Goal: Task Accomplishment & Management: Use online tool/utility

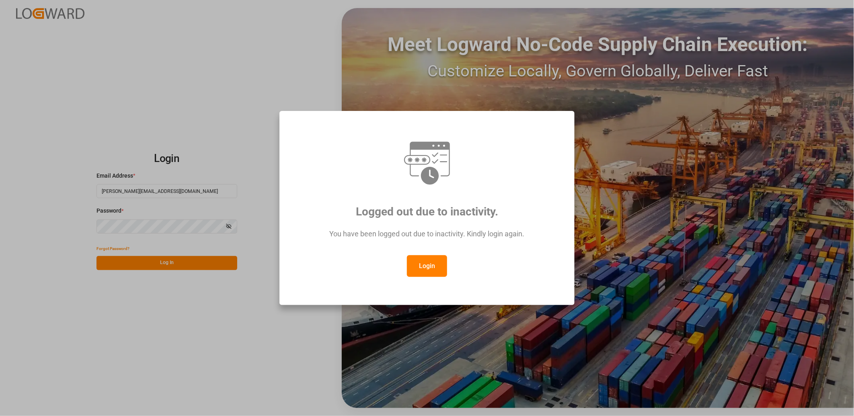
click at [441, 270] on button "Login" at bounding box center [427, 266] width 40 height 22
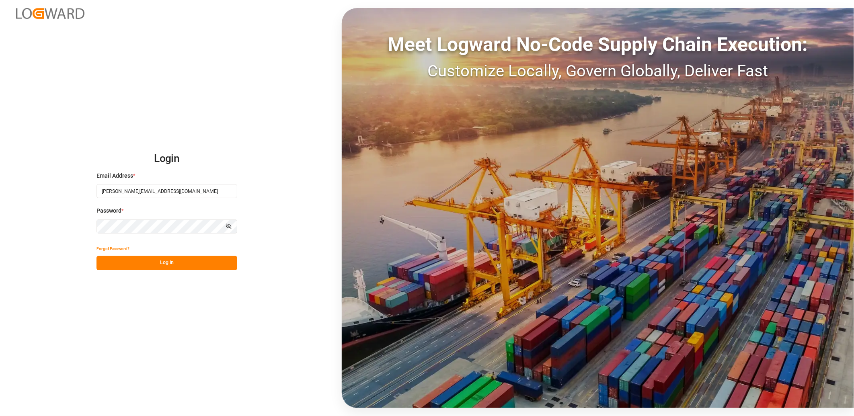
click at [162, 264] on button "Log In" at bounding box center [166, 263] width 141 height 14
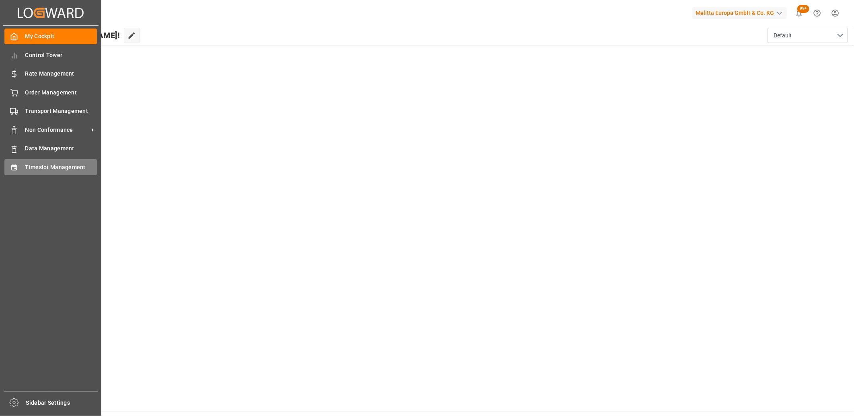
click at [19, 173] on div "Timeslot Management Timeslot Management" at bounding box center [50, 167] width 92 height 16
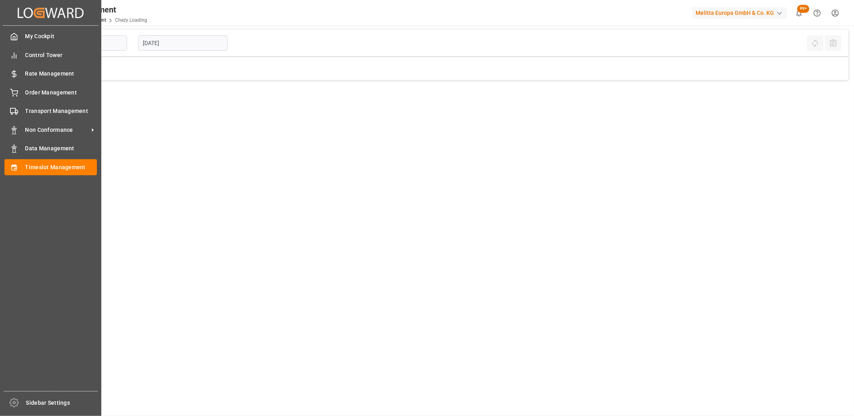
type input "Chezy Loading"
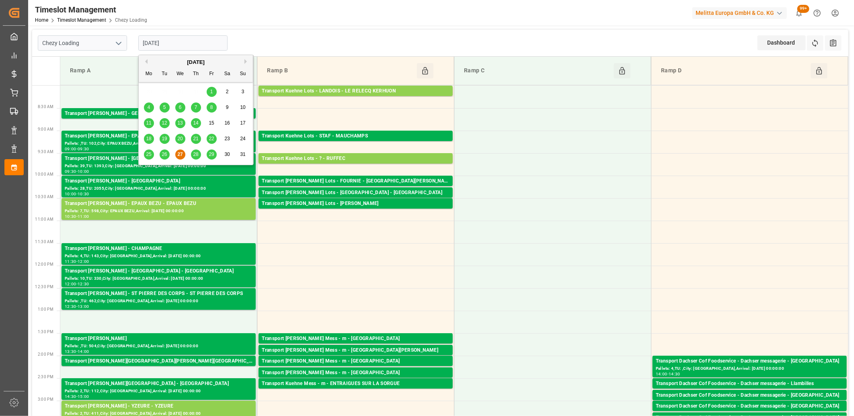
click at [186, 41] on input "[DATE]" at bounding box center [182, 42] width 89 height 15
click at [192, 158] on div "28" at bounding box center [196, 155] width 10 height 10
type input "[DATE]"
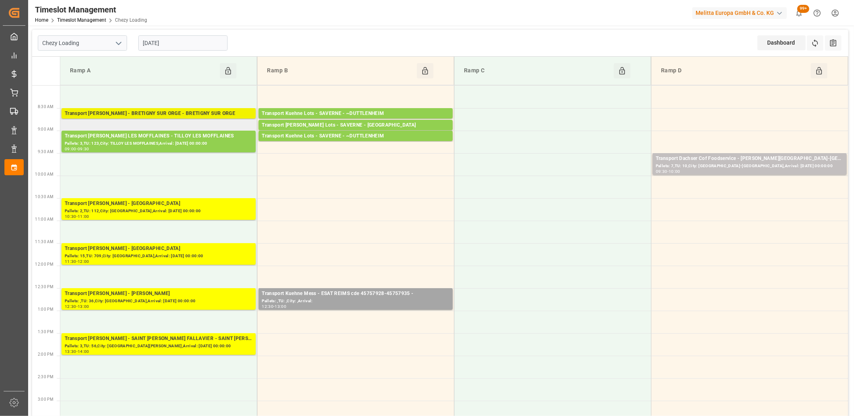
click at [170, 115] on div "Transport Delisle - BRETIGNY SUR ORGE - BRETIGNY SUR ORGE" at bounding box center [159, 114] width 188 height 8
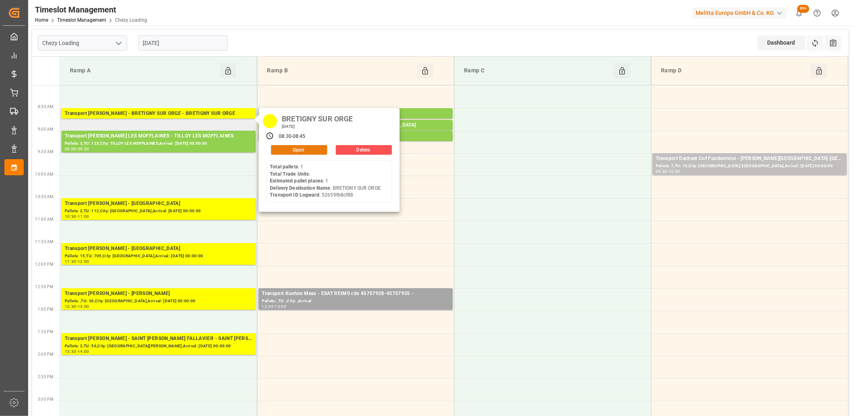
click at [275, 153] on button "Open" at bounding box center [299, 150] width 56 height 10
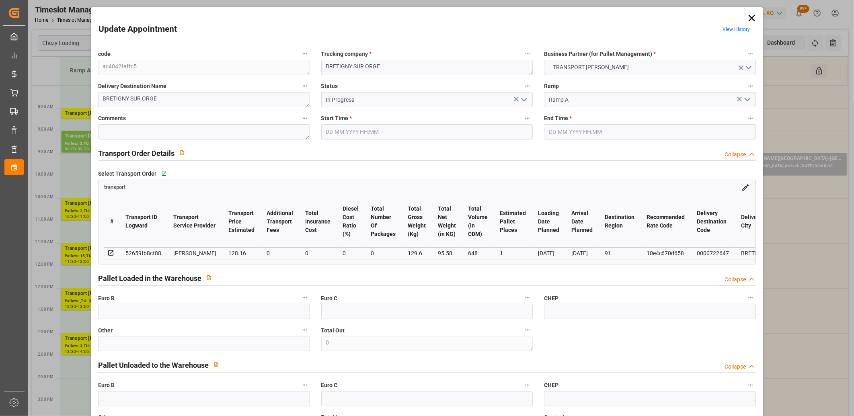
type input "28-08-2025 08:30"
type input "28-08-2025 08:45"
type input "22-08-2025 15:22"
type input "22-08-2025 11:29"
type input "29-08-2025"
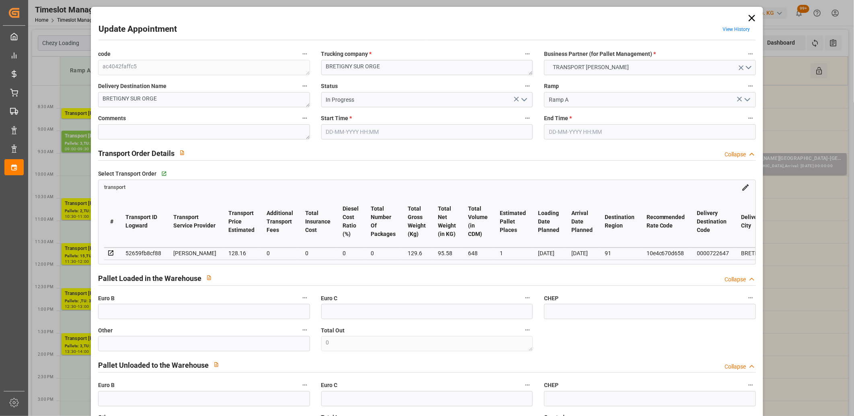
type input "28-08-2025"
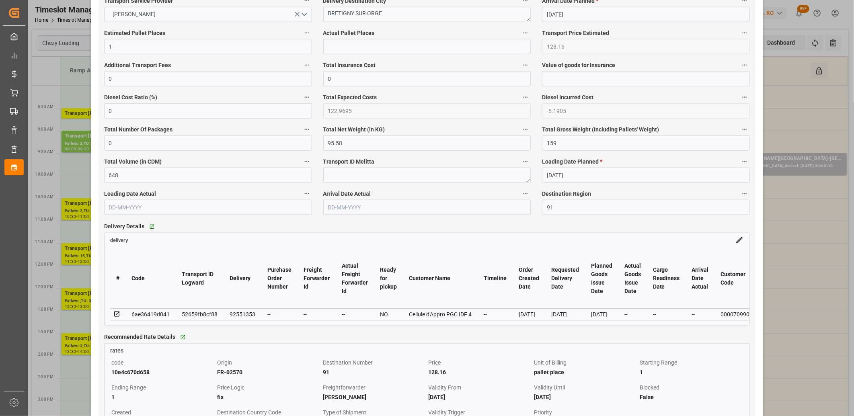
scroll to position [491, 0]
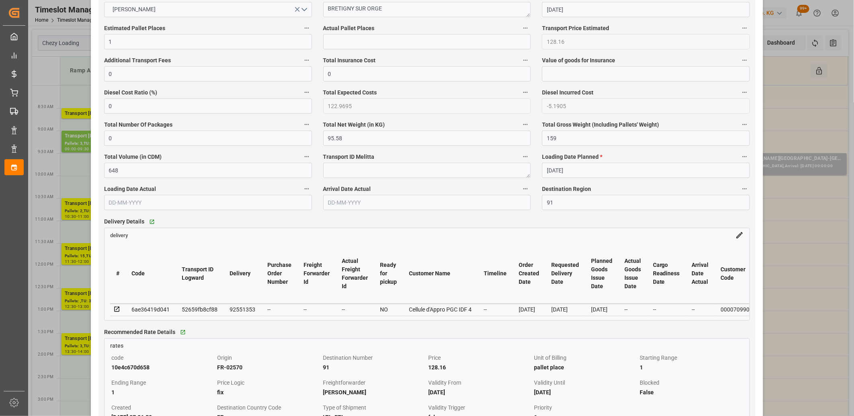
click at [115, 312] on icon at bounding box center [116, 309] width 7 height 7
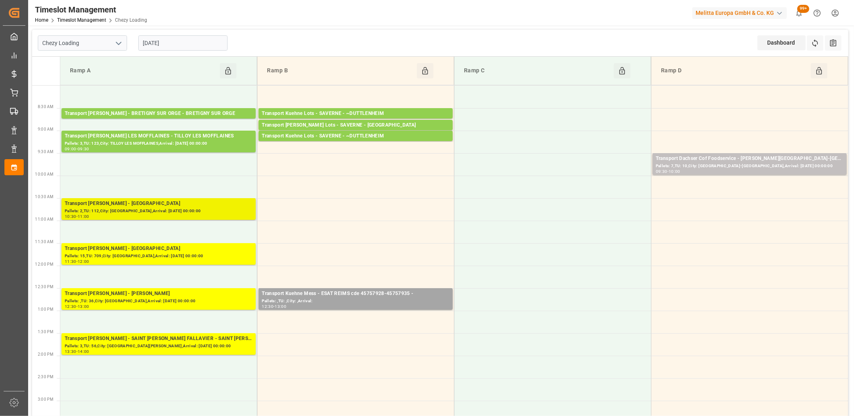
click at [141, 216] on div "10:30 - 11:00" at bounding box center [159, 217] width 188 height 4
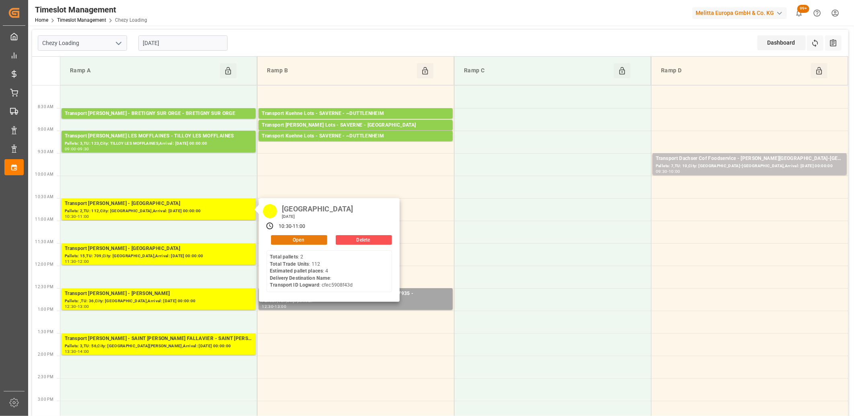
click at [281, 243] on button "Open" at bounding box center [299, 240] width 56 height 10
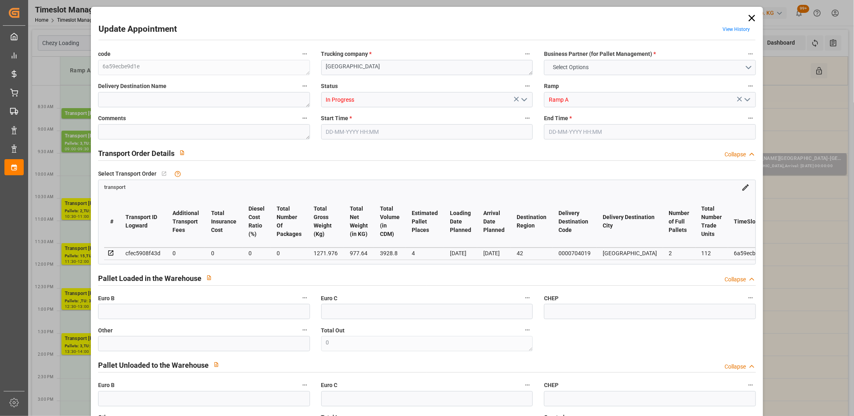
type input "4"
type input "0"
type input "-10.3542"
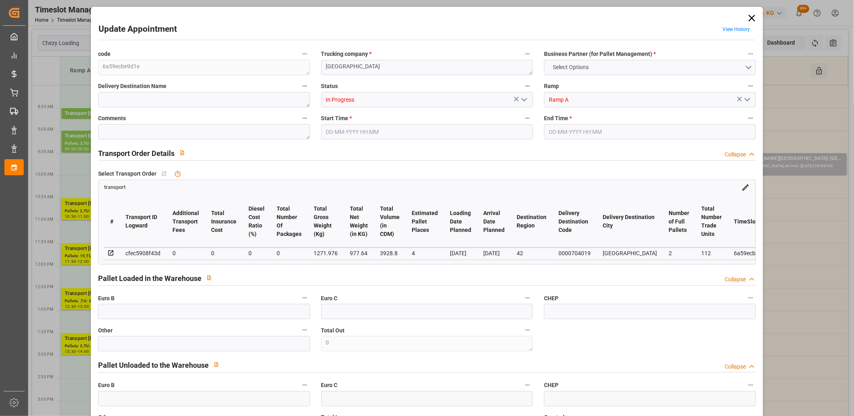
type input "0"
type input "977.64"
type input "1430"
type input "3928.8"
type input "42"
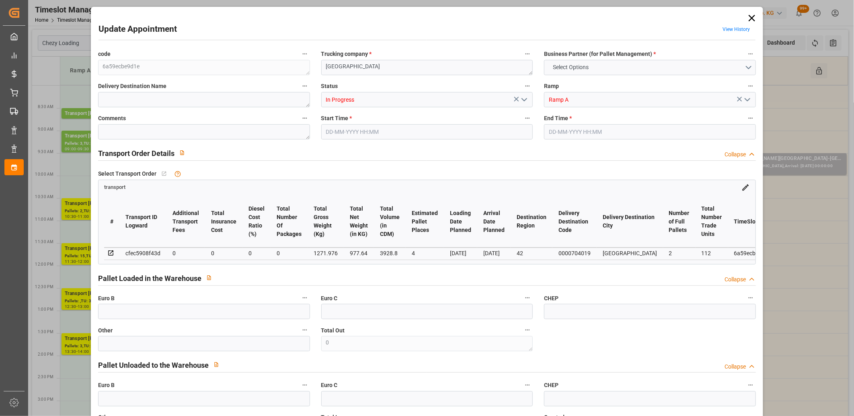
type input "2"
type input "112"
type input "4"
type input "101"
type input "1271.976"
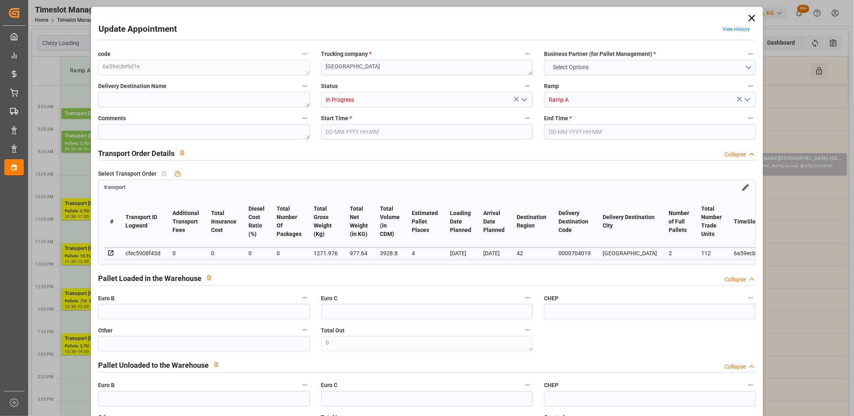
type input "0"
type input "4710.8598"
type input "0"
type input "21"
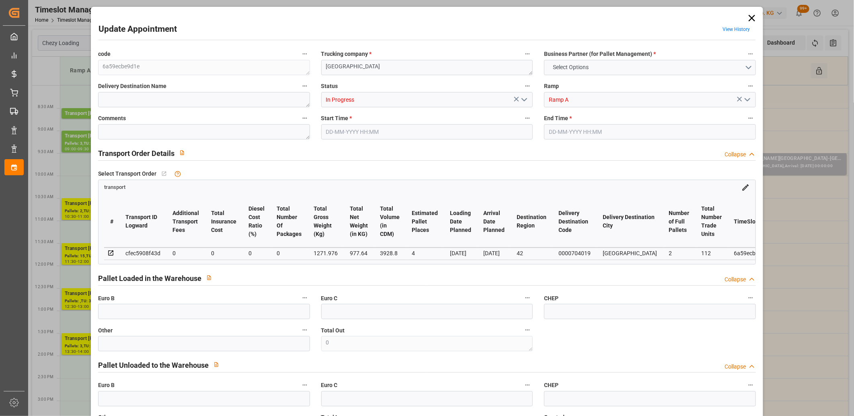
type input "35"
type input "28-08-2025 10:30"
type input "28-08-2025 11:00"
type input "25-08-2025 13:48"
type input "25-08-2025 11:37"
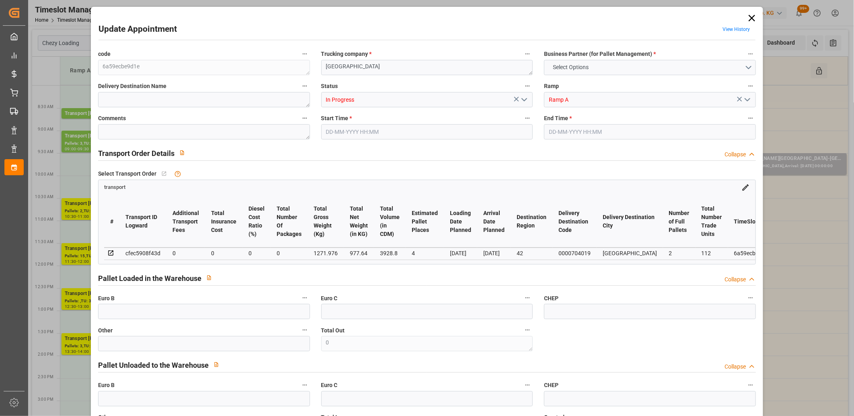
type input "[DATE]"
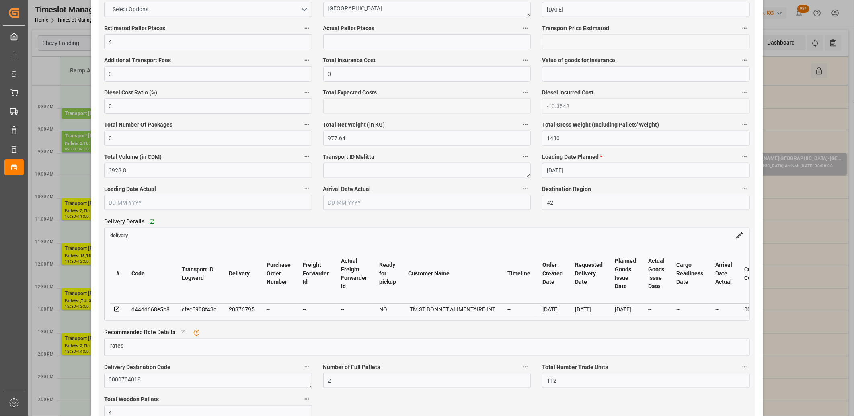
click at [117, 311] on icon at bounding box center [116, 309] width 7 height 7
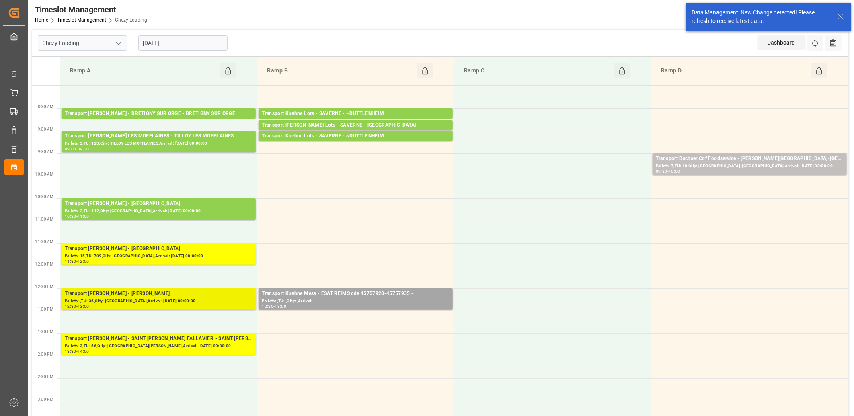
click at [141, 293] on div "Transport Delisle - LOMME - LOMME" at bounding box center [159, 294] width 188 height 8
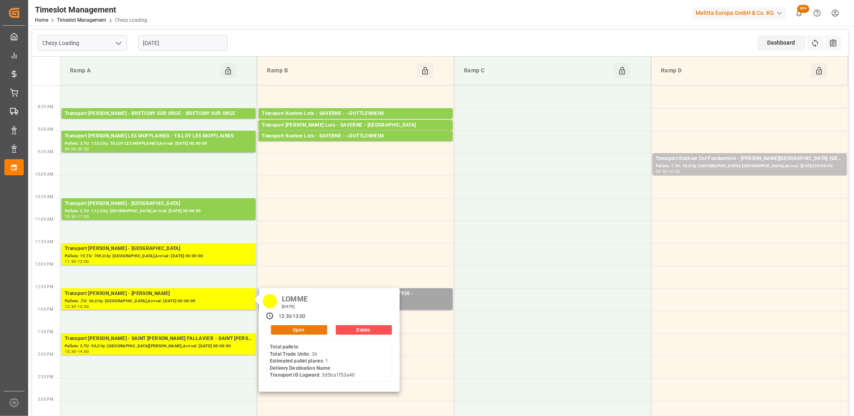
click at [308, 330] on button "Open" at bounding box center [299, 330] width 56 height 10
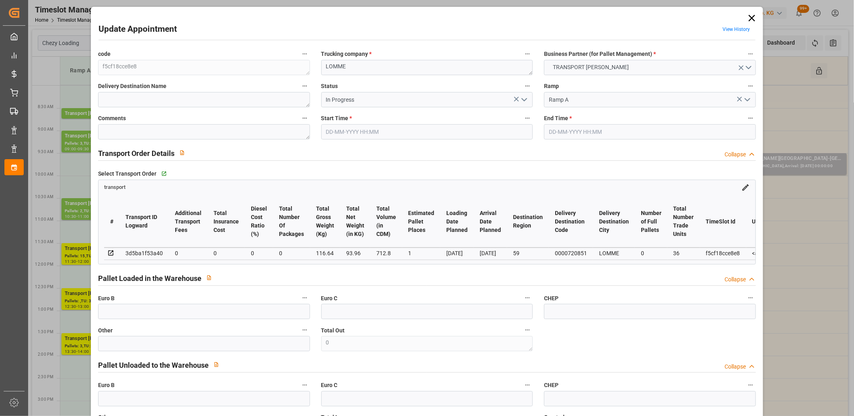
type input "28-08-2025 12:30"
type input "28-08-2025 13:00"
type input "25-08-2025 13:51"
type input "25-08-2025 11:36"
type input "29-08-2025"
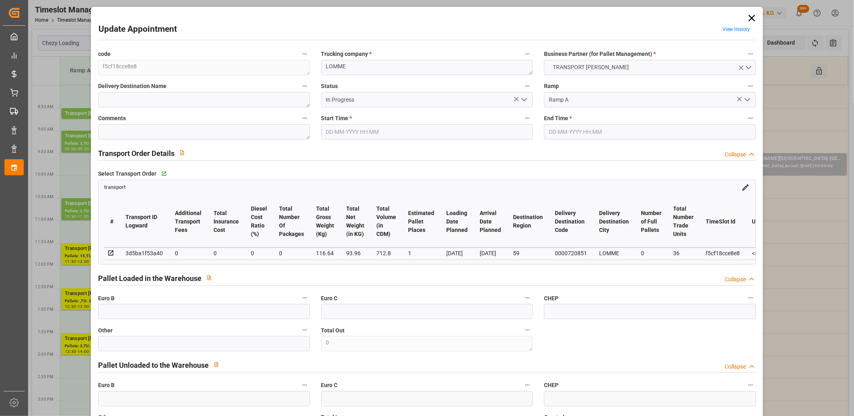
type input "28-08-2025"
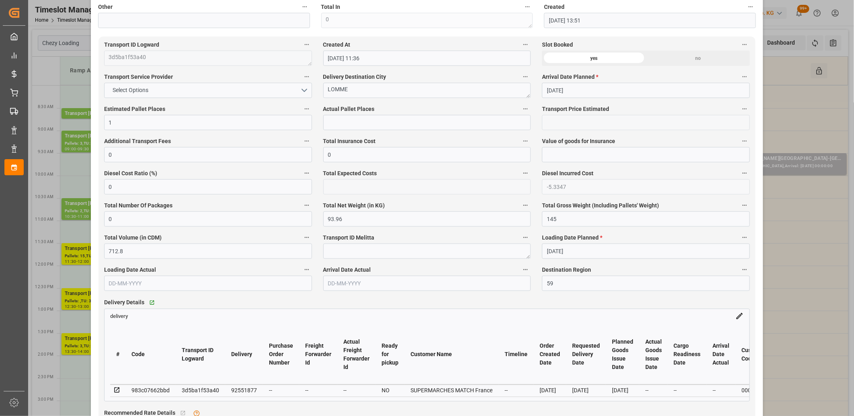
scroll to position [447, 0]
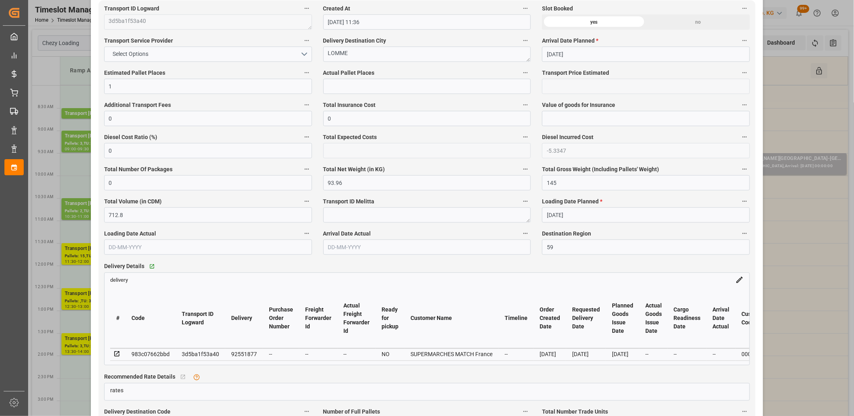
click at [117, 356] on icon at bounding box center [116, 354] width 7 height 7
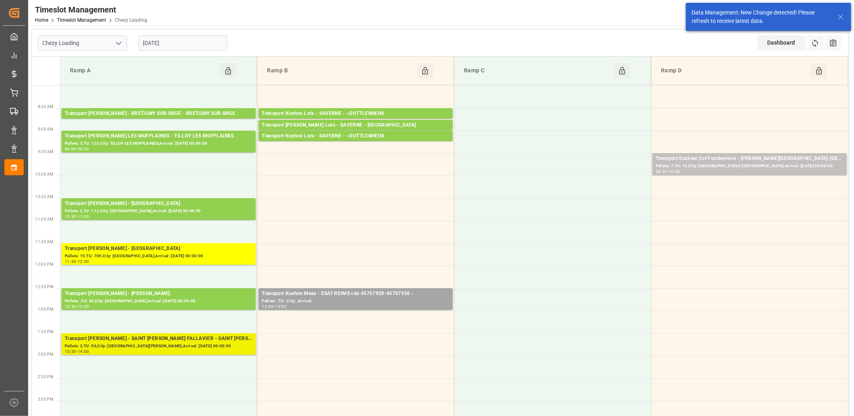
click at [156, 347] on div "Pallets: 3,TU: 56,City: SAINT QUENTIN FALLAVIER,Arrival: 2025-09-01 00:00:00" at bounding box center [159, 346] width 188 height 7
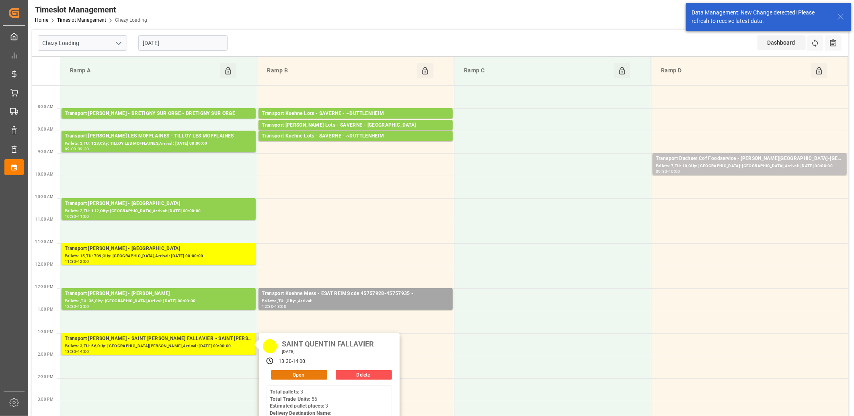
click at [277, 375] on button "Open" at bounding box center [299, 375] width 56 height 10
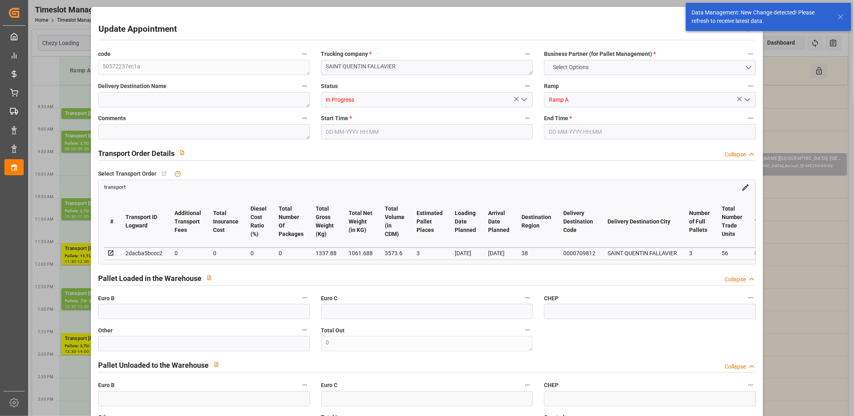
type input "3"
type input "0"
type input "-9.6491"
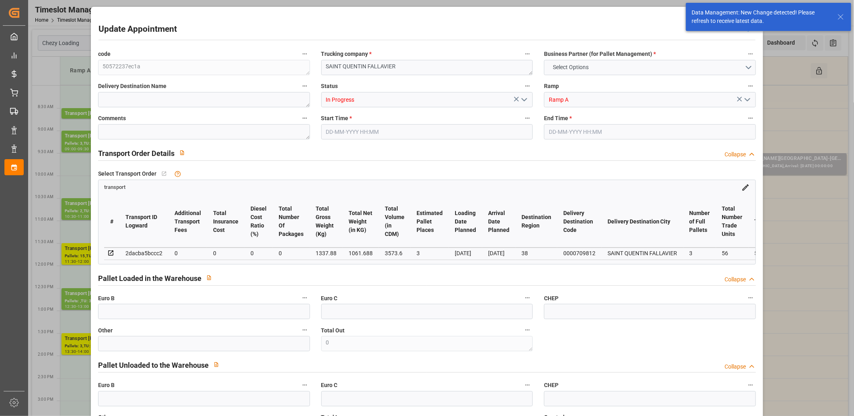
type input "0"
type input "1061.688"
type input "1490"
type input "3573.6"
type input "38"
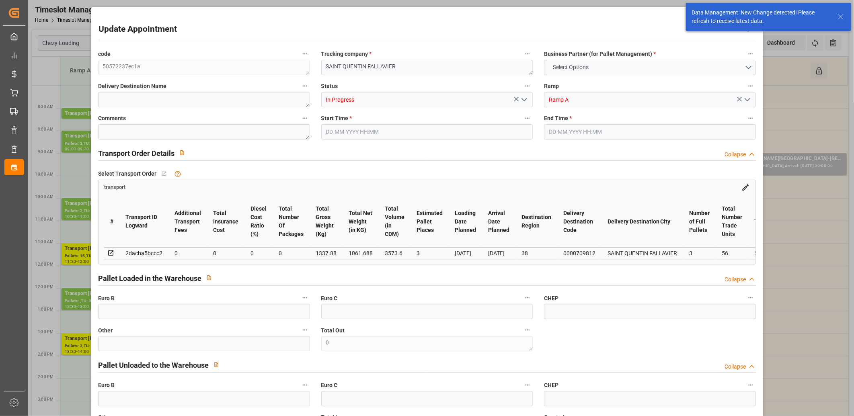
type input "3"
type input "56"
type input "4"
type input "101"
type input "1337.88"
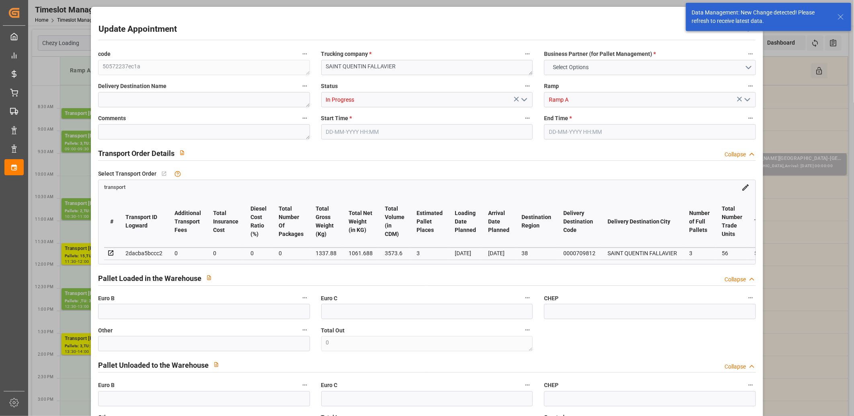
type input "0"
type input "4710.8598"
type input "0"
type input "21"
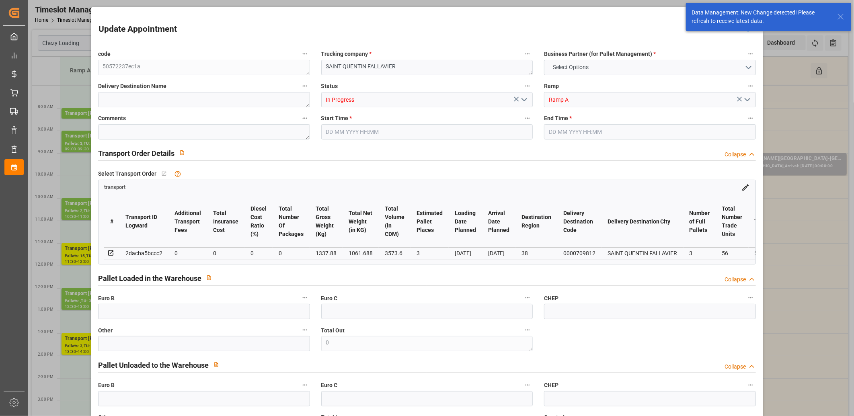
type input "35"
type input "28-08-2025 13:30"
type input "28-08-2025 14:00"
type input "26-08-2025 16:59"
type input "26-08-2025 11:28"
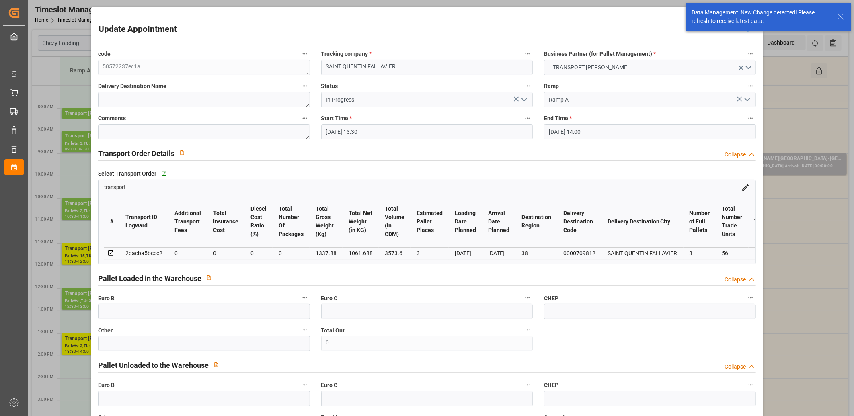
type input "[DATE]"
type input "28-08-2025"
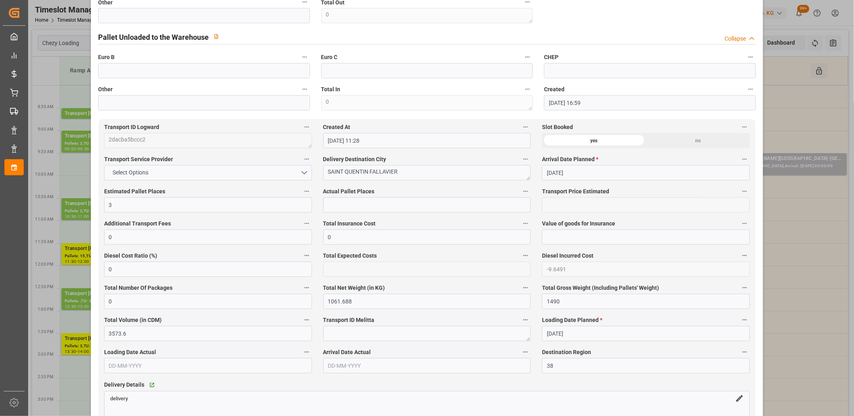
scroll to position [491, 0]
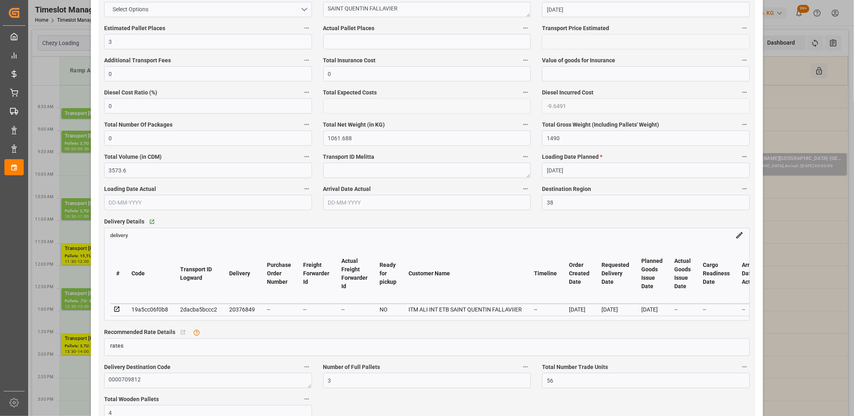
click at [114, 310] on icon at bounding box center [116, 309] width 7 height 7
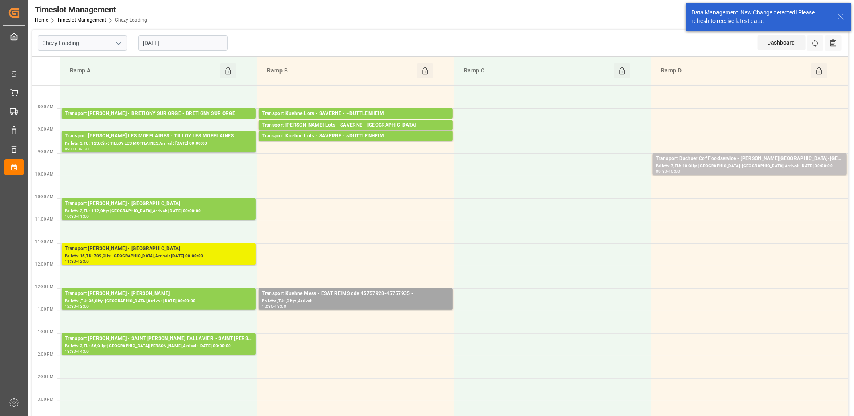
click at [163, 256] on div "Pallets: 15,TU: 709,City: SAINT GILLES,Arrival: 2025-09-01 00:00:00" at bounding box center [159, 256] width 188 height 7
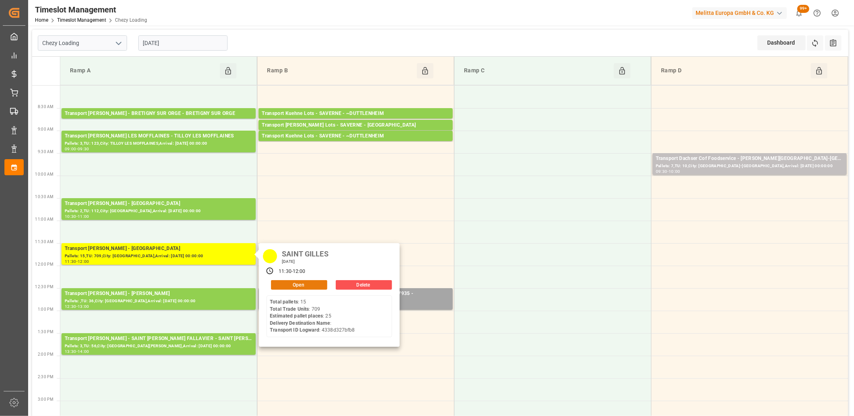
click at [293, 284] on button "Open" at bounding box center [299, 285] width 56 height 10
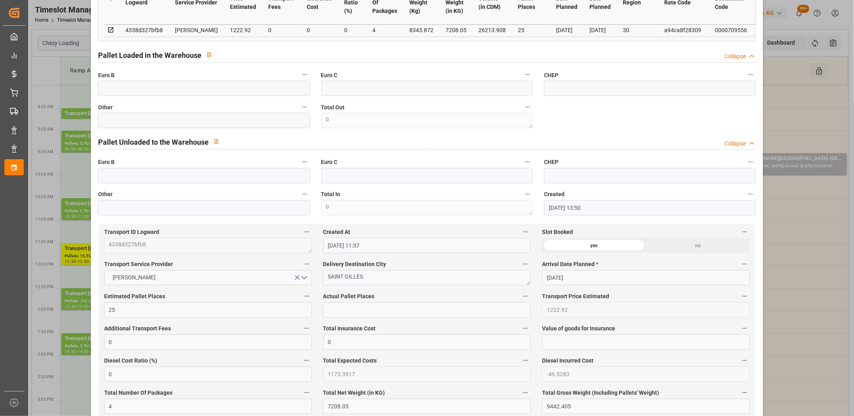
scroll to position [447, 0]
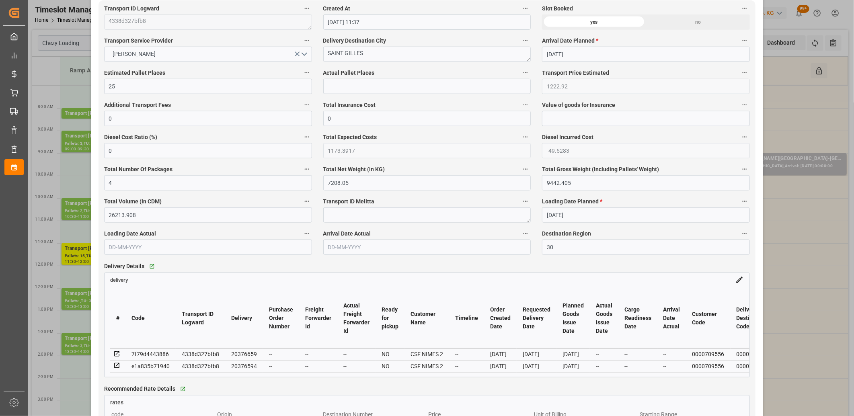
click at [117, 355] on icon at bounding box center [116, 353] width 5 height 5
click at [115, 367] on icon at bounding box center [116, 365] width 7 height 7
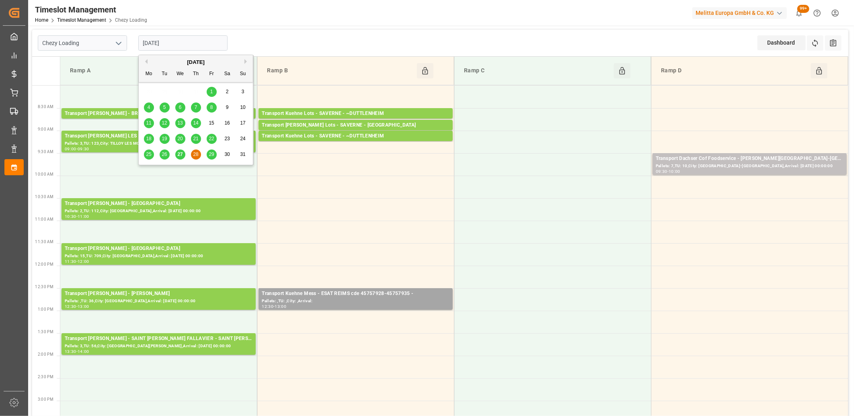
click at [189, 43] on input "[DATE]" at bounding box center [182, 42] width 89 height 15
click at [212, 155] on span "29" at bounding box center [211, 155] width 5 height 6
type input "29-08-2025"
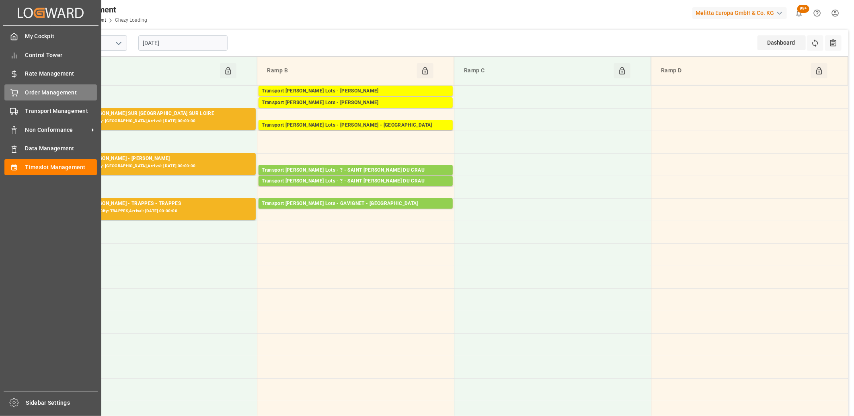
click at [19, 99] on div "Order Management Order Management" at bounding box center [50, 92] width 92 height 16
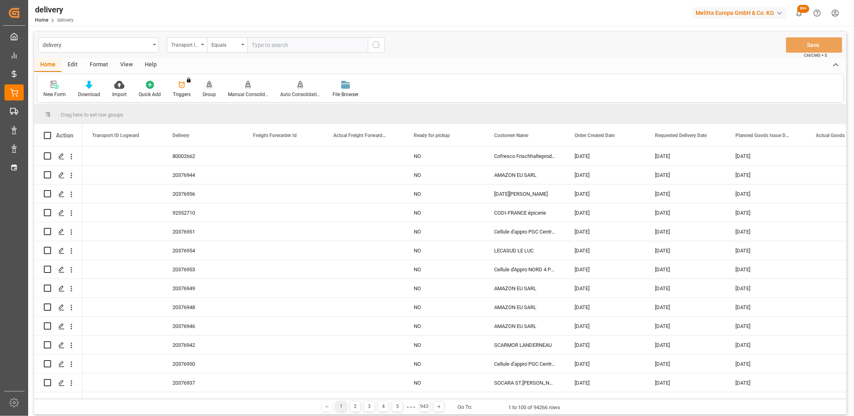
click at [207, 85] on icon at bounding box center [210, 84] width 6 height 7
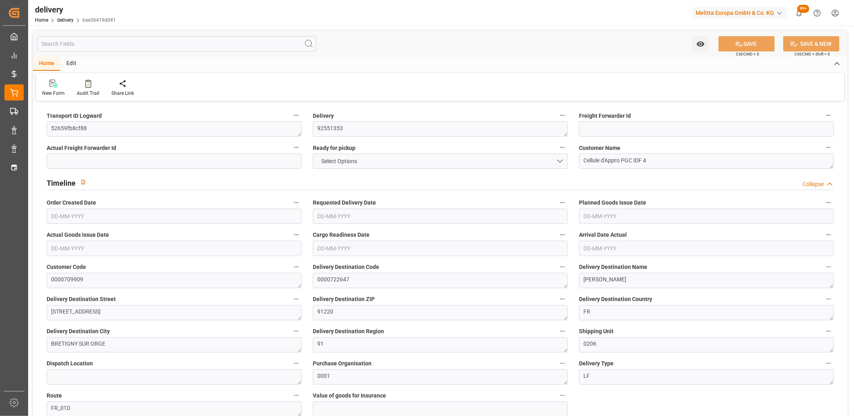
type input "95.58"
type input "159"
type input "648"
type input "0"
type input "1"
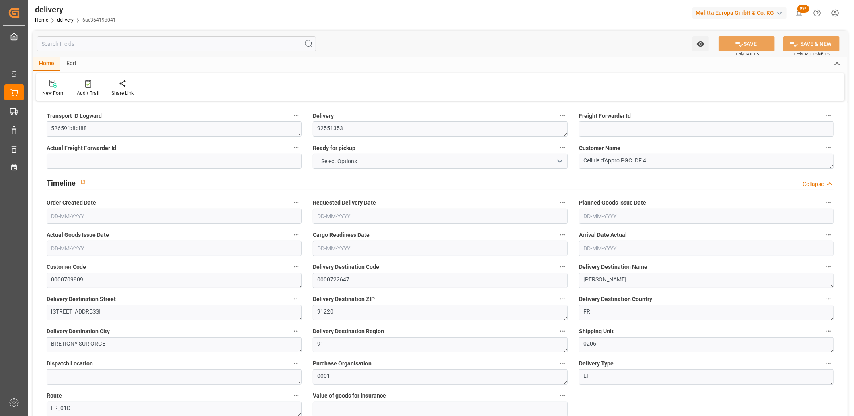
type input "1"
type input "0"
type input "-5.1905"
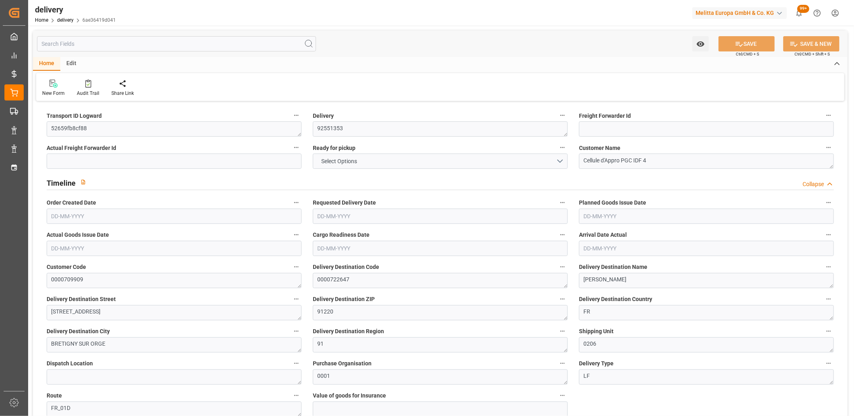
type input "128.16"
type input "122.9695"
type input "2.45"
type input "0"
type input "1.5"
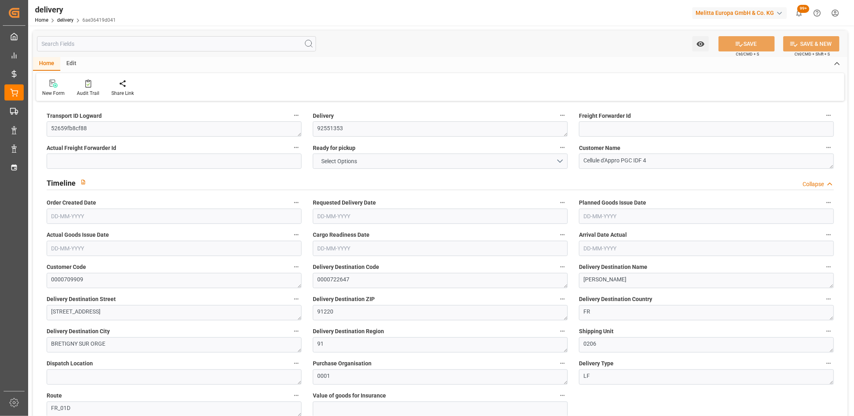
type input "1.3"
type input "0"
type input "1.5"
type input "129.6"
type input "101"
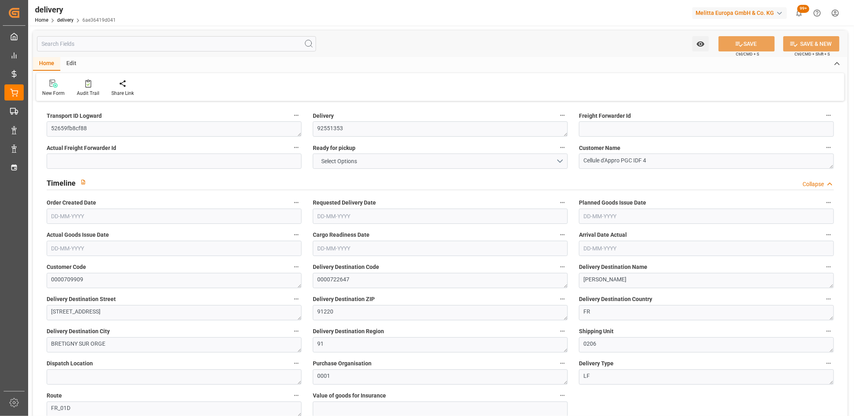
type input "535.3732"
type input "0.0343"
type input "0"
type input "22-08-2025"
type input "29-08-2025"
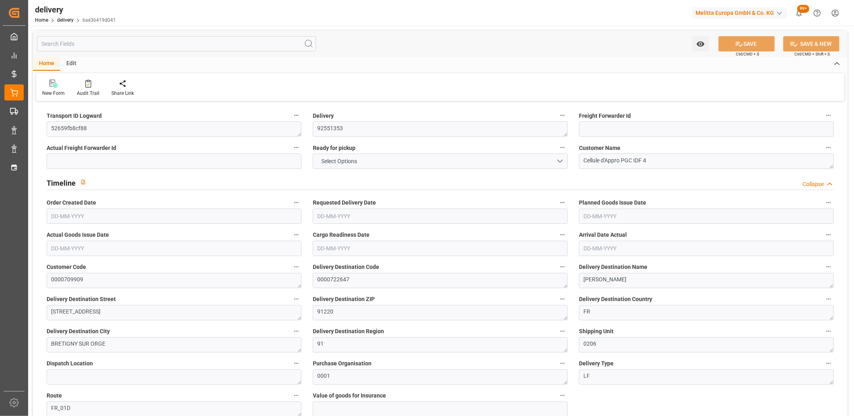
type input "[DATE]"
type input "22-08-2025 11:01"
click at [369, 162] on button "NO" at bounding box center [440, 161] width 255 height 15
click at [740, 46] on icon at bounding box center [739, 44] width 8 height 8
type input "977.64"
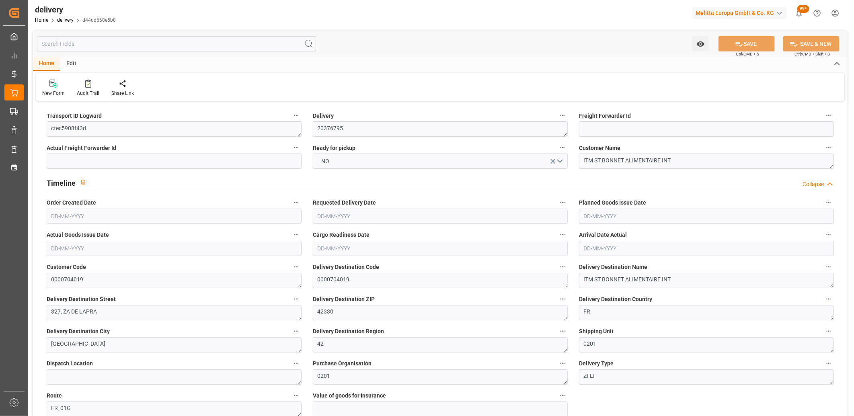
type input "1430"
type input "3928.8"
type input "112"
type input "4"
type input "2"
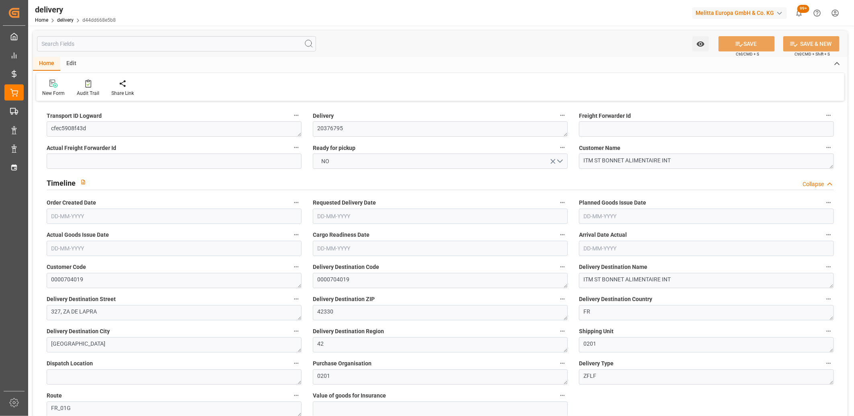
type input "4"
type input "0"
type input "-10.3542"
type input "255.66"
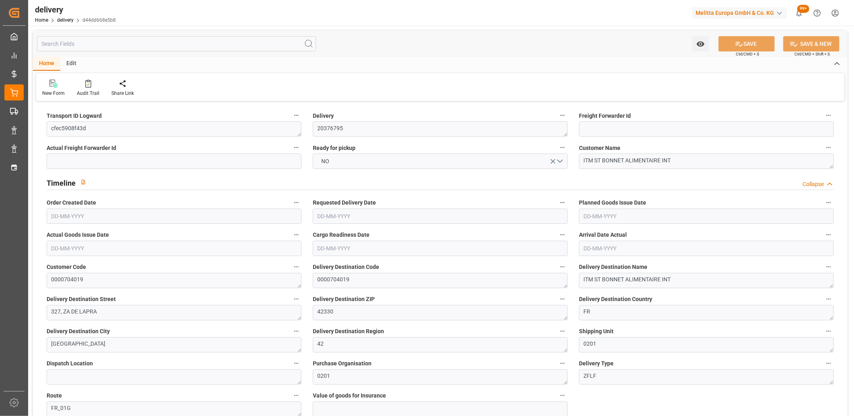
type input "245.3058"
type input "4.9"
type input "40.32"
type input "1.5"
type input "1.3"
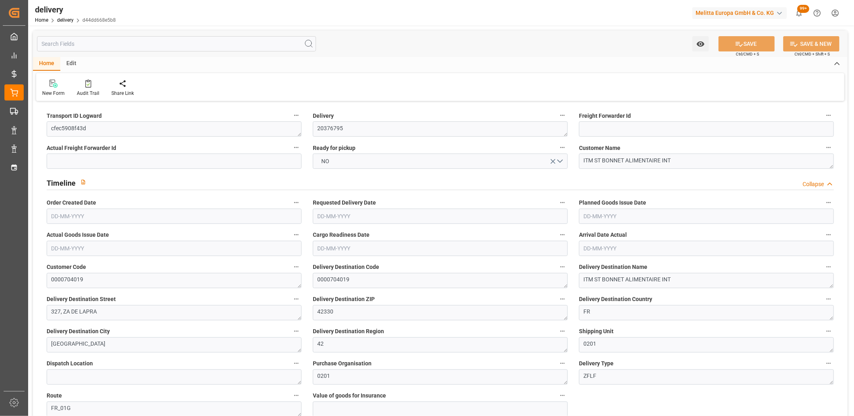
type input "0"
type input "6"
type input "1271.976"
type input "101"
type input "5744.519"
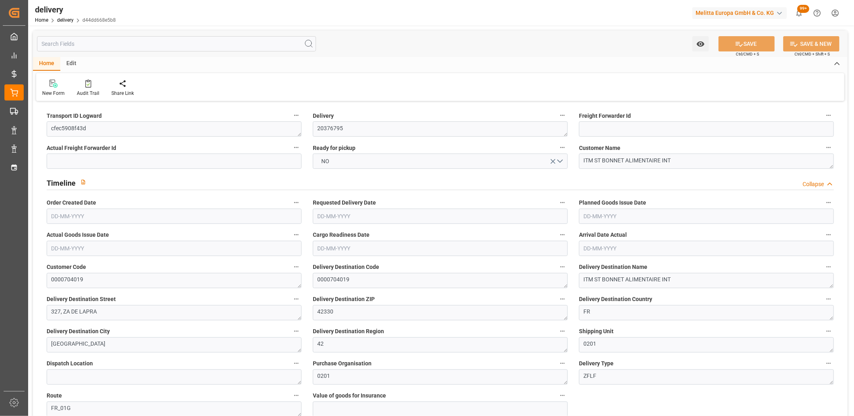
type input "0.3685"
type input "0"
type input "[DATE]"
type input "29-08-2025"
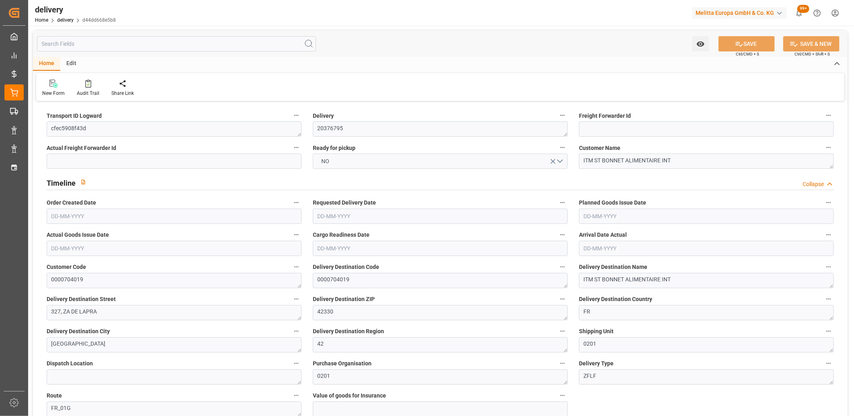
type input "25-08-2025 11:01"
click at [390, 158] on button "NO" at bounding box center [440, 161] width 255 height 15
click at [734, 37] on button "SAVE" at bounding box center [746, 43] width 56 height 15
type input "[DATE]"
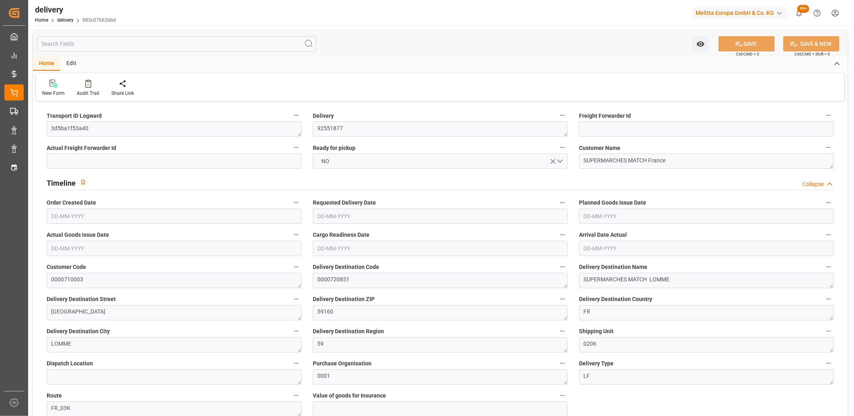
type input "[DATE]"
type input "25-08-2025 11:01"
click at [353, 167] on button "NO" at bounding box center [440, 161] width 255 height 15
click at [732, 46] on button "SAVE" at bounding box center [746, 43] width 56 height 15
type textarea "rdv 03 20 87 70 24 matin"
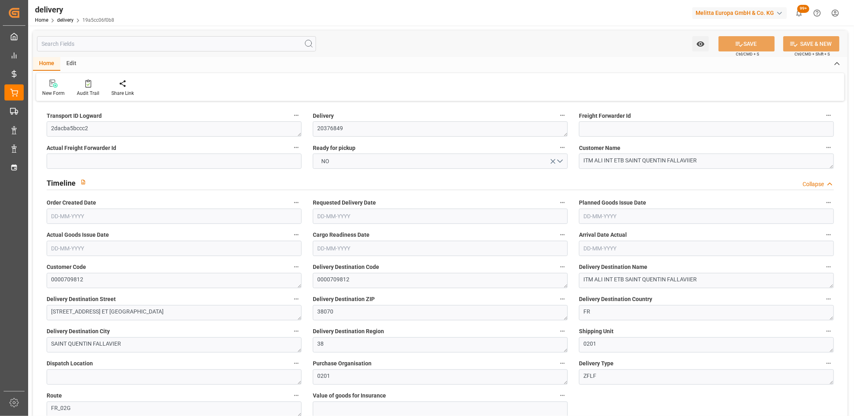
type input "1061.688"
type input "1490"
type input "3573.6"
type input "56"
type input "4"
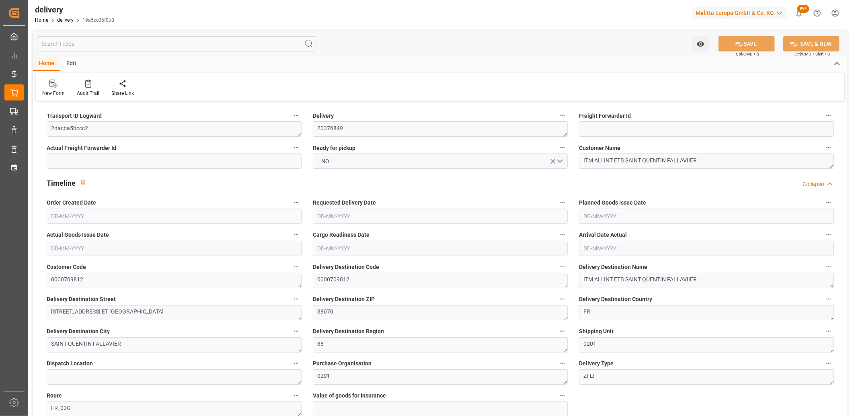
type input "3"
type input "0"
type input "-9.6491"
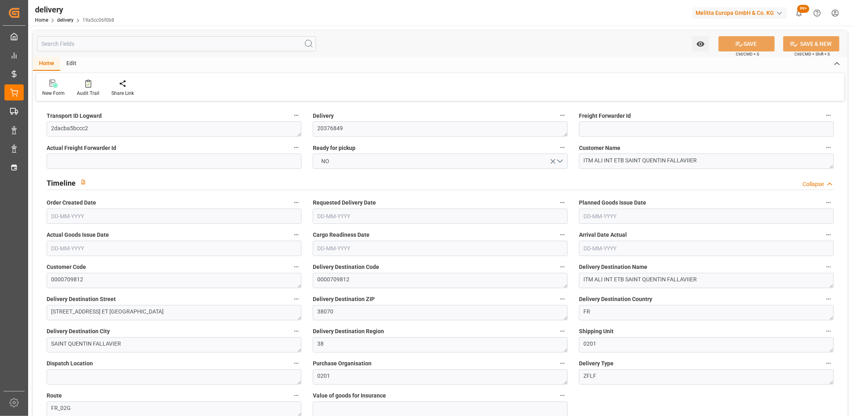
type input "238.25"
type input "228.6009"
type input "7.35"
type input "20.16"
type input "1.5"
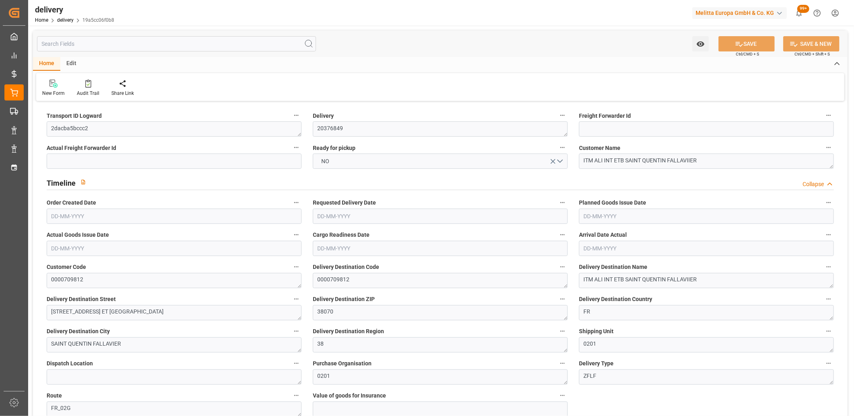
type input "1.3"
type input "0"
type input "6"
type input "1337.88"
type input "101"
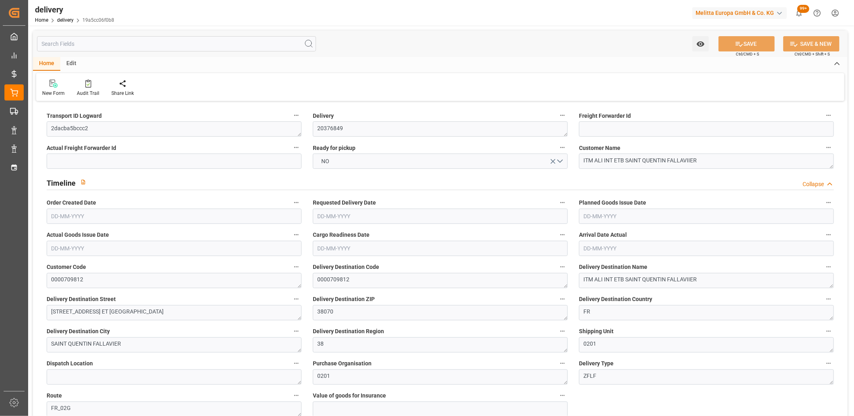
type input "5905.3706"
type input "0.3788"
type input "0"
type input "[DATE]"
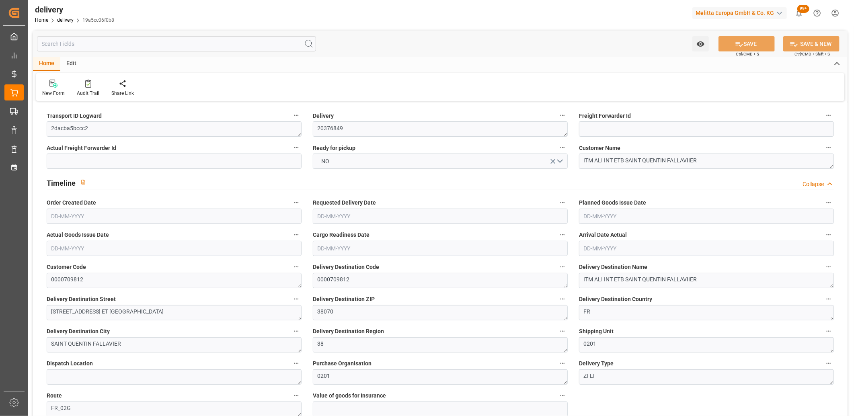
type input "[DATE]"
type input "[DATE] 11:00"
click at [349, 161] on button "NO" at bounding box center [440, 161] width 255 height 15
click at [349, 161] on div "YES" at bounding box center [440, 163] width 254 height 17
click at [742, 38] on button "SAVE" at bounding box center [746, 43] width 56 height 15
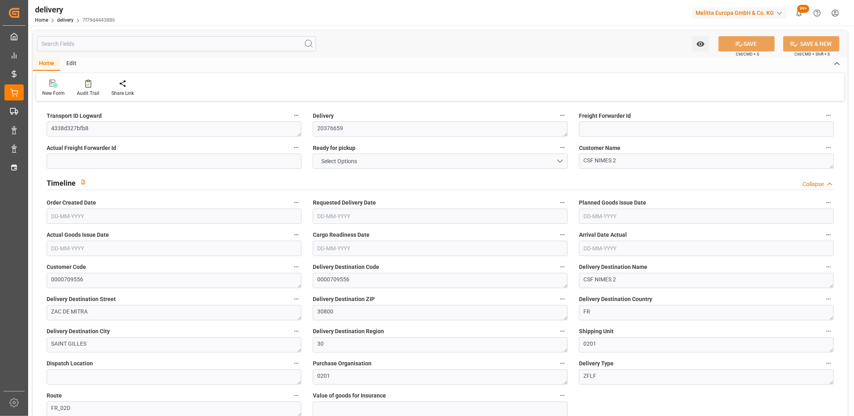
type input "1"
type input "110.88"
type input "168.152"
type input "812.448"
type input "84"
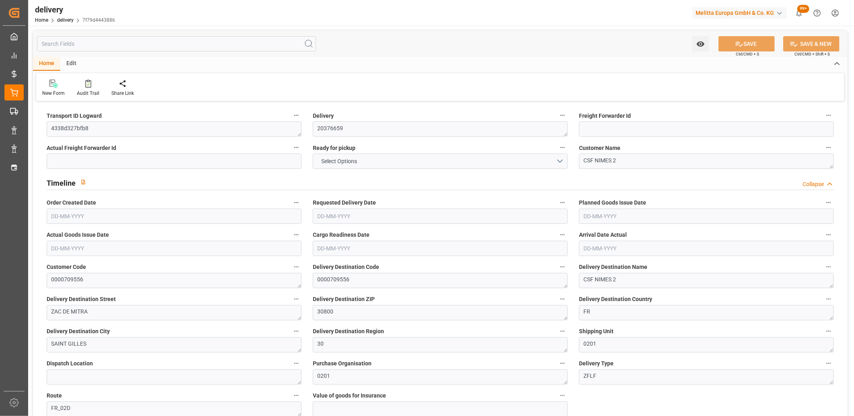
type input "1"
type input "0"
type input "1"
type input "0"
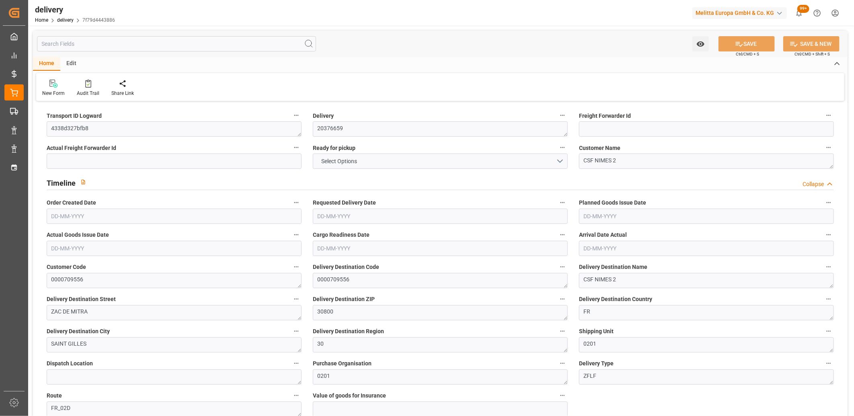
type input "-1.9811"
type input "48.9168"
type input "46.9357"
type input "0"
type input "30.24"
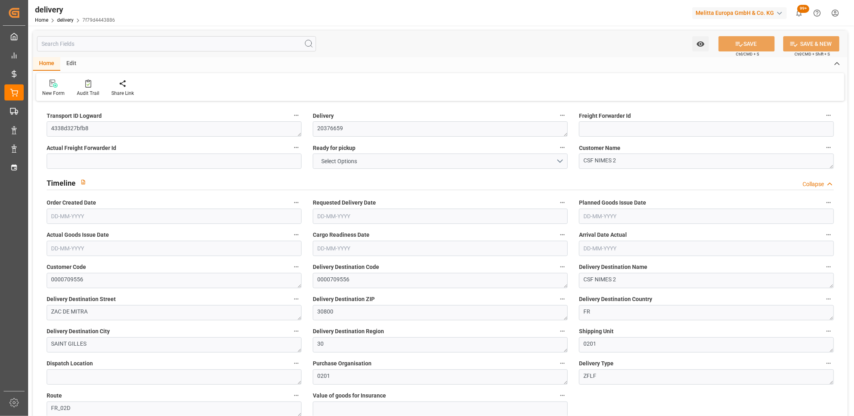
type input "1.5"
type input "1.3"
type input "0"
type input "1.5"
type input "145.152"
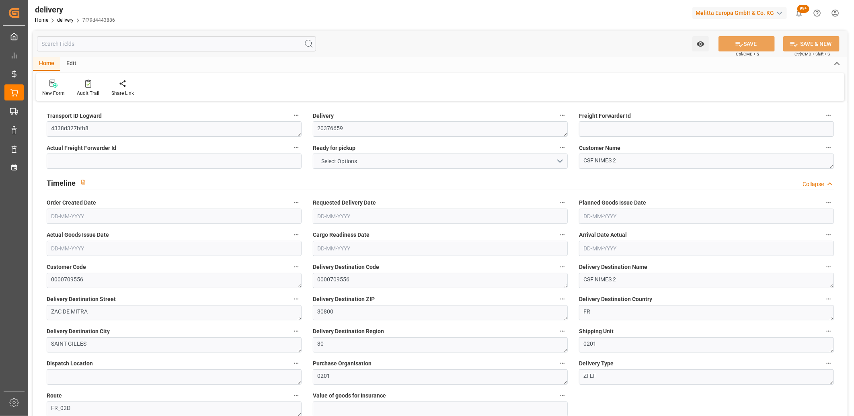
type input "101"
type input "1718.1256"
type input "0.1102"
type input "0"
type input "[DATE]"
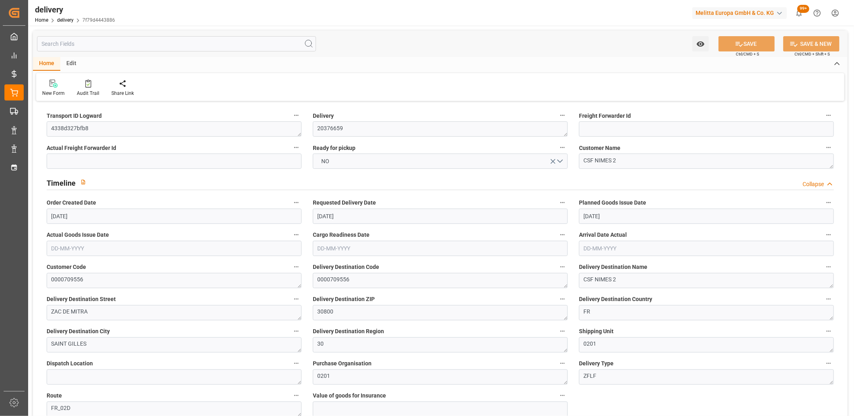
type input "[DATE]"
type input "[DATE] 11:00"
click at [332, 160] on span "NO" at bounding box center [326, 161] width 16 height 8
click at [332, 160] on div "YES" at bounding box center [440, 163] width 254 height 17
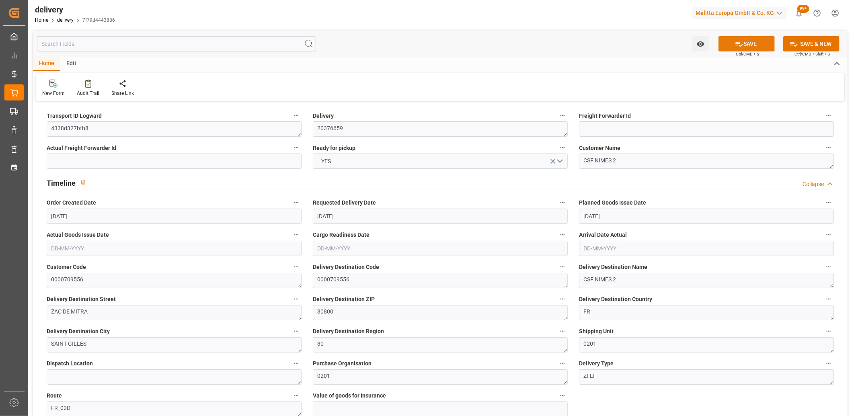
click at [739, 44] on icon at bounding box center [739, 44] width 8 height 8
type input "3"
type input "7097.17"
type input "9274.253"
type input "25401.46"
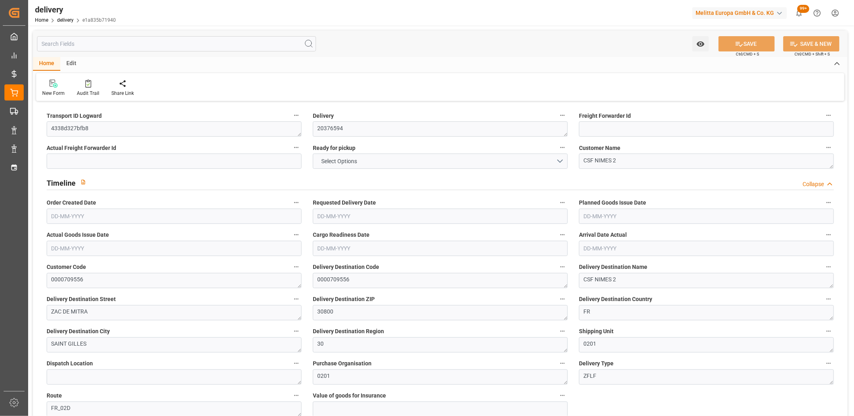
type input "625"
type input "29"
type input "15"
type input "24"
type input "0"
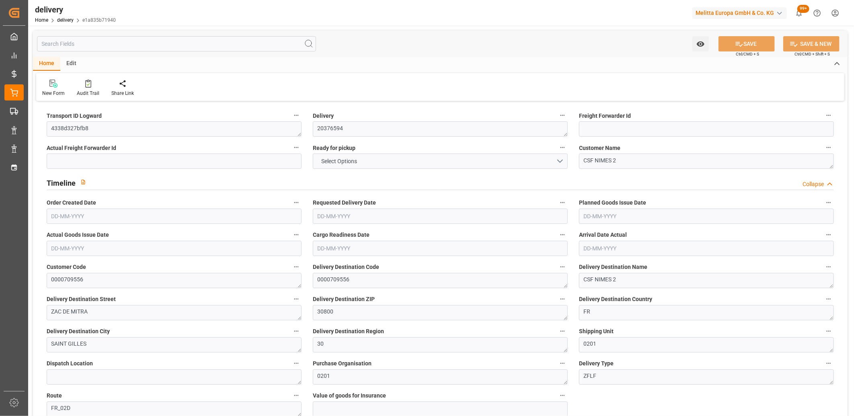
type input "0"
type input "-47.5471"
type input "1174.0032"
type input "1126.4561"
type input "36.75"
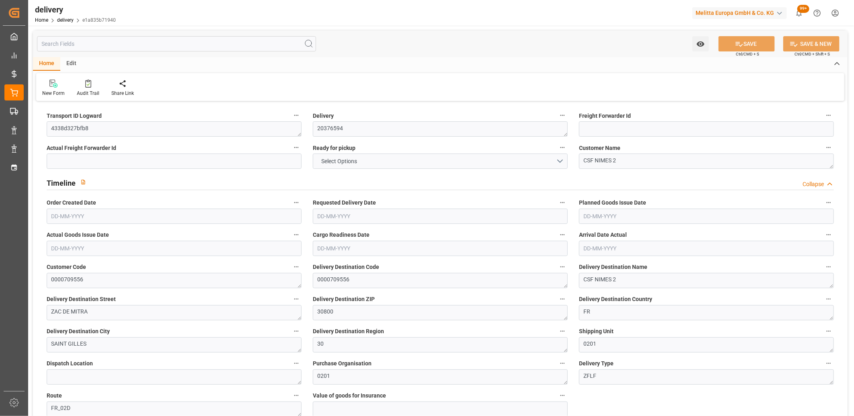
type input "225"
type input "1.5"
type input "1.3"
type input "0"
type input "43.5"
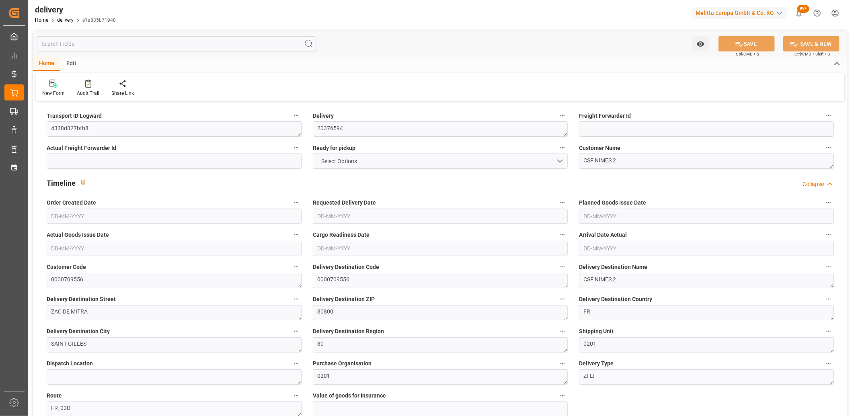
type input "8198.72"
type input "101"
type input "53717.775"
type input "3.4451"
type input "0"
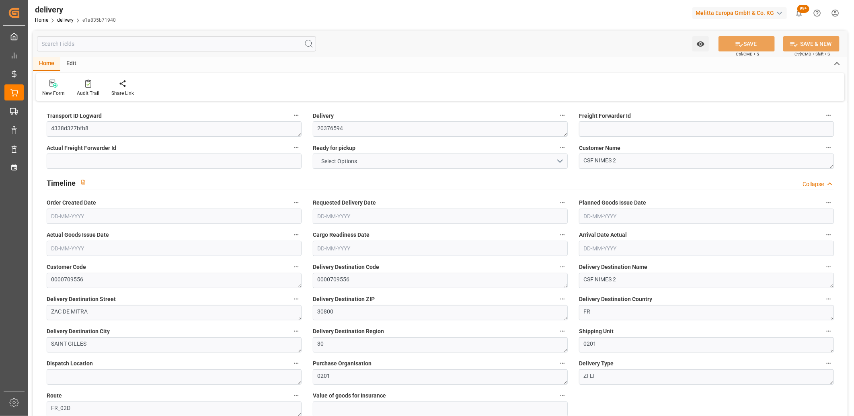
type input "[DATE]"
type input "01-09-2025"
type input "22-08-2025"
type input "21-08-2025 11:01"
click at [344, 160] on button "NO" at bounding box center [440, 161] width 255 height 15
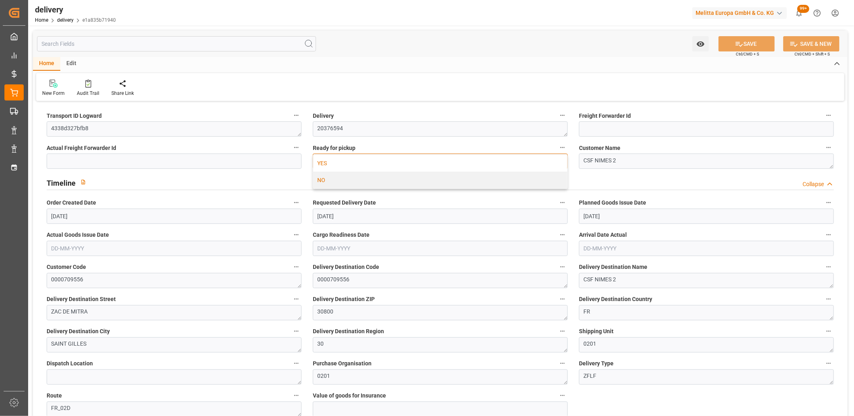
click at [344, 164] on div "YES" at bounding box center [440, 163] width 254 height 17
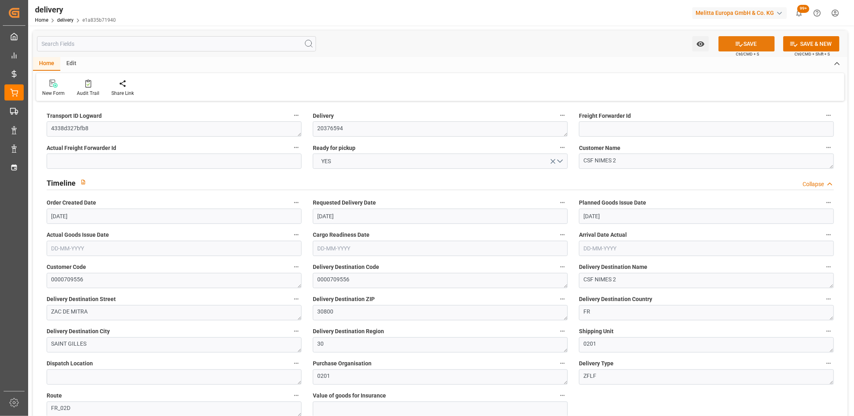
click at [741, 45] on icon at bounding box center [739, 44] width 7 height 5
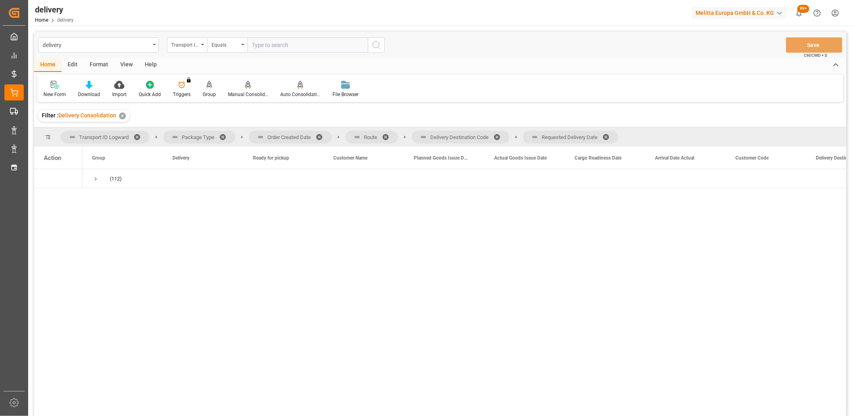
click at [609, 135] on span at bounding box center [608, 136] width 13 height 7
click at [497, 136] on span at bounding box center [499, 136] width 13 height 7
click at [387, 135] on span at bounding box center [388, 136] width 13 height 7
click at [322, 136] on span at bounding box center [322, 136] width 13 height 7
click at [95, 177] on span "Press SPACE to select this row." at bounding box center [95, 178] width 7 height 7
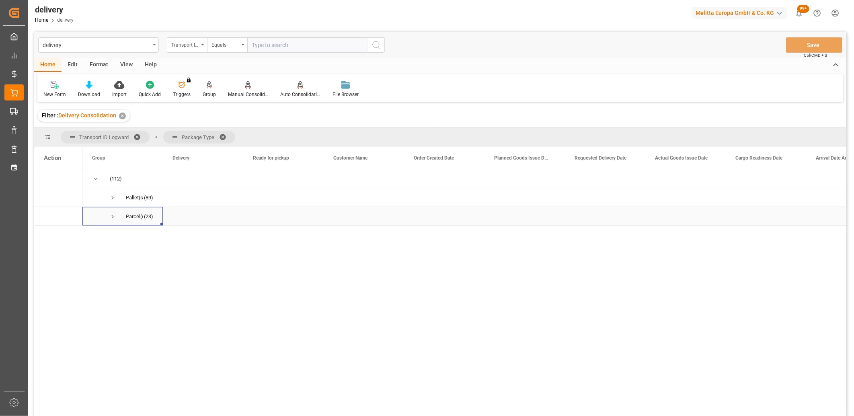
click at [113, 218] on span "Press SPACE to select this row." at bounding box center [112, 216] width 7 height 7
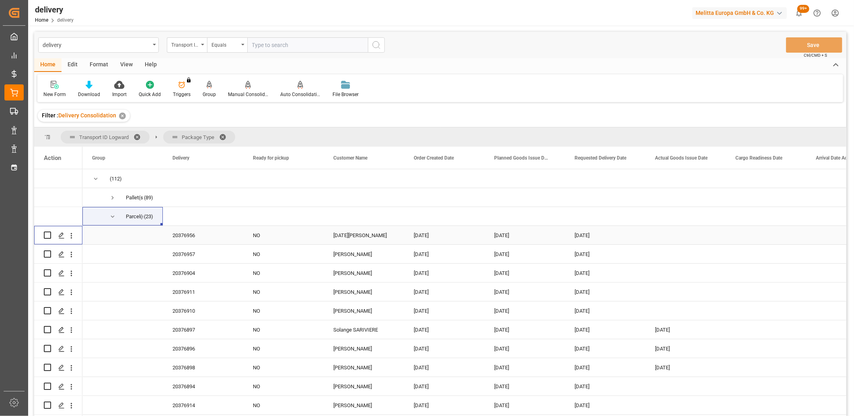
click at [47, 235] on input "Press Space to toggle row selection (unchecked)" at bounding box center [47, 235] width 7 height 7
checkbox input "true"
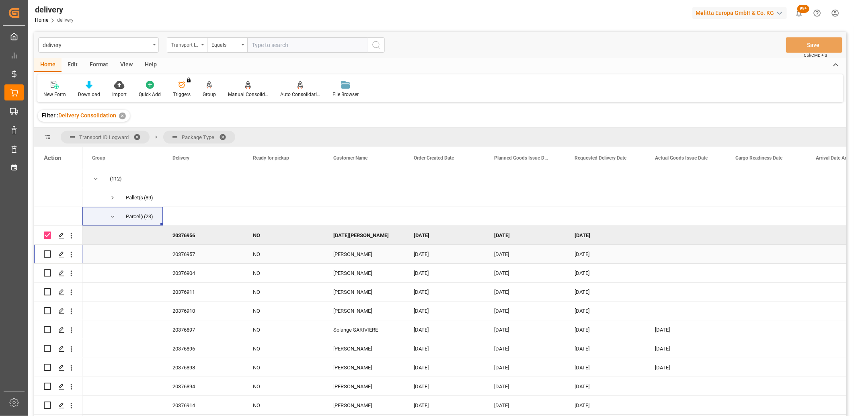
click at [49, 259] on div "Press SPACE to select this row." at bounding box center [47, 254] width 7 height 18
click at [45, 256] on input "Press Space to toggle row selection (unchecked)" at bounding box center [47, 253] width 7 height 7
checkbox input "true"
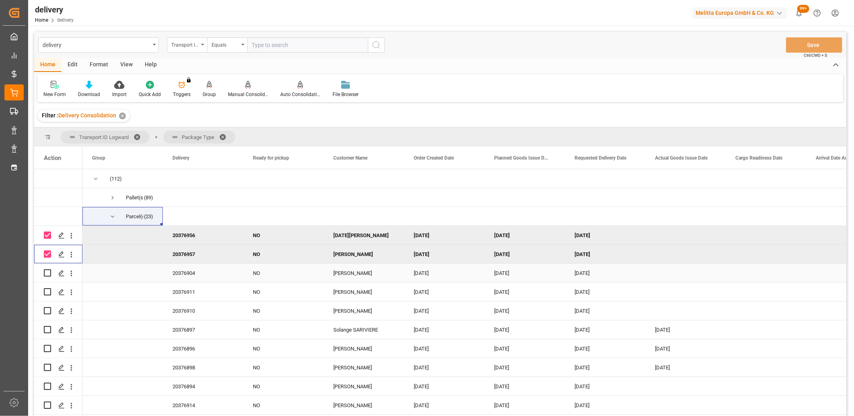
click at [47, 272] on input "Press Space to toggle row selection (unchecked)" at bounding box center [47, 272] width 7 height 7
checkbox input "true"
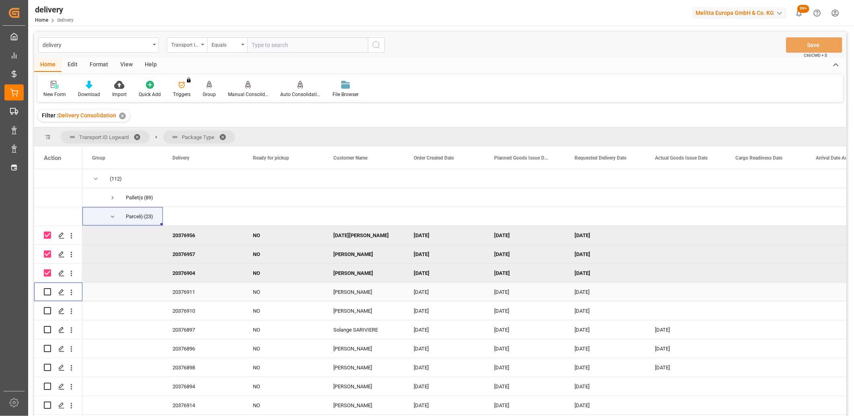
click at [50, 289] on input "Press Space to toggle row selection (unchecked)" at bounding box center [47, 291] width 7 height 7
checkbox input "true"
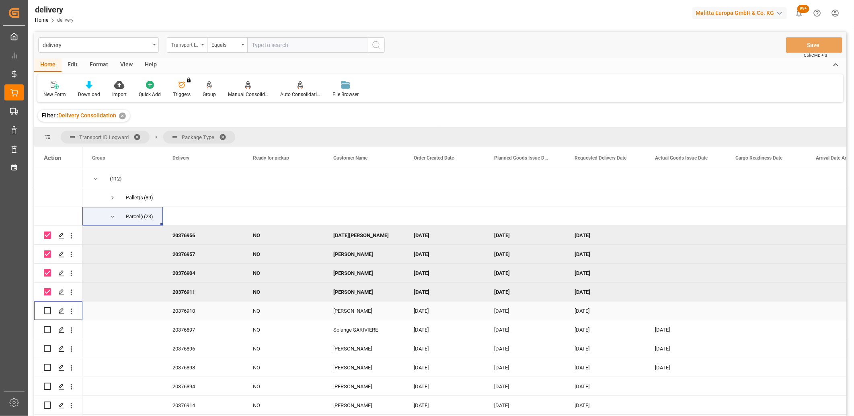
click at [47, 310] on input "Press Space to toggle row selection (unchecked)" at bounding box center [47, 310] width 7 height 7
checkbox input "true"
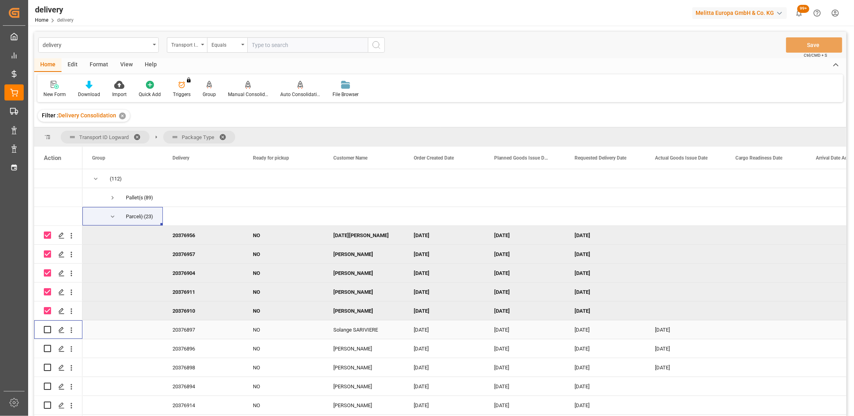
click at [47, 326] on input "Press Space to toggle row selection (unchecked)" at bounding box center [47, 329] width 7 height 7
checkbox input "true"
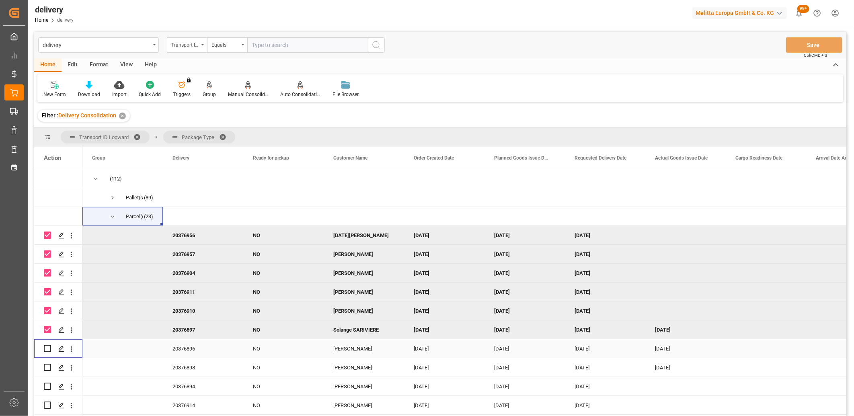
click at [45, 344] on div "Press SPACE to select this row." at bounding box center [47, 348] width 7 height 18
drag, startPoint x: 46, startPoint y: 367, endPoint x: 45, endPoint y: 355, distance: 12.5
click at [46, 367] on input "Press Space to toggle row selection (unchecked)" at bounding box center [47, 367] width 7 height 7
checkbox input "true"
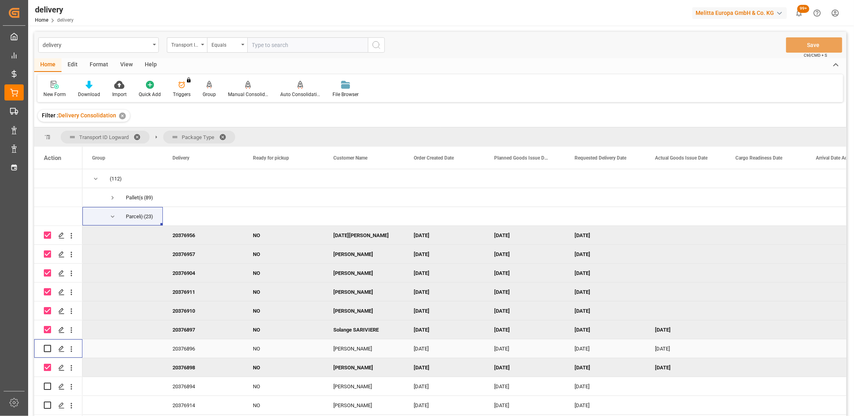
click at [46, 349] on input "Press Space to toggle row selection (unchecked)" at bounding box center [47, 348] width 7 height 7
checkbox input "true"
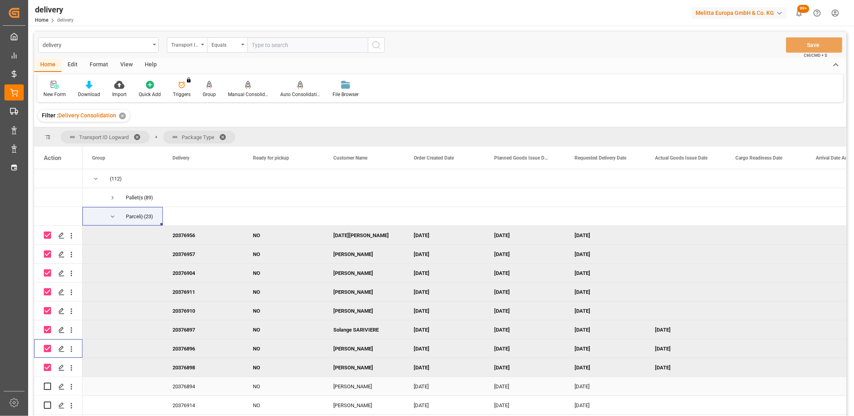
click at [47, 384] on input "Press Space to toggle row selection (unchecked)" at bounding box center [47, 386] width 7 height 7
checkbox input "true"
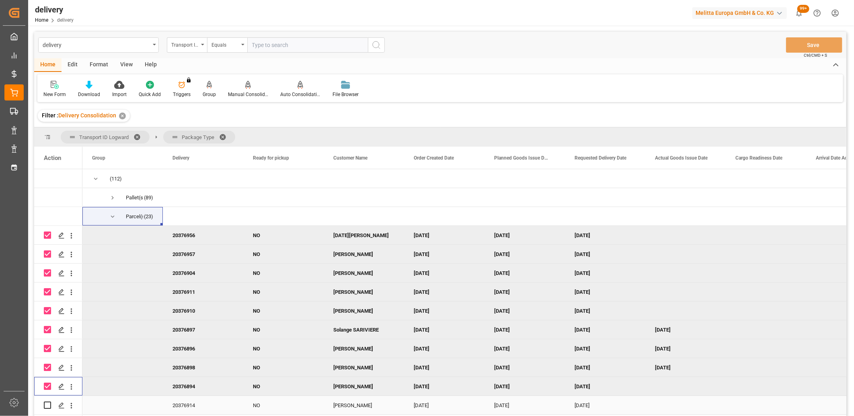
click at [45, 408] on input "Press Space to toggle row selection (unchecked)" at bounding box center [47, 405] width 7 height 7
checkbox input "true"
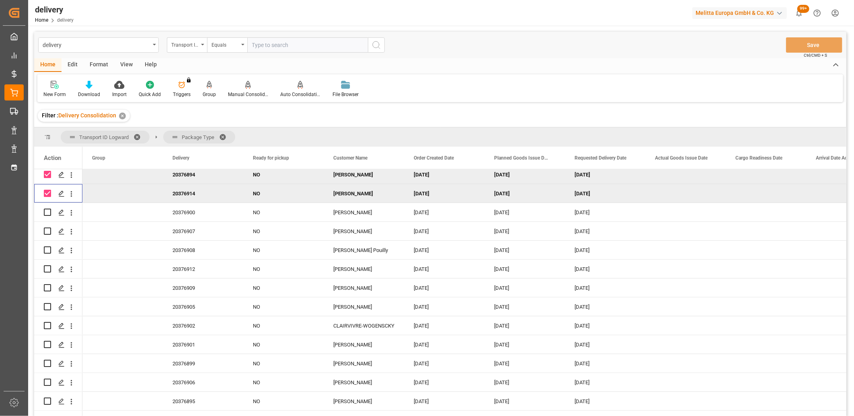
scroll to position [244, 0]
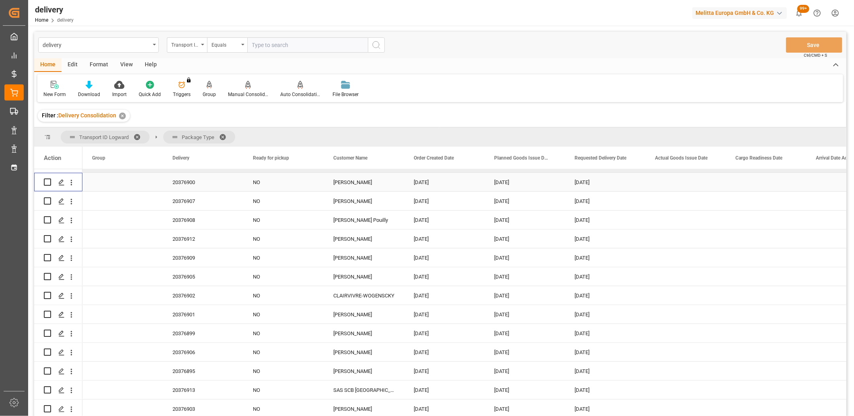
click at [45, 181] on input "Press Space to toggle row selection (unchecked)" at bounding box center [47, 182] width 7 height 7
checkbox input "true"
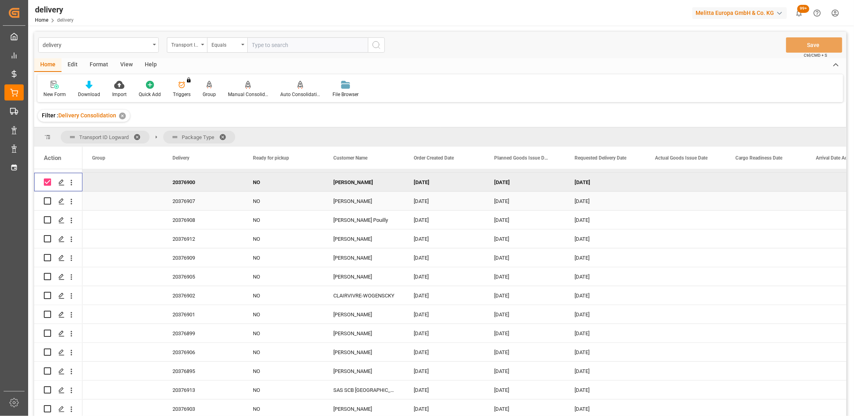
click at [45, 200] on input "Press Space to toggle row selection (unchecked)" at bounding box center [47, 200] width 7 height 7
checkbox input "true"
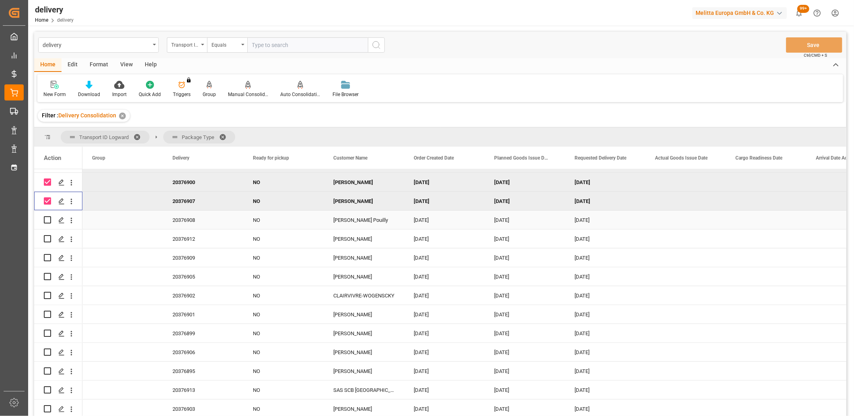
click at [45, 217] on input "Press Space to toggle row selection (unchecked)" at bounding box center [47, 219] width 7 height 7
checkbox input "true"
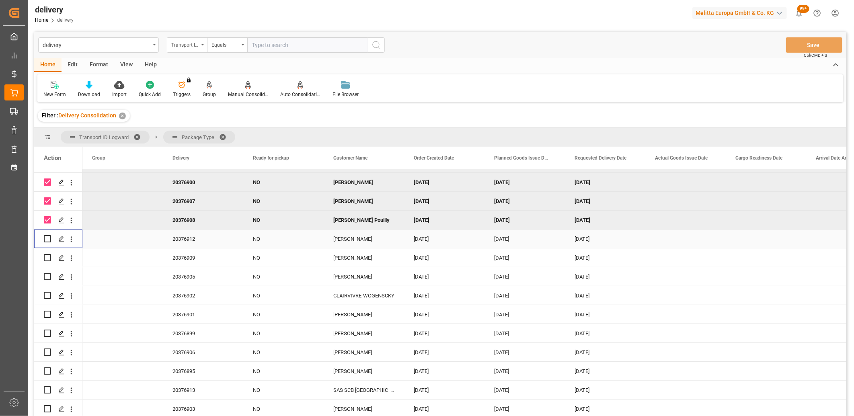
click at [47, 236] on input "Press Space to toggle row selection (unchecked)" at bounding box center [47, 238] width 7 height 7
checkbox input "true"
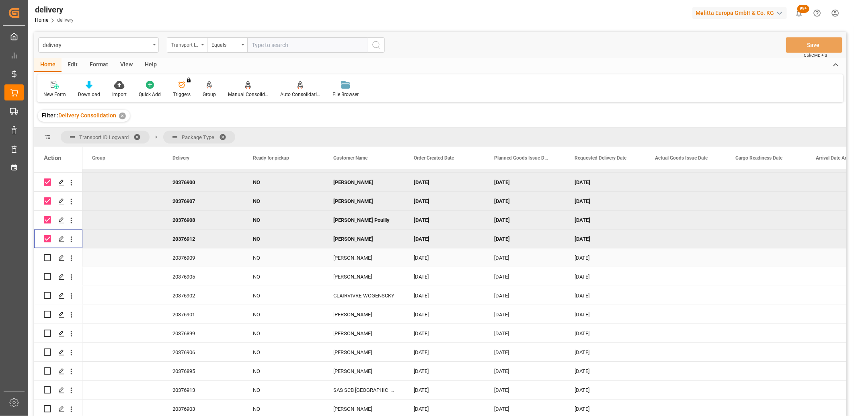
click at [47, 254] on input "Press Space to toggle row selection (unchecked)" at bounding box center [47, 257] width 7 height 7
checkbox input "true"
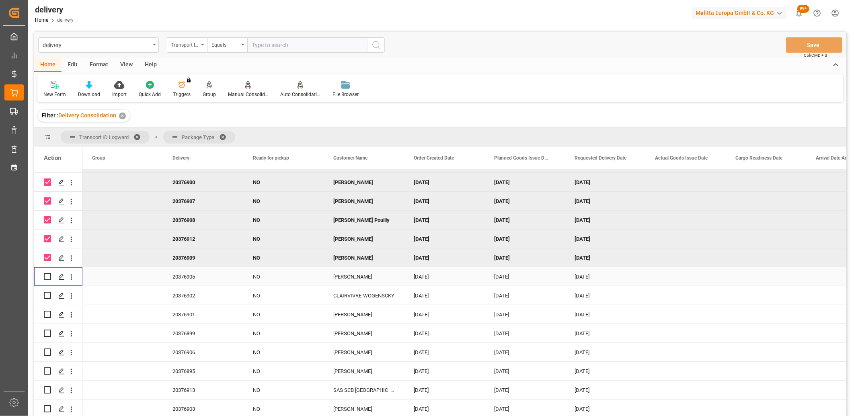
click at [49, 273] on input "Press Space to toggle row selection (unchecked)" at bounding box center [47, 276] width 7 height 7
checkbox input "true"
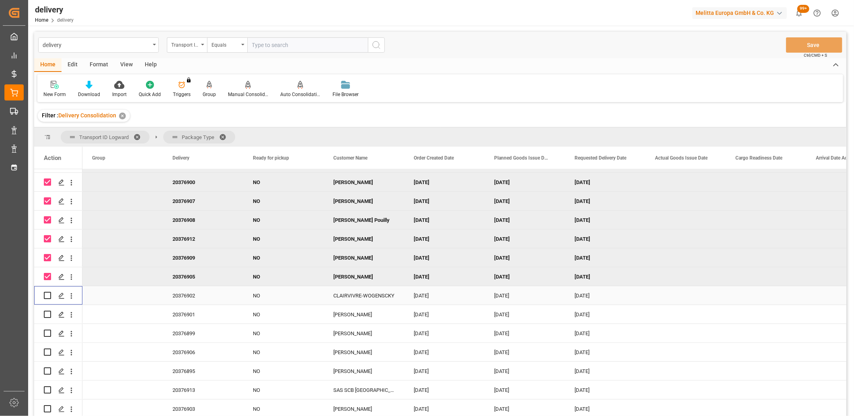
click at [48, 292] on input "Press Space to toggle row selection (unchecked)" at bounding box center [47, 295] width 7 height 7
checkbox input "true"
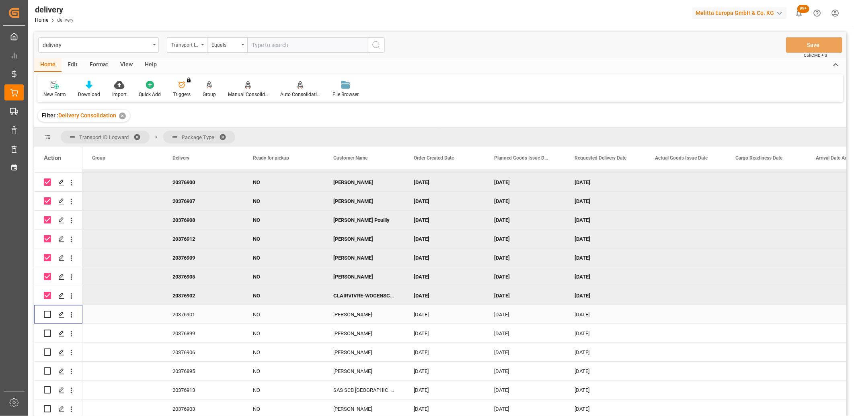
click at [49, 311] on input "Press Space to toggle row selection (unchecked)" at bounding box center [47, 314] width 7 height 7
checkbox input "true"
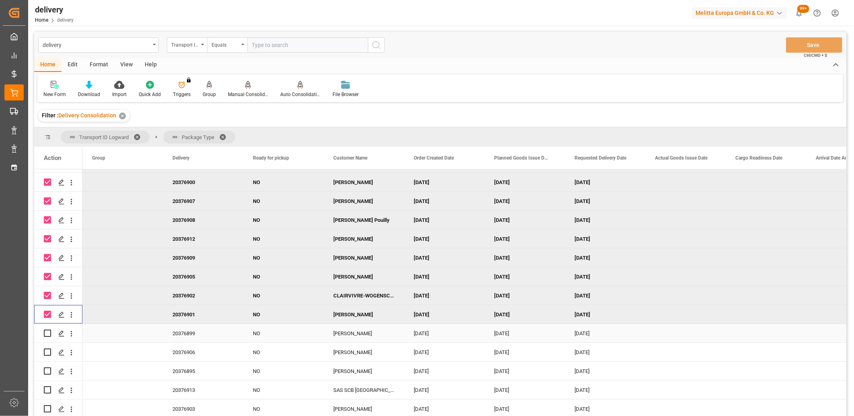
click at [45, 335] on div "Press SPACE to select this row." at bounding box center [47, 333] width 7 height 18
click at [46, 330] on input "Press Space to toggle row selection (unchecked)" at bounding box center [47, 333] width 7 height 7
checkbox input "true"
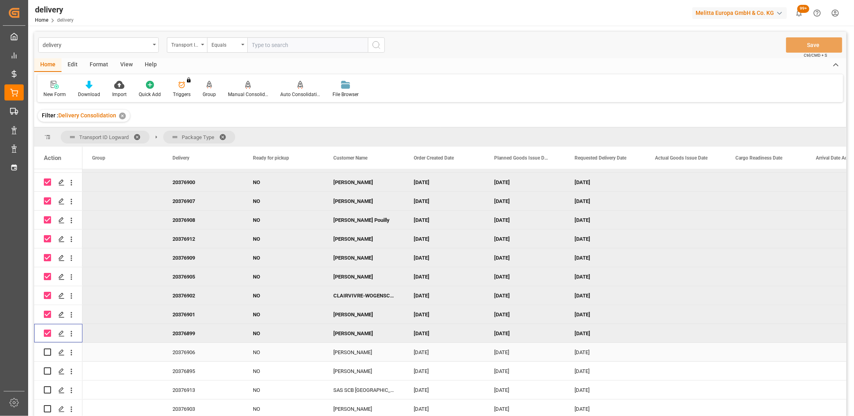
click at [47, 349] on input "Press Space to toggle row selection (unchecked)" at bounding box center [47, 352] width 7 height 7
checkbox input "true"
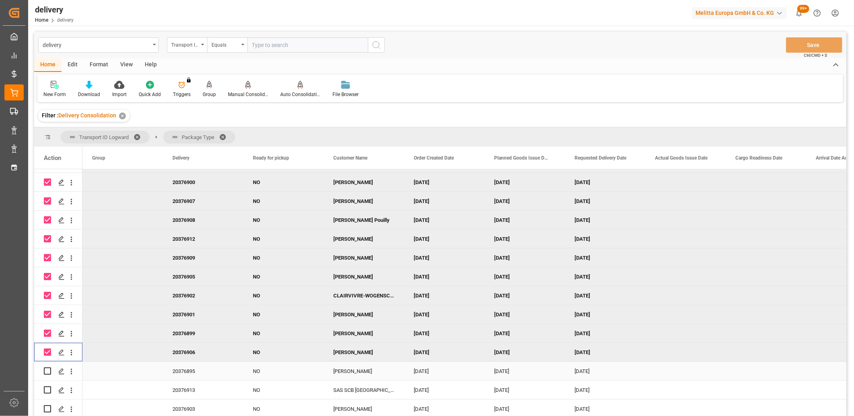
click at [49, 367] on input "Press Space to toggle row selection (unchecked)" at bounding box center [47, 370] width 7 height 7
checkbox input "true"
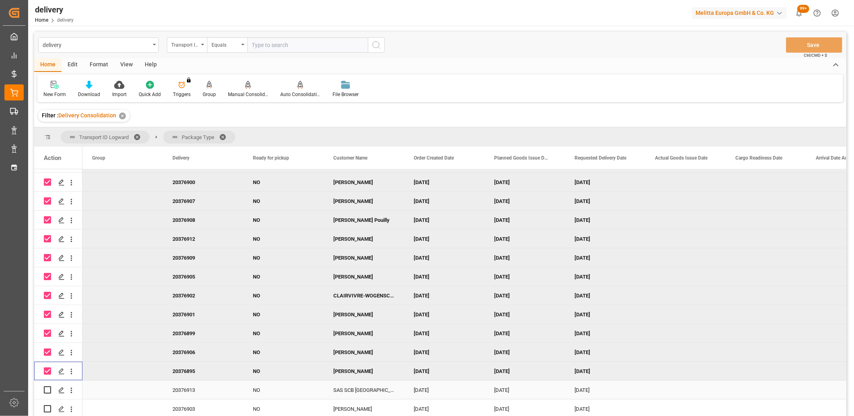
click at [49, 386] on input "Press Space to toggle row selection (unchecked)" at bounding box center [47, 389] width 7 height 7
checkbox input "true"
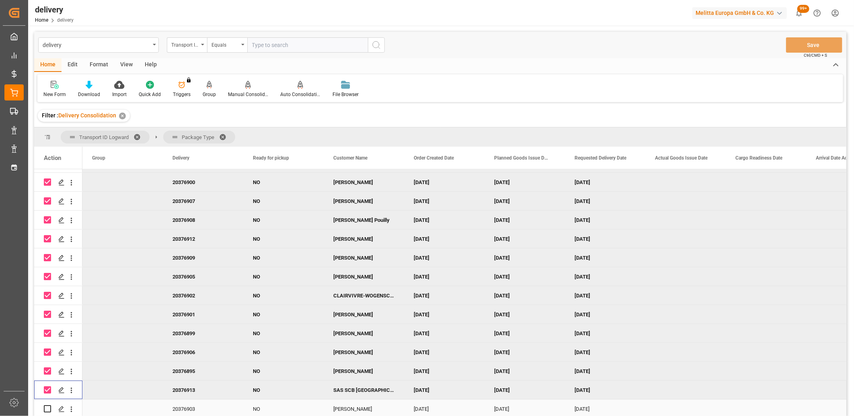
click at [48, 405] on input "Press Space to toggle row selection (unchecked)" at bounding box center [47, 408] width 7 height 7
checkbox input "true"
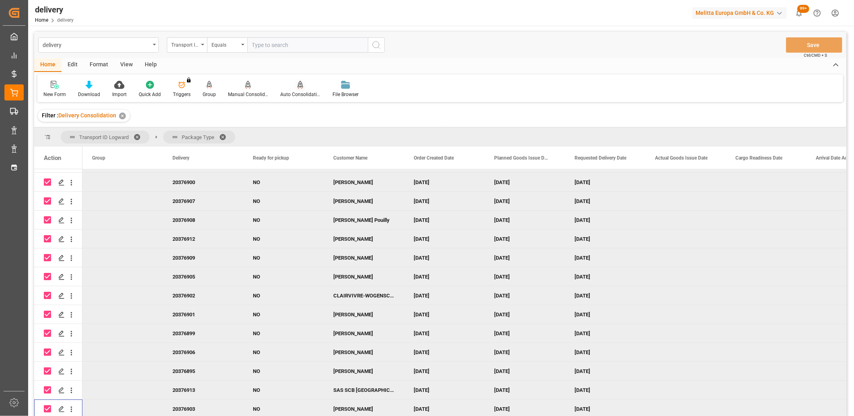
click at [296, 89] on div "Auto Consolidation" at bounding box center [300, 89] width 52 height 18
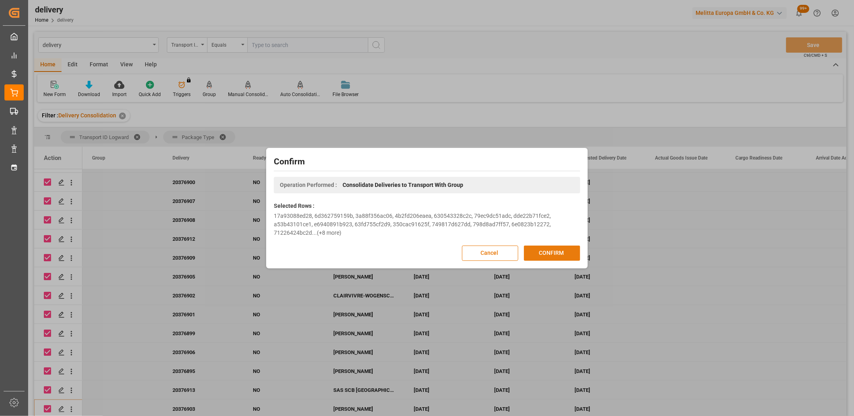
click at [531, 249] on button "CONFIRM" at bounding box center [552, 253] width 56 height 15
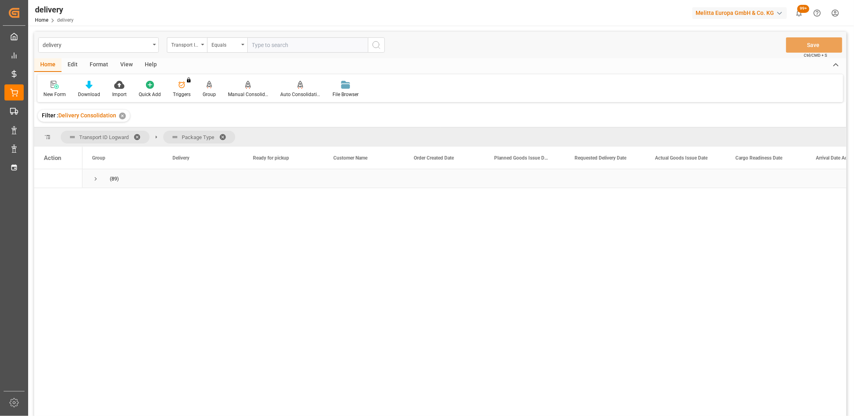
click at [98, 181] on span "Press SPACE to select this row." at bounding box center [95, 178] width 7 height 7
click at [114, 196] on span "Press SPACE to select this row." at bounding box center [112, 197] width 7 height 7
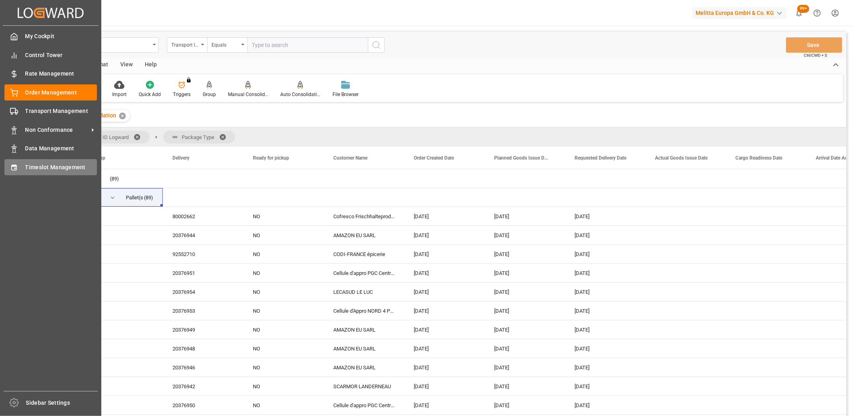
click at [9, 164] on div at bounding box center [11, 167] width 14 height 8
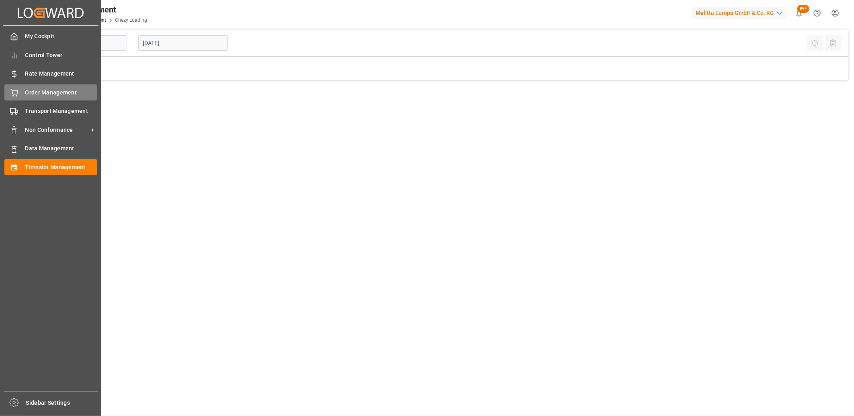
type input "Chezy Loading"
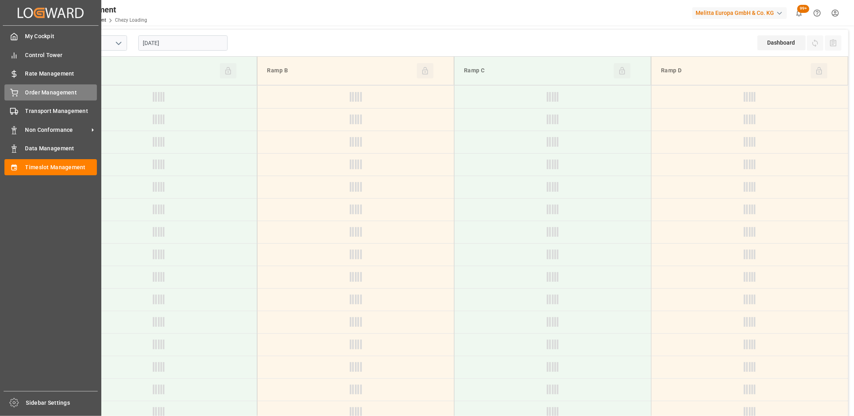
click at [12, 93] on icon at bounding box center [13, 91] width 7 height 5
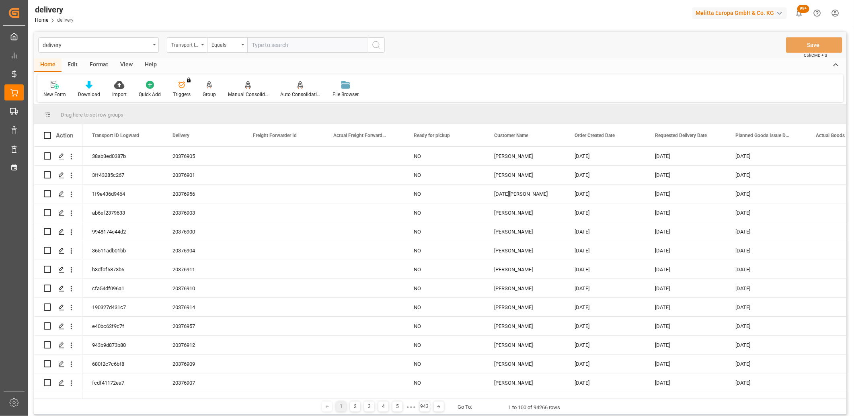
click at [207, 88] on icon at bounding box center [210, 85] width 6 height 8
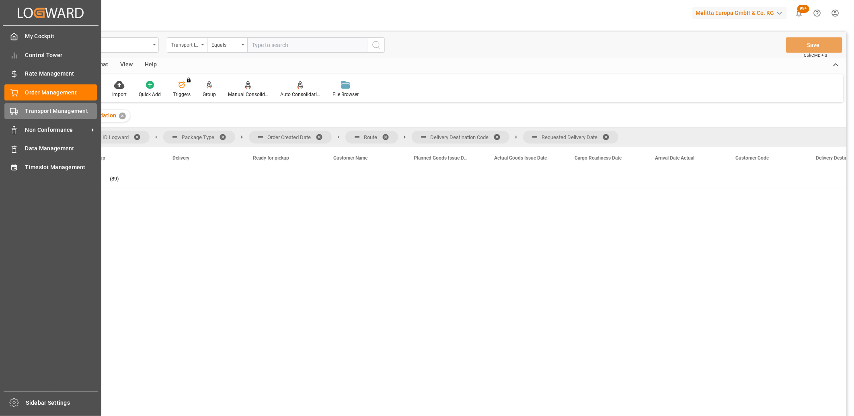
click at [16, 115] on div "Transport Management Transport Management" at bounding box center [50, 111] width 92 height 16
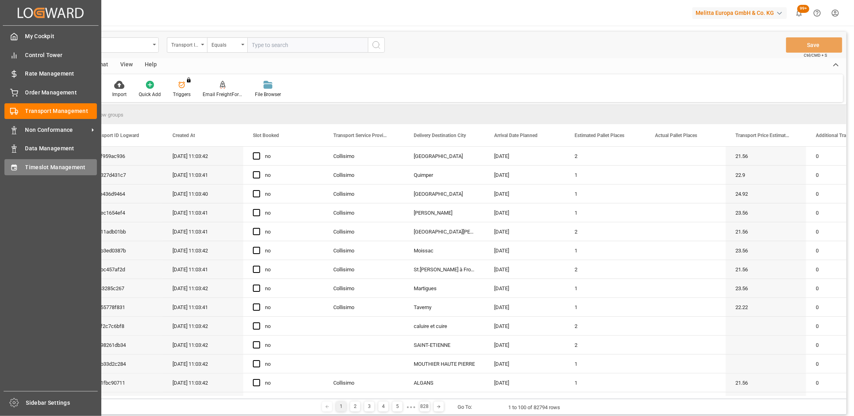
click at [18, 161] on div "Timeslot Management Timeslot Management" at bounding box center [50, 167] width 92 height 16
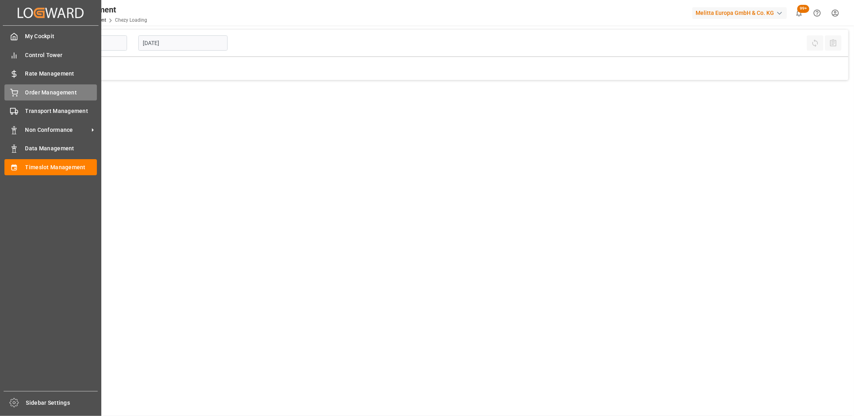
click at [16, 93] on icon at bounding box center [14, 93] width 8 height 8
type input "Chezy Loading"
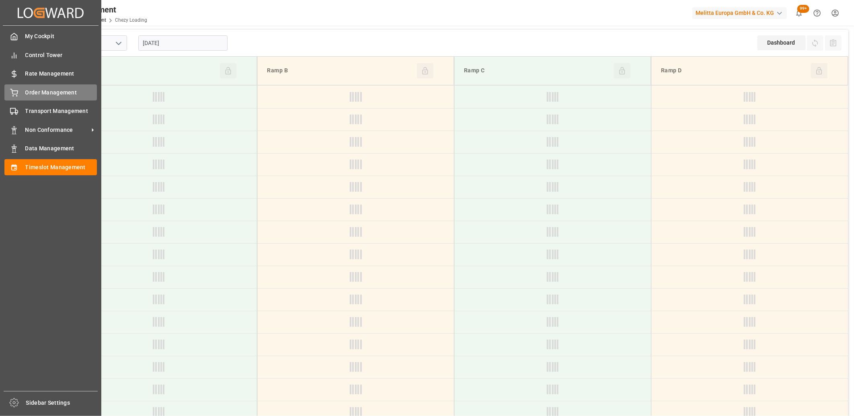
click at [44, 96] on div "Order Management Order Management" at bounding box center [50, 92] width 92 height 16
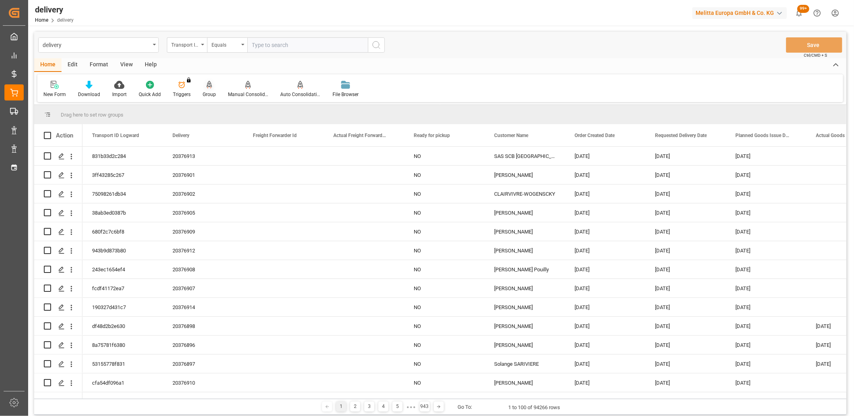
click at [207, 85] on icon at bounding box center [210, 84] width 6 height 7
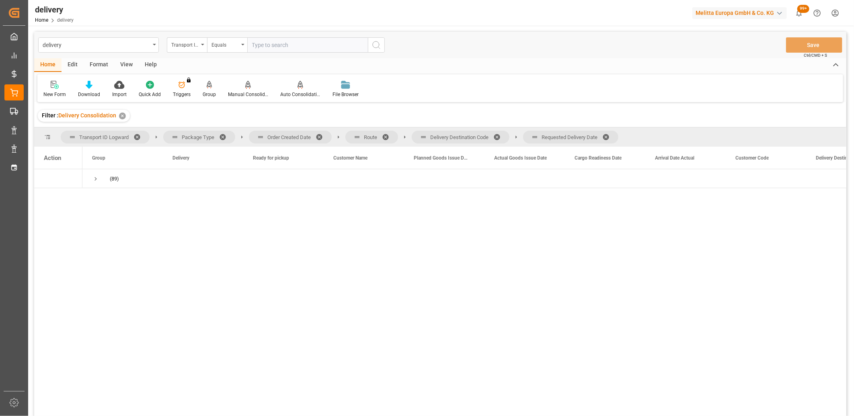
click at [610, 137] on span at bounding box center [608, 136] width 13 height 7
click at [498, 134] on span at bounding box center [499, 136] width 13 height 7
click at [387, 137] on span at bounding box center [388, 136] width 13 height 7
click at [318, 137] on span at bounding box center [322, 136] width 13 height 7
click at [94, 178] on span "Press SPACE to select this row." at bounding box center [95, 178] width 7 height 7
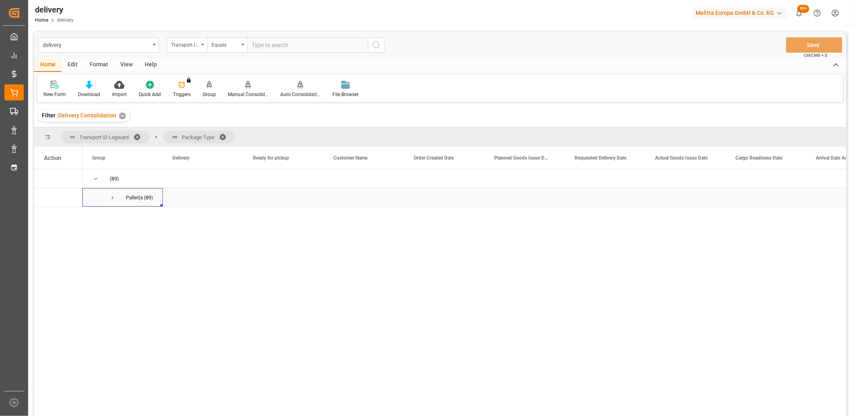
click at [115, 197] on span "Press SPACE to select this row." at bounding box center [112, 197] width 7 height 7
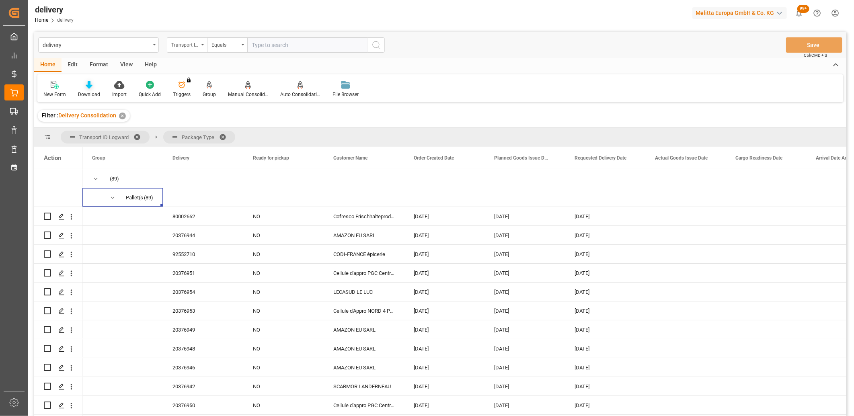
click at [90, 88] on icon at bounding box center [89, 85] width 7 height 8
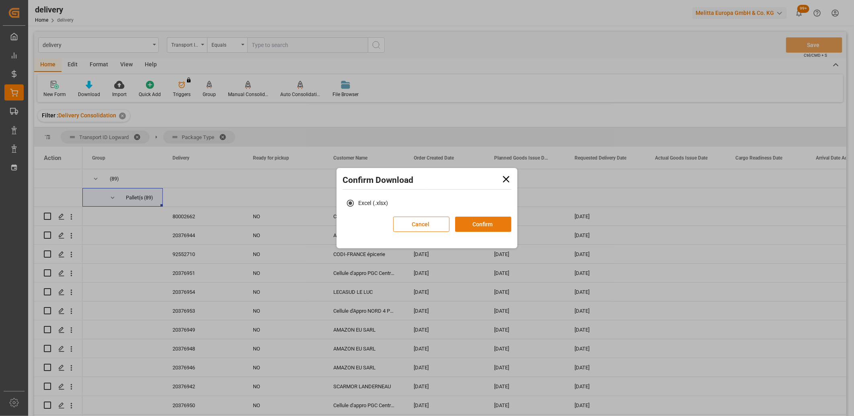
click at [485, 224] on button "Confirm" at bounding box center [483, 224] width 56 height 15
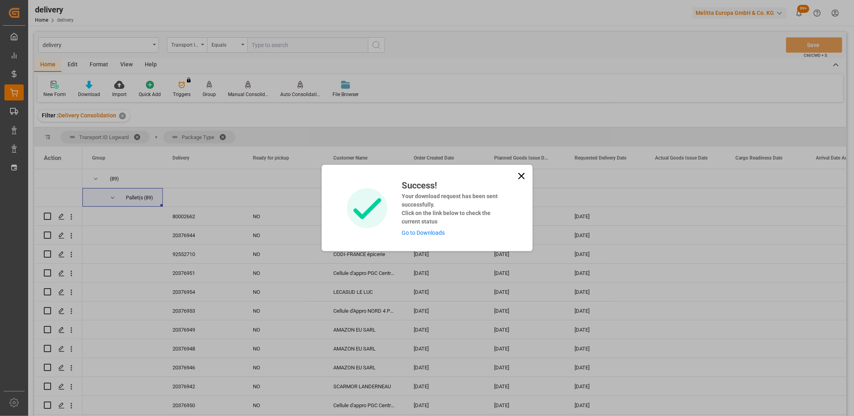
click at [408, 235] on link "Go to Downloads" at bounding box center [423, 233] width 43 height 6
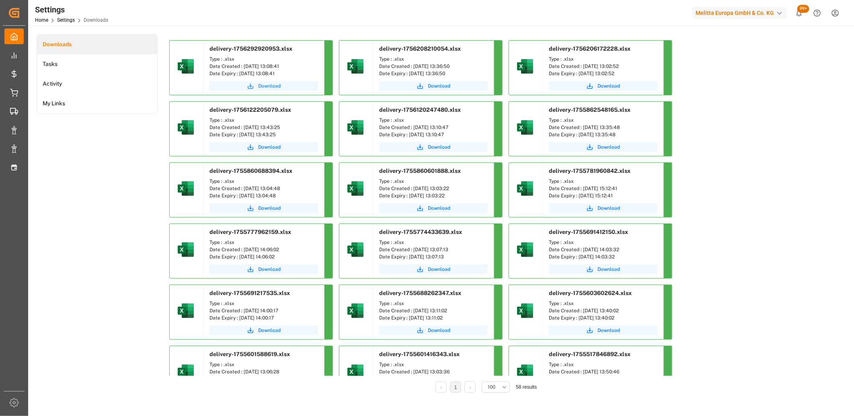
click at [278, 84] on span "Download" at bounding box center [269, 85] width 23 height 7
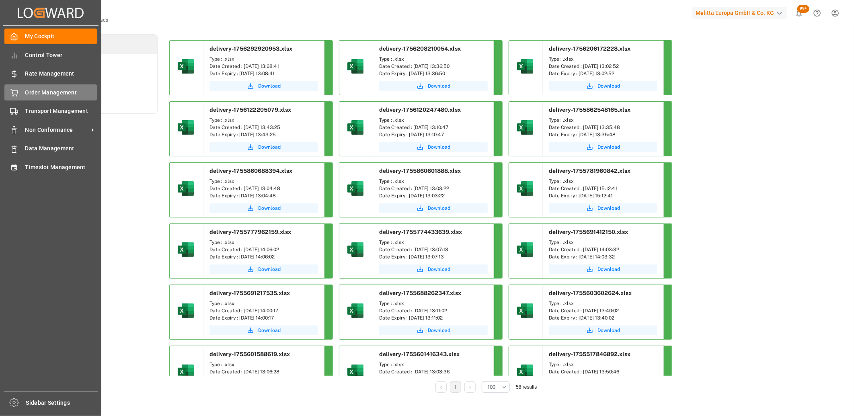
click at [19, 91] on div "Order Management Order Management" at bounding box center [50, 92] width 92 height 16
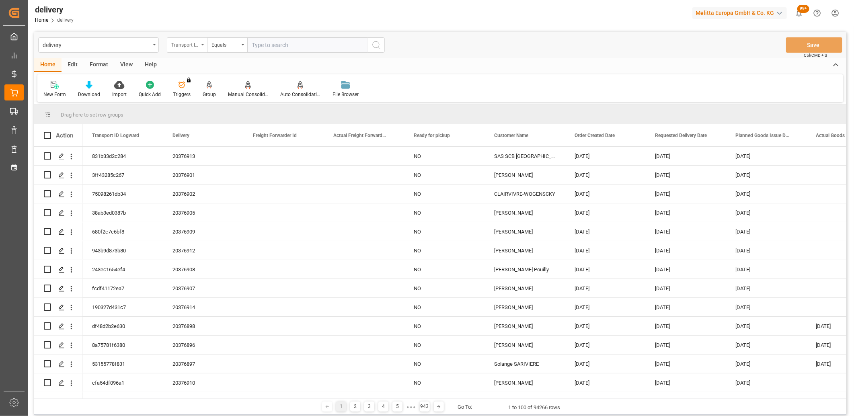
click at [195, 45] on div "Transport ID Logward" at bounding box center [184, 43] width 27 height 9
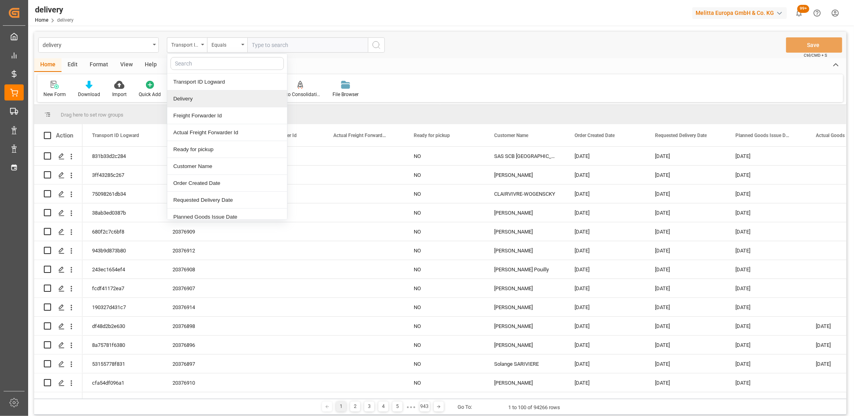
click at [197, 98] on div "Delivery" at bounding box center [227, 98] width 120 height 17
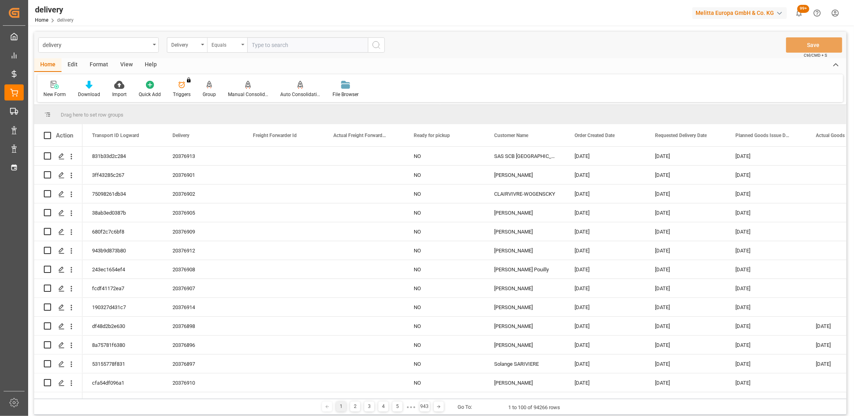
click at [240, 46] on div "Equals" at bounding box center [227, 44] width 40 height 15
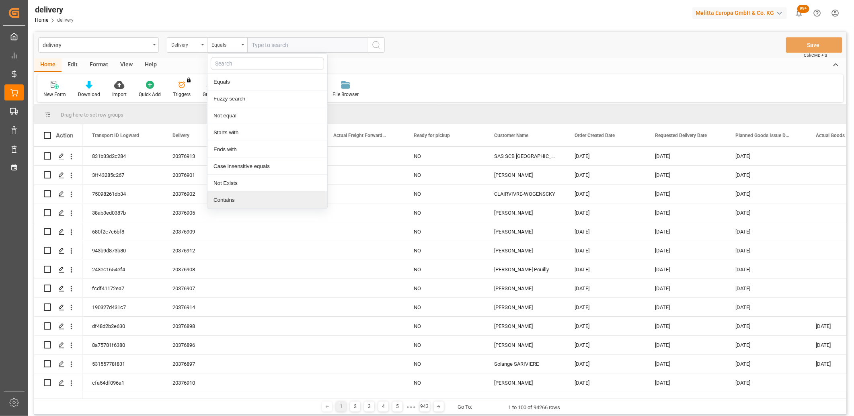
click at [231, 198] on div "Contains" at bounding box center [267, 200] width 120 height 17
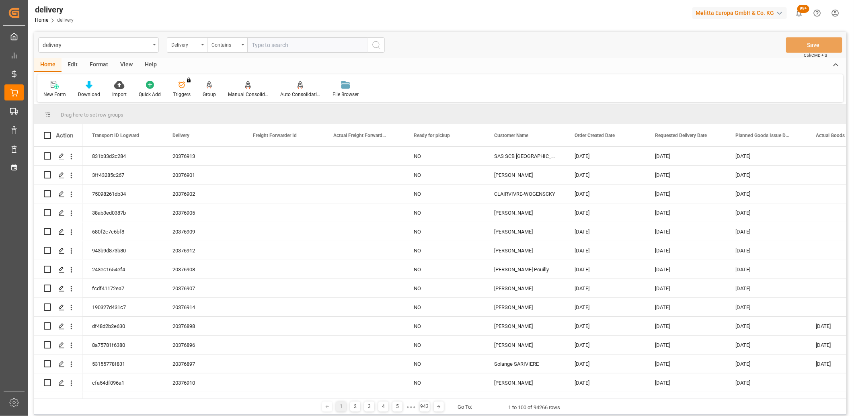
click at [275, 46] on input "text" at bounding box center [307, 44] width 121 height 15
paste input "20376918,20376920,20376921,20376919,20376929,20376942,20376941,20376936,2037693…"
type input "20376918,20376920,20376921,20376919,20376929,20376942,20376941,20376936,2037693…"
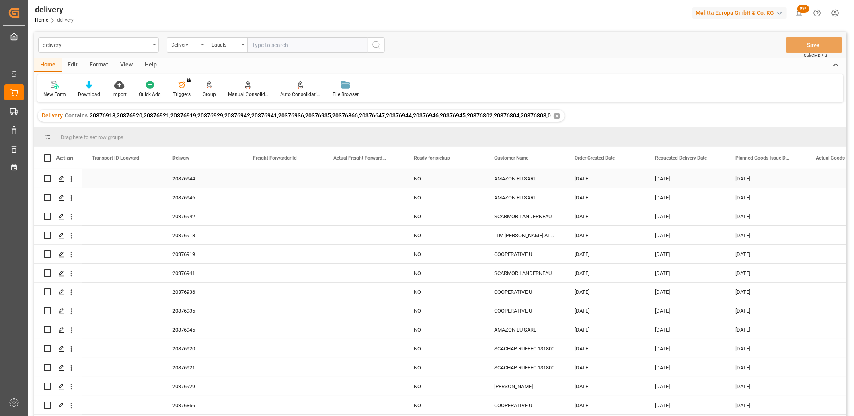
click at [49, 175] on input "Press Space to toggle row selection (unchecked)" at bounding box center [47, 178] width 7 height 7
checkbox input "true"
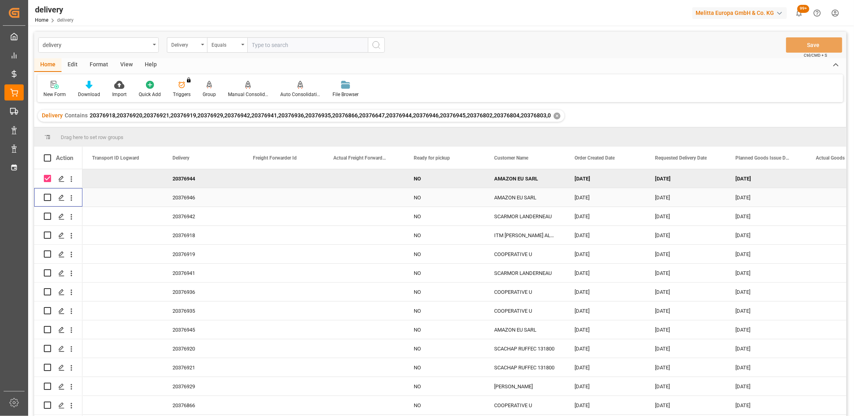
click at [49, 198] on input "Press Space to toggle row selection (unchecked)" at bounding box center [47, 197] width 7 height 7
checkbox input "true"
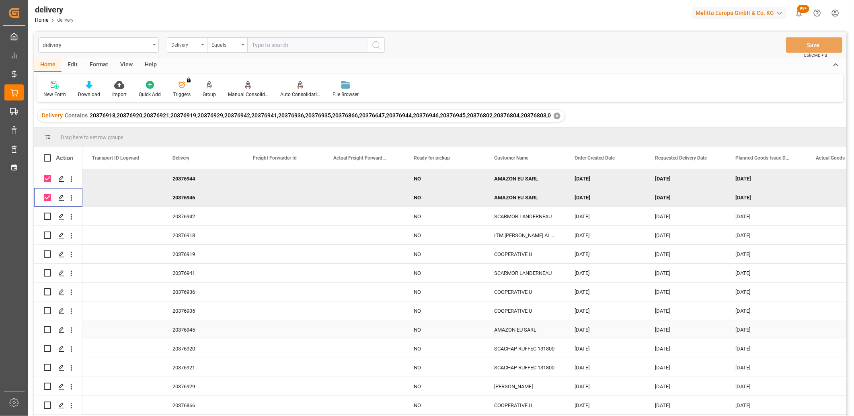
click at [47, 329] on input "Press Space to toggle row selection (unchecked)" at bounding box center [47, 329] width 7 height 7
checkbox input "true"
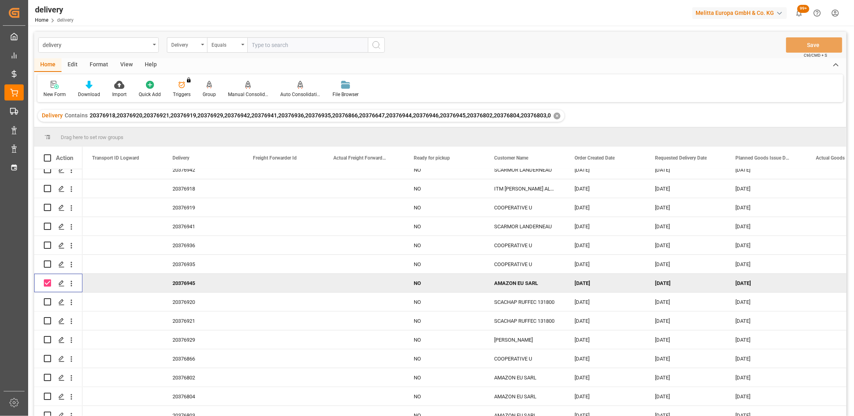
scroll to position [74, 0]
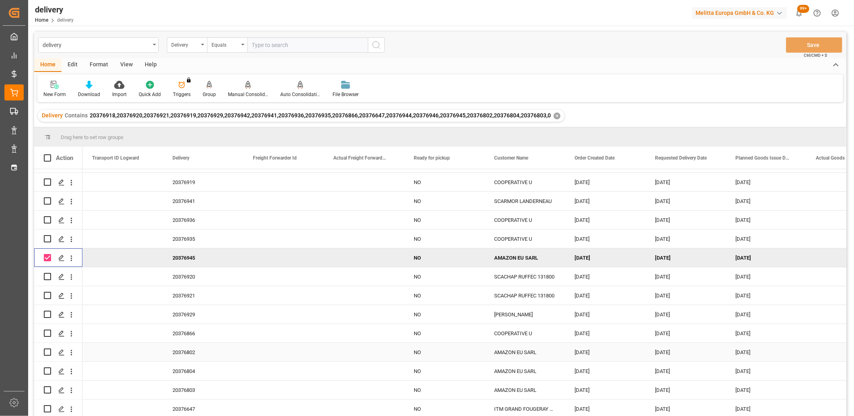
click at [46, 349] on input "Press Space to toggle row selection (unchecked)" at bounding box center [47, 352] width 7 height 7
checkbox input "true"
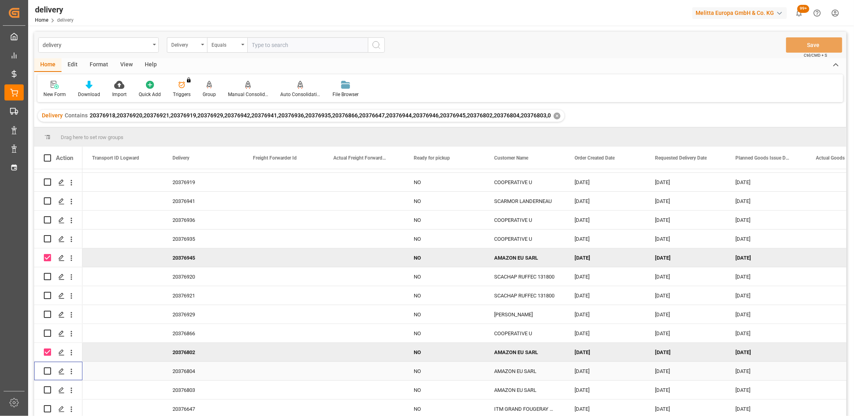
click at [46, 367] on input "Press Space to toggle row selection (unchecked)" at bounding box center [47, 370] width 7 height 7
checkbox input "true"
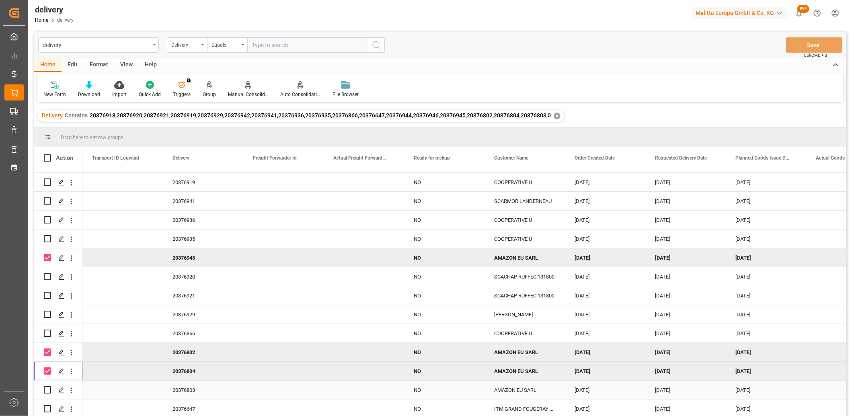
click at [45, 387] on input "Press Space to toggle row selection (unchecked)" at bounding box center [47, 389] width 7 height 7
checkbox input "true"
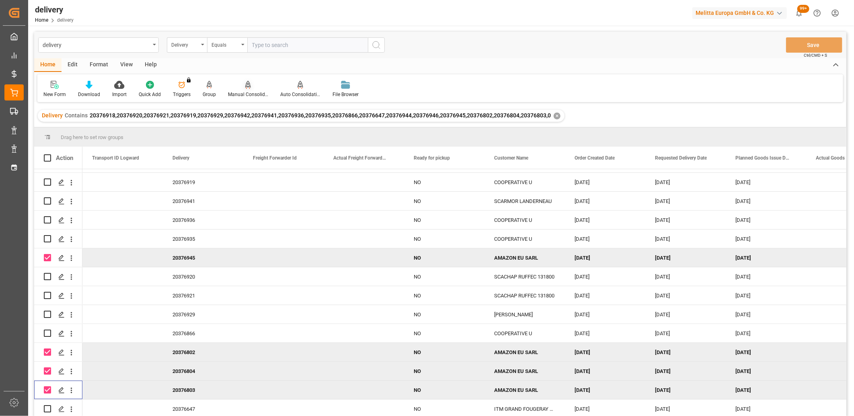
click at [247, 86] on icon at bounding box center [248, 84] width 6 height 7
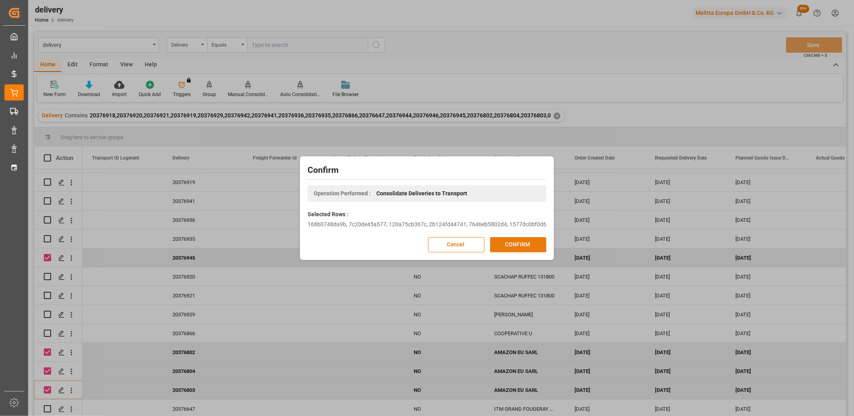
click at [492, 245] on button "CONFIRM" at bounding box center [518, 244] width 56 height 15
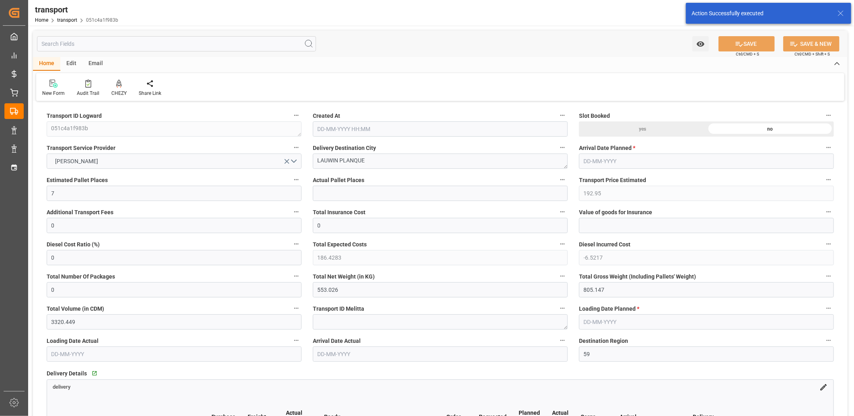
type input "[DATE] 11:26"
type input "[DATE]"
click at [147, 163] on button "[PERSON_NAME]" at bounding box center [174, 161] width 255 height 15
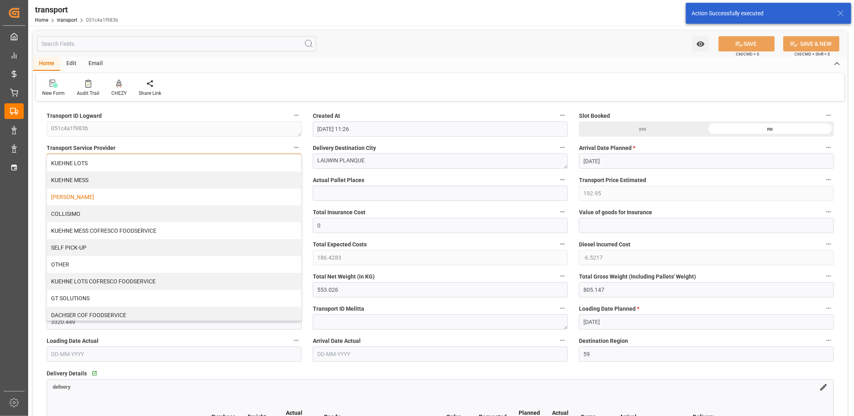
click at [147, 163] on div "KUEHNE LOTS" at bounding box center [174, 163] width 254 height 17
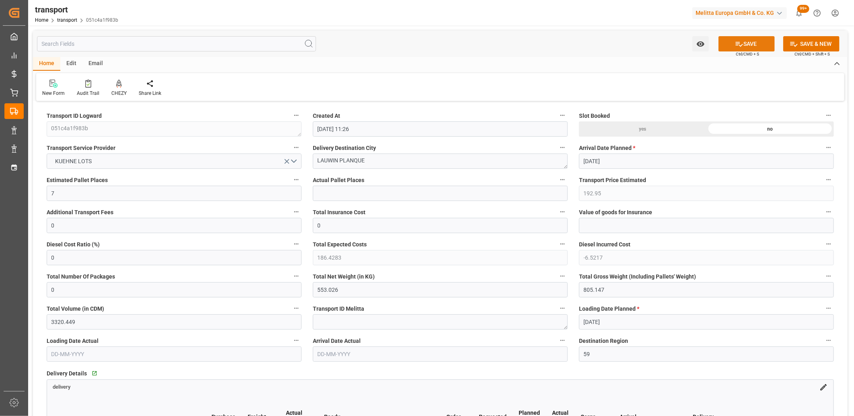
click at [736, 45] on icon at bounding box center [739, 44] width 7 height 5
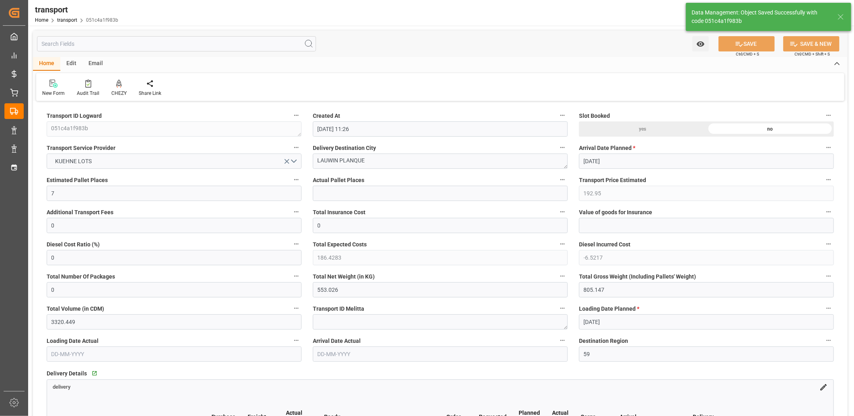
type input "210.09"
type input "0"
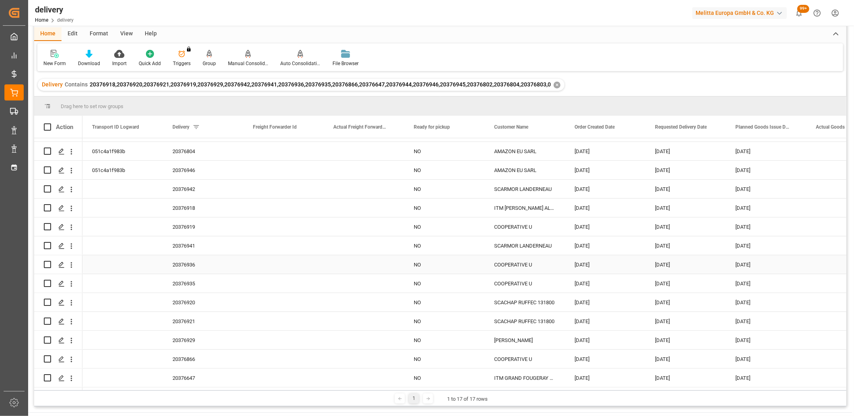
scroll to position [89, 0]
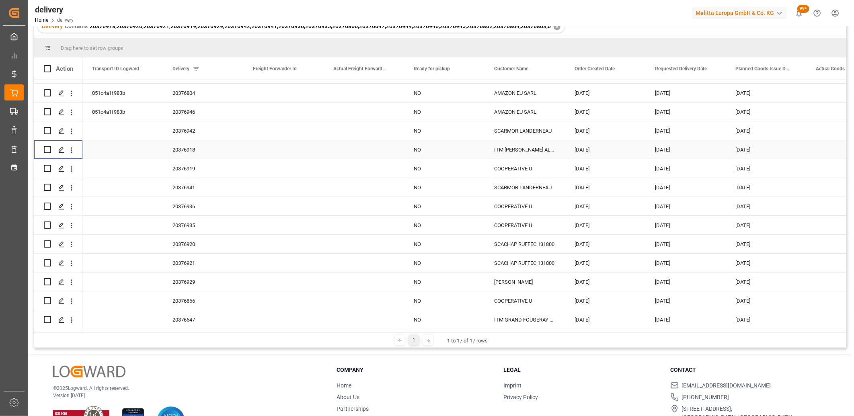
click at [46, 146] on input "Press Space to toggle row selection (unchecked)" at bounding box center [47, 149] width 7 height 7
checkbox input "true"
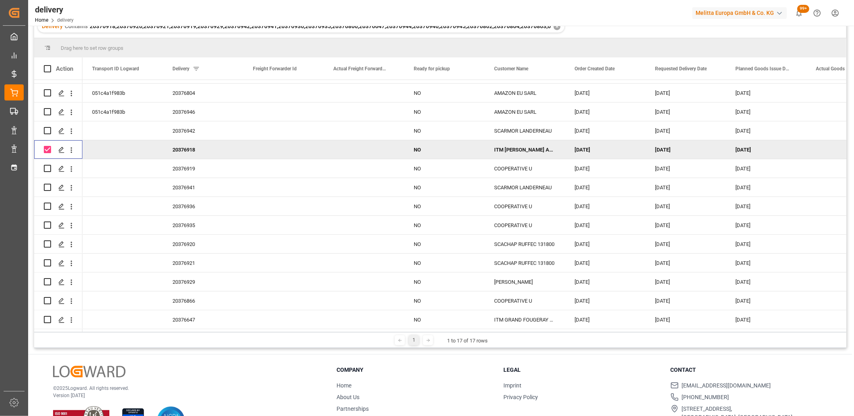
scroll to position [0, 0]
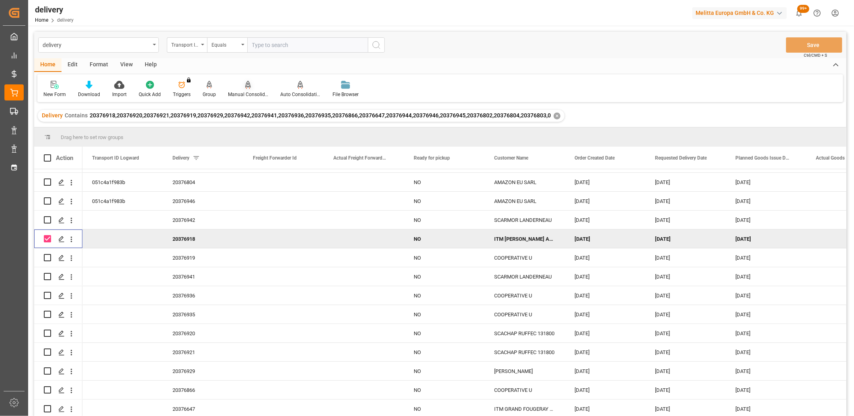
click at [245, 88] on icon at bounding box center [248, 85] width 6 height 8
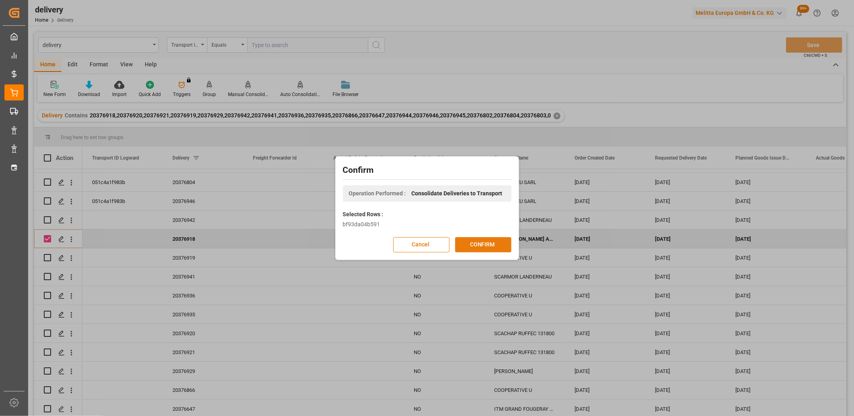
click at [462, 241] on button "CONFIRM" at bounding box center [483, 244] width 56 height 15
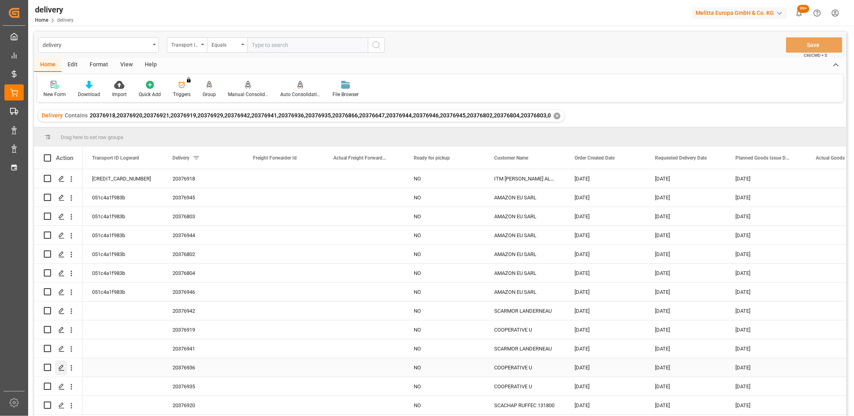
scroll to position [45, 0]
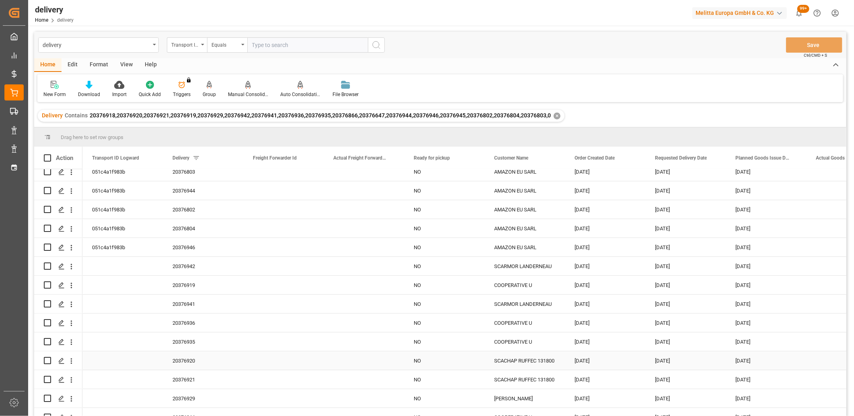
click at [48, 362] on input "Press Space to toggle row selection (unchecked)" at bounding box center [47, 360] width 7 height 7
checkbox input "true"
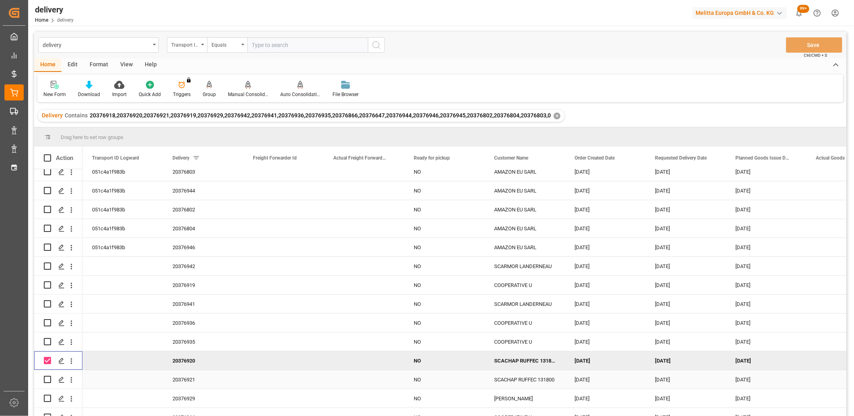
click at [49, 377] on input "Press Space to toggle row selection (unchecked)" at bounding box center [47, 379] width 7 height 7
checkbox input "true"
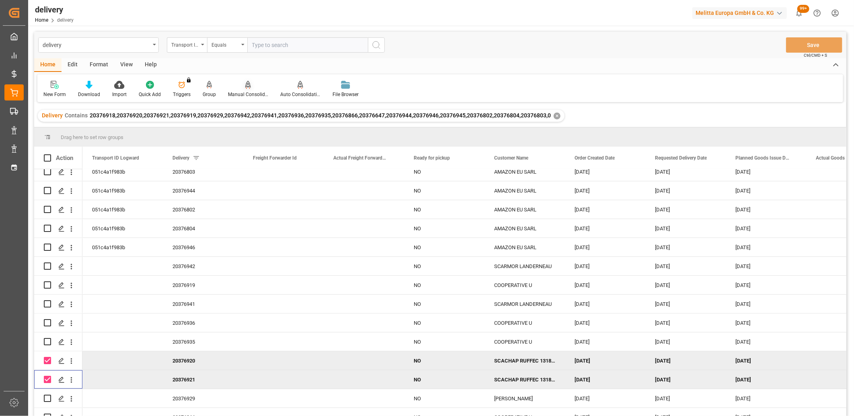
click at [246, 86] on icon at bounding box center [248, 85] width 6 height 8
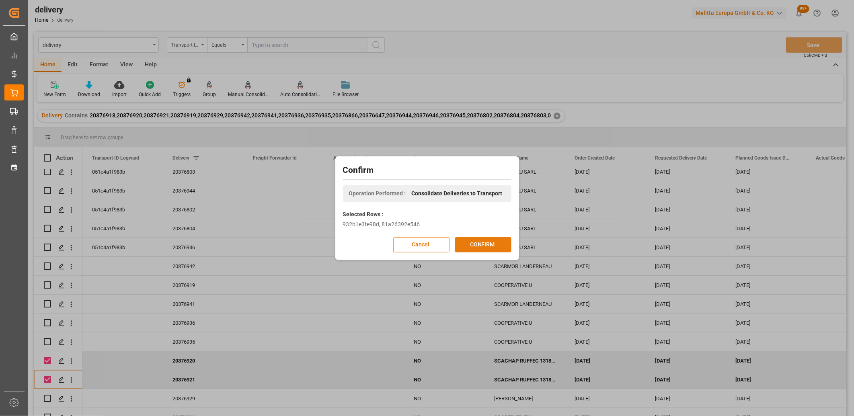
click at [479, 243] on button "CONFIRM" at bounding box center [483, 244] width 56 height 15
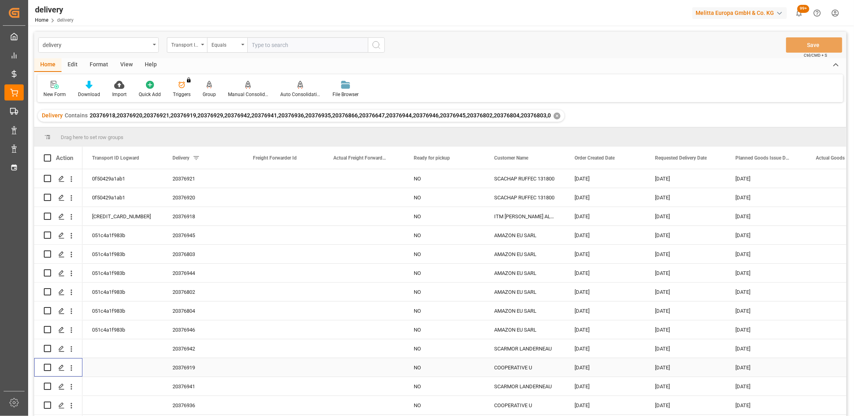
click at [45, 367] on input "Press Space to toggle row selection (unchecked)" at bounding box center [47, 367] width 7 height 7
checkbox input "true"
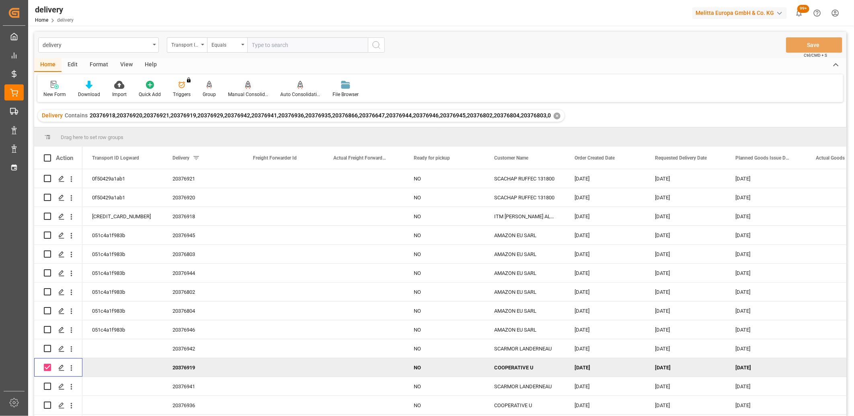
click at [245, 86] on icon at bounding box center [248, 85] width 6 height 8
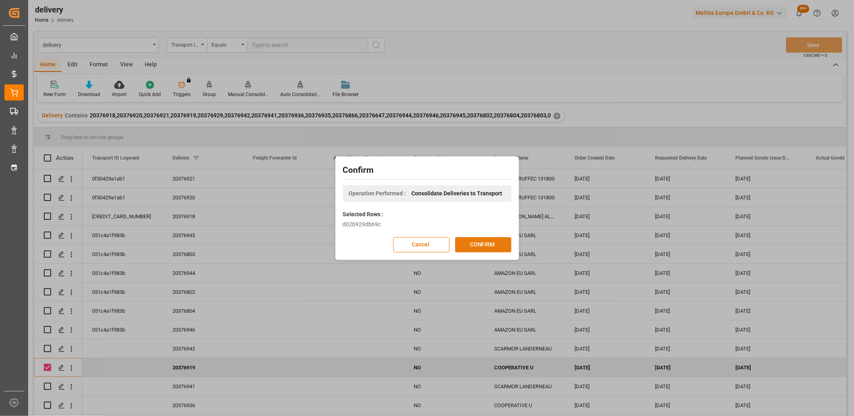
click at [476, 241] on button "CONFIRM" at bounding box center [483, 244] width 56 height 15
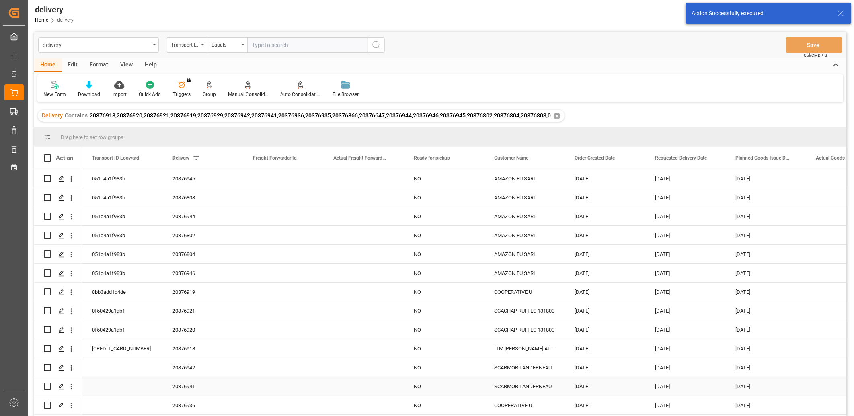
scroll to position [74, 0]
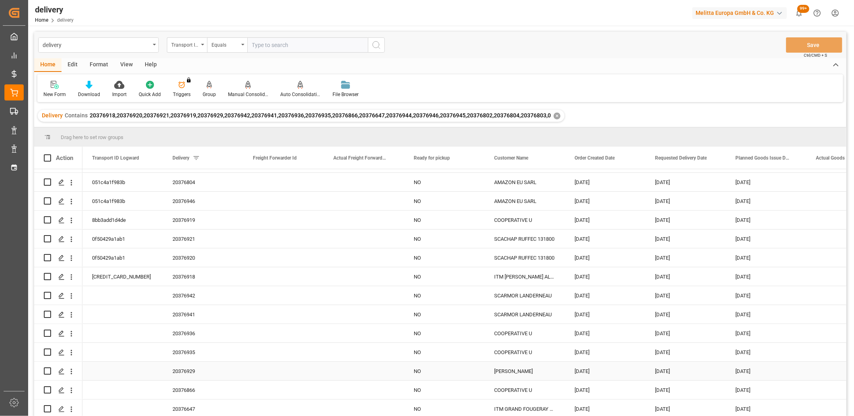
click at [49, 368] on input "Press Space to toggle row selection (unchecked)" at bounding box center [47, 370] width 7 height 7
checkbox input "true"
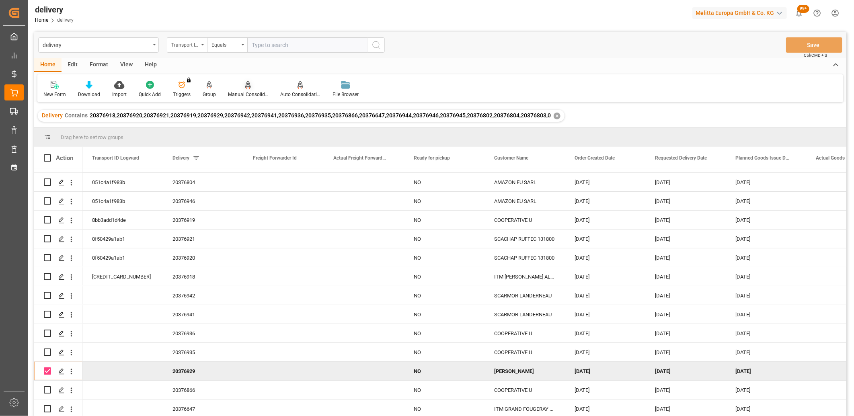
click at [246, 84] on icon at bounding box center [248, 85] width 6 height 8
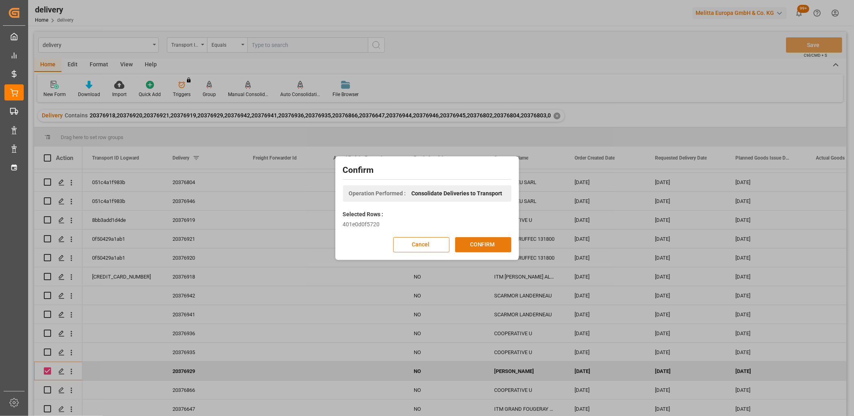
click at [489, 244] on button "CONFIRM" at bounding box center [483, 244] width 56 height 15
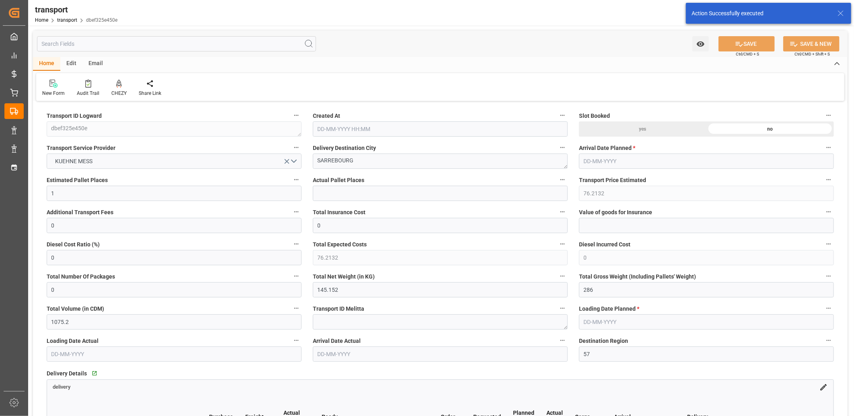
type input "27-08-2025 11:27"
type input "[DATE]"
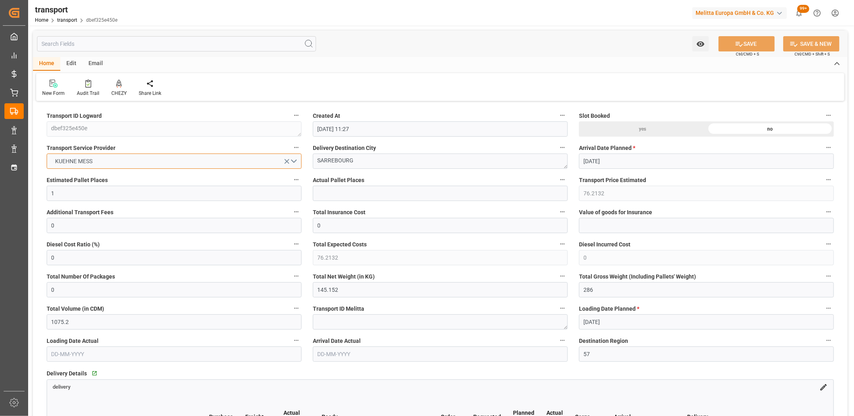
click at [113, 155] on button "KUEHNE MESS" at bounding box center [174, 161] width 255 height 15
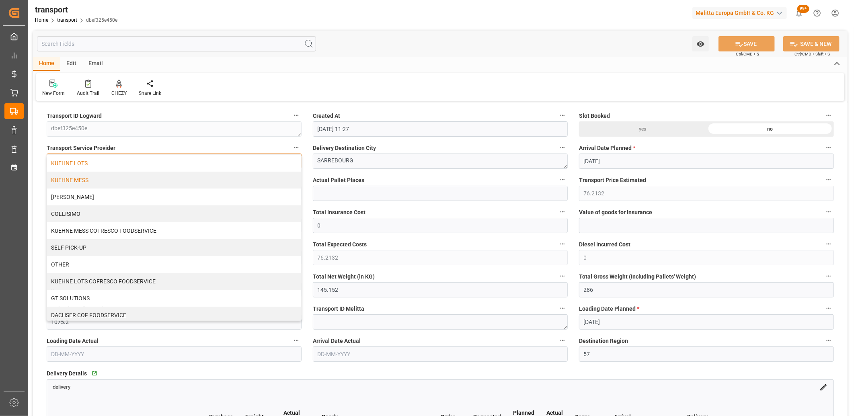
click at [113, 157] on div "KUEHNE LOTS" at bounding box center [174, 163] width 254 height 17
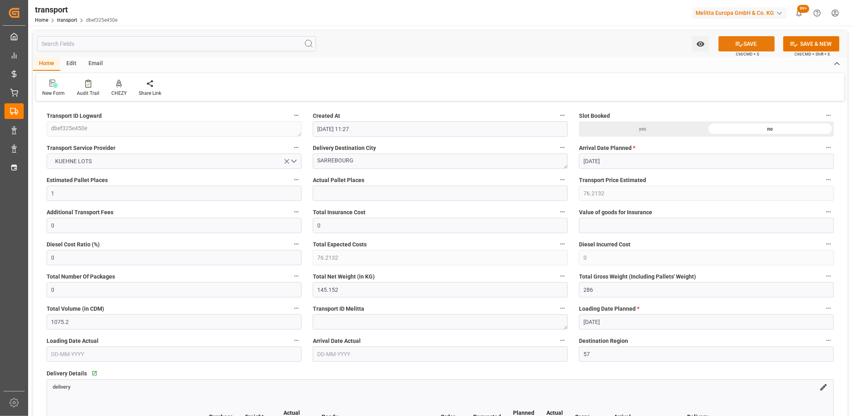
click at [751, 44] on button "SAVE" at bounding box center [746, 43] width 56 height 15
type input "127.3"
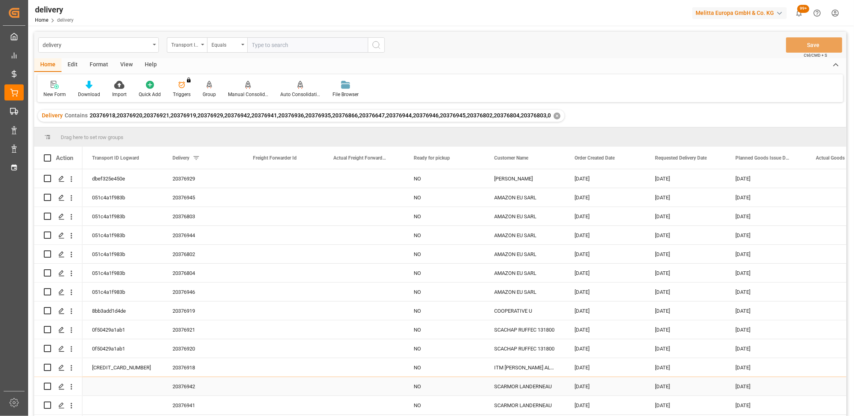
click at [48, 384] on input "Press Space to toggle row selection (unchecked)" at bounding box center [47, 386] width 7 height 7
checkbox input "true"
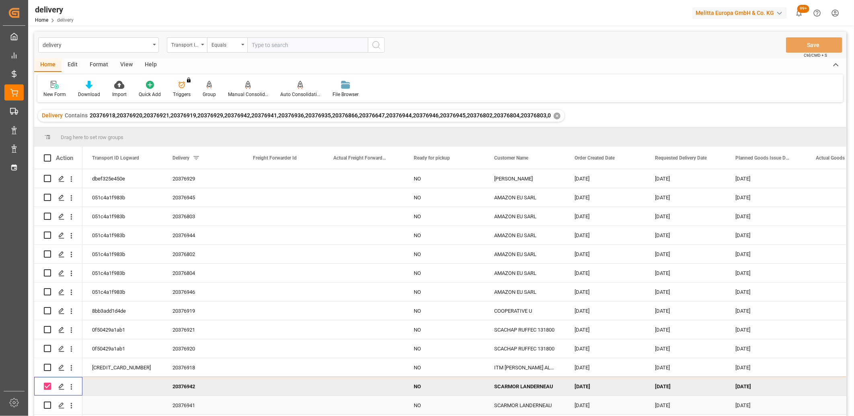
click at [46, 404] on input "Press Space to toggle row selection (unchecked)" at bounding box center [47, 405] width 7 height 7
checkbox input "true"
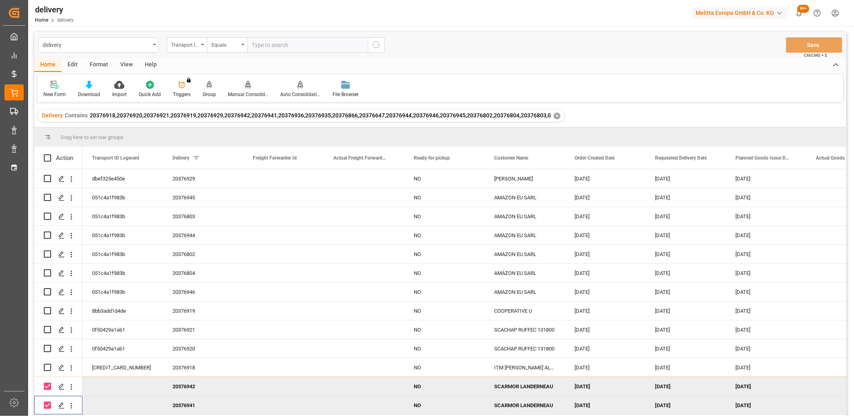
click at [244, 90] on div "Manual Consolidation" at bounding box center [248, 89] width 52 height 18
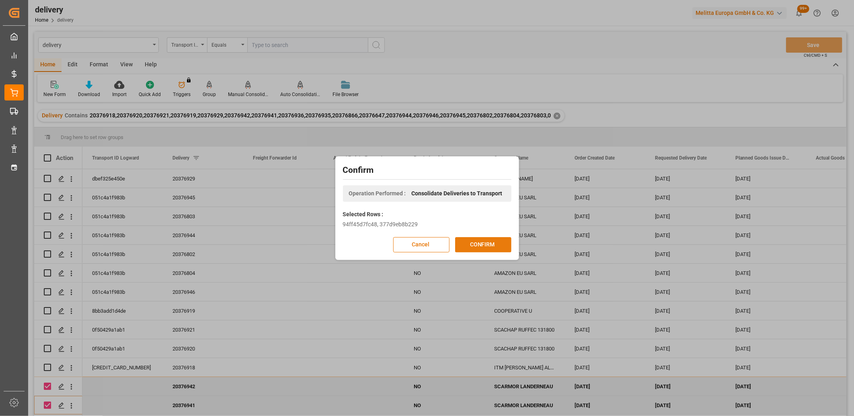
click at [476, 246] on button "CONFIRM" at bounding box center [483, 244] width 56 height 15
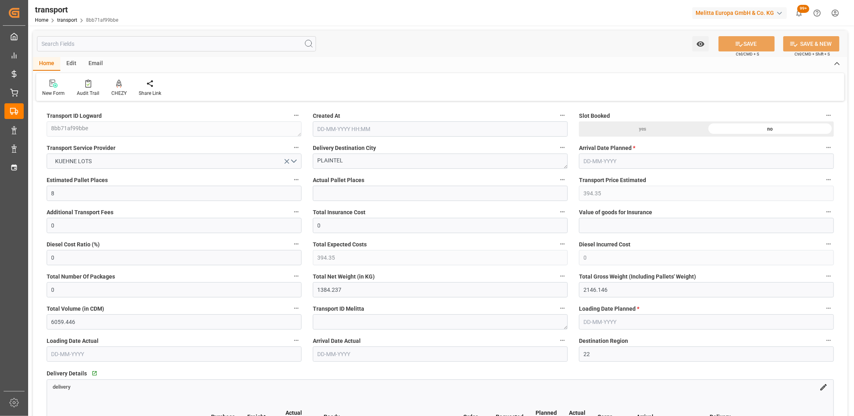
type input "[DATE] 11:28"
type input "[DATE]"
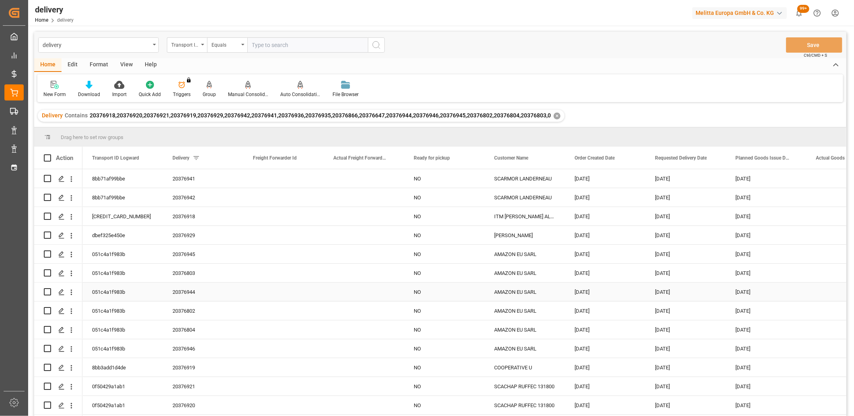
scroll to position [74, 0]
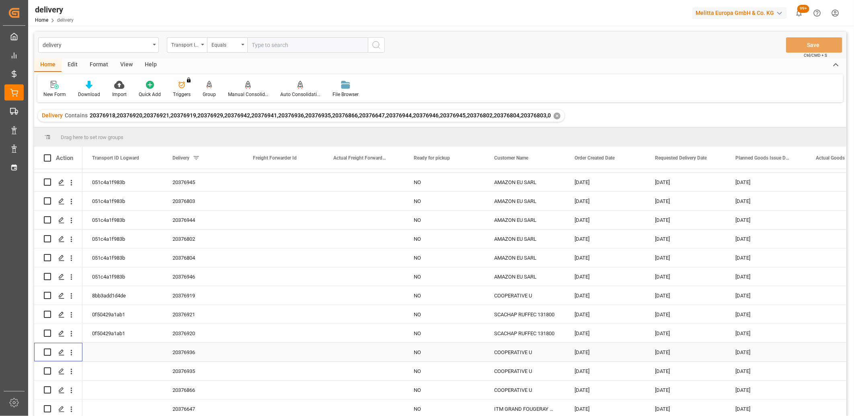
click at [45, 351] on input "Press Space to toggle row selection (unchecked)" at bounding box center [47, 352] width 7 height 7
checkbox input "true"
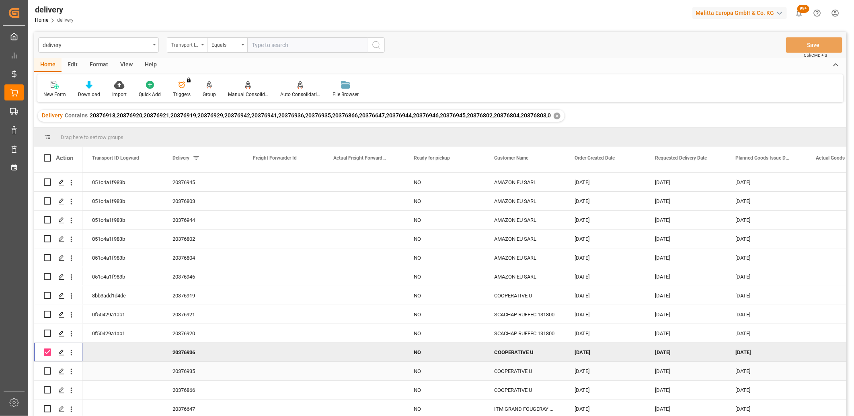
click at [49, 368] on input "Press Space to toggle row selection (unchecked)" at bounding box center [47, 370] width 7 height 7
checkbox input "true"
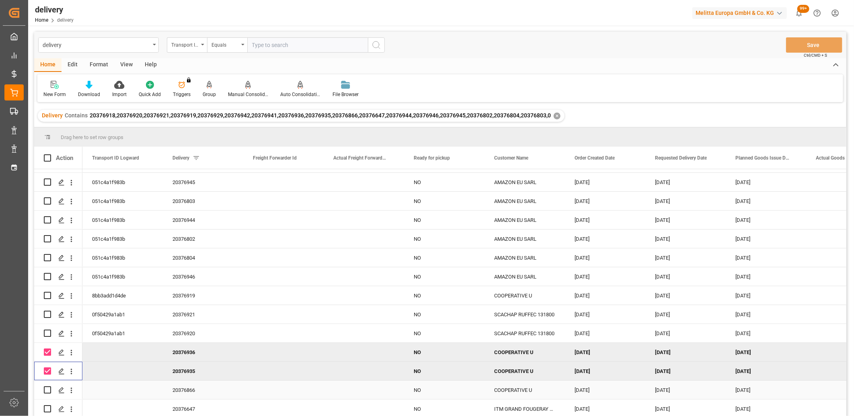
click at [47, 387] on input "Press Space to toggle row selection (unchecked)" at bounding box center [47, 389] width 7 height 7
checkbox input "true"
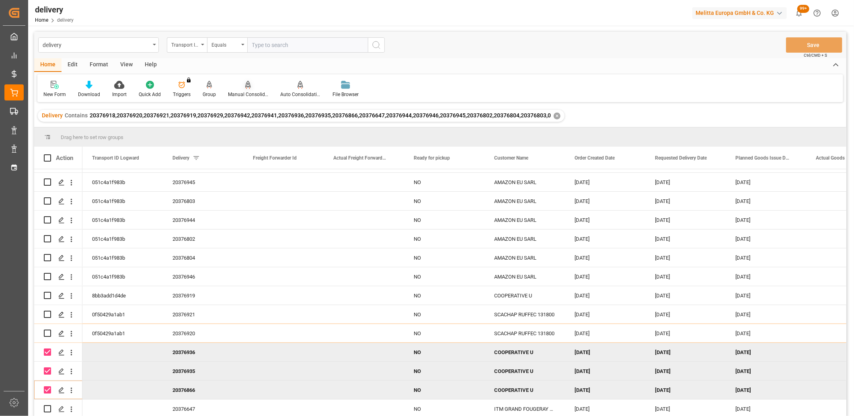
click at [244, 91] on div "Manual Consolidation" at bounding box center [248, 94] width 40 height 7
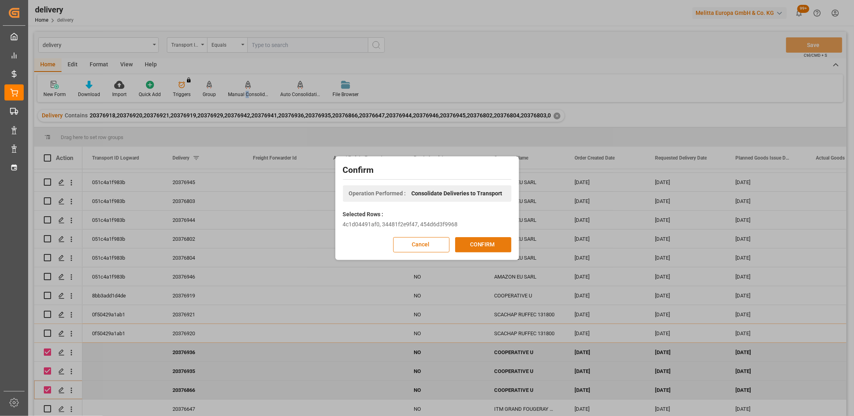
click at [472, 244] on button "CONFIRM" at bounding box center [483, 244] width 56 height 15
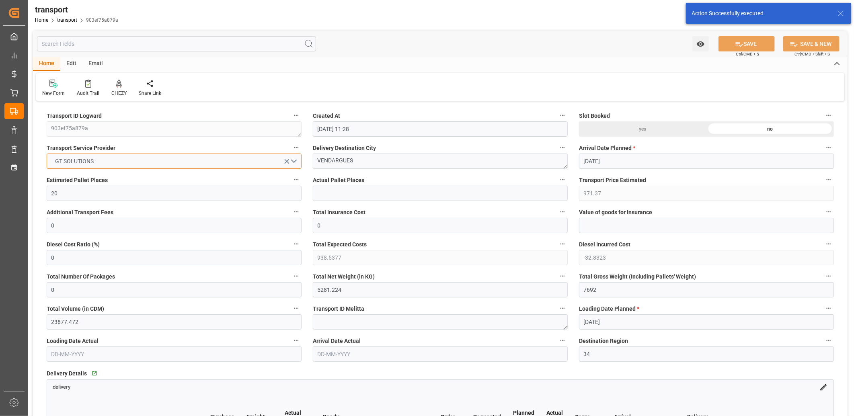
click at [142, 165] on button "GT SOLUTIONS" at bounding box center [174, 161] width 255 height 15
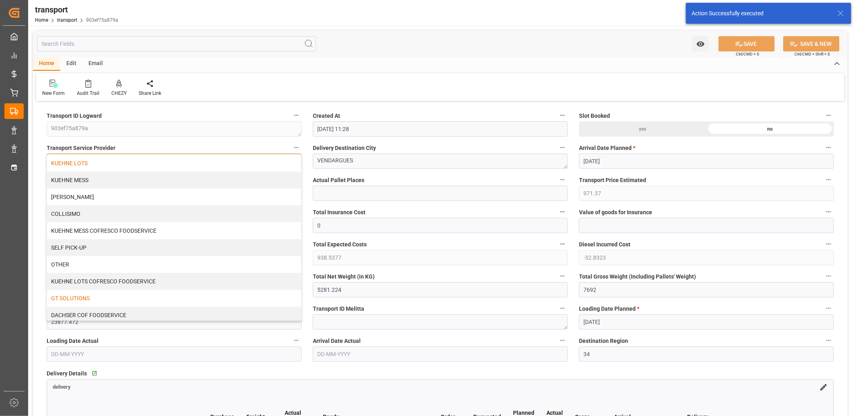
click at [140, 162] on div "KUEHNE LOTS" at bounding box center [174, 163] width 254 height 17
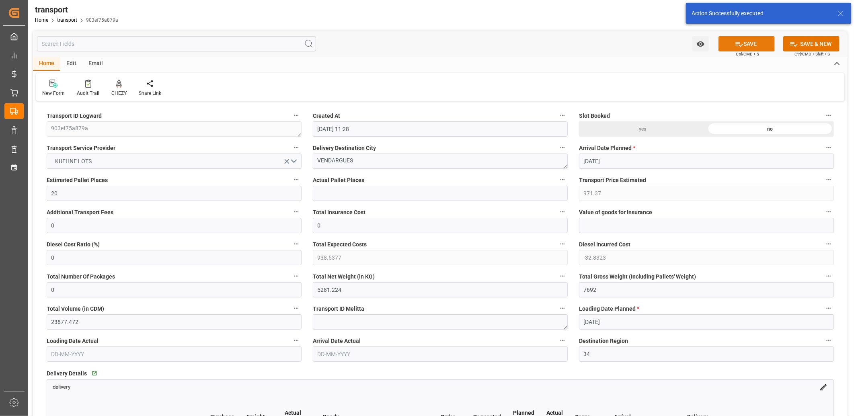
click at [723, 49] on button "SAVE" at bounding box center [746, 43] width 56 height 15
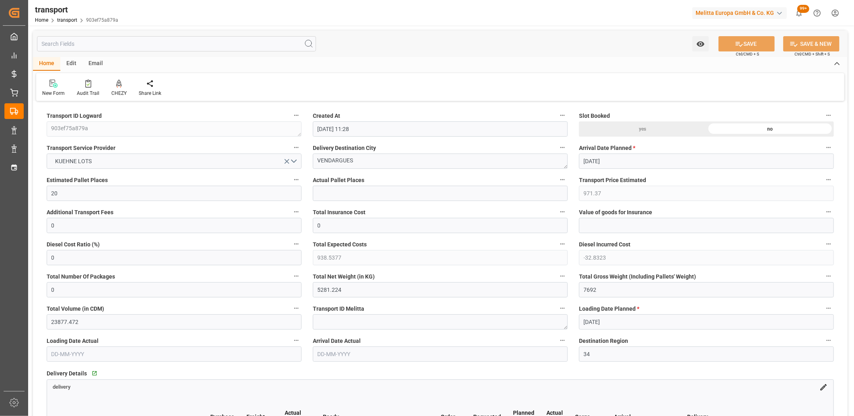
type input "894.42"
type input "0"
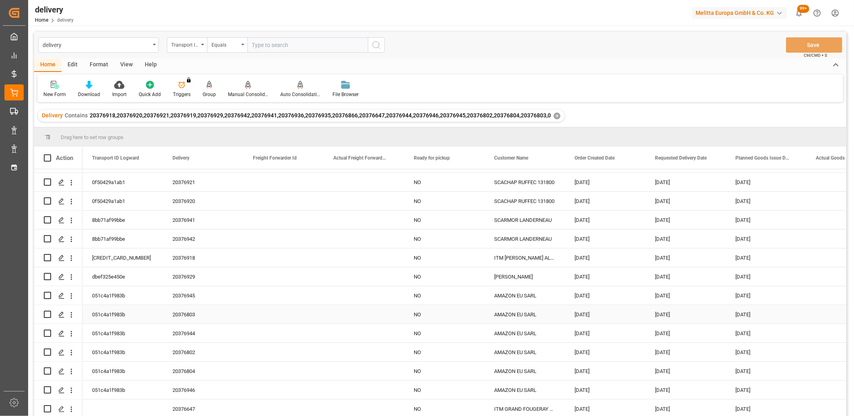
scroll to position [74, 0]
click at [47, 407] on input "Press Space to toggle row selection (unchecked)" at bounding box center [47, 408] width 7 height 7
checkbox input "true"
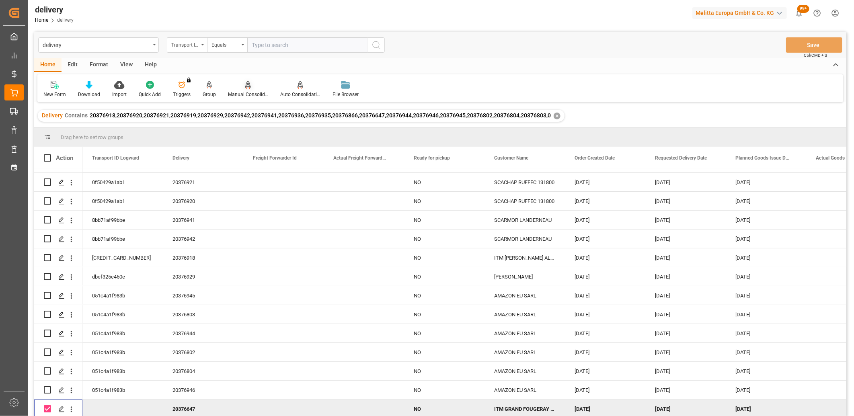
click at [246, 86] on icon at bounding box center [248, 85] width 6 height 8
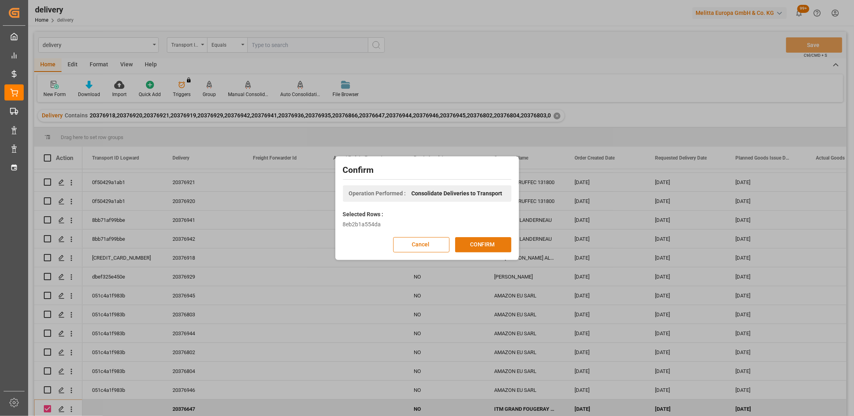
click at [495, 244] on button "CONFIRM" at bounding box center [483, 244] width 56 height 15
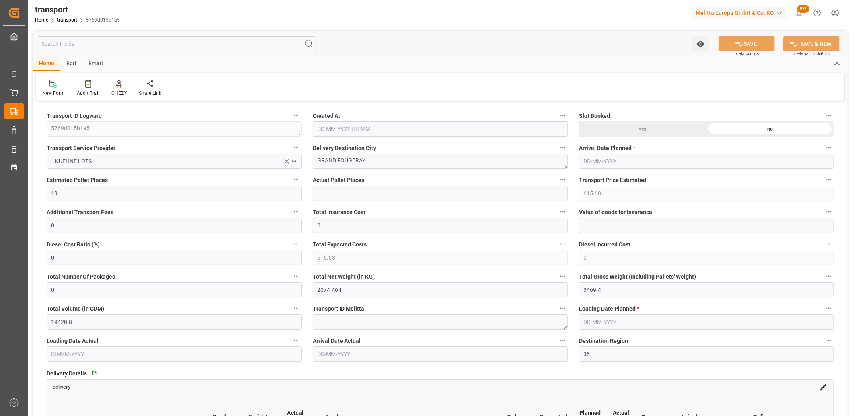
type input "[DATE] 11:28"
type input "[DATE]"
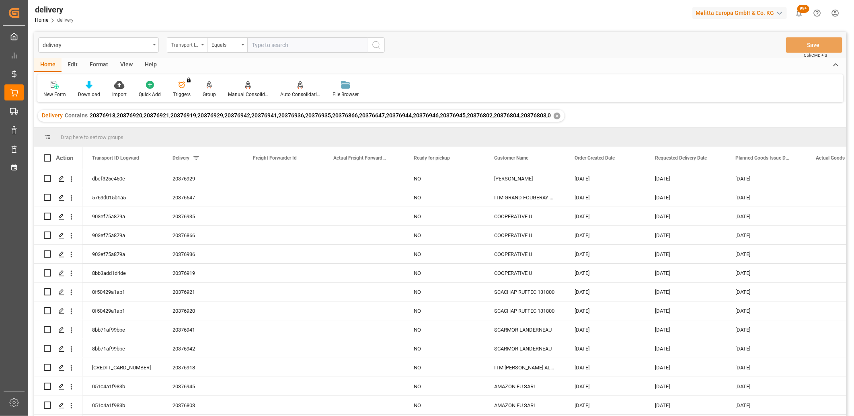
click at [554, 119] on div "✕" at bounding box center [557, 116] width 7 height 7
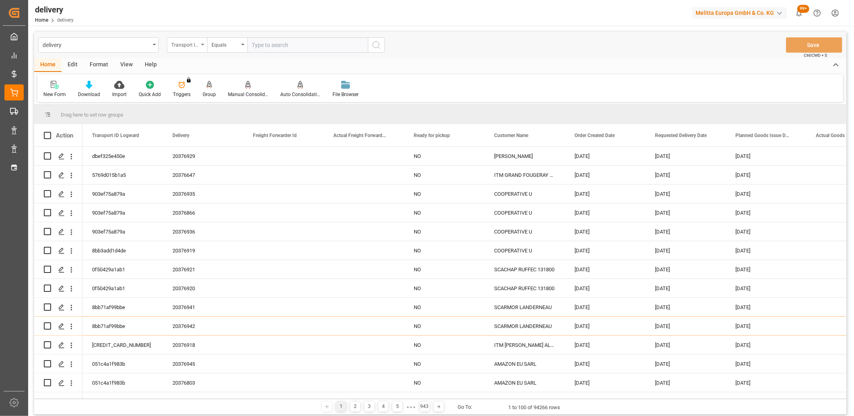
click at [193, 46] on div "Transport ID Logward" at bounding box center [184, 43] width 27 height 9
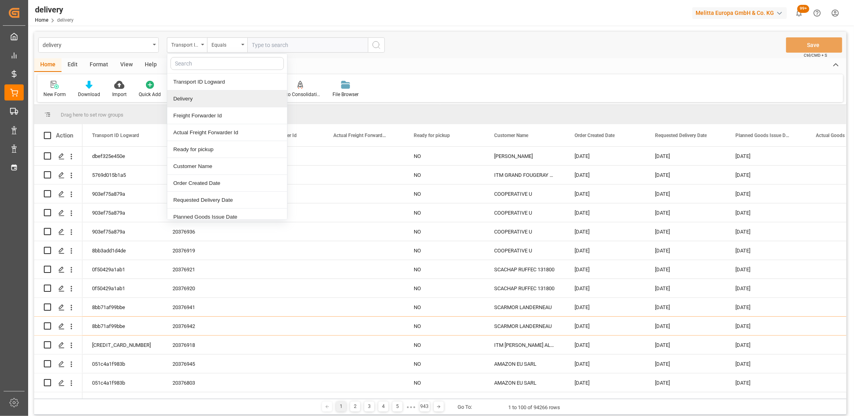
click at [187, 99] on div "Delivery" at bounding box center [227, 98] width 120 height 17
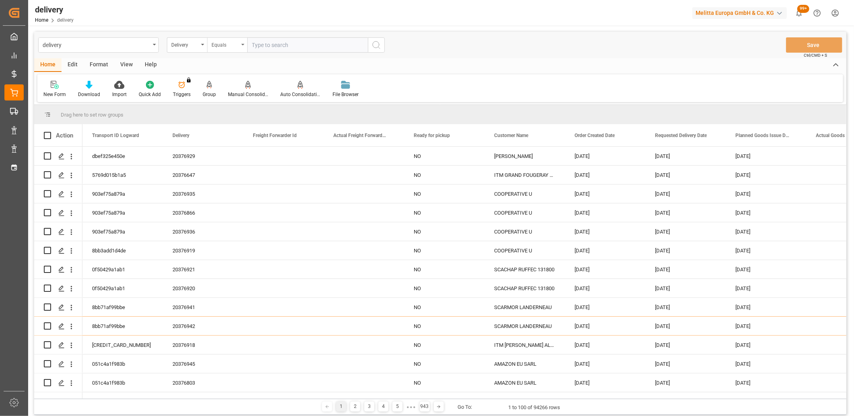
click at [218, 47] on div "Equals" at bounding box center [224, 43] width 27 height 9
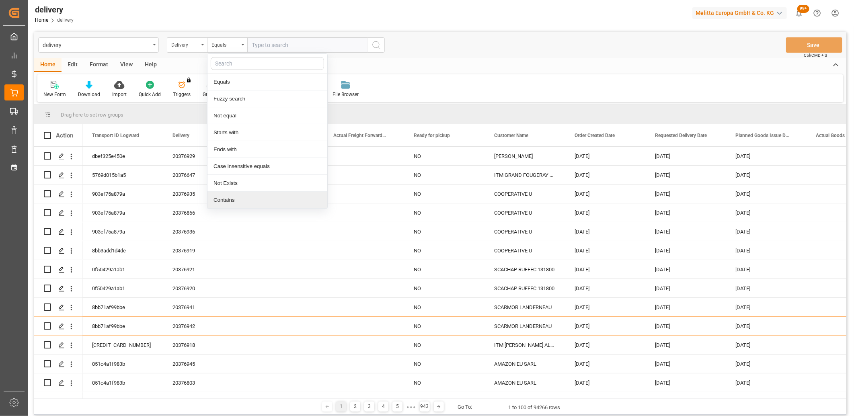
click at [222, 201] on div "Contains" at bounding box center [267, 200] width 120 height 17
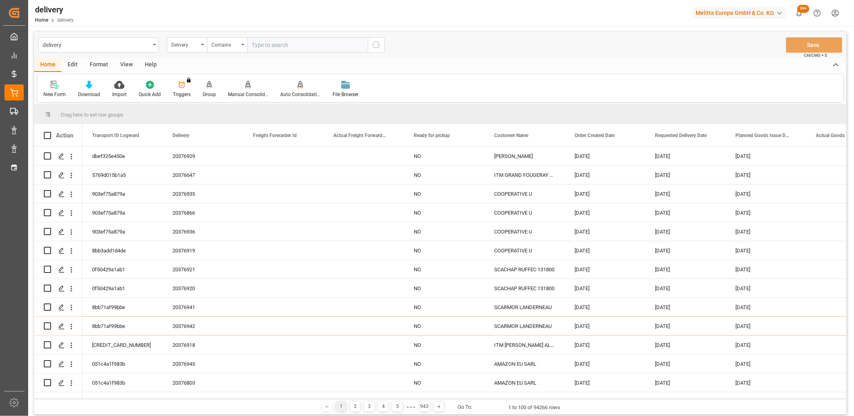
click at [272, 46] on input "text" at bounding box center [307, 44] width 121 height 15
paste input "20376934,20376931,20376933,20376932,20376788,20376785,20376789,20376787,2037678…"
type input "20376934,20376931,20376933,20376932,20376788,20376785,20376789,20376787,2037678…"
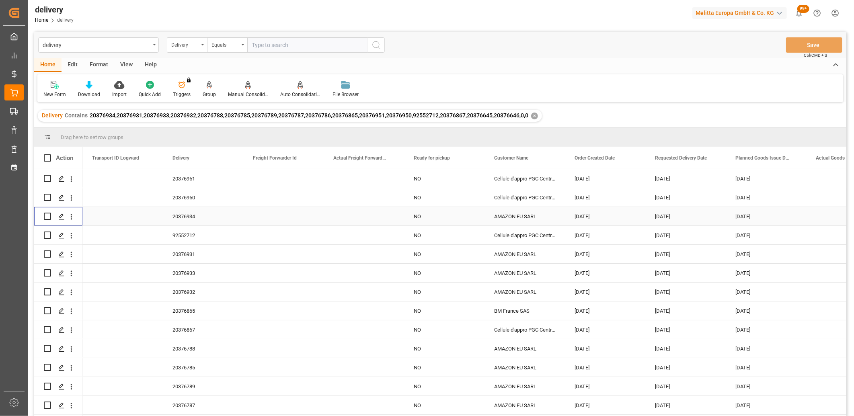
click at [47, 215] on input "Press Space to toggle row selection (unchecked)" at bounding box center [47, 216] width 7 height 7
checkbox input "true"
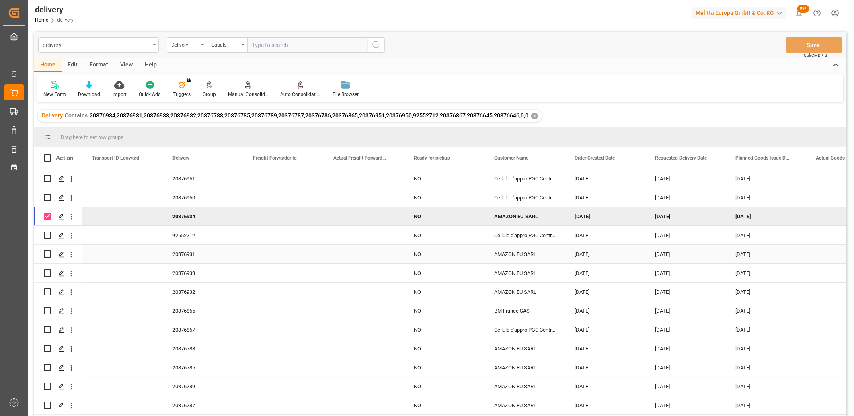
click at [47, 253] on input "Press Space to toggle row selection (unchecked)" at bounding box center [47, 253] width 7 height 7
checkbox input "true"
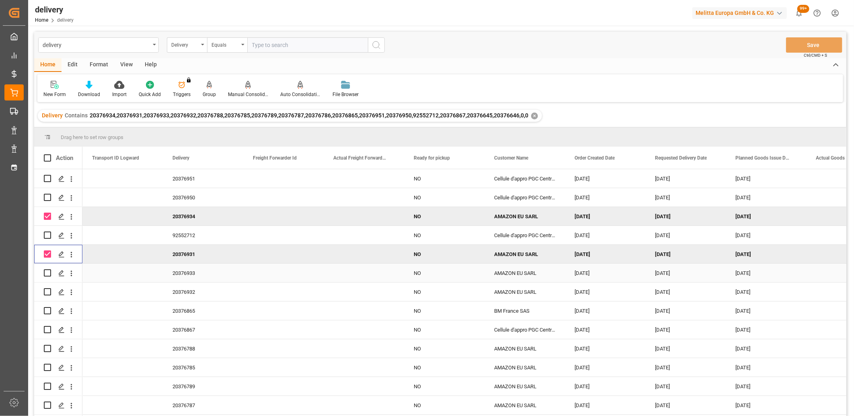
click at [45, 271] on input "Press Space to toggle row selection (unchecked)" at bounding box center [47, 272] width 7 height 7
checkbox input "true"
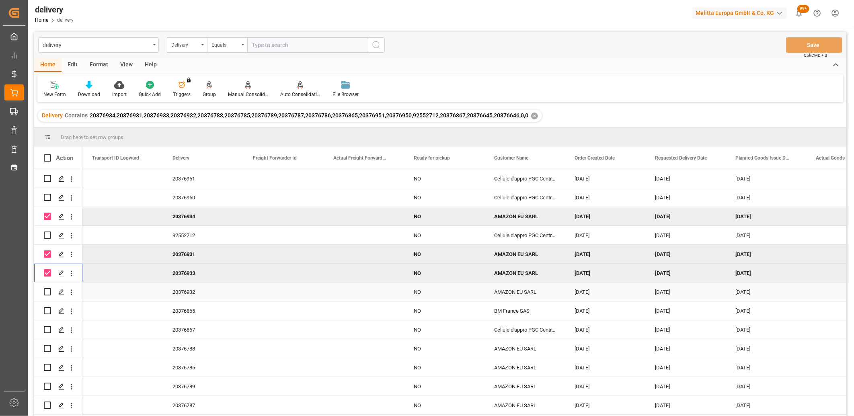
click at [45, 292] on input "Press Space to toggle row selection (unchecked)" at bounding box center [47, 291] width 7 height 7
checkbox input "true"
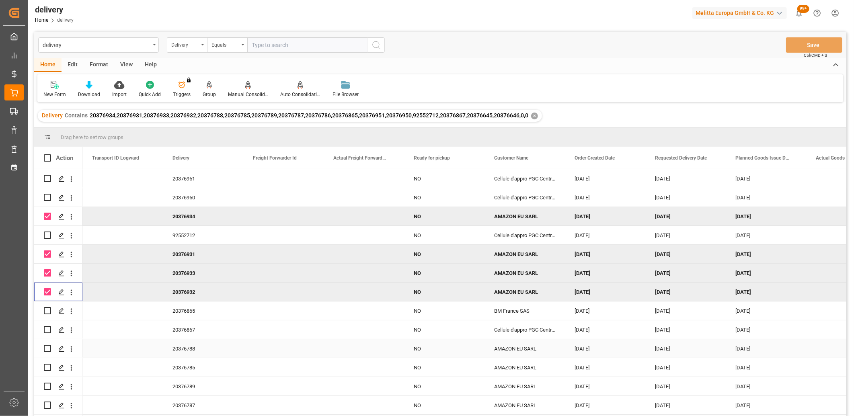
click at [47, 348] on input "Press Space to toggle row selection (unchecked)" at bounding box center [47, 348] width 7 height 7
checkbox input "true"
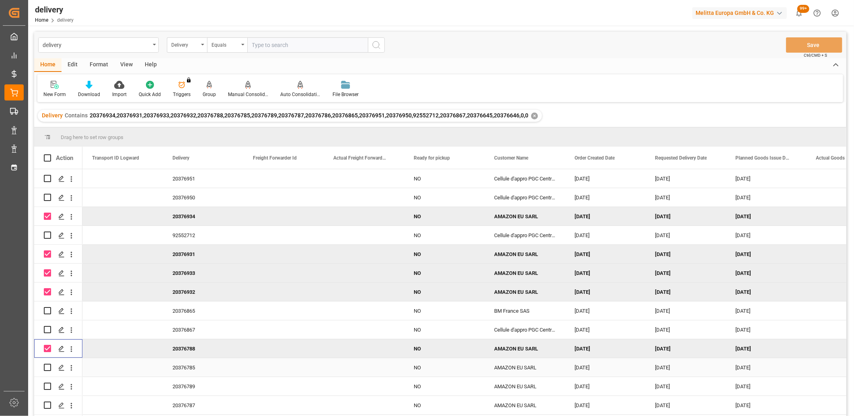
click at [44, 368] on input "Press Space to toggle row selection (unchecked)" at bounding box center [47, 367] width 7 height 7
checkbox input "true"
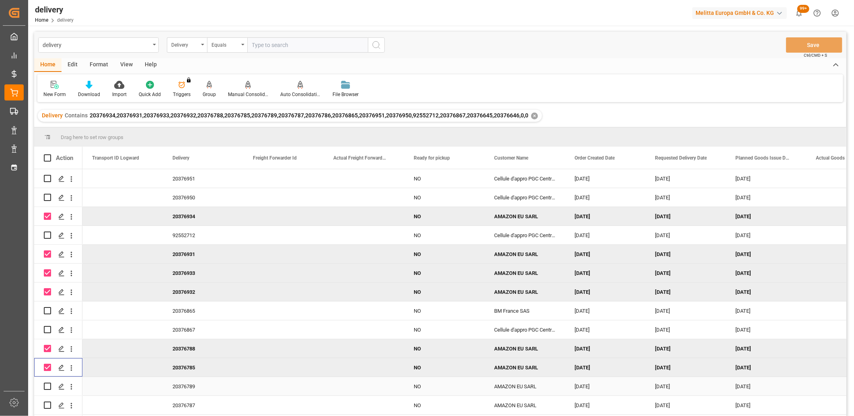
click at [45, 385] on input "Press Space to toggle row selection (unchecked)" at bounding box center [47, 386] width 7 height 7
checkbox input "true"
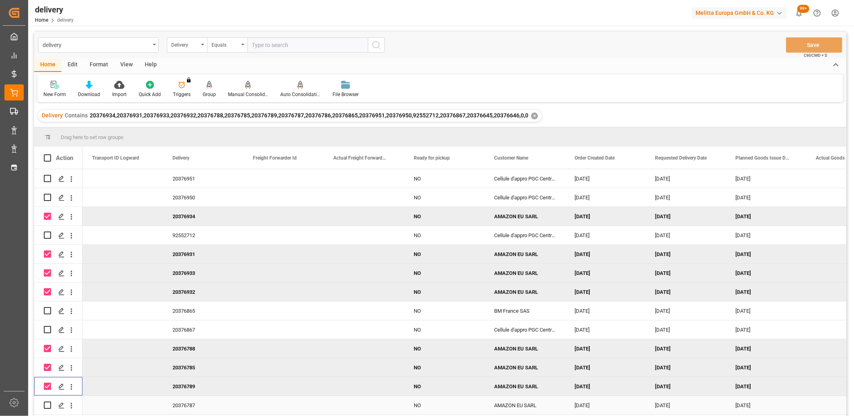
click at [45, 404] on input "Press Space to toggle row selection (unchecked)" at bounding box center [47, 405] width 7 height 7
checkbox input "true"
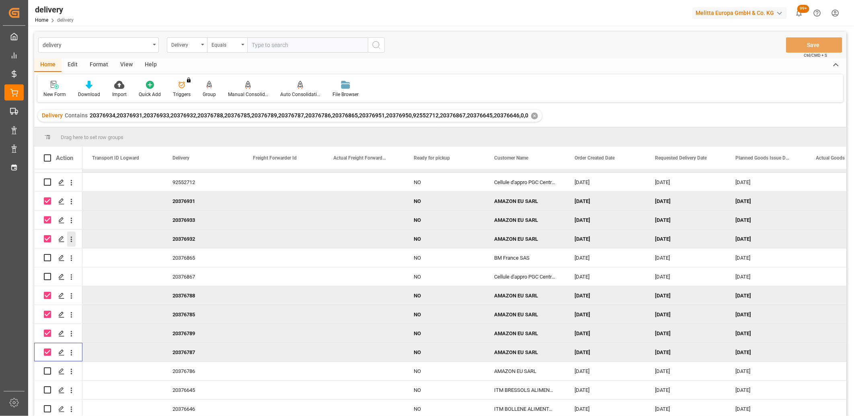
scroll to position [55, 0]
click at [47, 367] on input "Press Space to toggle row selection (unchecked)" at bounding box center [47, 370] width 7 height 7
checkbox input "true"
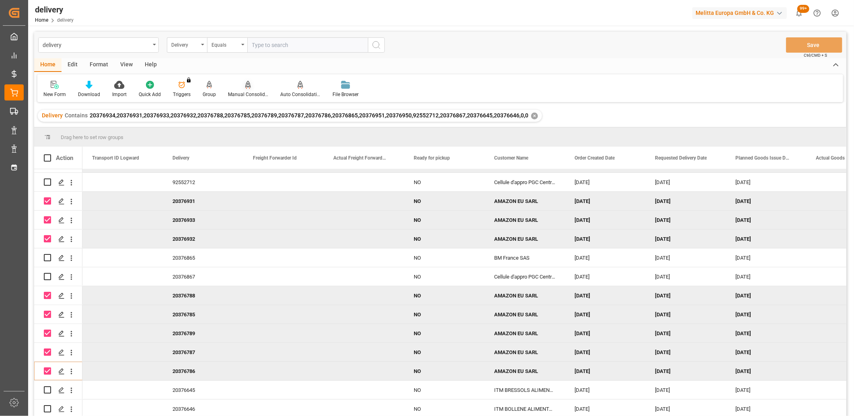
click at [247, 85] on icon at bounding box center [248, 85] width 6 height 8
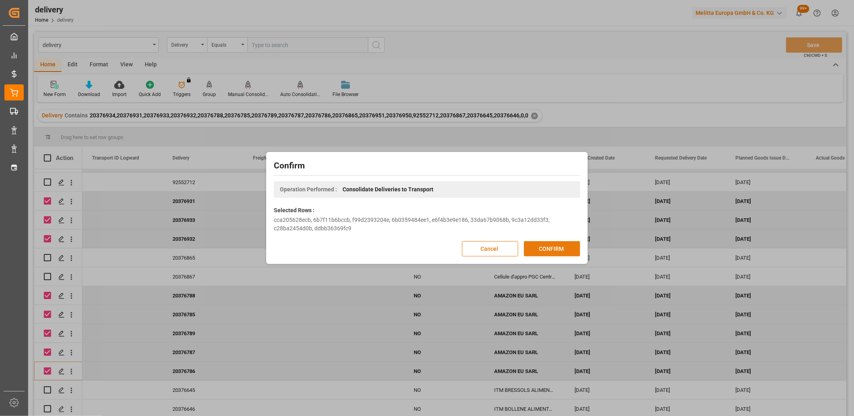
click at [552, 246] on button "CONFIRM" at bounding box center [552, 248] width 56 height 15
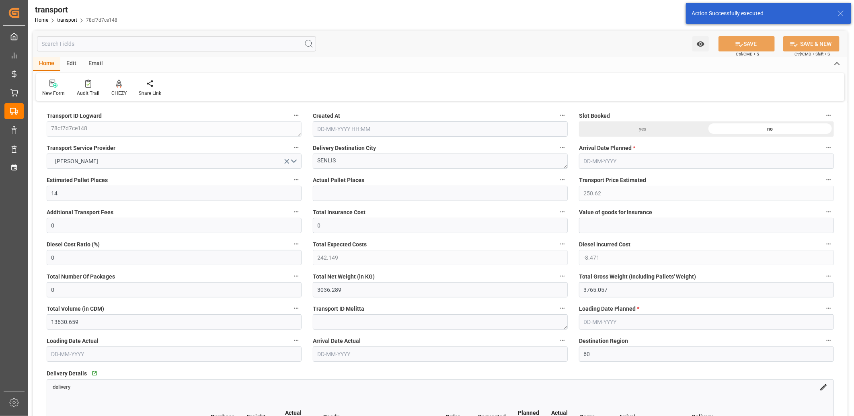
type input "27-08-2025 11:29"
type input "[DATE]"
click at [121, 163] on button "[PERSON_NAME]" at bounding box center [174, 161] width 255 height 15
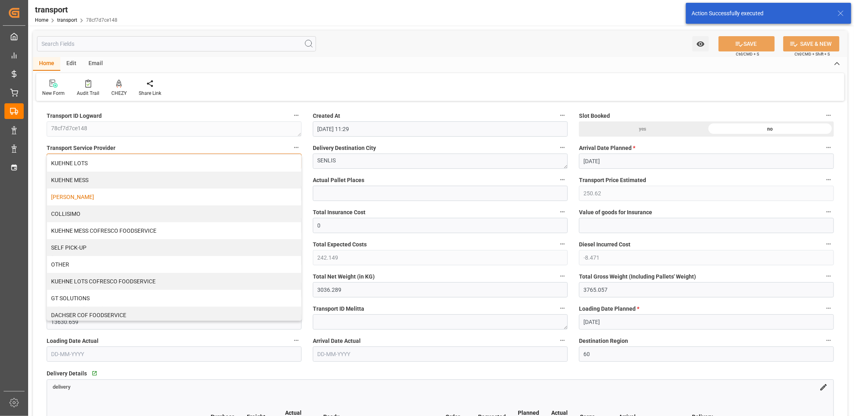
click at [121, 163] on div "KUEHNE LOTS" at bounding box center [174, 163] width 254 height 17
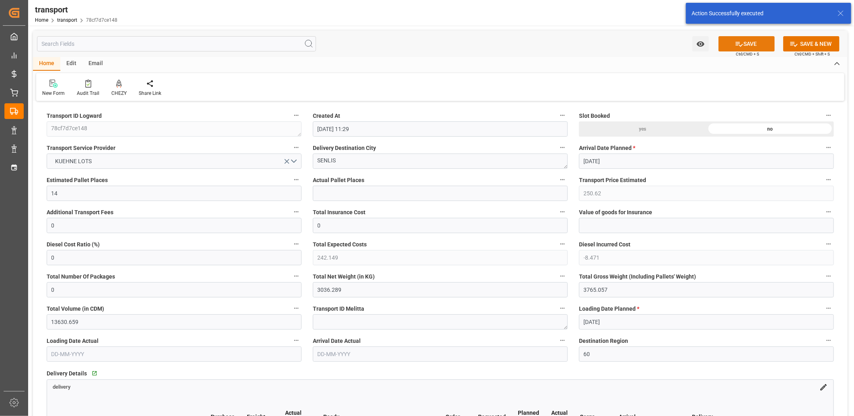
click at [754, 42] on button "SAVE" at bounding box center [746, 43] width 56 height 15
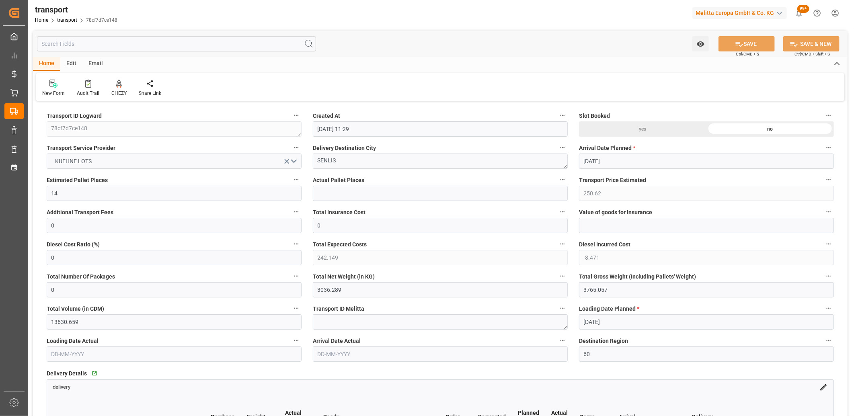
type input "270.76"
type input "0"
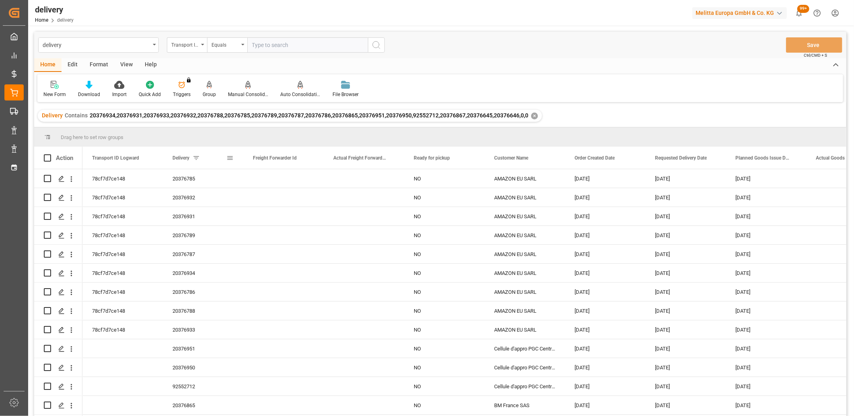
scroll to position [45, 0]
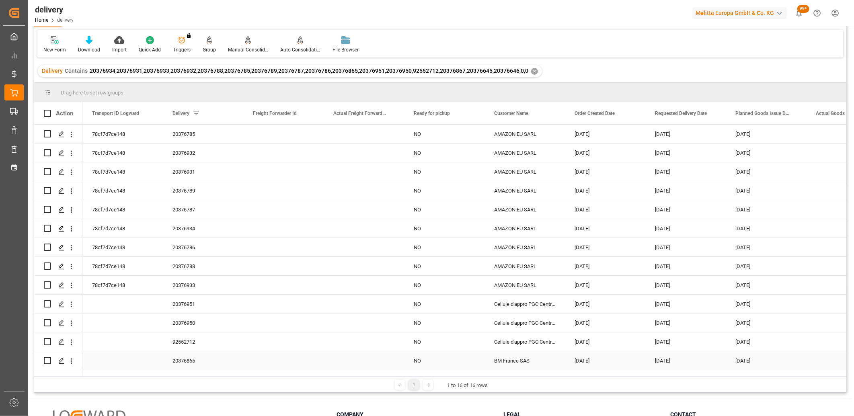
click at [46, 359] on input "Press Space to toggle row selection (unchecked)" at bounding box center [47, 360] width 7 height 7
checkbox input "true"
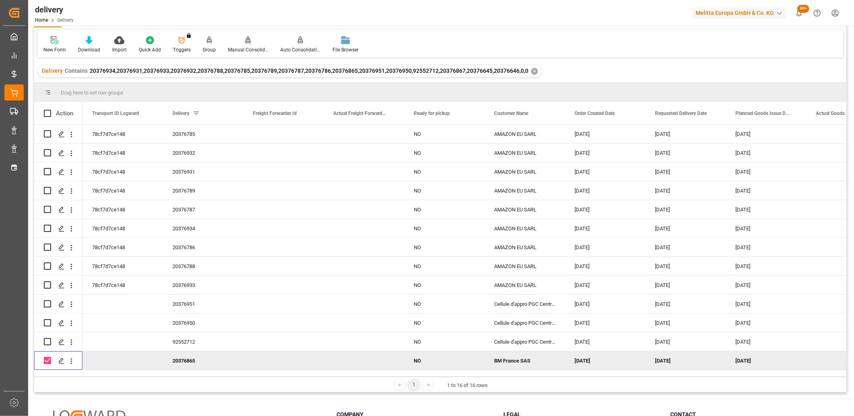
click at [247, 45] on div "Manual Consolidation" at bounding box center [248, 45] width 52 height 18
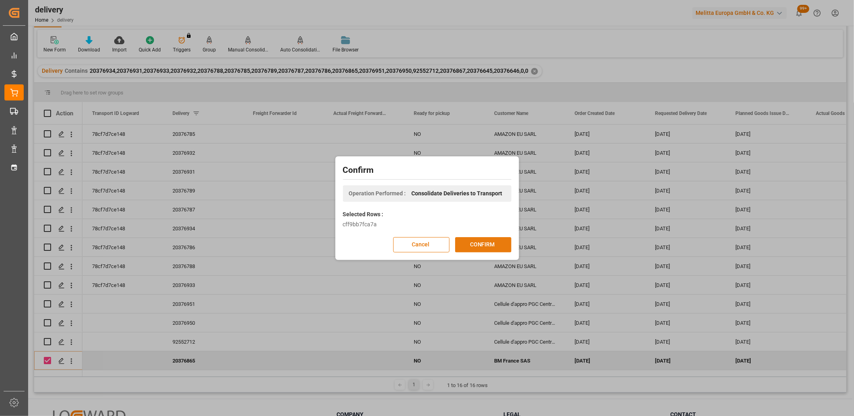
click at [479, 245] on button "CONFIRM" at bounding box center [483, 244] width 56 height 15
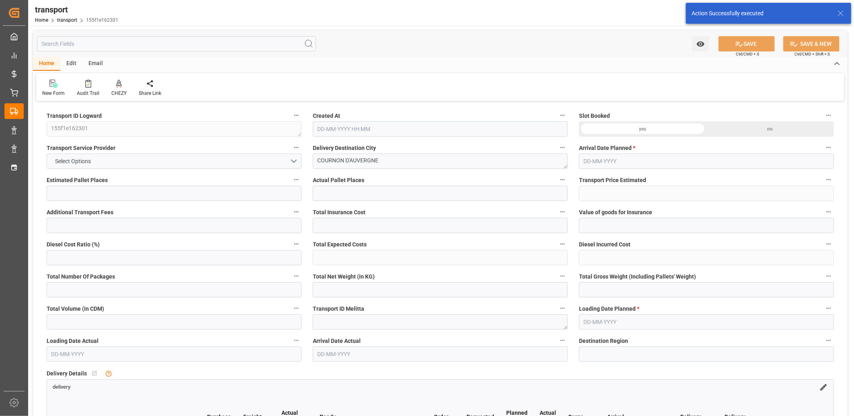
type input "5"
type input "240"
type input "0"
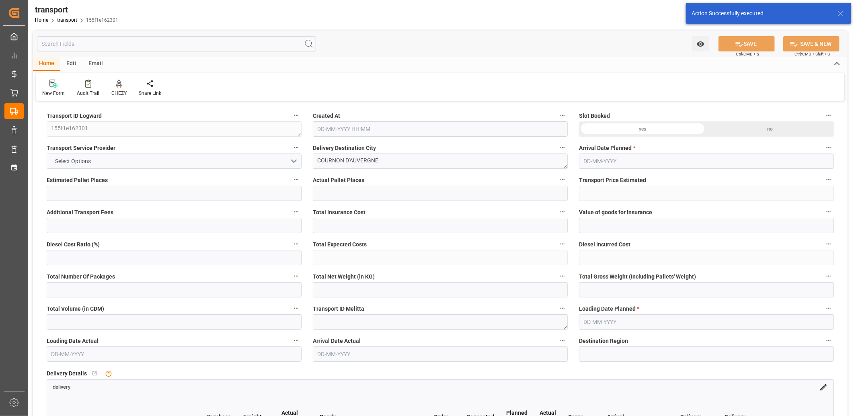
type input "231.888"
type input "-8.112"
type input "0"
type input "1214.688"
type input "1688.2"
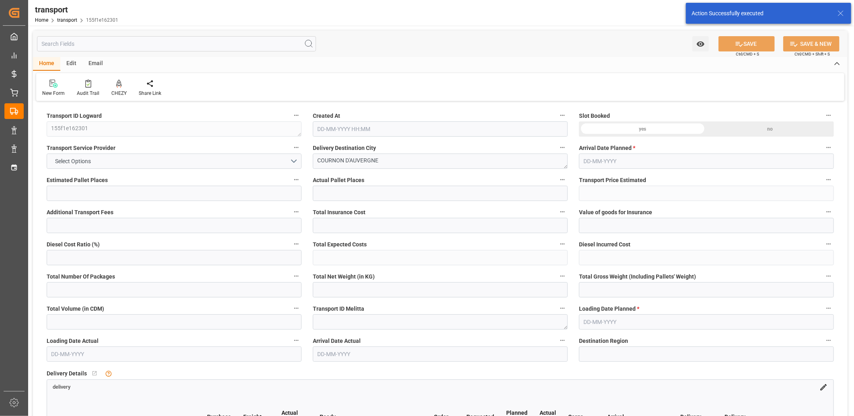
type input "4832"
type input "63"
type input "5"
type input "60"
type input "6"
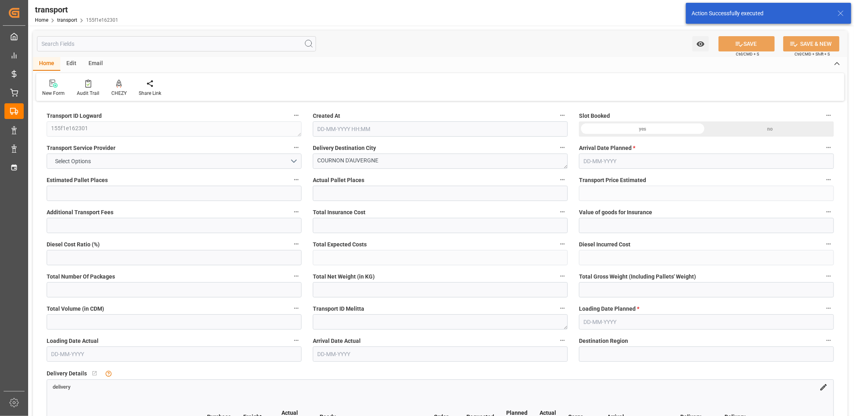
type input "101"
type input "1461.344"
type input "0"
type input "4710.8598"
type input "0"
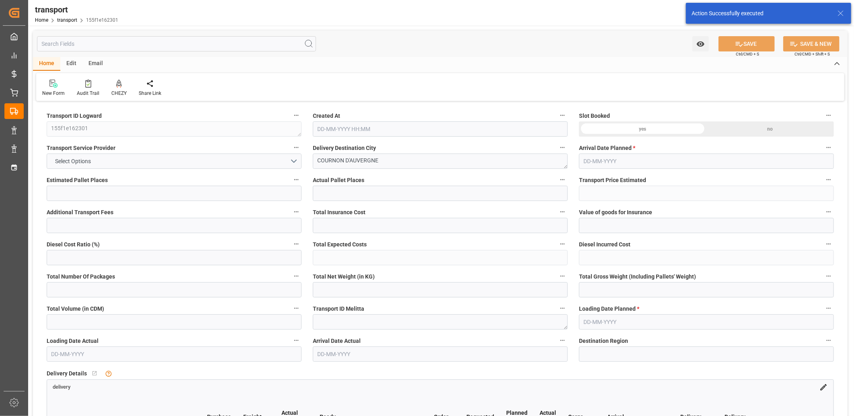
type input "0"
type input "21"
type input "35"
type input "[DATE] 11:30"
type input "[DATE]"
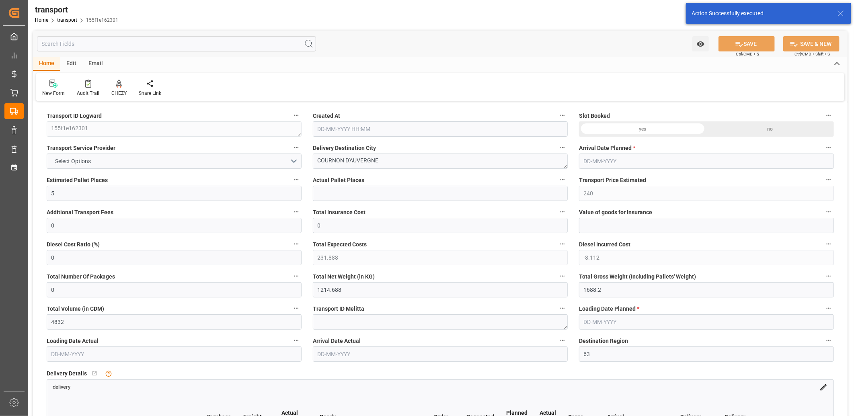
type input "[DATE]"
click at [155, 164] on button "GT SOLUTIONS" at bounding box center [174, 161] width 255 height 15
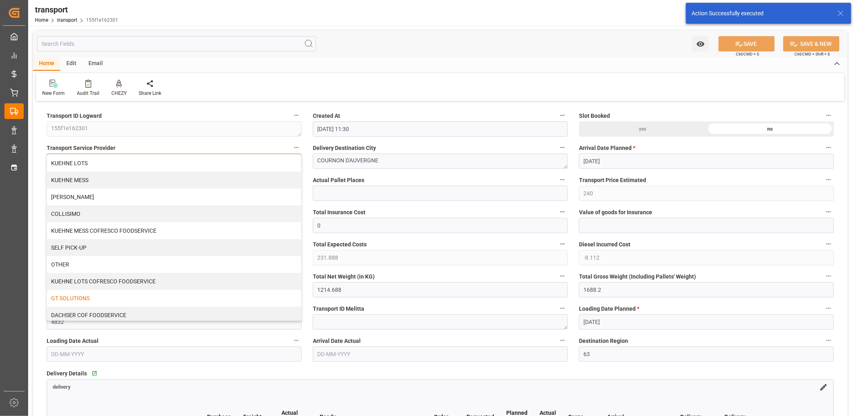
click at [155, 164] on div "KUEHNE LOTS" at bounding box center [174, 163] width 254 height 17
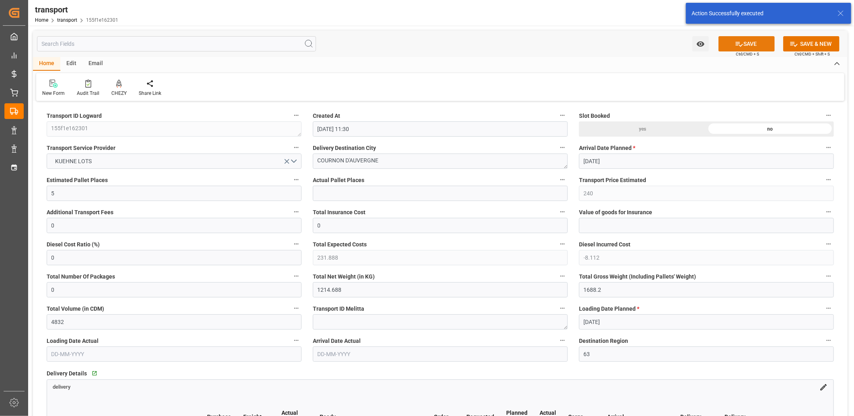
click at [736, 40] on icon at bounding box center [739, 44] width 8 height 8
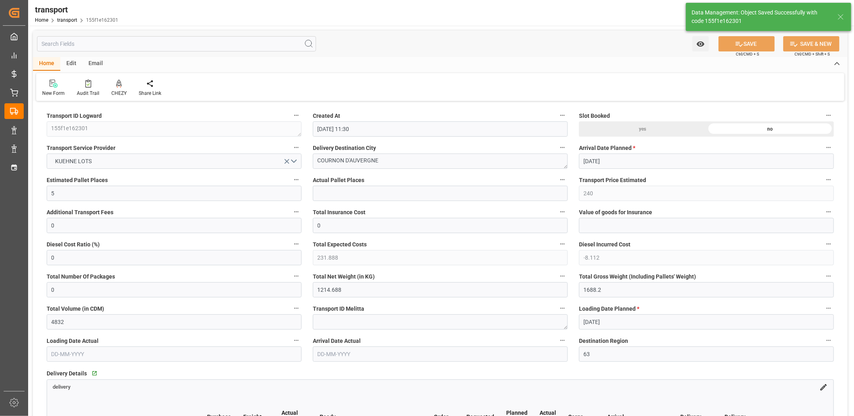
type input "292.11"
type input "0"
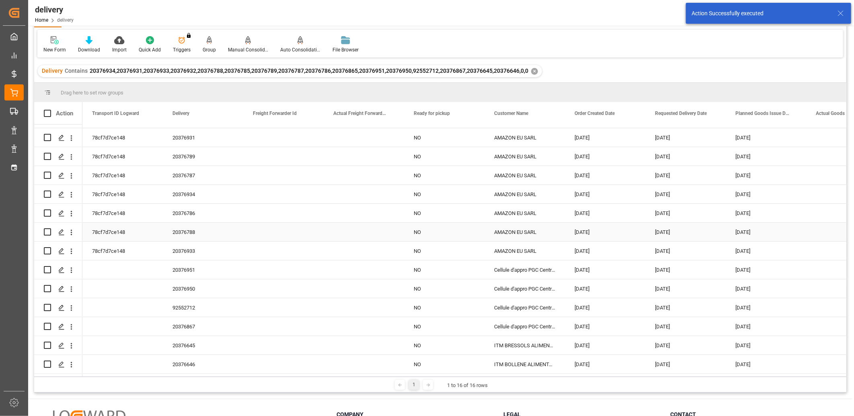
scroll to position [55, 0]
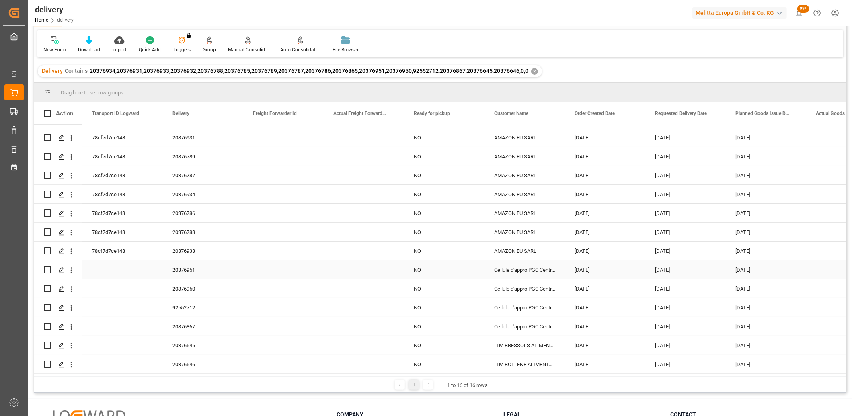
click at [47, 267] on input "Press Space to toggle row selection (unchecked)" at bounding box center [47, 269] width 7 height 7
checkbox input "true"
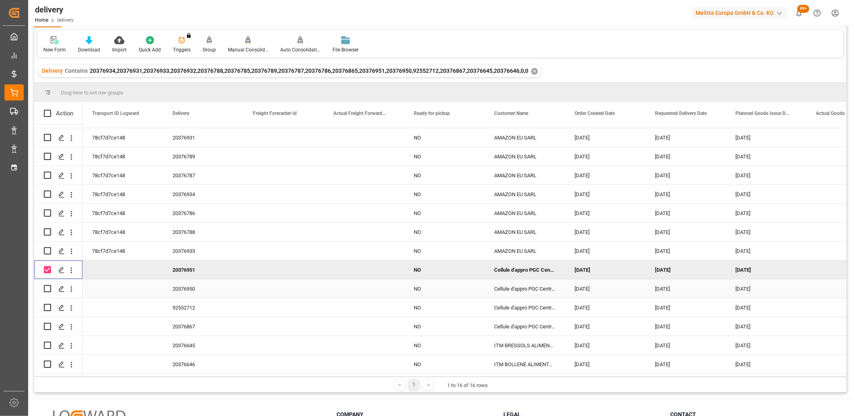
click at [49, 285] on input "Press Space to toggle row selection (unchecked)" at bounding box center [47, 288] width 7 height 7
checkbox input "true"
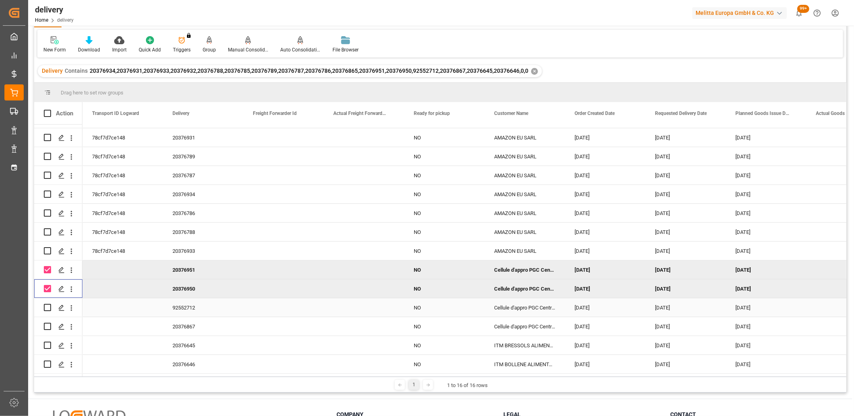
click at [47, 306] on input "Press Space to toggle row selection (unchecked)" at bounding box center [47, 307] width 7 height 7
checkbox input "true"
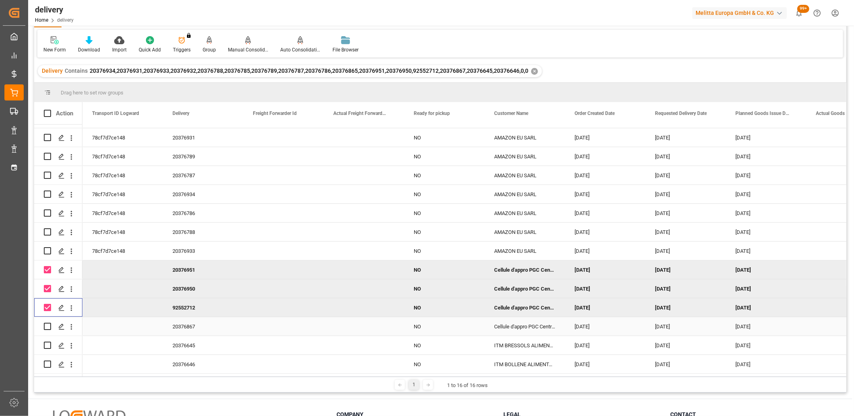
click at [46, 324] on input "Press Space to toggle row selection (unchecked)" at bounding box center [47, 326] width 7 height 7
checkbox input "true"
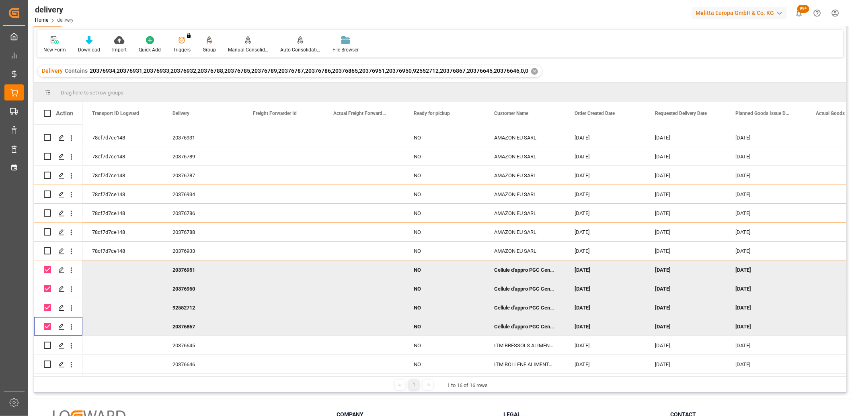
scroll to position [45, 0]
click at [245, 41] on icon at bounding box center [248, 39] width 6 height 7
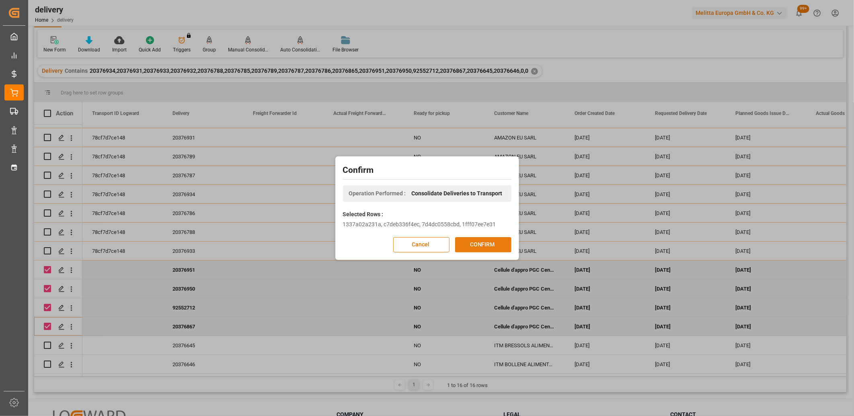
click at [466, 245] on button "CONFIRM" at bounding box center [483, 244] width 56 height 15
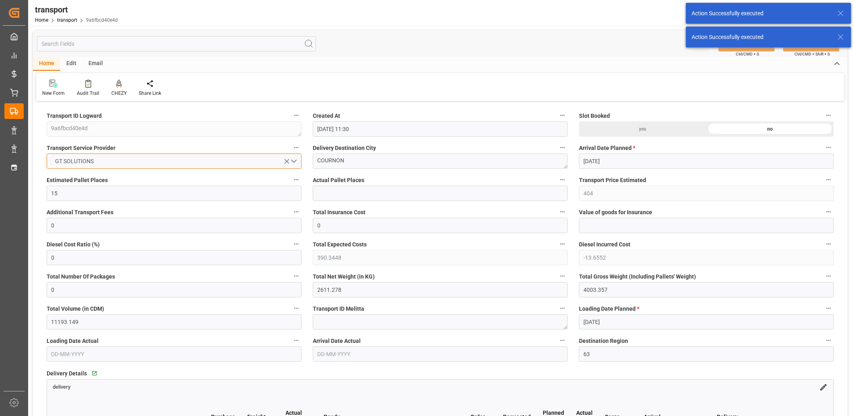
click at [187, 160] on button "GT SOLUTIONS" at bounding box center [174, 161] width 255 height 15
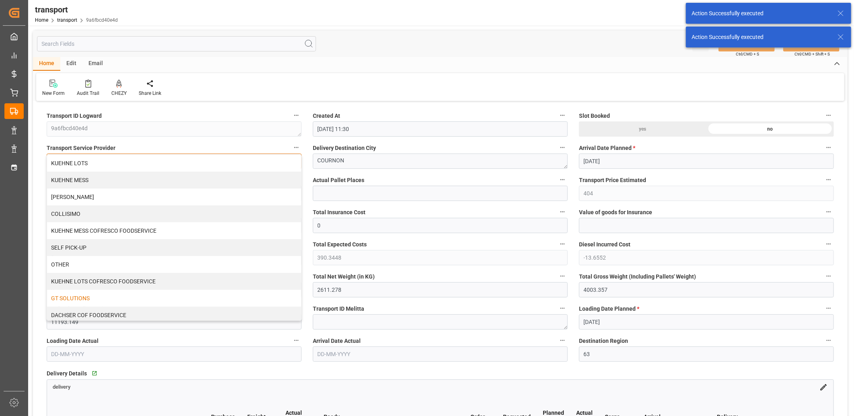
click at [187, 160] on div "KUEHNE LOTS" at bounding box center [174, 163] width 254 height 17
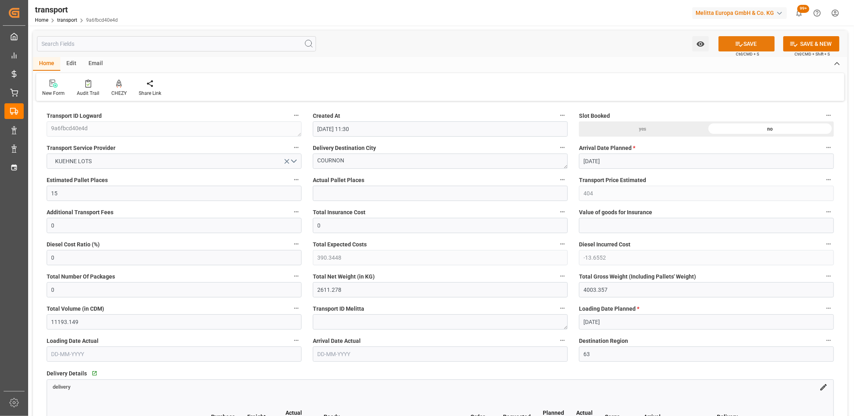
click at [733, 40] on button "SAVE" at bounding box center [746, 43] width 56 height 15
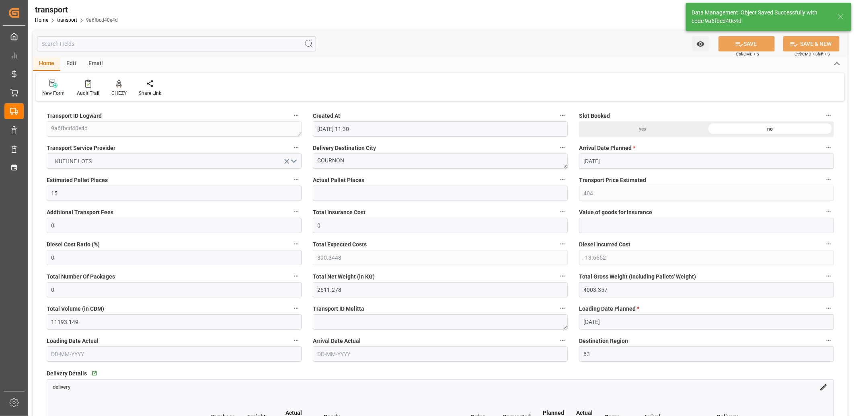
type input "470.75"
type input "0"
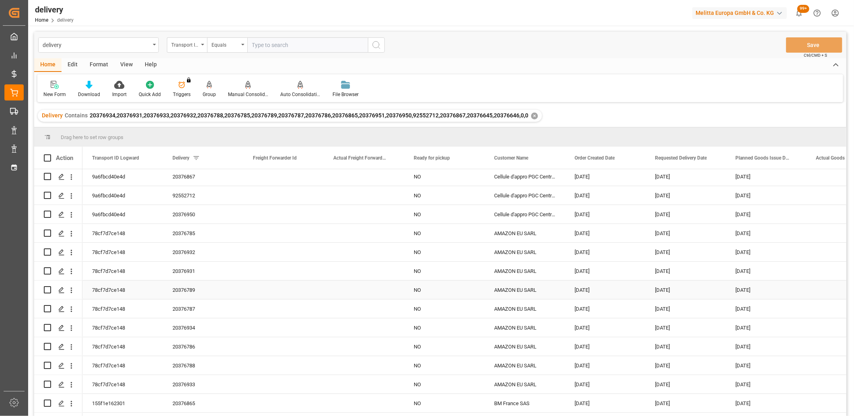
scroll to position [55, 0]
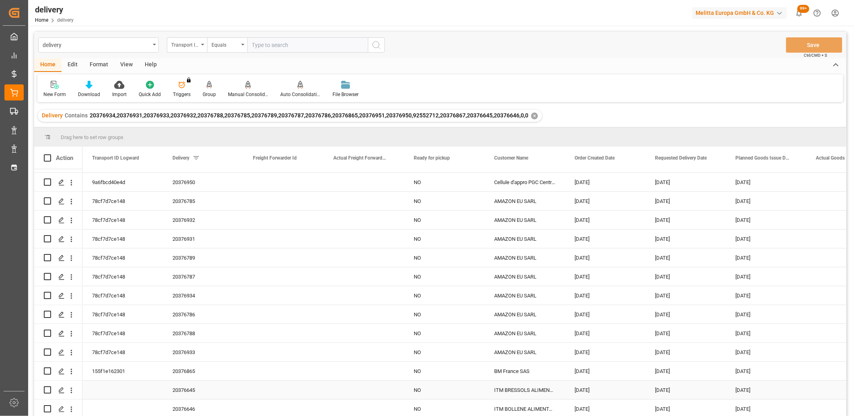
click at [44, 386] on input "Press Space to toggle row selection (unchecked)" at bounding box center [47, 389] width 7 height 7
checkbox input "true"
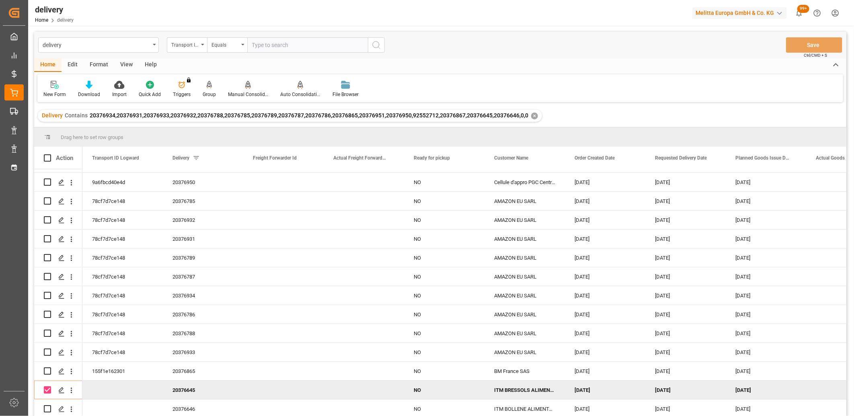
click at [245, 86] on icon at bounding box center [248, 84] width 6 height 7
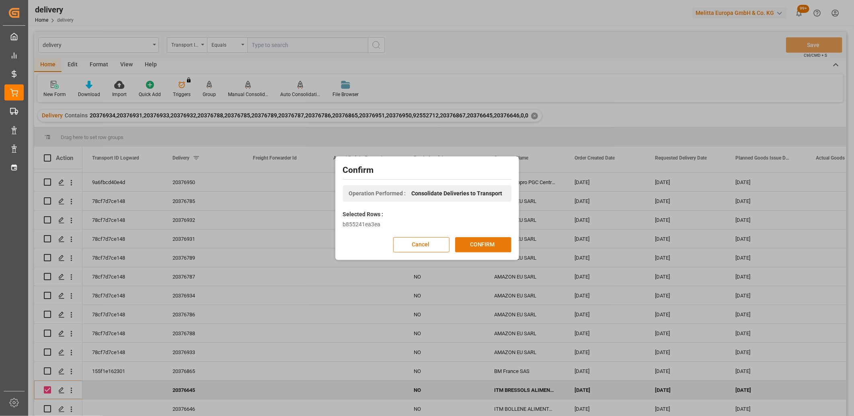
click at [477, 244] on button "CONFIRM" at bounding box center [483, 244] width 56 height 15
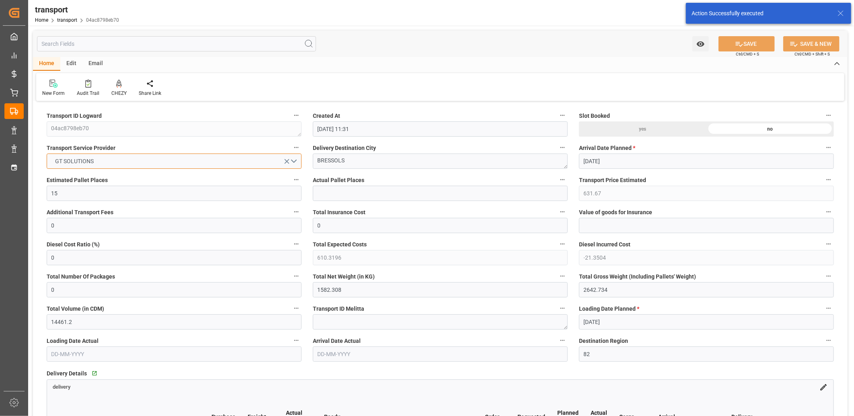
click at [204, 162] on button "GT SOLUTIONS" at bounding box center [174, 161] width 255 height 15
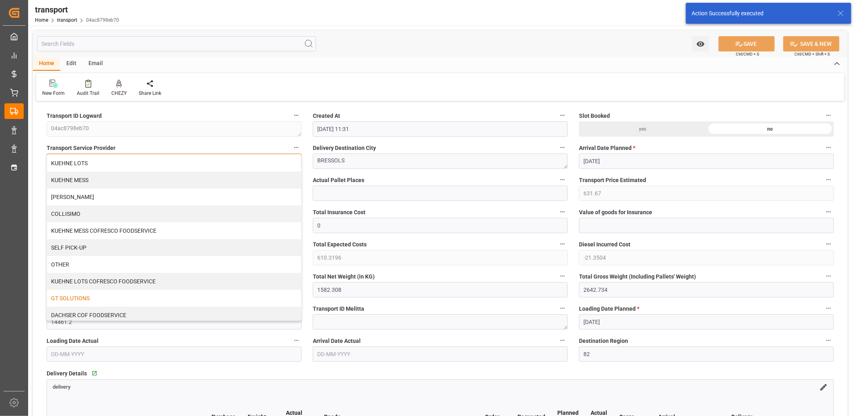
click at [204, 162] on div "KUEHNE LOTS" at bounding box center [174, 163] width 254 height 17
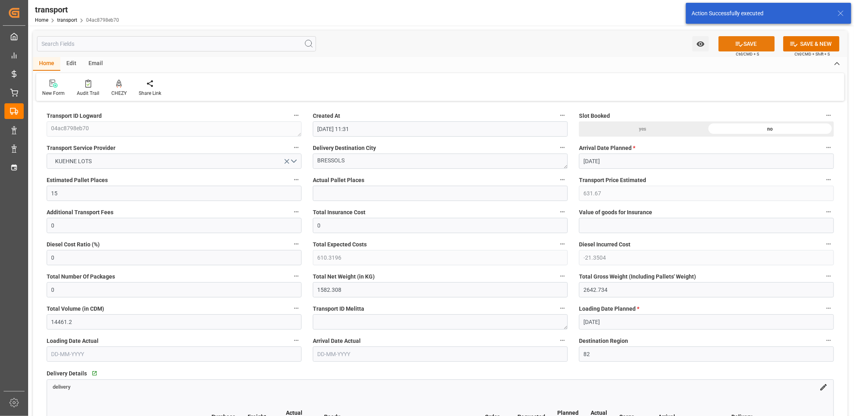
click at [740, 47] on icon at bounding box center [739, 44] width 8 height 8
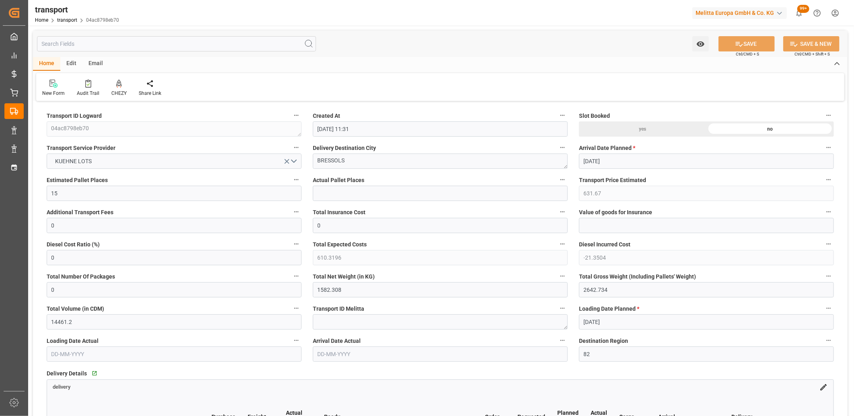
type input "750.5"
type input "0"
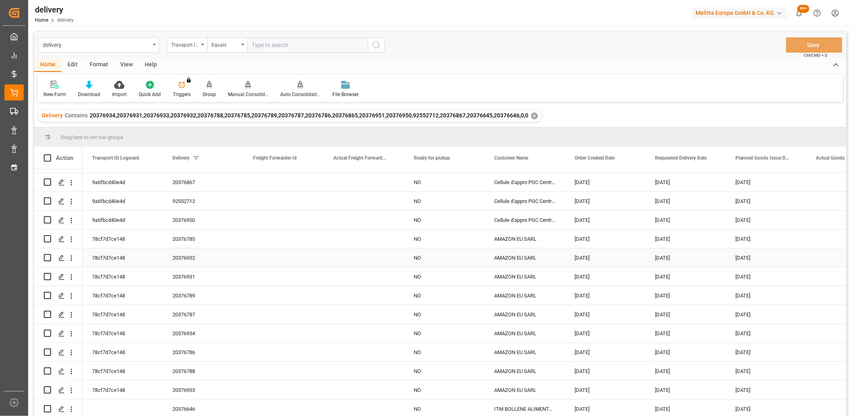
scroll to position [55, 0]
click at [45, 407] on input "Press Space to toggle row selection (unchecked)" at bounding box center [47, 408] width 7 height 7
checkbox input "true"
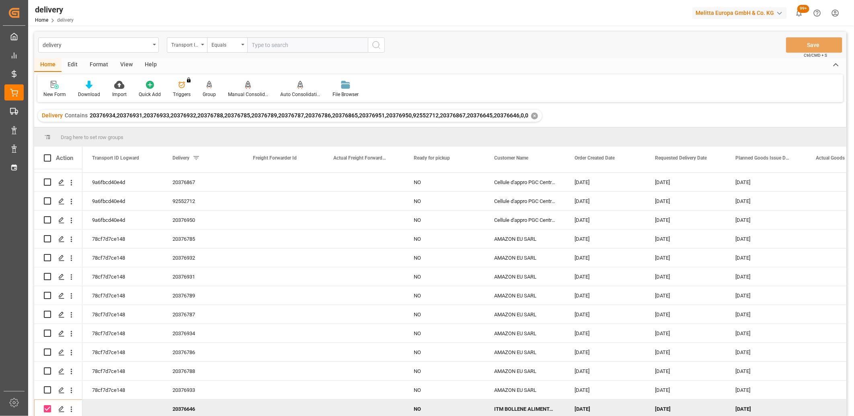
click at [246, 86] on icon at bounding box center [248, 84] width 6 height 7
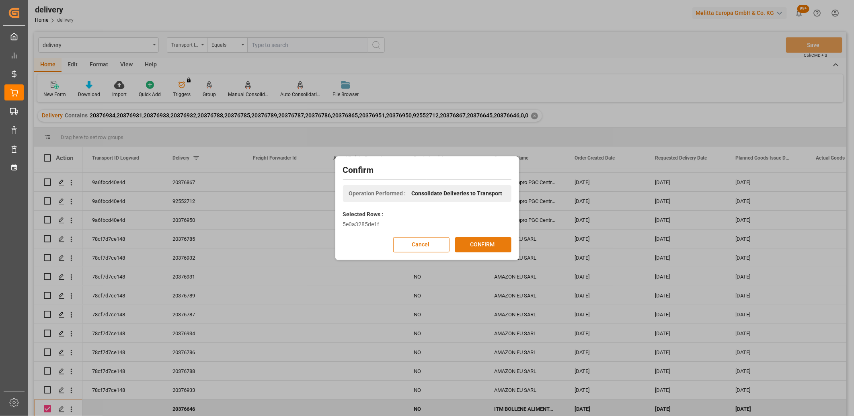
click at [467, 242] on button "CONFIRM" at bounding box center [483, 244] width 56 height 15
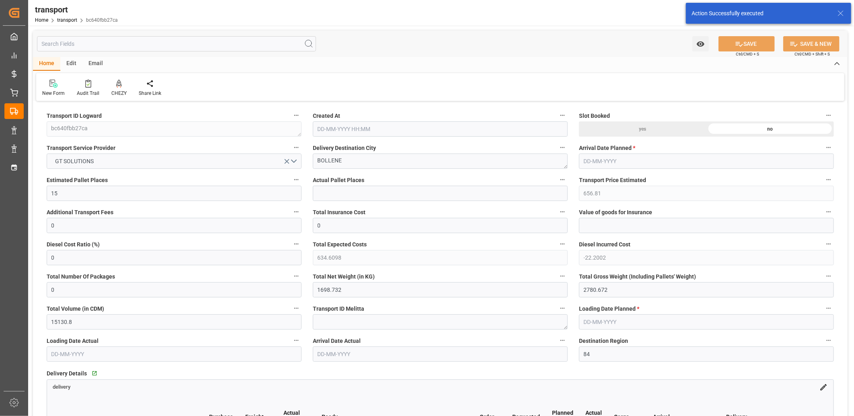
type input "[DATE] 11:31"
type input "[DATE]"
click at [137, 160] on button "GT SOLUTIONS" at bounding box center [174, 161] width 255 height 15
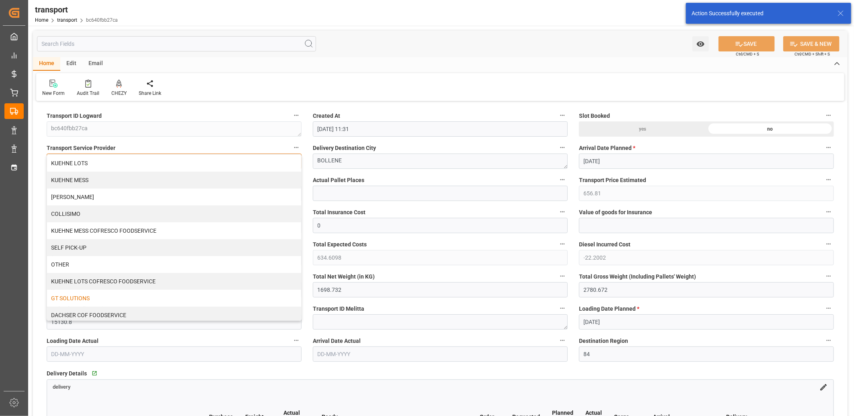
click at [137, 160] on div "KUEHNE LOTS" at bounding box center [174, 163] width 254 height 17
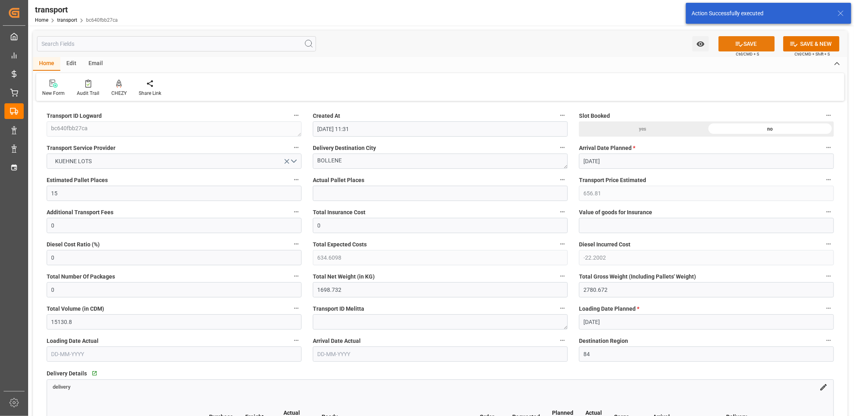
click at [730, 39] on button "SAVE" at bounding box center [746, 43] width 56 height 15
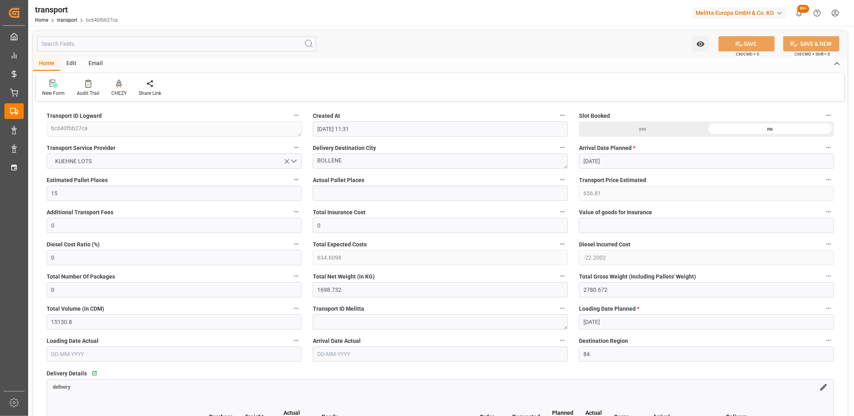
type input "715.11"
type input "0"
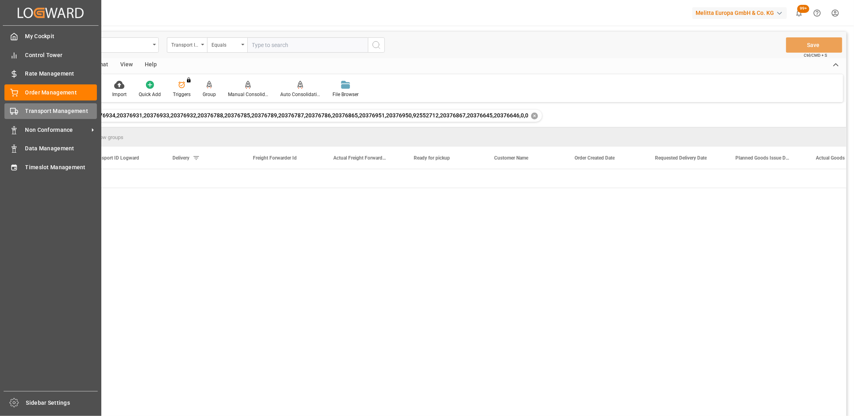
click at [29, 110] on span "Transport Management" at bounding box center [61, 111] width 72 height 8
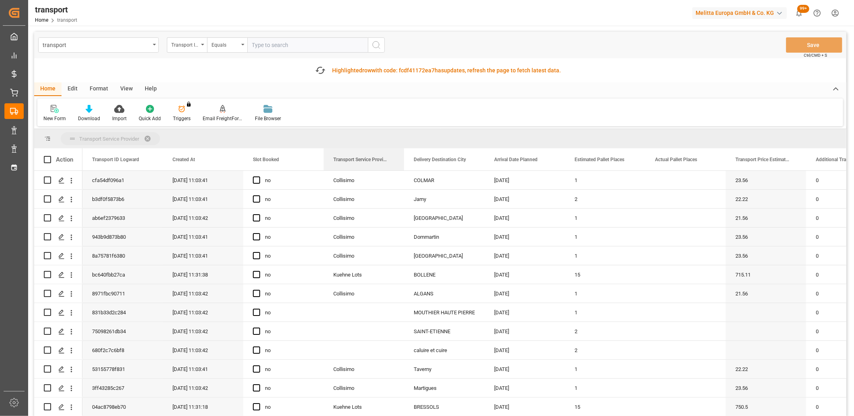
drag, startPoint x: 337, startPoint y: 158, endPoint x: 337, endPoint y: 143, distance: 15.7
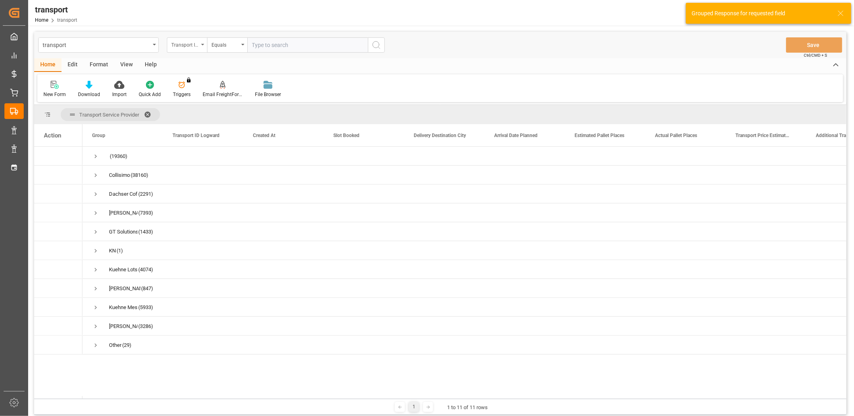
click at [192, 48] on div "Transport ID Logward" at bounding box center [184, 43] width 27 height 9
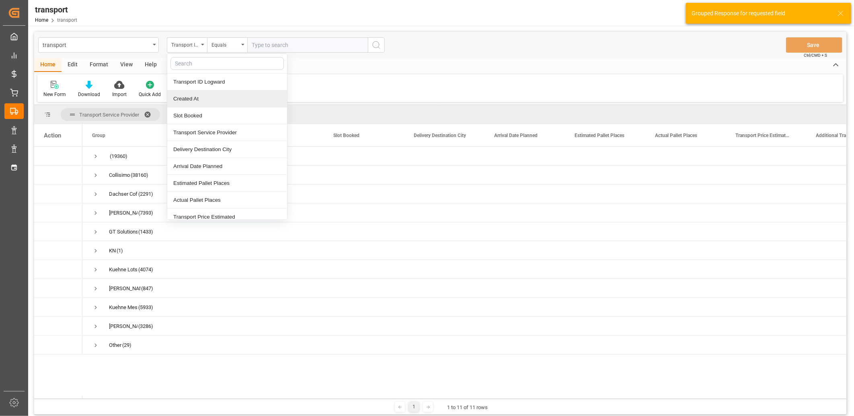
click at [189, 96] on div "Created At" at bounding box center [227, 98] width 120 height 17
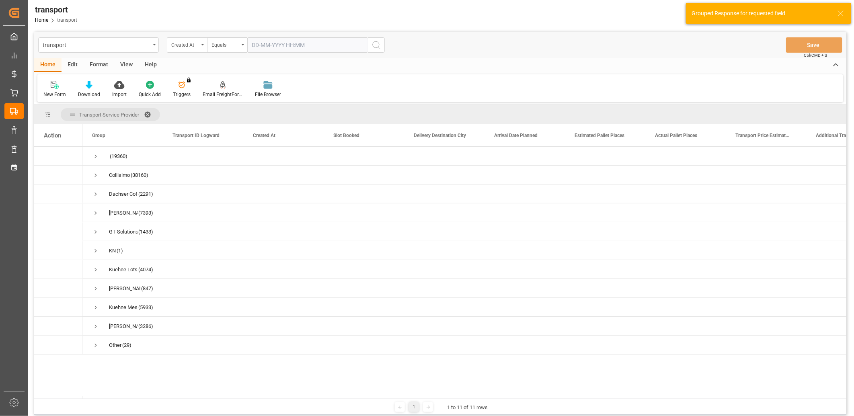
click at [263, 45] on input "text" at bounding box center [307, 44] width 121 height 15
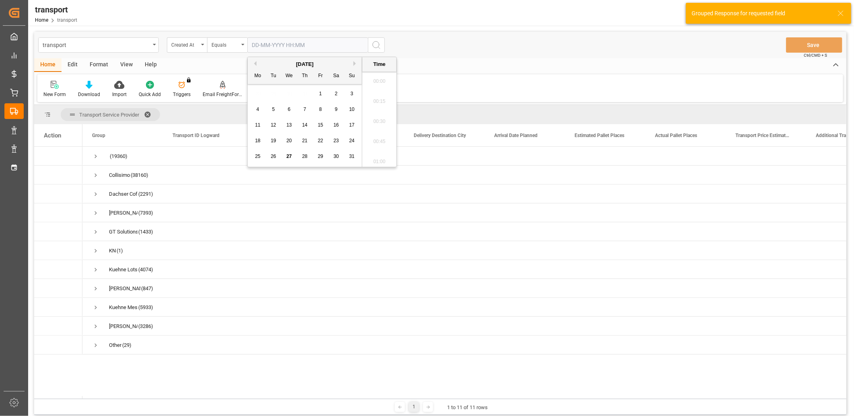
scroll to position [1048, 0]
click at [287, 156] on span "27" at bounding box center [288, 157] width 5 height 6
type input "27-08-2025 00:00"
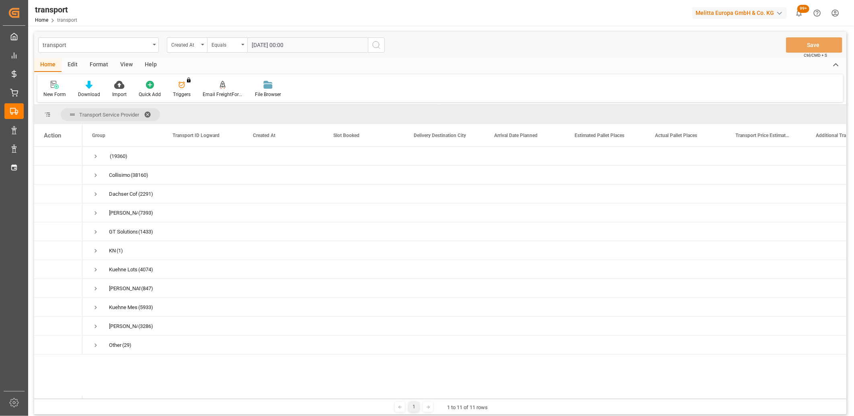
click at [373, 47] on icon "search button" at bounding box center [376, 45] width 10 height 10
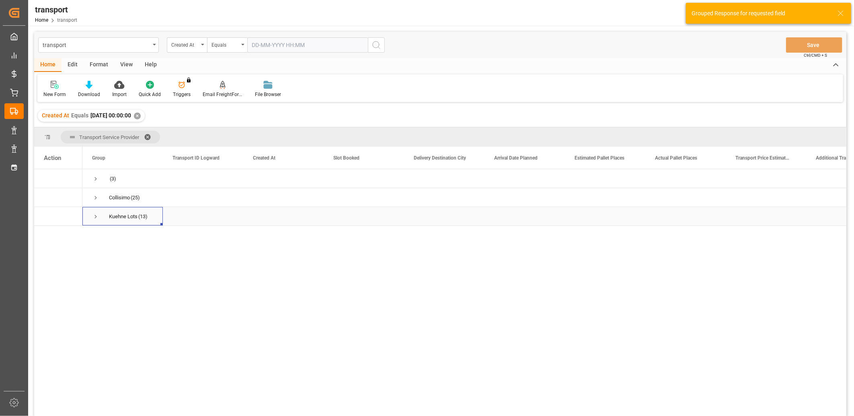
click at [95, 218] on span "Press SPACE to select this row." at bounding box center [95, 216] width 7 height 7
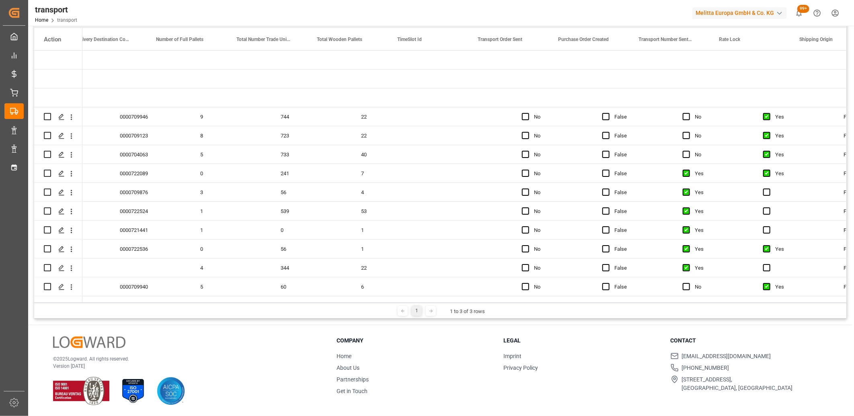
scroll to position [0, 1946]
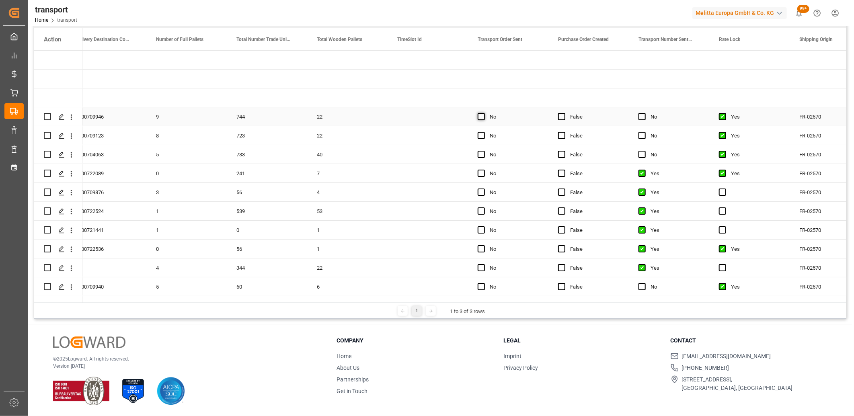
click at [481, 118] on span "Press SPACE to select this row." at bounding box center [481, 116] width 7 height 7
click at [484, 113] on input "Press SPACE to select this row." at bounding box center [484, 113] width 0 height 0
click at [480, 133] on span "Press SPACE to select this row." at bounding box center [481, 135] width 7 height 7
click at [484, 132] on input "Press SPACE to select this row." at bounding box center [484, 132] width 0 height 0
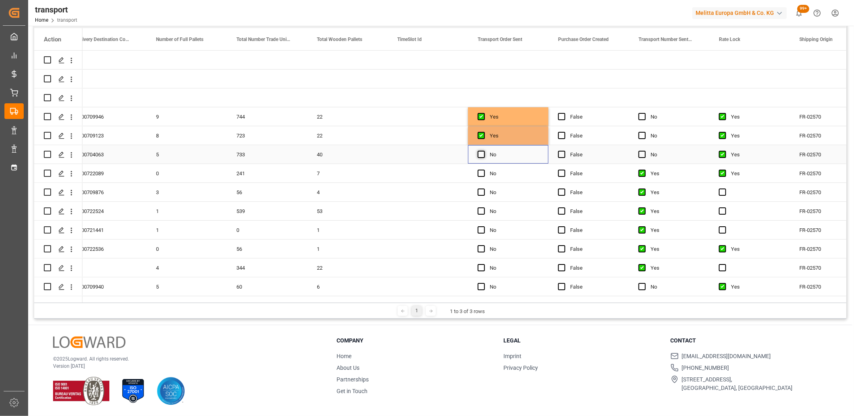
drag, startPoint x: 480, startPoint y: 149, endPoint x: 479, endPoint y: 154, distance: 5.3
click at [479, 152] on div "Press SPACE to select this row." at bounding box center [484, 155] width 12 height 18
click at [479, 154] on span "Press SPACE to select this row." at bounding box center [481, 154] width 7 height 7
click at [484, 151] on input "Press SPACE to select this row." at bounding box center [484, 151] width 0 height 0
click at [479, 174] on span "Press SPACE to select this row." at bounding box center [481, 173] width 7 height 7
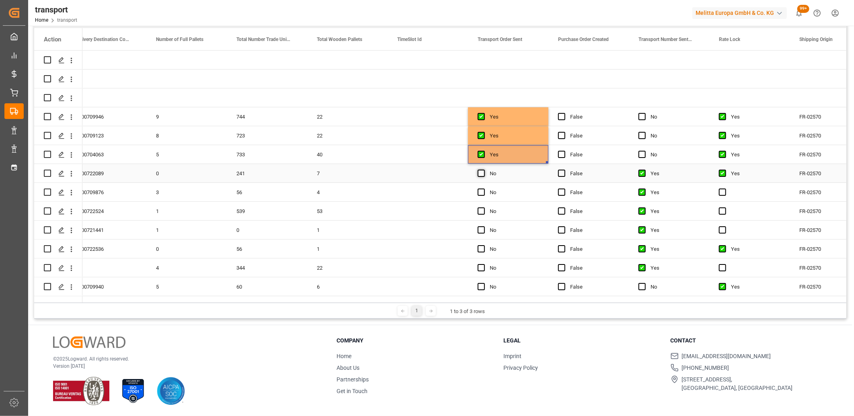
click at [484, 170] on input "Press SPACE to select this row." at bounding box center [484, 170] width 0 height 0
click at [479, 191] on span "Press SPACE to select this row." at bounding box center [481, 192] width 7 height 7
click at [484, 189] on input "Press SPACE to select this row." at bounding box center [484, 189] width 0 height 0
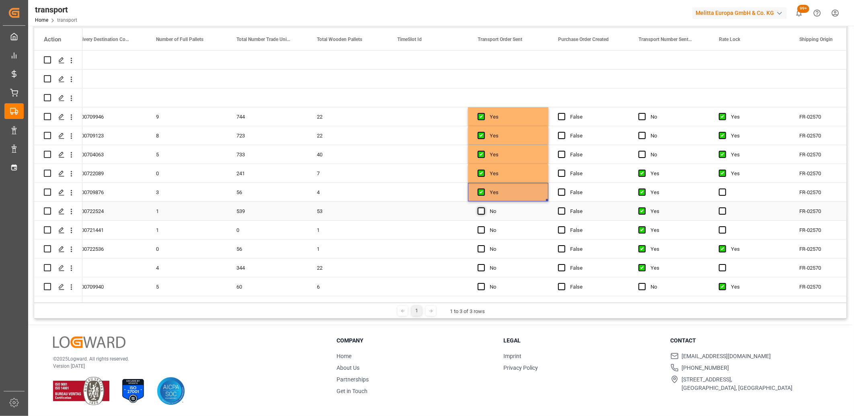
click at [478, 211] on span "Press SPACE to select this row." at bounding box center [481, 210] width 7 height 7
click at [484, 207] on input "Press SPACE to select this row." at bounding box center [484, 207] width 0 height 0
click at [478, 230] on span "Press SPACE to select this row." at bounding box center [481, 229] width 7 height 7
click at [484, 226] on input "Press SPACE to select this row." at bounding box center [484, 226] width 0 height 0
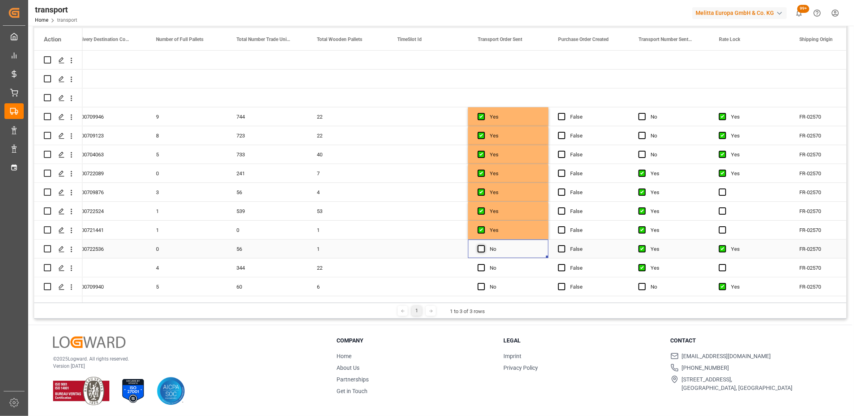
click at [478, 250] on span "Press SPACE to select this row." at bounding box center [481, 248] width 7 height 7
click at [484, 245] on input "Press SPACE to select this row." at bounding box center [484, 245] width 0 height 0
click at [480, 267] on span "Press SPACE to select this row." at bounding box center [481, 267] width 7 height 7
click at [484, 264] on input "Press SPACE to select this row." at bounding box center [484, 264] width 0 height 0
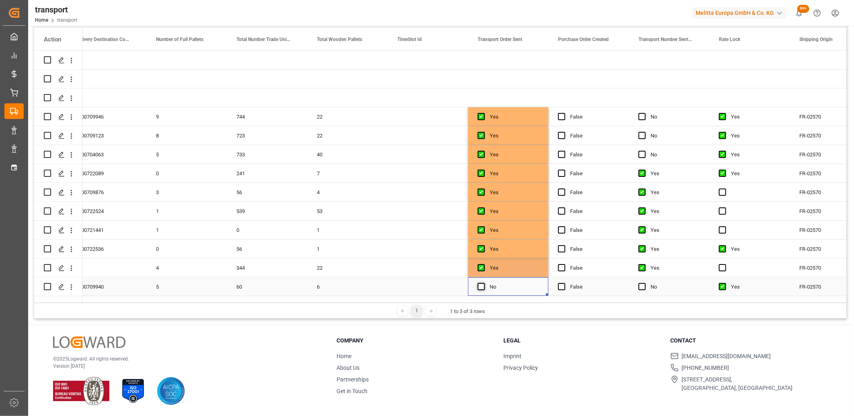
click at [480, 289] on span "Press SPACE to select this row." at bounding box center [481, 286] width 7 height 7
click at [484, 283] on input "Press SPACE to select this row." at bounding box center [484, 283] width 0 height 0
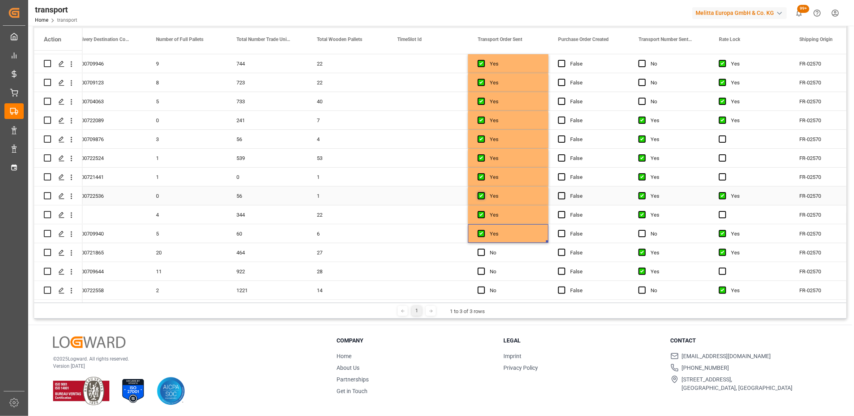
scroll to position [55, 0]
click at [480, 249] on span "Press SPACE to select this row." at bounding box center [481, 252] width 7 height 7
click at [484, 249] on input "Press SPACE to select this row." at bounding box center [484, 249] width 0 height 0
click at [480, 268] on span "Press SPACE to select this row." at bounding box center [481, 271] width 7 height 7
click at [484, 268] on input "Press SPACE to select this row." at bounding box center [484, 268] width 0 height 0
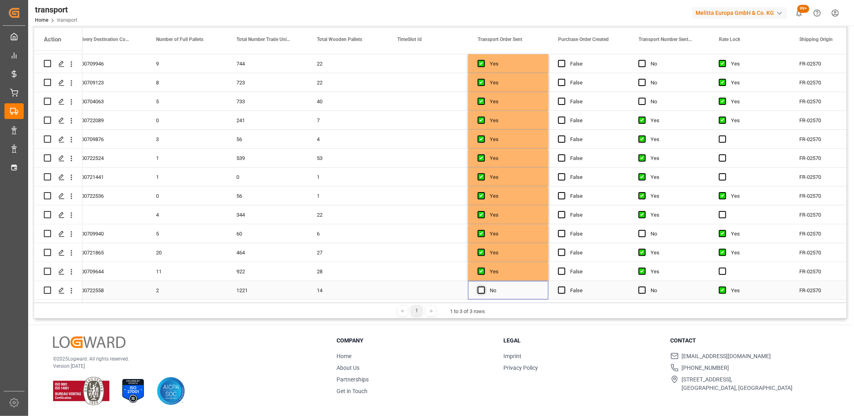
click at [480, 288] on span "Press SPACE to select this row." at bounding box center [481, 290] width 7 height 7
click at [484, 287] on input "Press SPACE to select this row." at bounding box center [484, 287] width 0 height 0
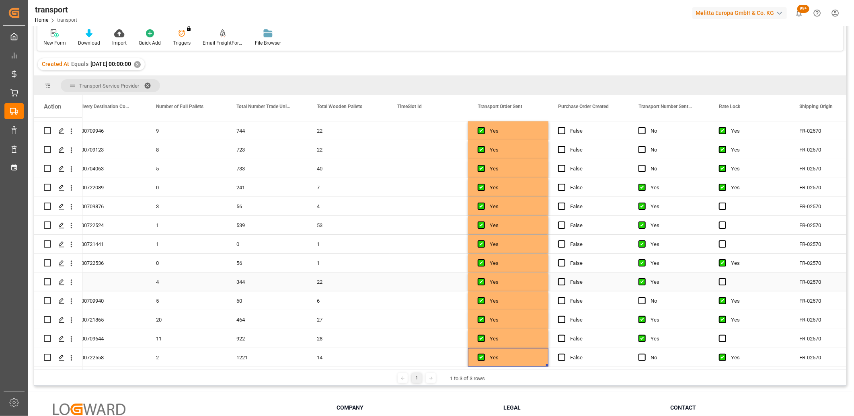
scroll to position [0, 0]
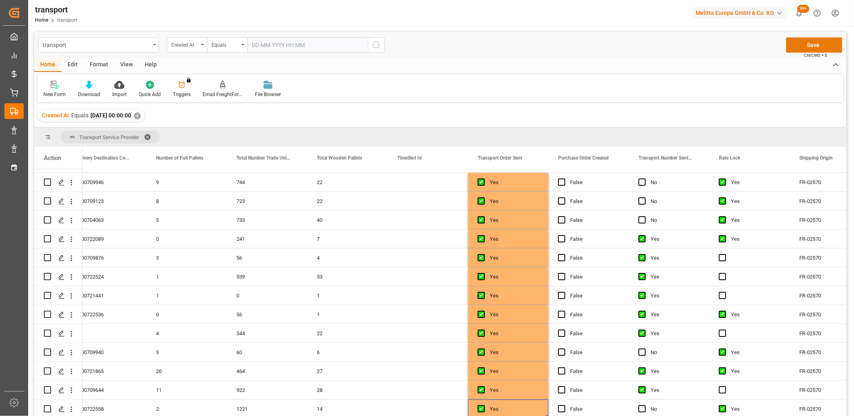
click at [811, 47] on button "Save" at bounding box center [814, 44] width 56 height 15
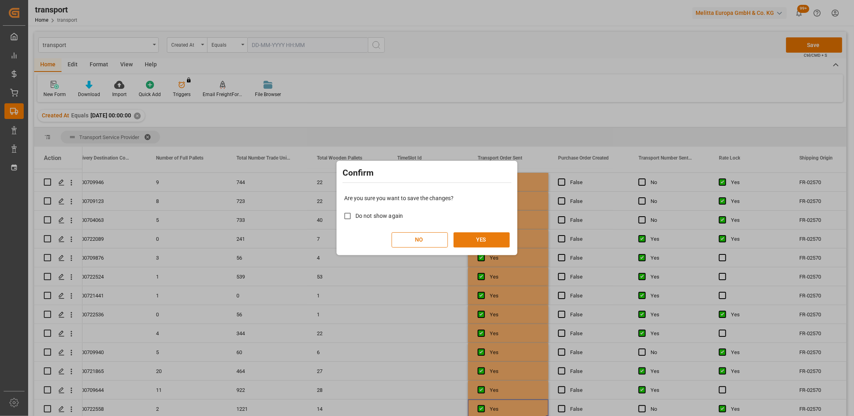
click at [492, 238] on button "YES" at bounding box center [482, 239] width 56 height 15
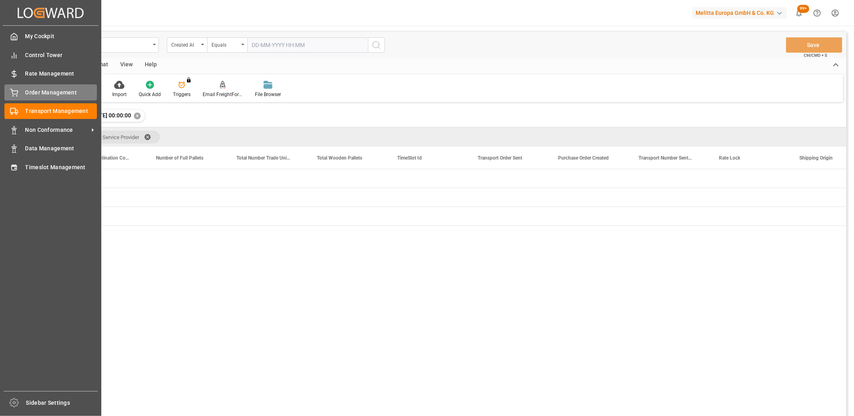
click at [21, 92] on div "Order Management Order Management" at bounding box center [50, 92] width 92 height 16
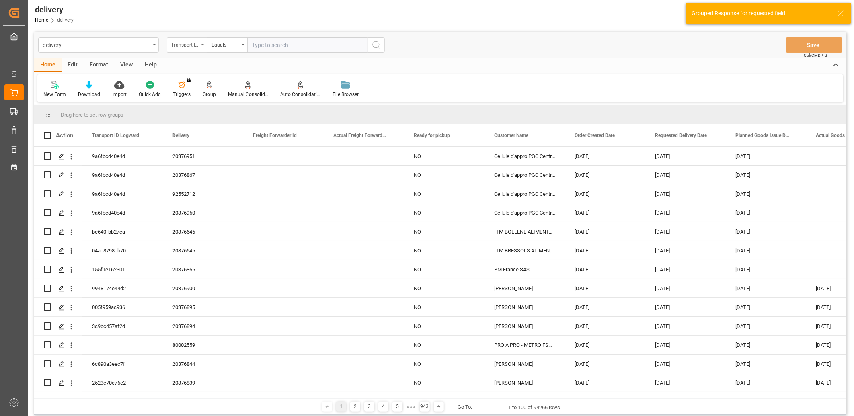
click at [196, 48] on div "Transport ID Logward" at bounding box center [184, 43] width 27 height 9
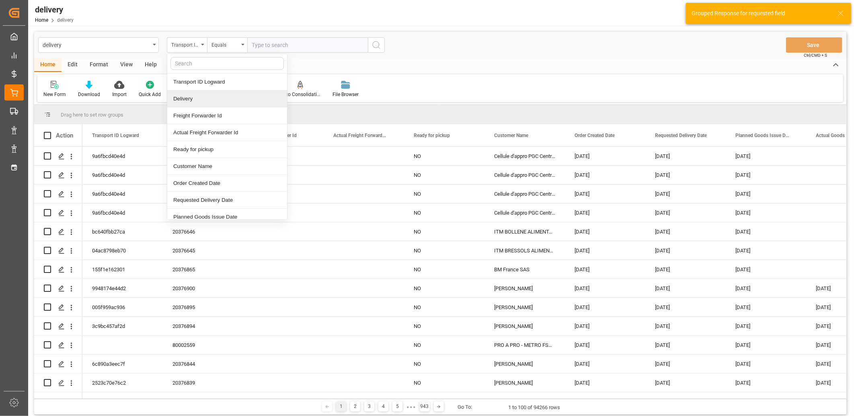
click at [192, 96] on div "Delivery" at bounding box center [227, 98] width 120 height 17
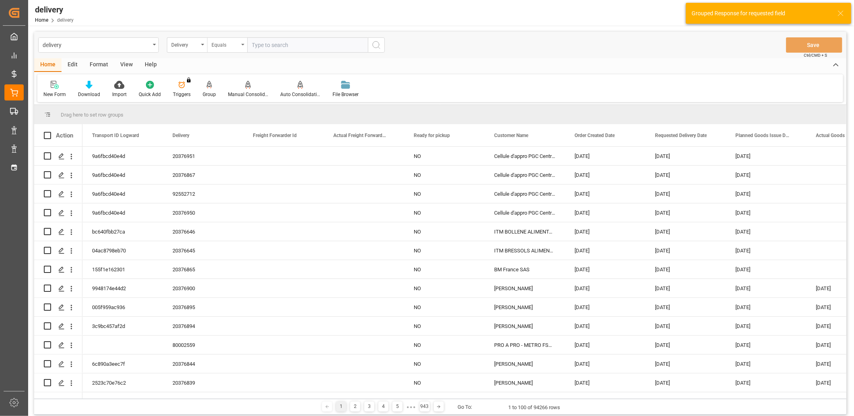
click at [227, 38] on div "Equals" at bounding box center [227, 44] width 40 height 15
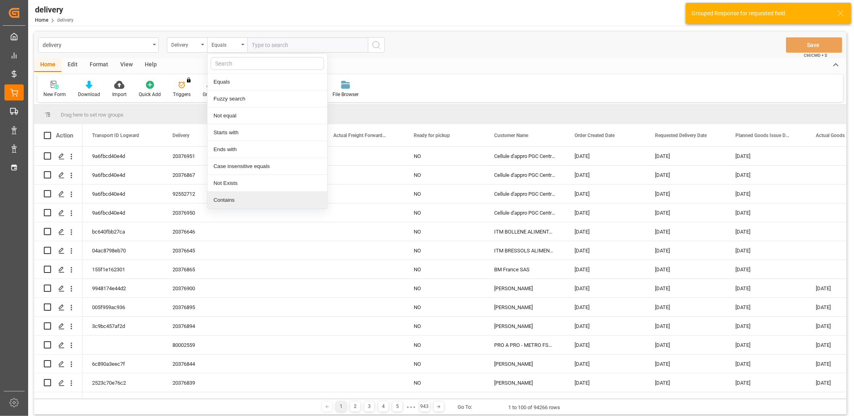
click at [230, 200] on div "Contains" at bounding box center [267, 200] width 120 height 17
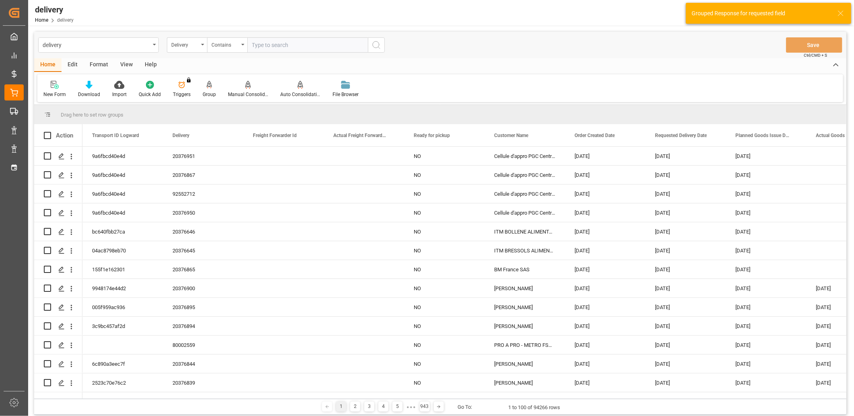
click at [276, 46] on input "text" at bounding box center [307, 44] width 121 height 15
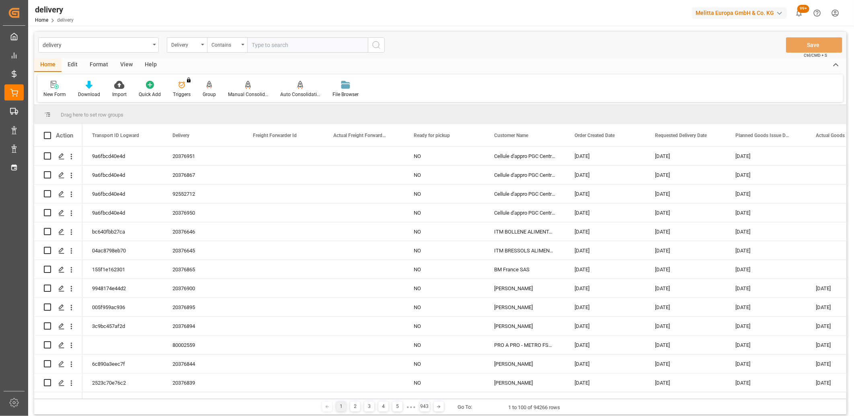
paste input "92552710,20376915,20376917,20376916,20376922,92552711,20376925,20376924,2037692…"
type input "92552710,20376915,20376917,20376916,20376922,92552711,20376925,20376924,2037692…"
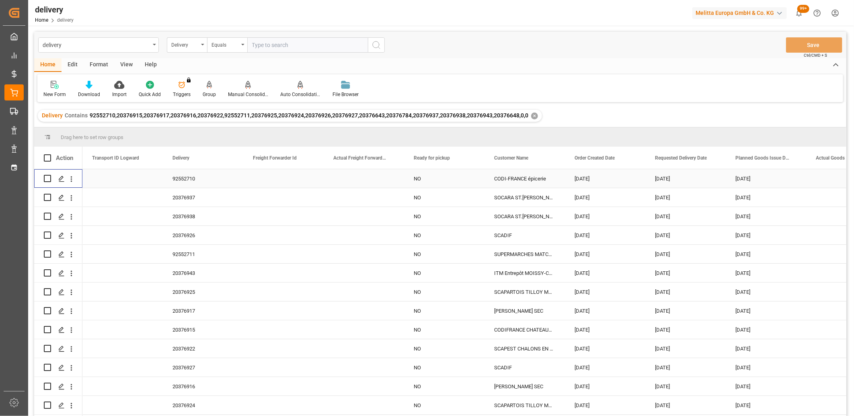
click at [44, 178] on input "Press Space to toggle row selection (unchecked)" at bounding box center [47, 178] width 7 height 7
checkbox input "true"
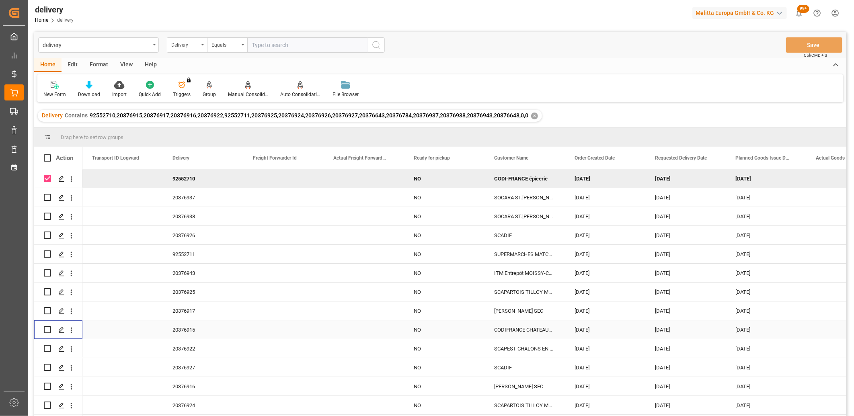
click at [50, 328] on input "Press Space to toggle row selection (unchecked)" at bounding box center [47, 329] width 7 height 7
checkbox input "true"
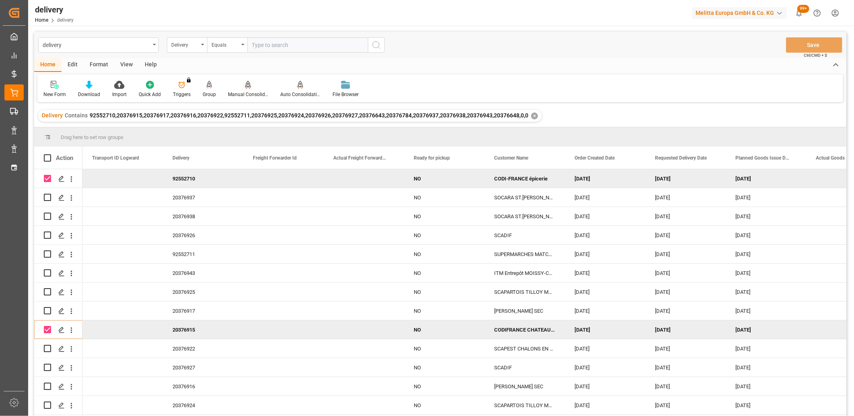
click at [245, 87] on icon at bounding box center [248, 84] width 6 height 7
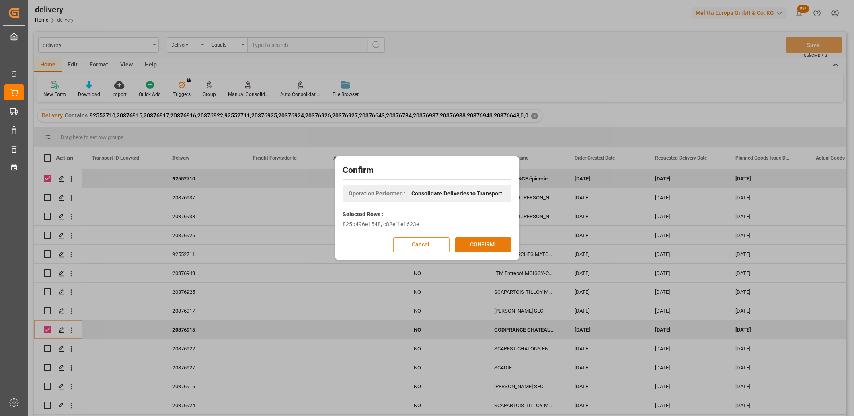
click at [463, 243] on button "CONFIRM" at bounding box center [483, 244] width 56 height 15
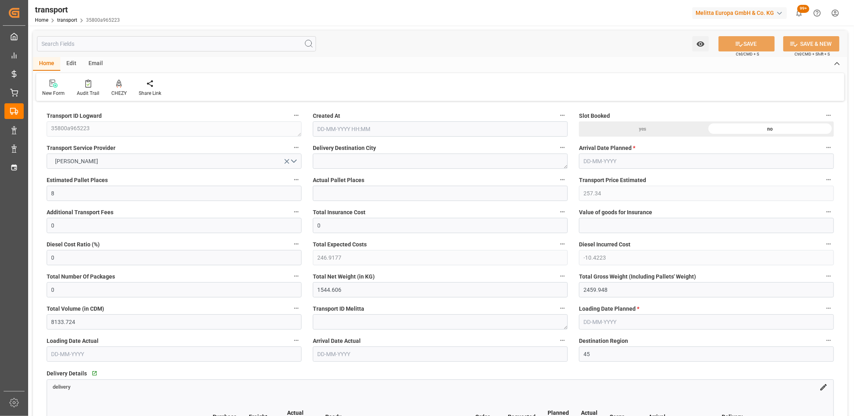
type input "27-08-2025 11:34"
type input "[DATE]"
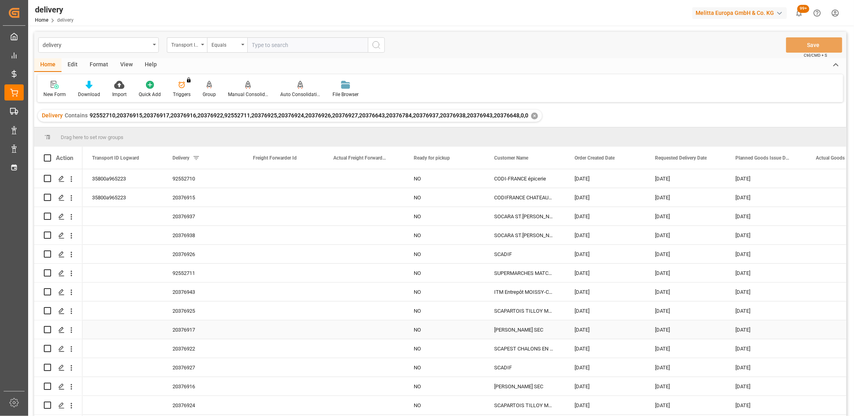
click at [46, 331] on input "Press Space to toggle row selection (unchecked)" at bounding box center [47, 329] width 7 height 7
checkbox input "true"
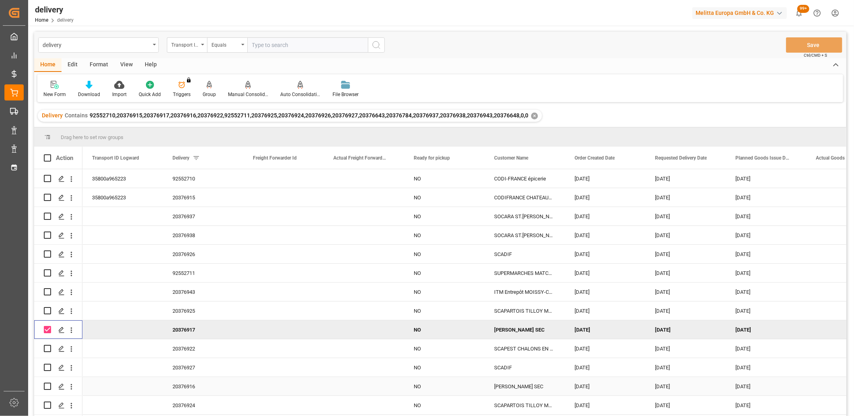
click at [46, 385] on input "Press Space to toggle row selection (unchecked)" at bounding box center [47, 386] width 7 height 7
checkbox input "true"
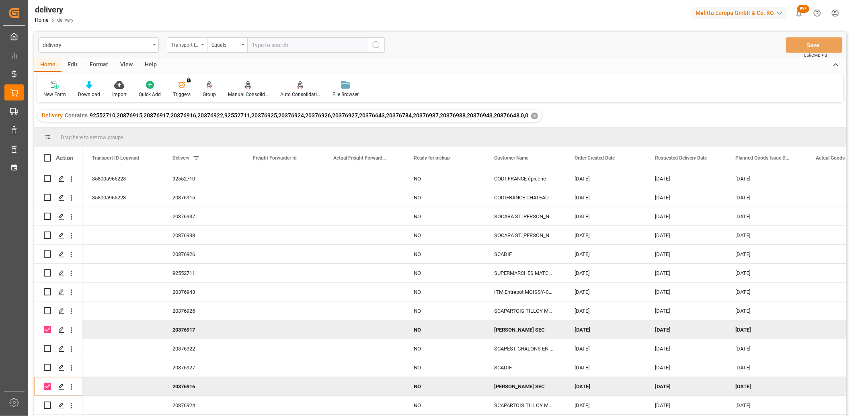
click at [247, 88] on icon at bounding box center [248, 89] width 4 height 2
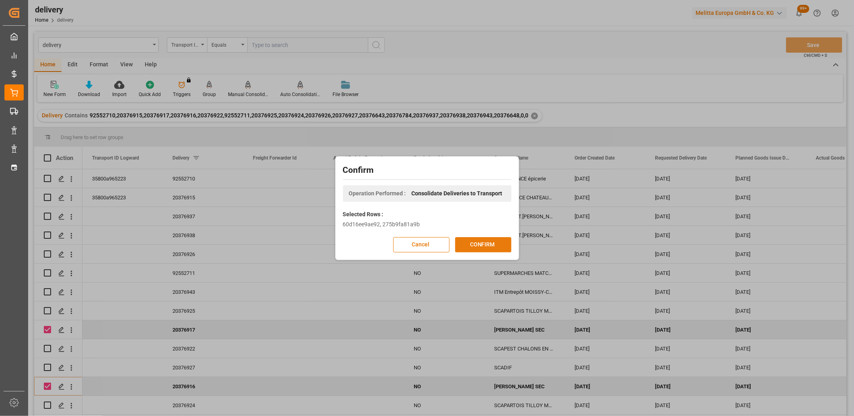
click at [466, 242] on button "CONFIRM" at bounding box center [483, 244] width 56 height 15
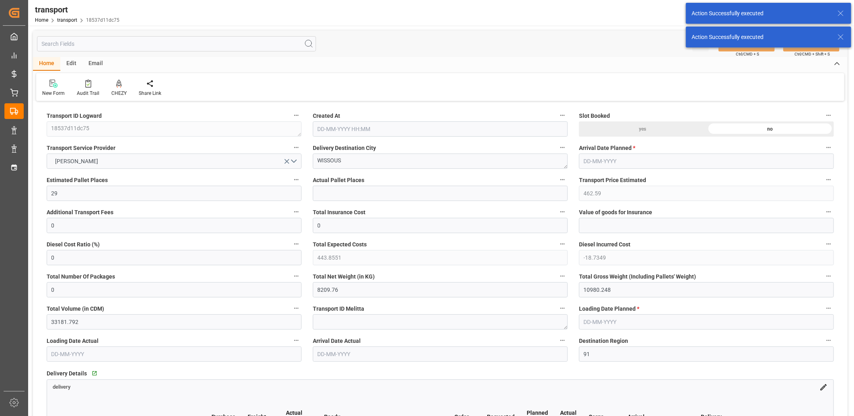
type input "[DATE] 11:34"
type input "[DATE]"
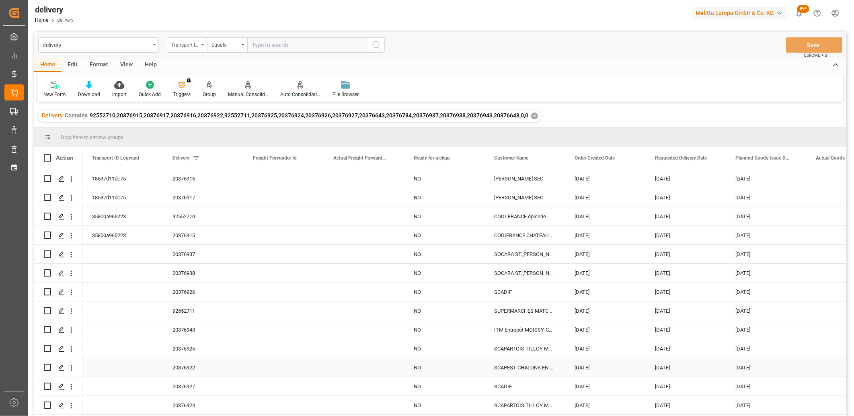
click at [49, 368] on input "Press Space to toggle row selection (unchecked)" at bounding box center [47, 367] width 7 height 7
checkbox input "true"
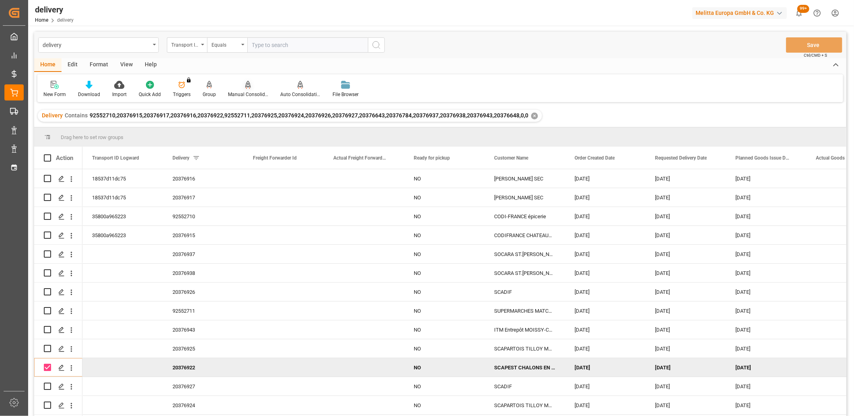
click at [246, 87] on icon at bounding box center [248, 84] width 6 height 7
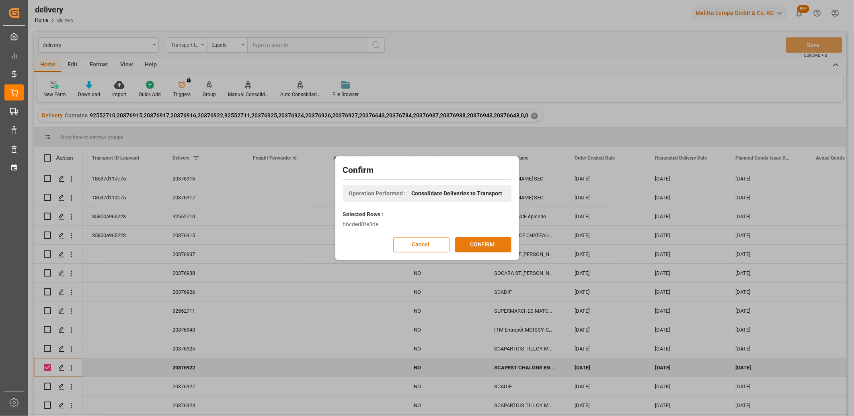
click at [480, 244] on button "CONFIRM" at bounding box center [483, 244] width 56 height 15
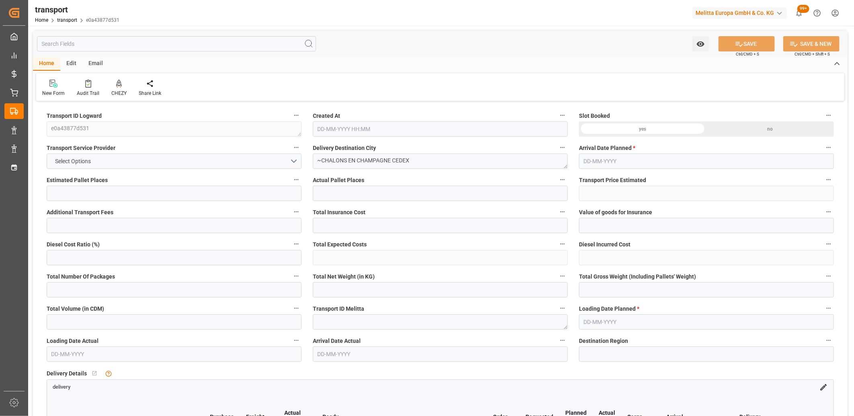
type input "12"
type input "260.33"
type input "0"
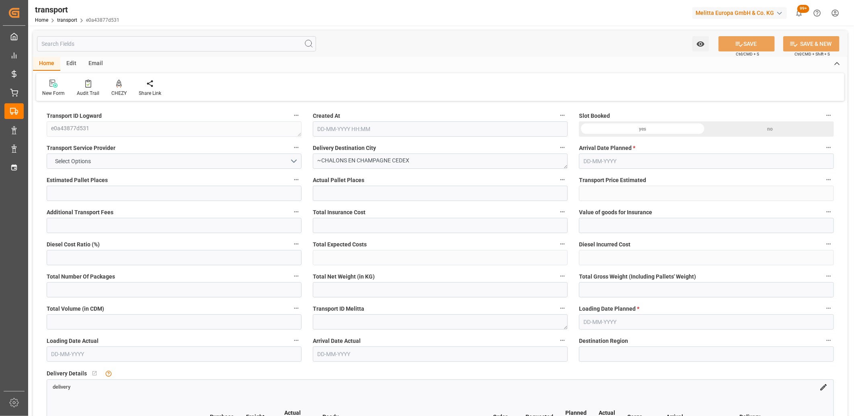
type input "251.5308"
type input "-8.7992"
type input "0"
type input "2101.781"
type input "3414.072"
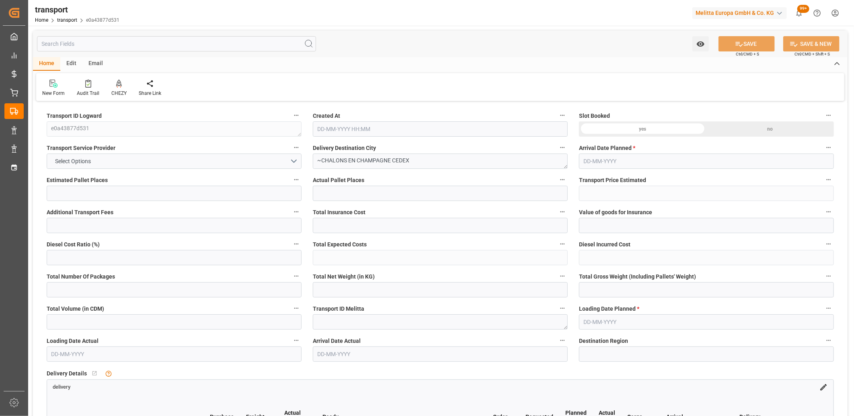
type input "9065.146"
type input "51"
type input "2"
type input "796"
type input "39"
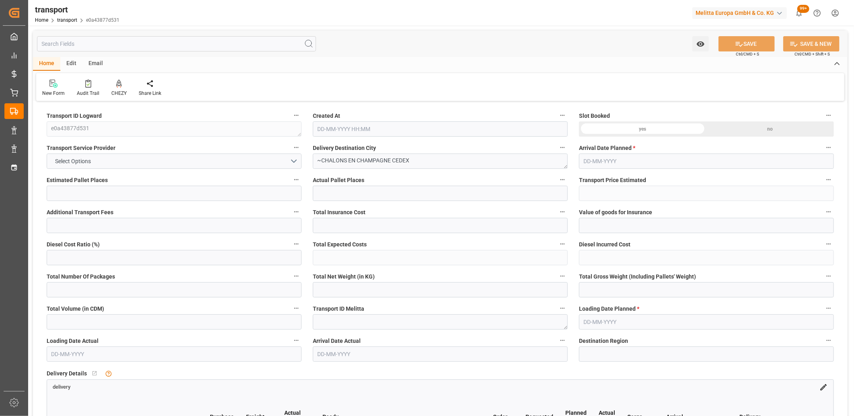
type input "101"
type input "2503.24"
type input "0"
type input "4710.8598"
type input "0"
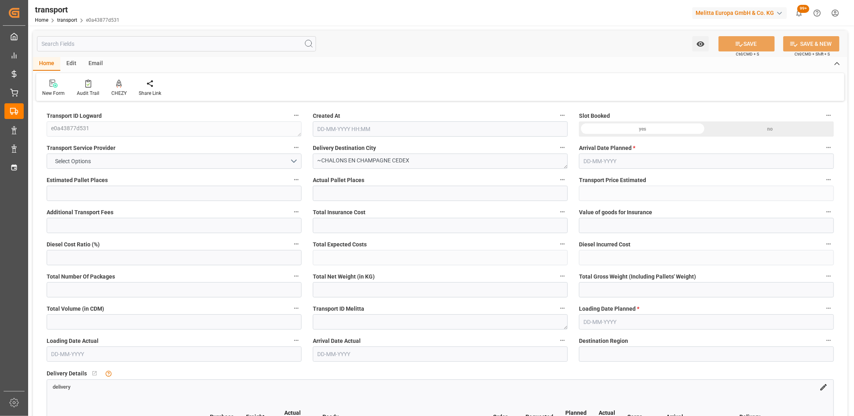
type input "0"
type input "21"
type input "35"
type input "[DATE] 11:35"
type input "[DATE]"
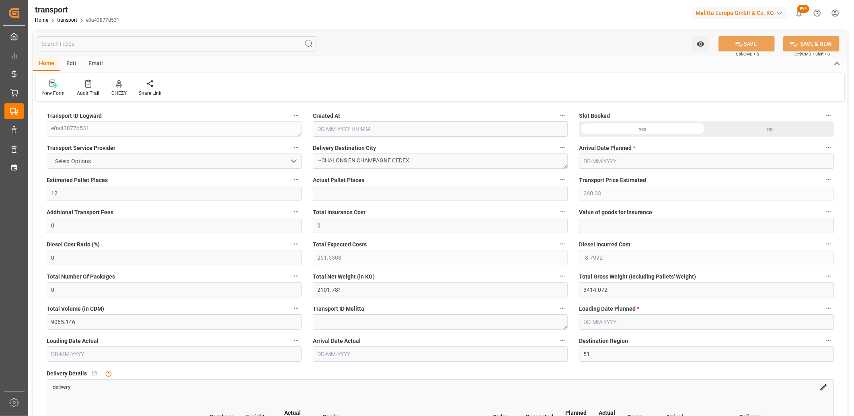
type input "[DATE]"
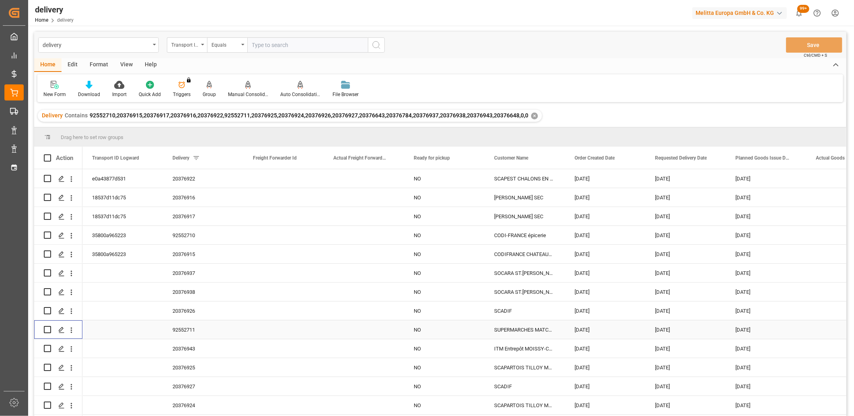
click at [48, 331] on input "Press Space to toggle row selection (unchecked)" at bounding box center [47, 329] width 7 height 7
checkbox input "true"
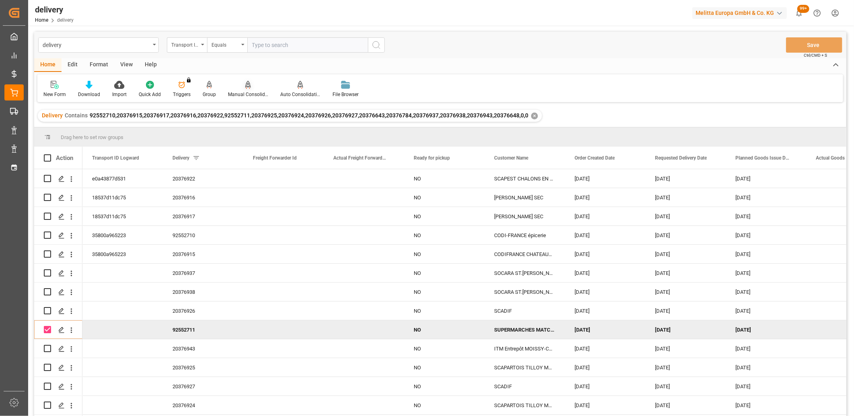
click at [247, 91] on div "Manual Consolidation" at bounding box center [248, 94] width 40 height 7
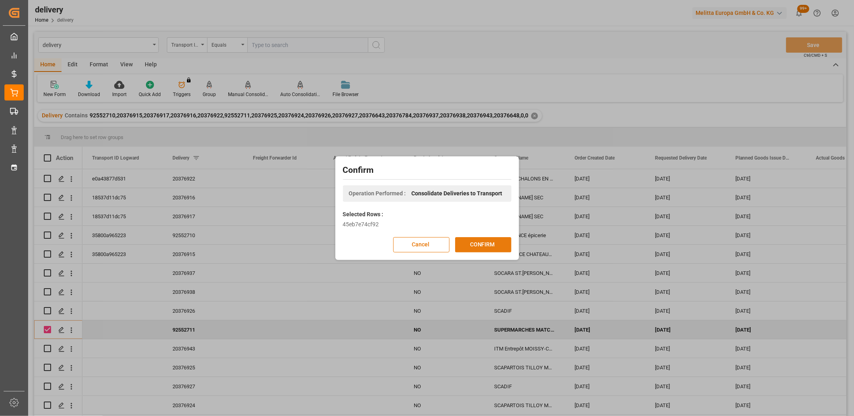
click at [493, 244] on button "CONFIRM" at bounding box center [483, 244] width 56 height 15
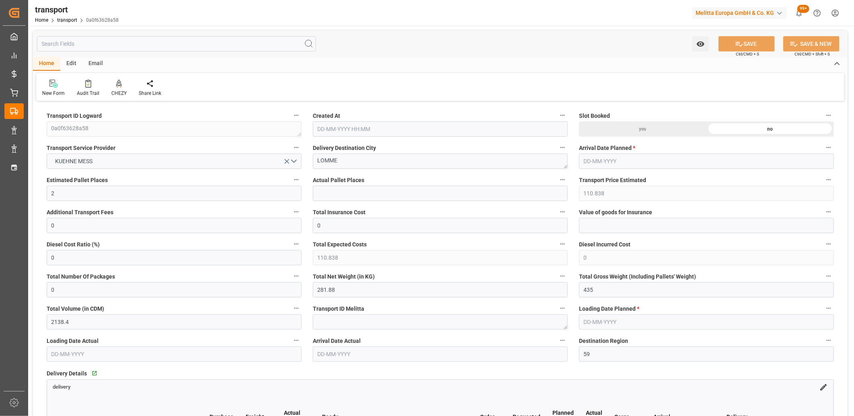
type input "[DATE] 11:35"
type input "[DATE]"
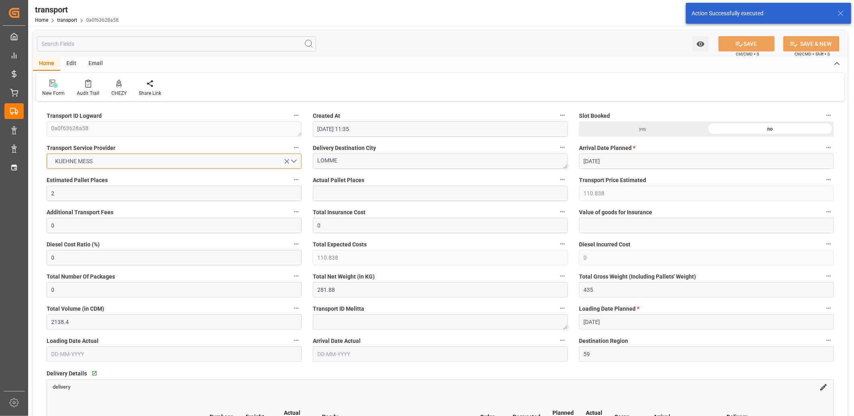
click at [122, 160] on button "KUEHNE MESS" at bounding box center [174, 161] width 255 height 15
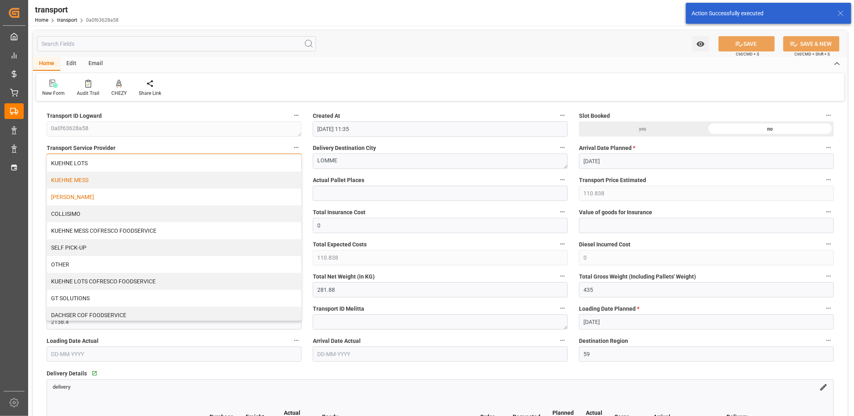
click at [113, 195] on div "DELISLE" at bounding box center [174, 197] width 254 height 17
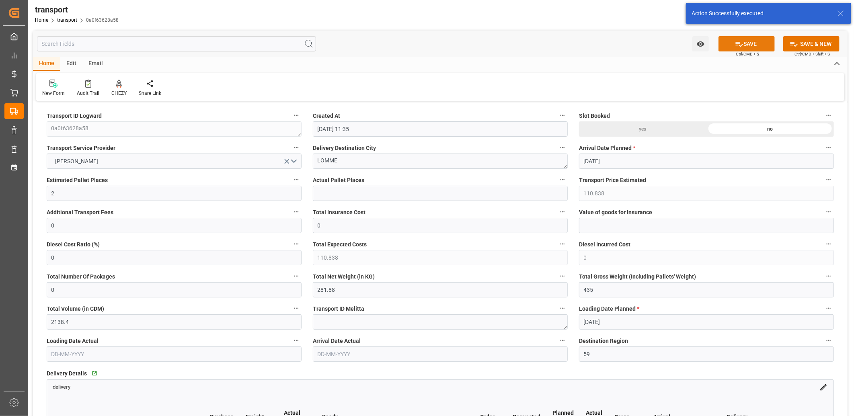
click at [758, 45] on button "SAVE" at bounding box center [746, 43] width 56 height 15
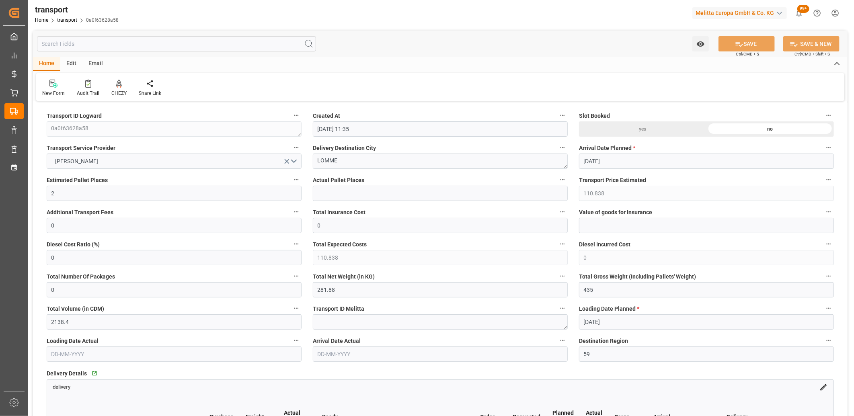
type input "137.08"
type input "132.4467"
type input "-4.6333"
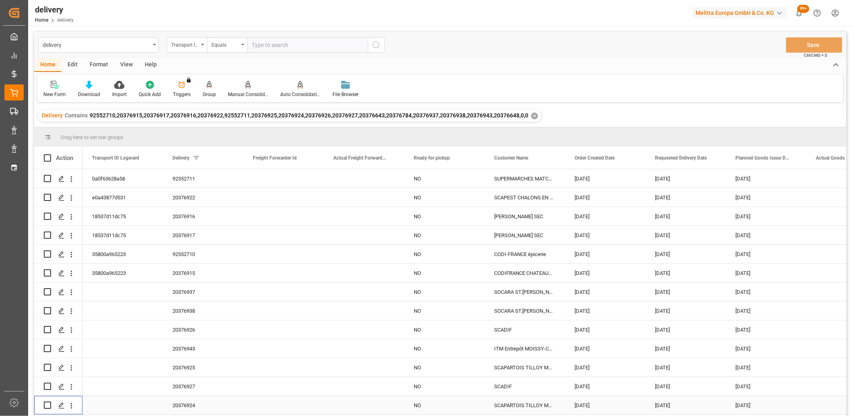
click at [48, 404] on input "Press Space to toggle row selection (unchecked)" at bounding box center [47, 405] width 7 height 7
checkbox input "true"
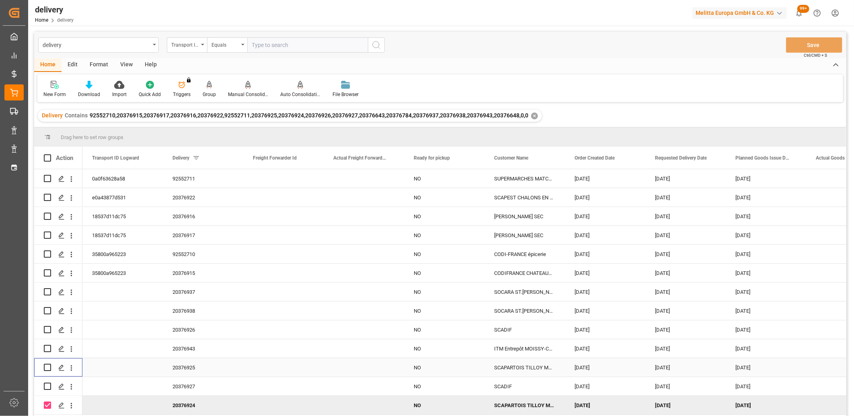
click at [47, 367] on input "Press Space to toggle row selection (unchecked)" at bounding box center [47, 367] width 7 height 7
checkbox input "true"
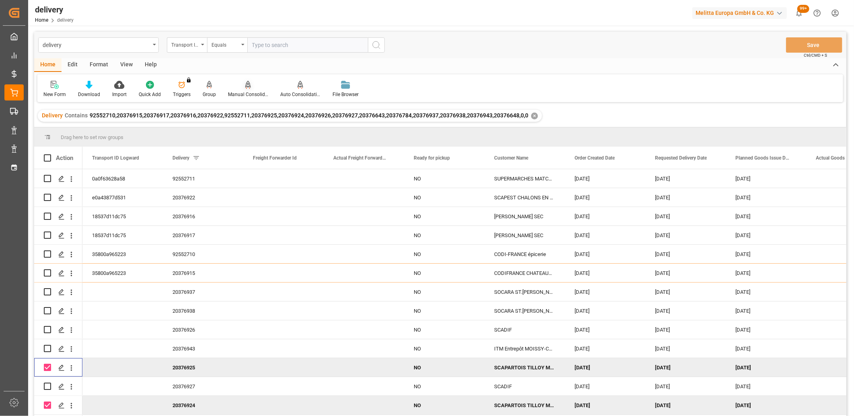
click at [245, 85] on icon at bounding box center [248, 85] width 6 height 8
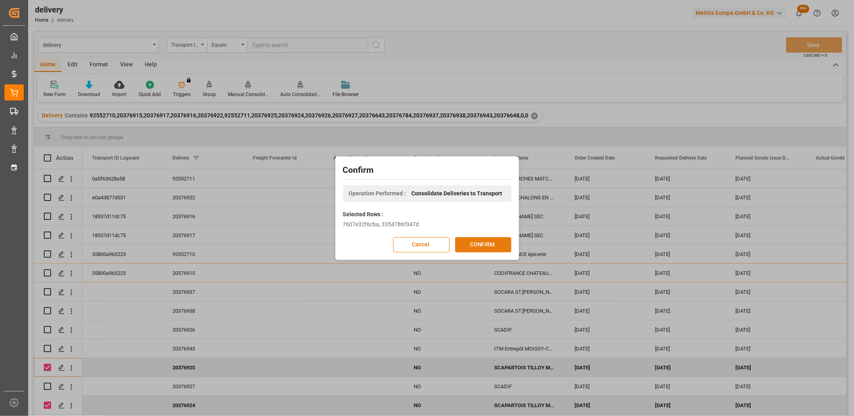
click at [479, 244] on button "CONFIRM" at bounding box center [483, 244] width 56 height 15
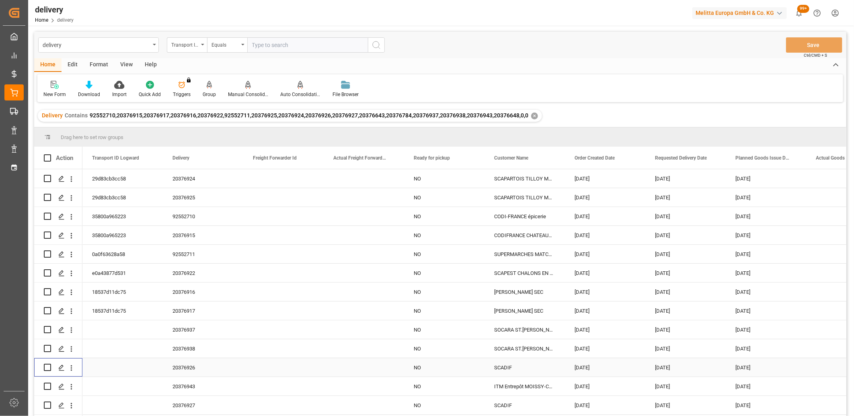
click at [49, 368] on input "Press Space to toggle row selection (unchecked)" at bounding box center [47, 367] width 7 height 7
checkbox input "true"
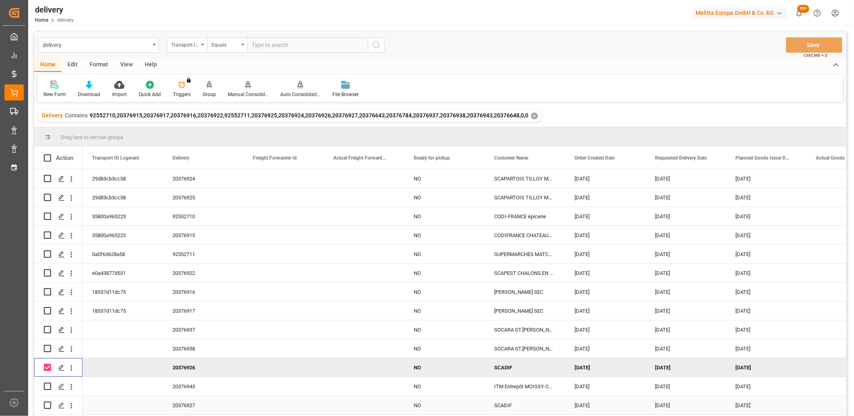
click at [48, 404] on input "Press Space to toggle row selection (unchecked)" at bounding box center [47, 405] width 7 height 7
checkbox input "true"
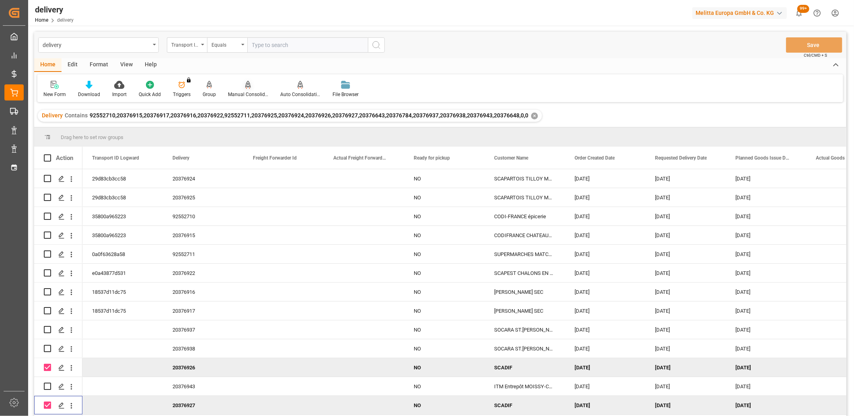
click at [245, 86] on icon at bounding box center [248, 84] width 6 height 7
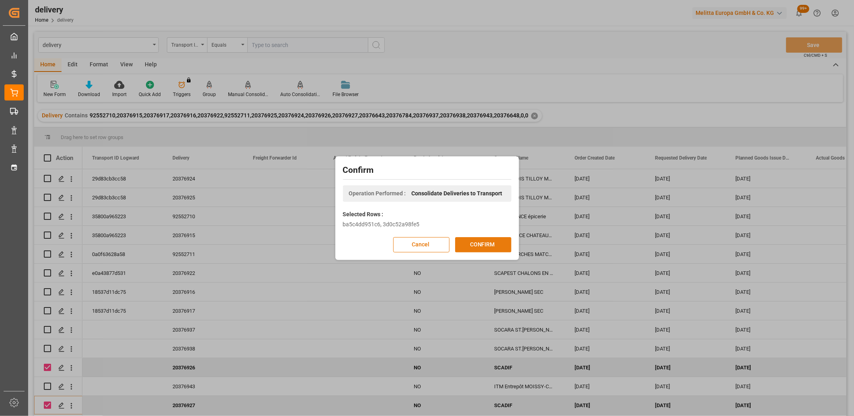
click at [470, 247] on button "CONFIRM" at bounding box center [483, 244] width 56 height 15
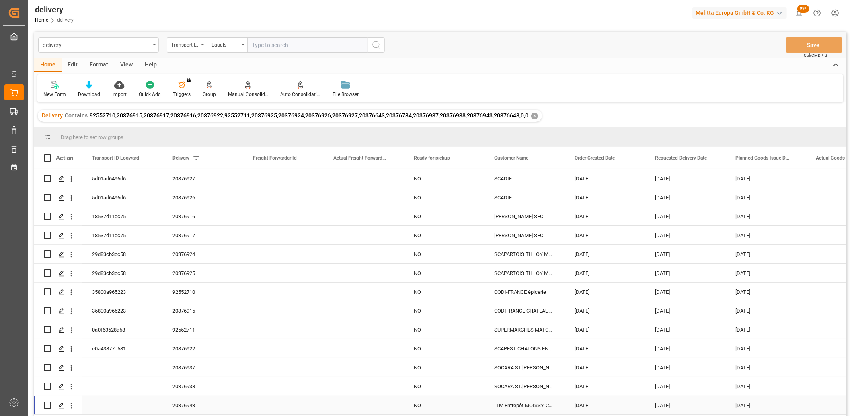
click at [46, 406] on input "Press Space to toggle row selection (unchecked)" at bounding box center [47, 405] width 7 height 7
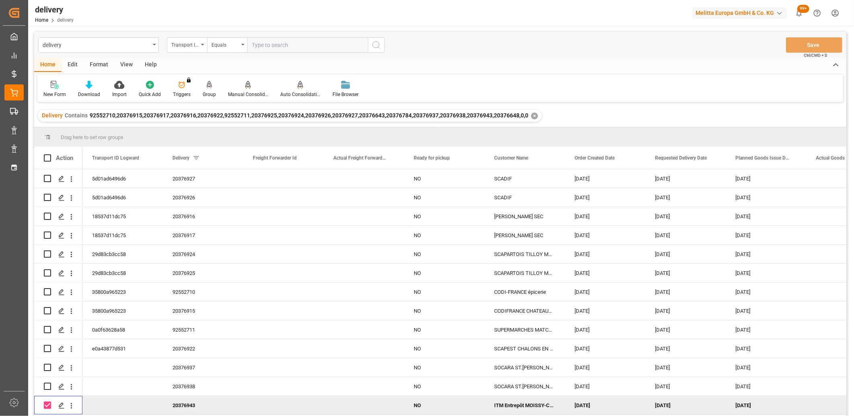
click at [49, 405] on input "Press Space to toggle row selection (checked)" at bounding box center [47, 405] width 7 height 7
checkbox input "false"
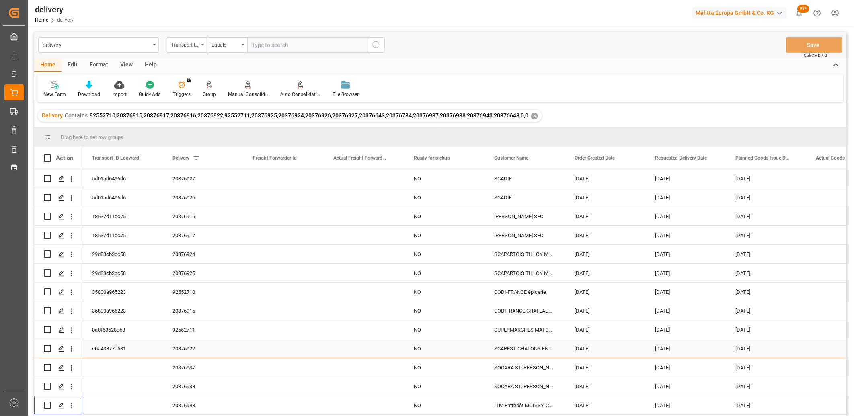
scroll to position [45, 0]
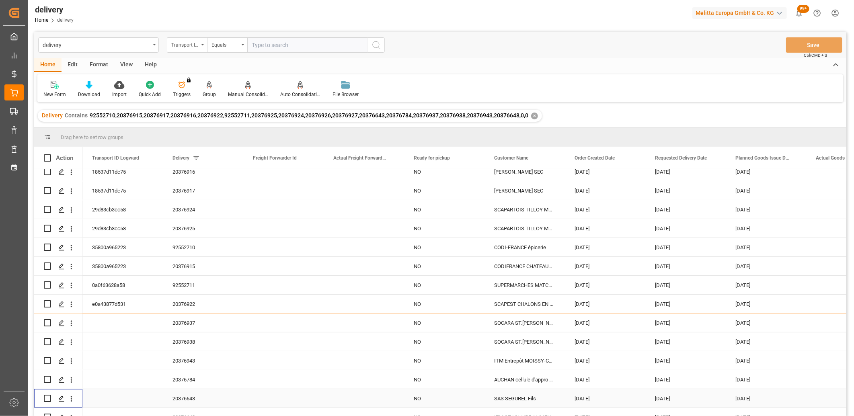
click at [49, 399] on input "Press Space to toggle row selection (unchecked)" at bounding box center [47, 398] width 7 height 7
checkbox input "true"
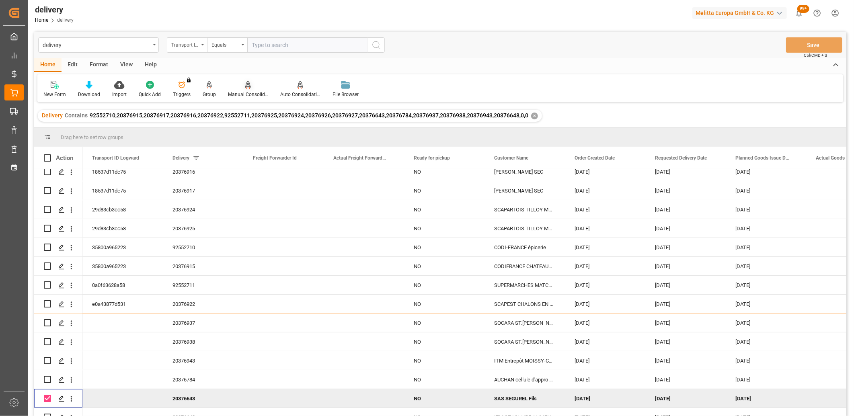
click at [246, 85] on icon at bounding box center [248, 85] width 6 height 8
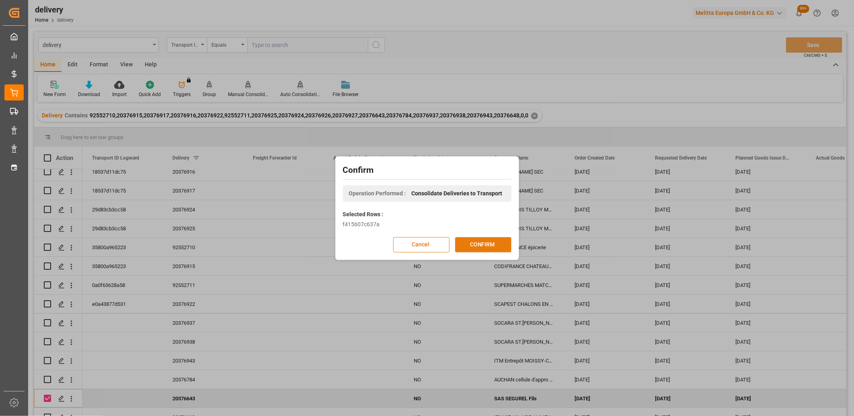
click at [462, 244] on button "CONFIRM" at bounding box center [483, 244] width 56 height 15
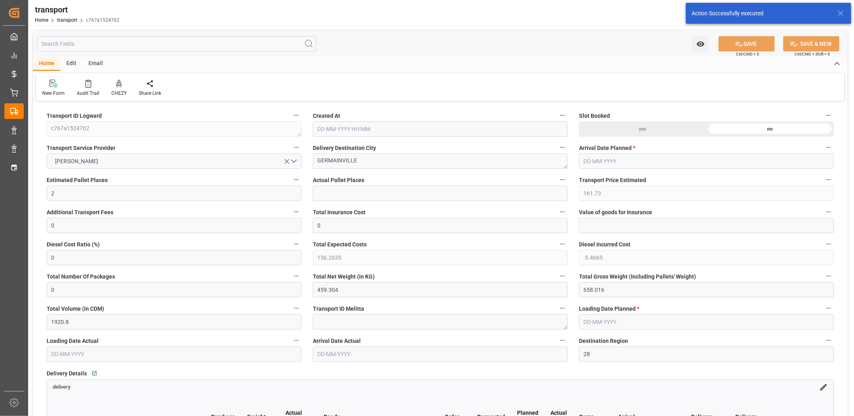
type input "[DATE] 11:36"
type input "[DATE]"
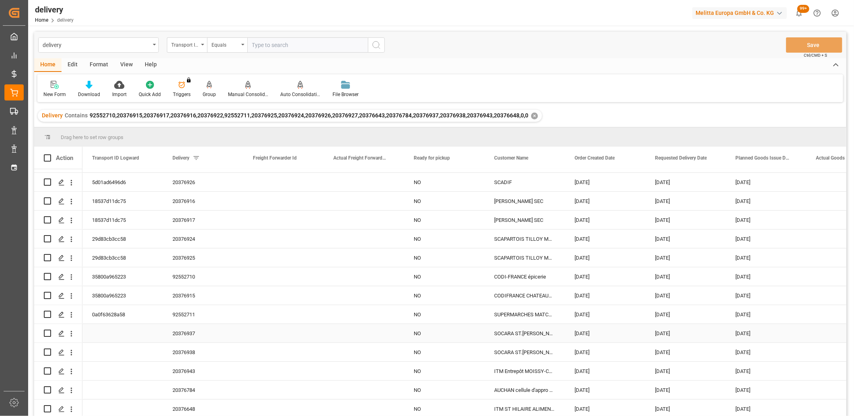
scroll to position [55, 0]
click at [49, 386] on input "Press Space to toggle row selection (unchecked)" at bounding box center [47, 389] width 7 height 7
checkbox input "true"
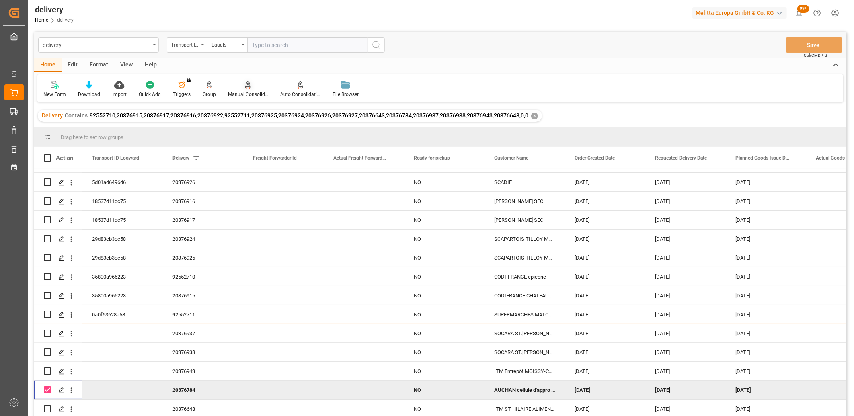
click at [245, 85] on icon at bounding box center [248, 85] width 6 height 8
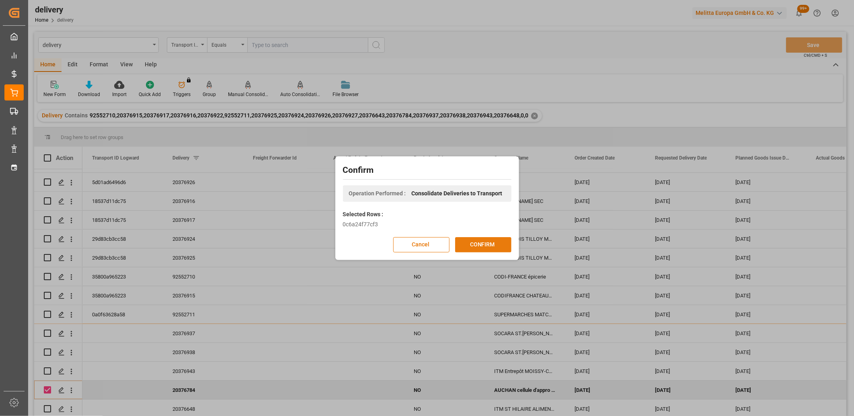
click at [463, 242] on button "CONFIRM" at bounding box center [483, 244] width 56 height 15
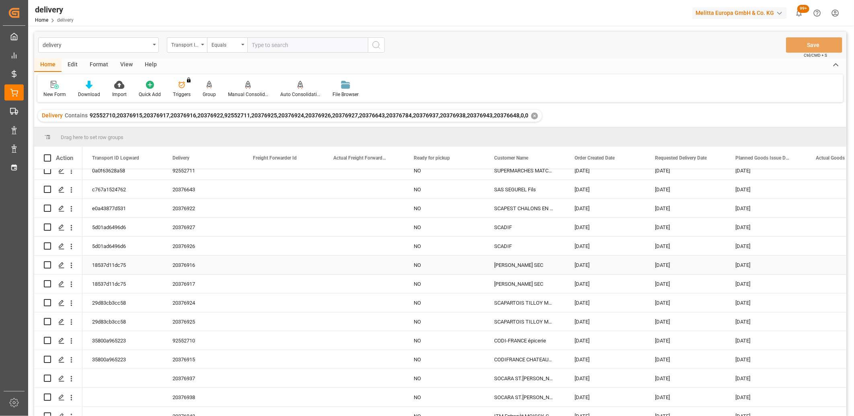
scroll to position [55, 0]
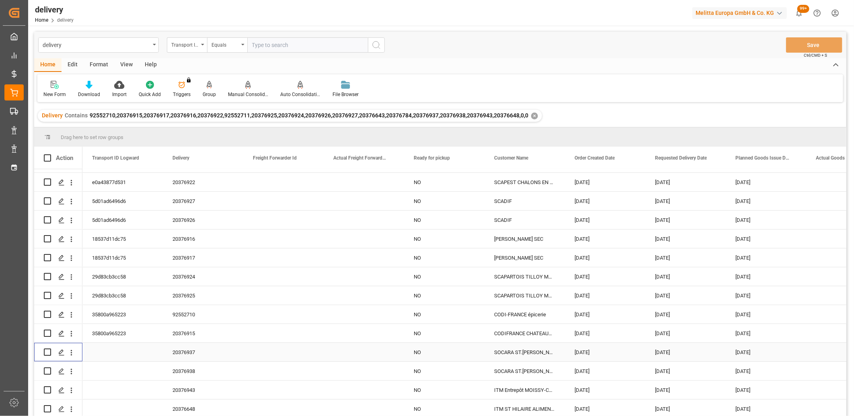
click at [47, 349] on input "Press Space to toggle row selection (unchecked)" at bounding box center [47, 352] width 7 height 7
checkbox input "true"
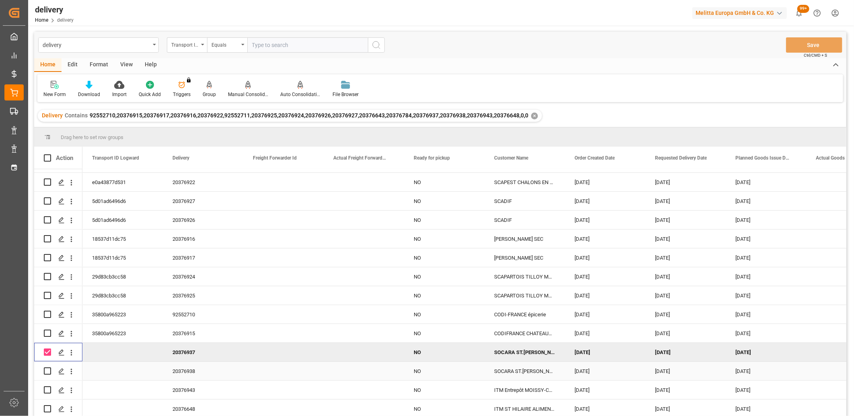
click at [46, 367] on input "Press Space to toggle row selection (unchecked)" at bounding box center [47, 370] width 7 height 7
checkbox input "true"
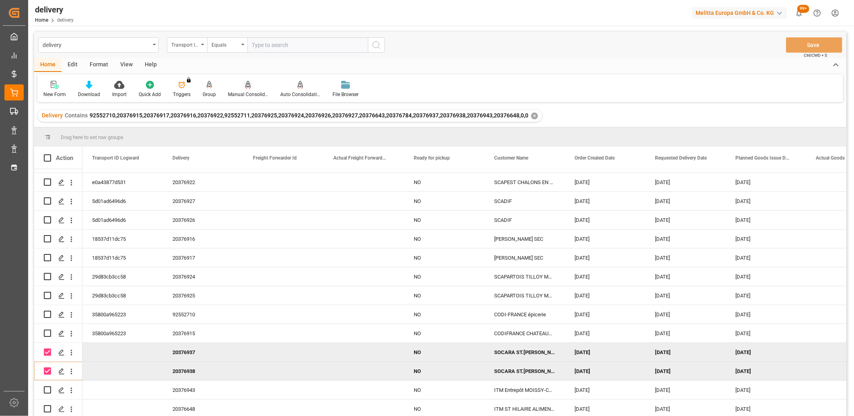
click at [247, 84] on icon at bounding box center [248, 84] width 6 height 7
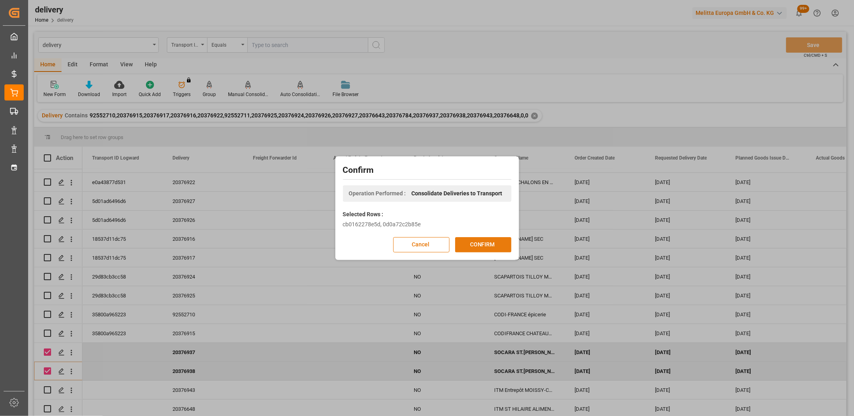
click at [466, 239] on button "CONFIRM" at bounding box center [483, 244] width 56 height 15
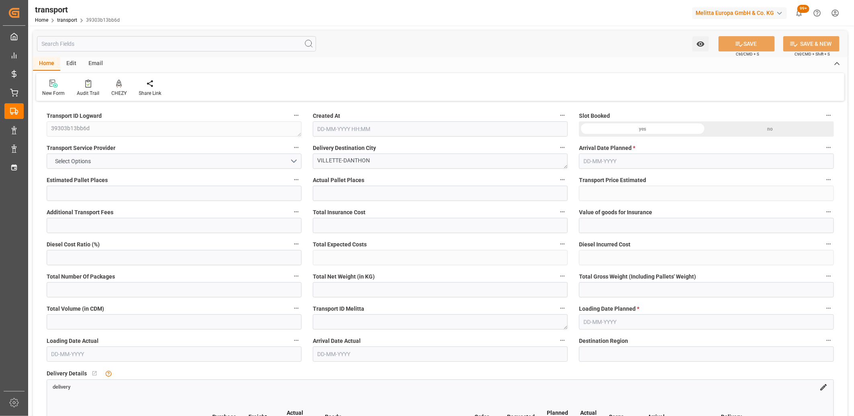
type input "10"
type input "384.77"
type input "0"
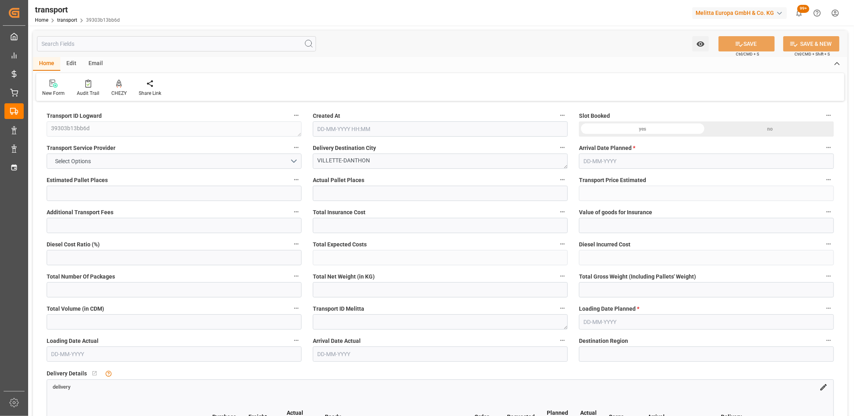
type input "371.7648"
type input "-13.0052"
type input "0"
type input "1908.704"
type input "2980.024"
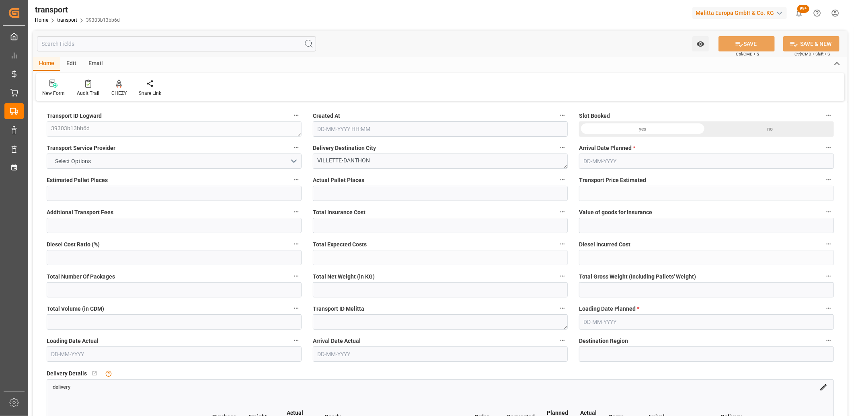
type input "9805.592"
type input "38"
type input "5"
type input "355"
type input "11"
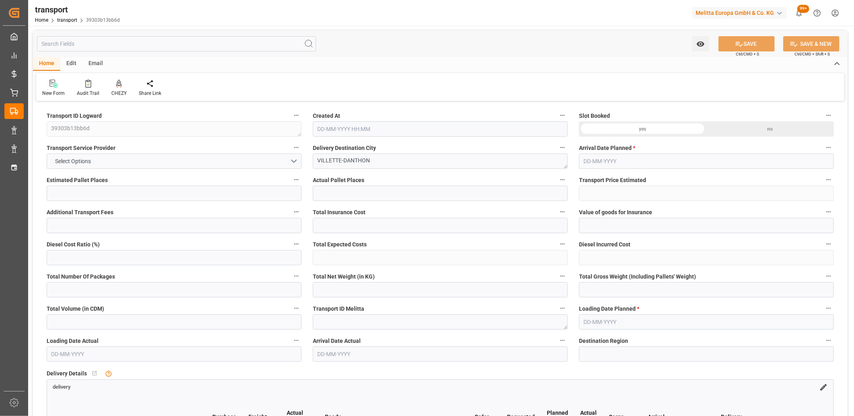
type input "101"
type input "2587.288"
type input "0"
type input "4710.8598"
type input "0"
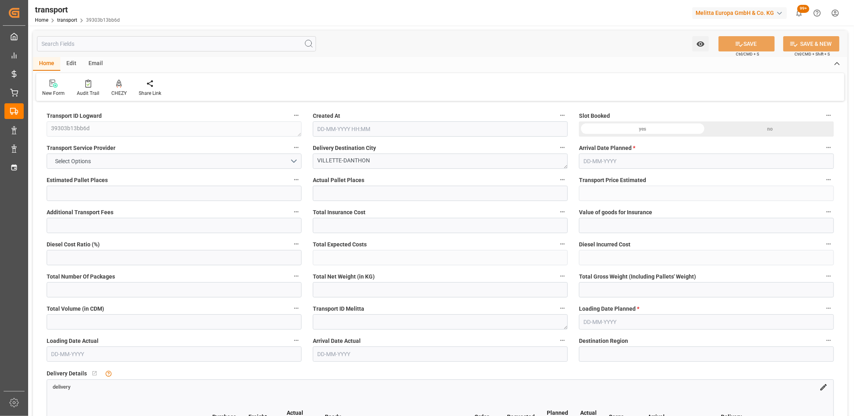
type input "0"
type input "21"
type input "35"
type input "27-08-2025 11:36"
type input "[DATE]"
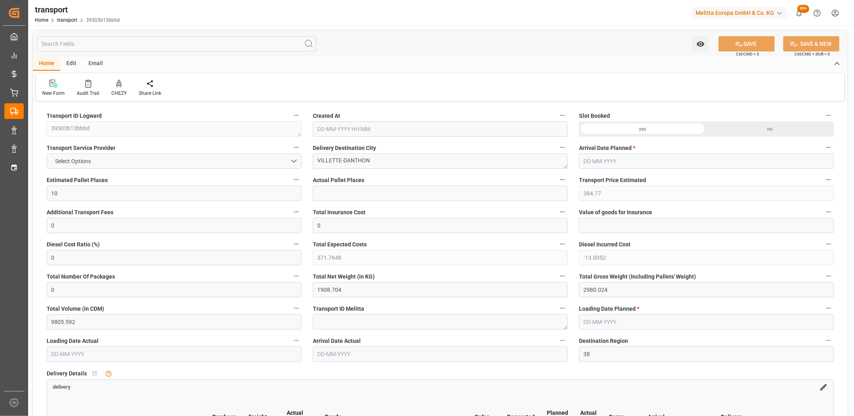
type input "[DATE]"
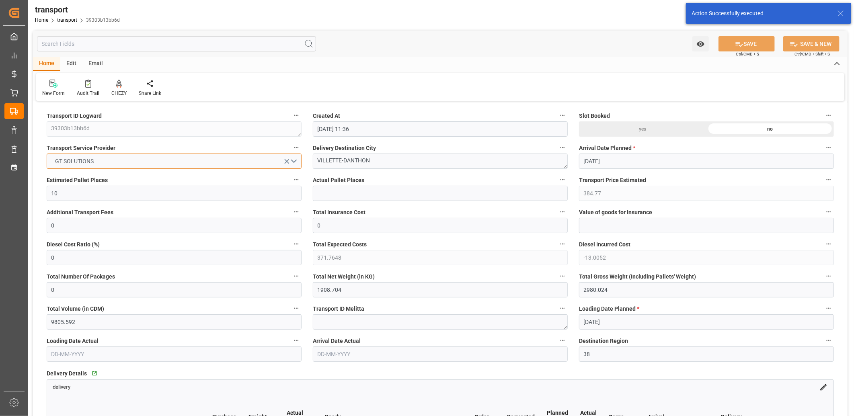
click at [172, 158] on button "GT SOLUTIONS" at bounding box center [174, 161] width 255 height 15
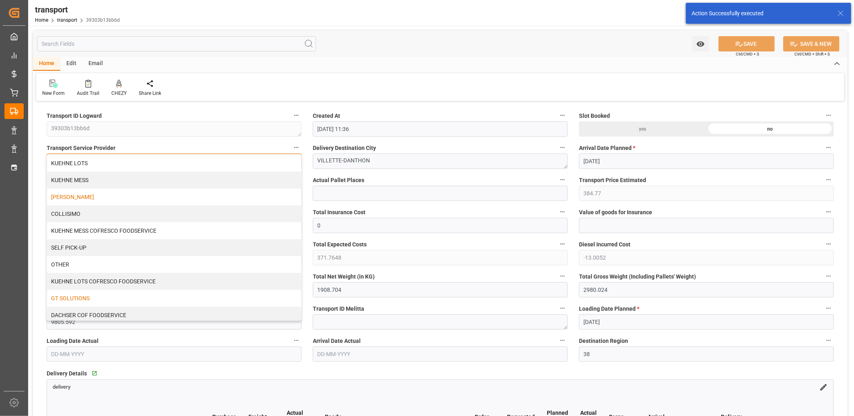
click at [150, 194] on div "DELISLE" at bounding box center [174, 197] width 254 height 17
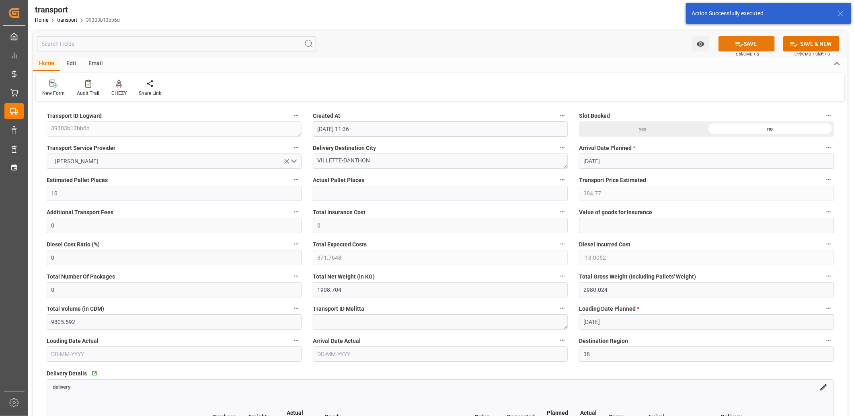
click at [744, 44] on button "SAVE" at bounding box center [746, 43] width 56 height 15
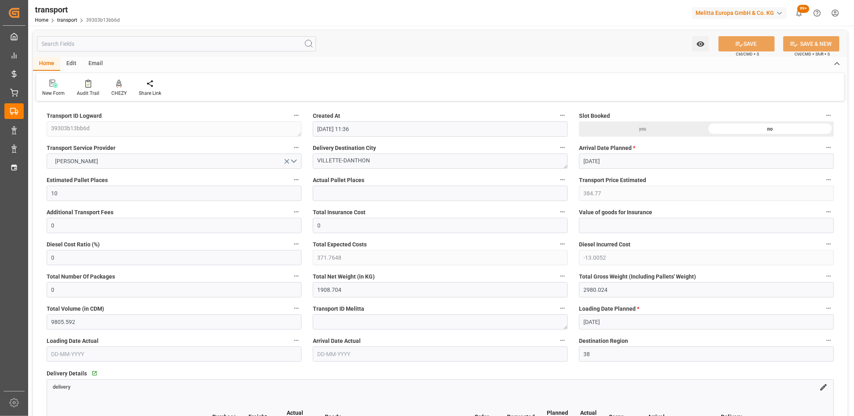
type input "457.44"
type input "441.9785"
type input "-15.4615"
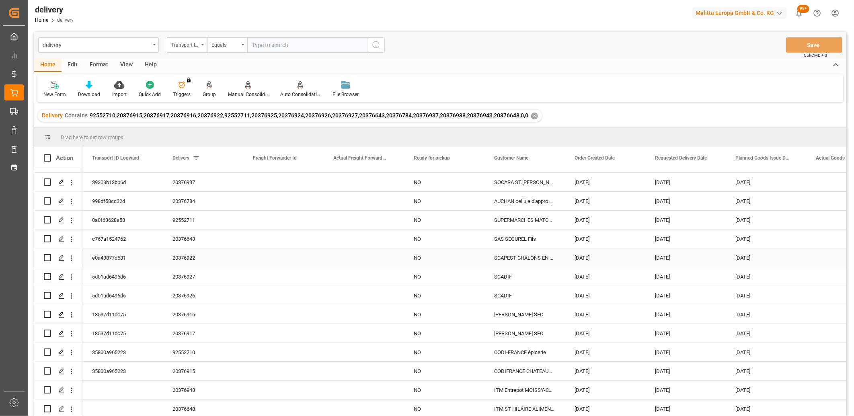
scroll to position [55, 0]
click at [47, 388] on input "Press Space to toggle row selection (unchecked)" at bounding box center [47, 389] width 7 height 7
checkbox input "true"
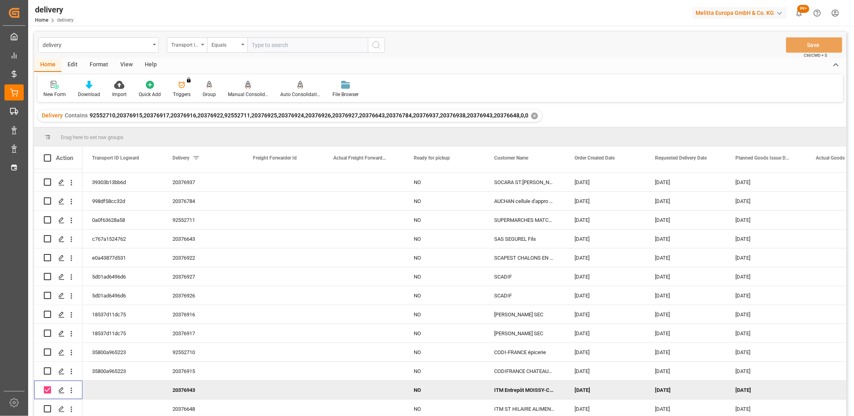
click at [246, 88] on icon at bounding box center [248, 85] width 6 height 8
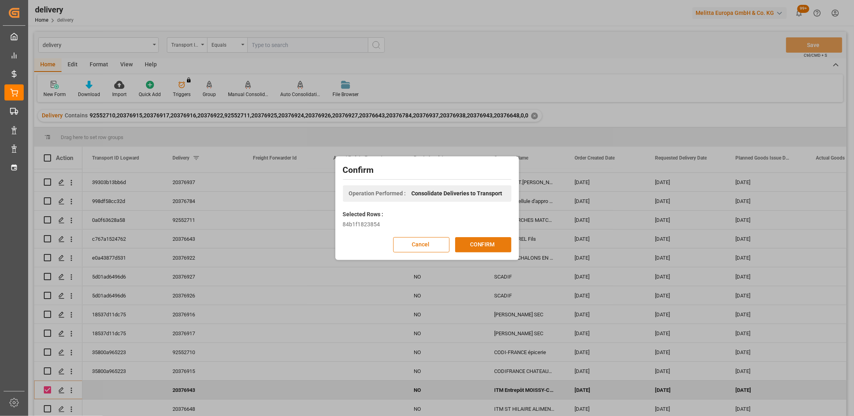
click at [484, 243] on button "CONFIRM" at bounding box center [483, 244] width 56 height 15
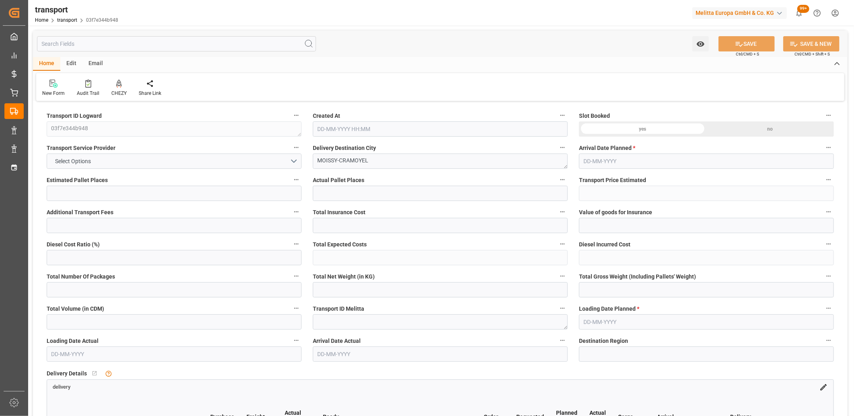
type input "2"
type input "131.76"
type input "0"
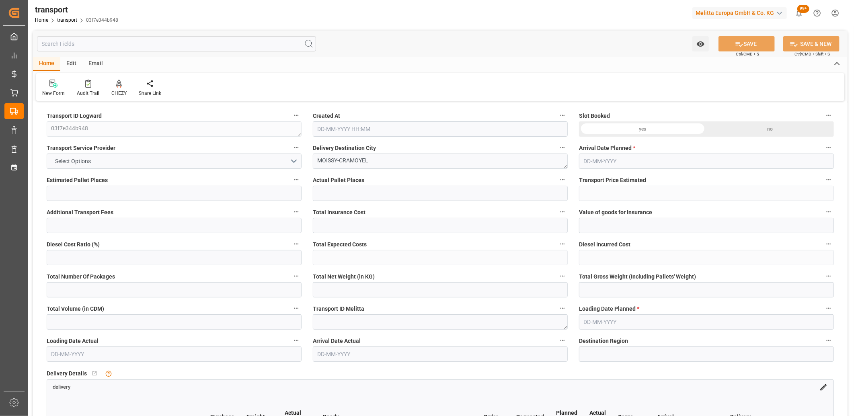
type input "127.3065"
type input "-4.4535"
type input "0"
type input "258.112"
type input "516"
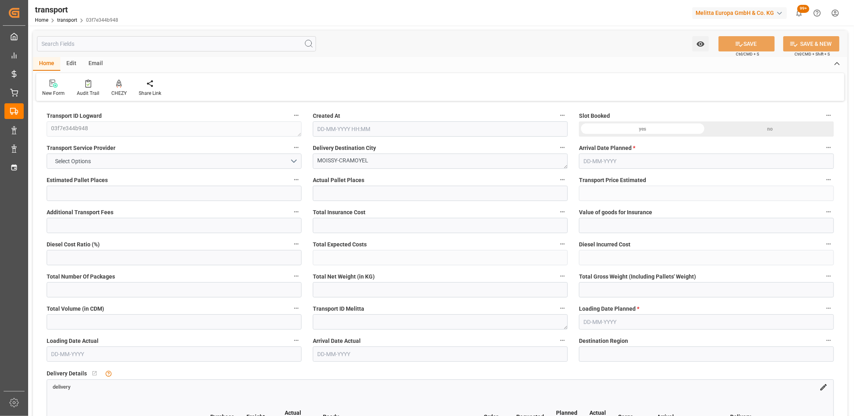
type input "2219.584"
type input "77"
type input "2"
type input "0"
type input "2"
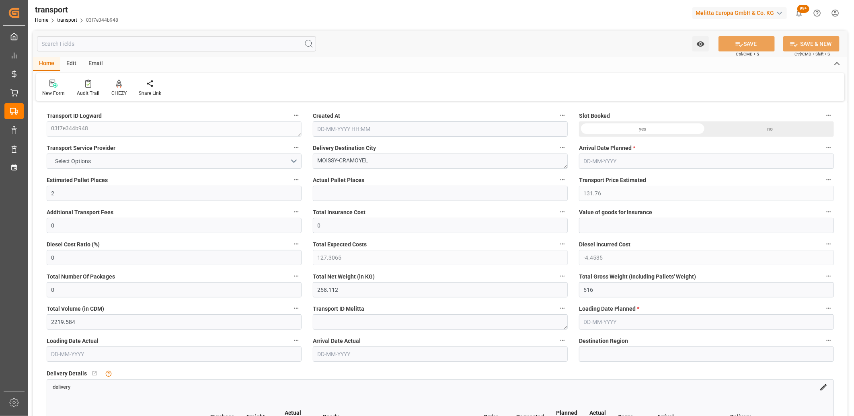
type input "101"
type input "435.2"
type input "0"
type input "4710.8598"
type input "0"
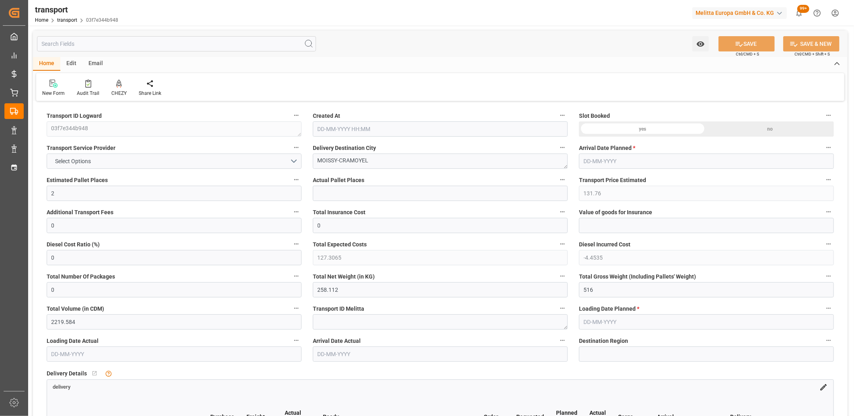
type input "0"
type input "21"
type input "35"
type input "27-08-2025 11:36"
type input "[DATE]"
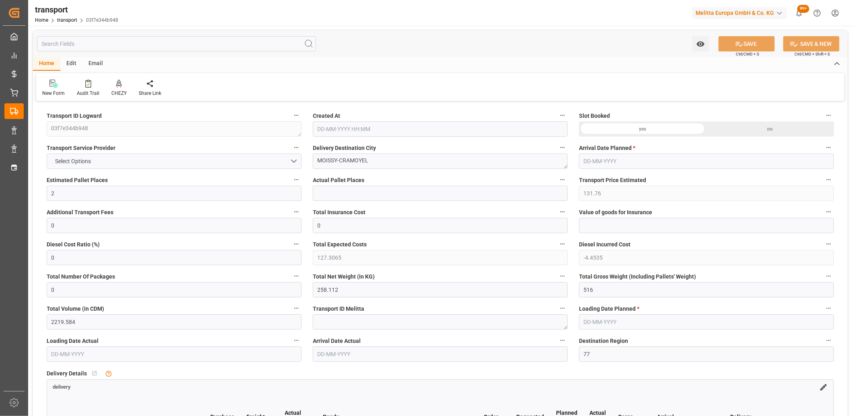
type input "[DATE]"
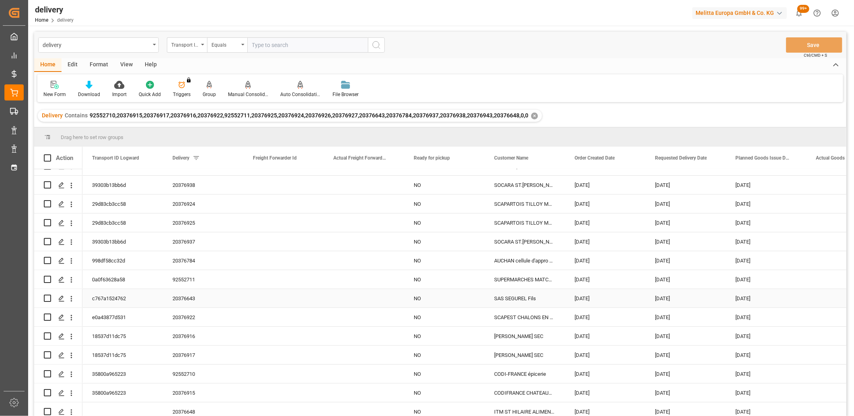
scroll to position [55, 0]
click at [49, 406] on input "Press Space to toggle row selection (unchecked)" at bounding box center [47, 408] width 7 height 7
checkbox input "true"
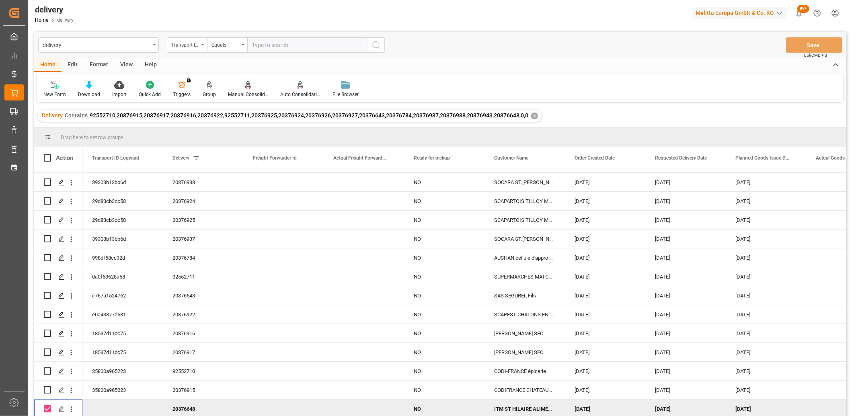
click at [242, 84] on div at bounding box center [248, 84] width 40 height 8
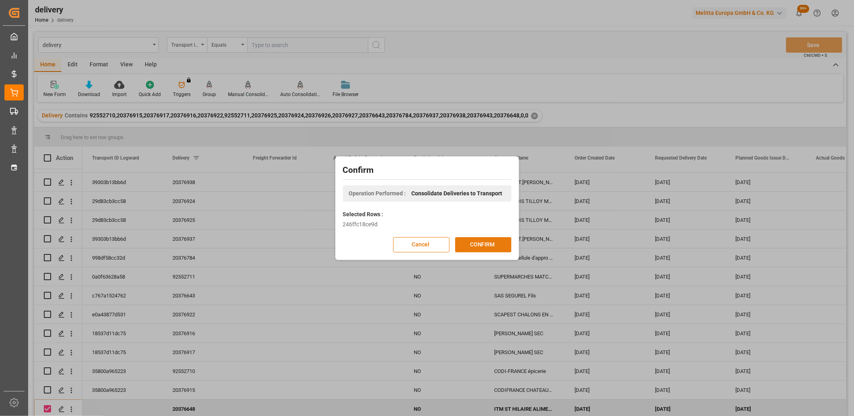
click at [480, 249] on button "CONFIRM" at bounding box center [483, 244] width 56 height 15
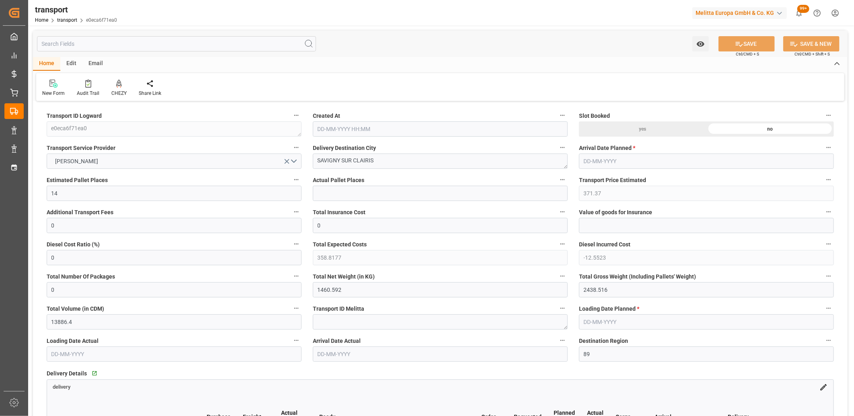
type input "[DATE] 11:37"
type input "[DATE]"
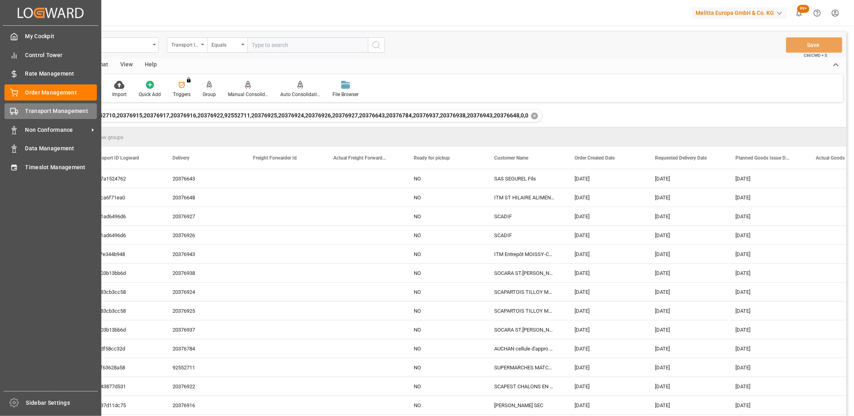
click at [18, 113] on div "Transport Management Transport Management" at bounding box center [50, 111] width 92 height 16
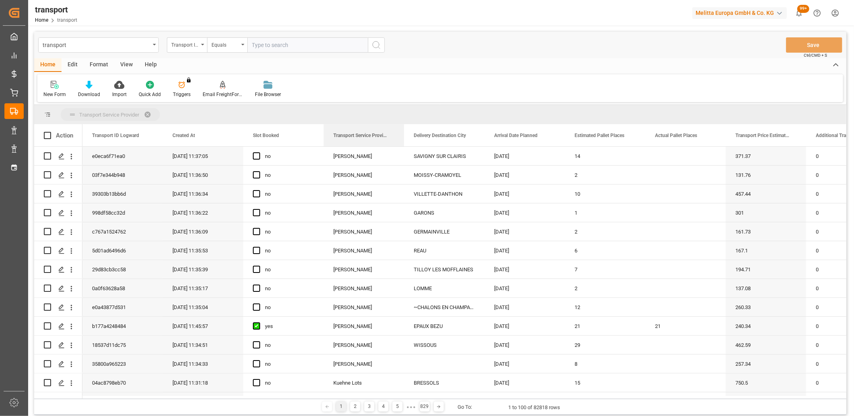
drag, startPoint x: 368, startPoint y: 138, endPoint x: 353, endPoint y: 111, distance: 30.4
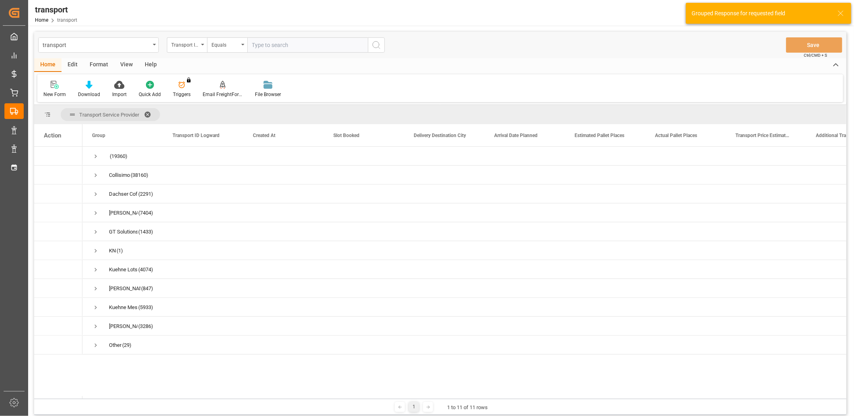
click at [199, 46] on div "Transport ID Logward" at bounding box center [187, 44] width 40 height 15
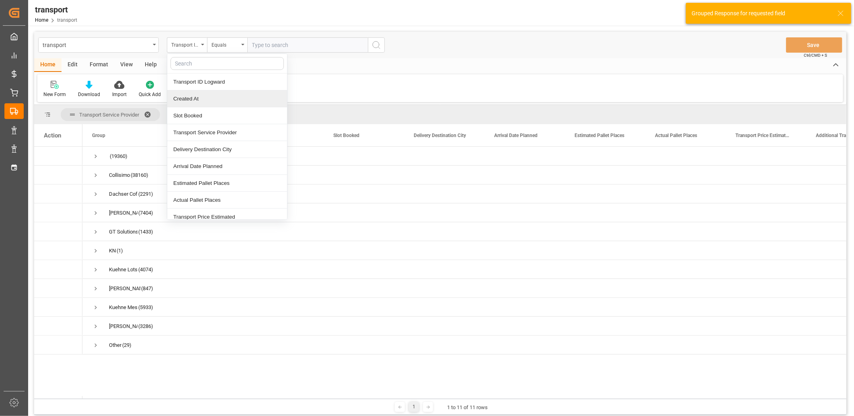
click at [189, 99] on div "Created At" at bounding box center [227, 98] width 120 height 17
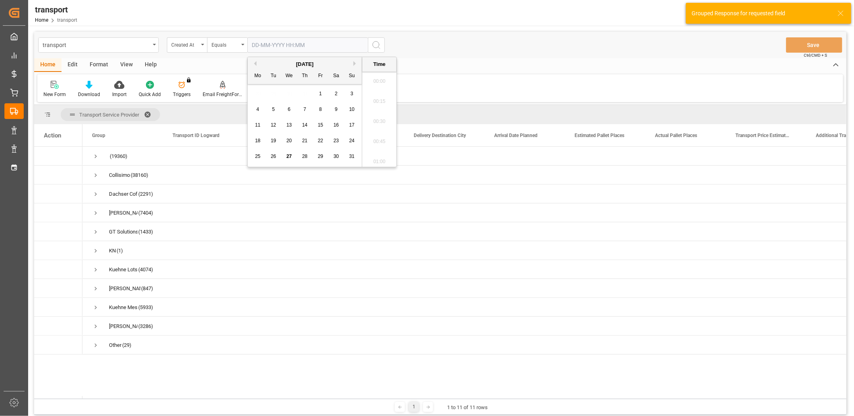
click at [270, 45] on input "text" at bounding box center [307, 44] width 121 height 15
click at [289, 158] on span "27" at bounding box center [288, 157] width 5 height 6
type input "27-08-2025 00:00"
click at [376, 47] on icon "search button" at bounding box center [376, 45] width 10 height 10
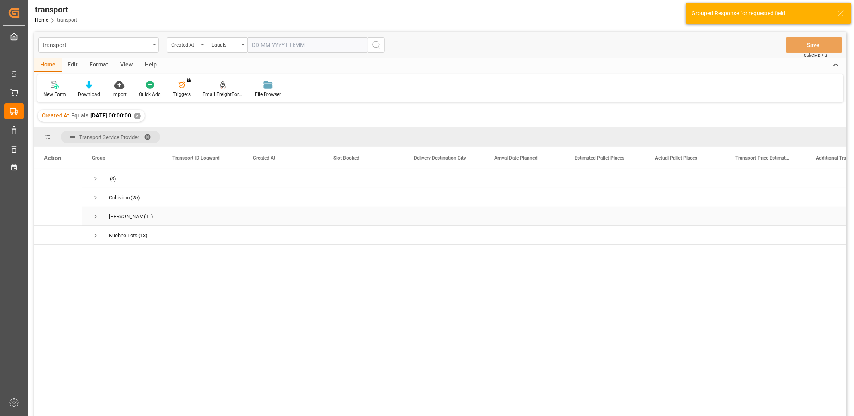
click at [94, 215] on span "Press SPACE to select this row." at bounding box center [95, 216] width 7 height 7
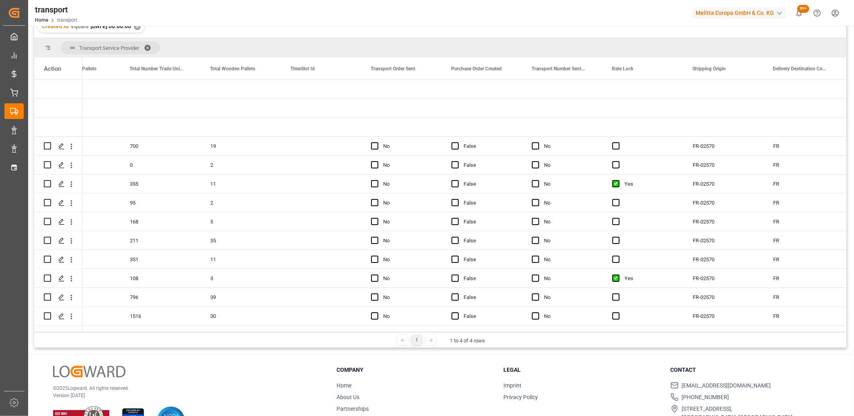
scroll to position [0, 2150]
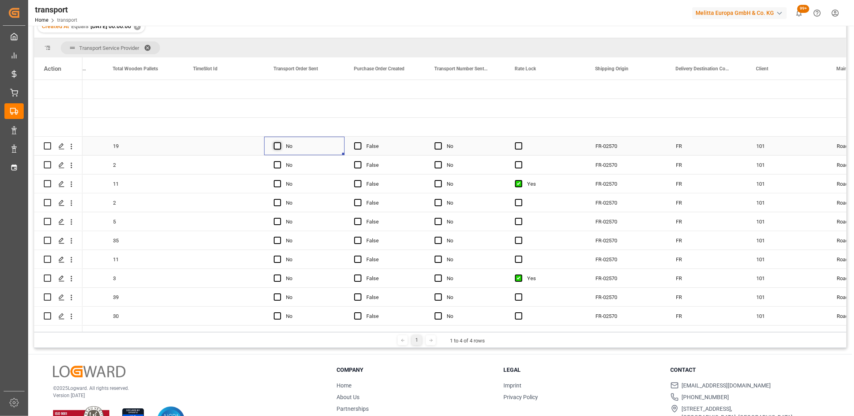
click at [276, 148] on span "Press SPACE to select this row." at bounding box center [277, 145] width 7 height 7
click at [280, 142] on input "Press SPACE to select this row." at bounding box center [280, 142] width 0 height 0
click at [276, 166] on span "Press SPACE to select this row." at bounding box center [277, 164] width 7 height 7
click at [280, 161] on input "Press SPACE to select this row." at bounding box center [280, 161] width 0 height 0
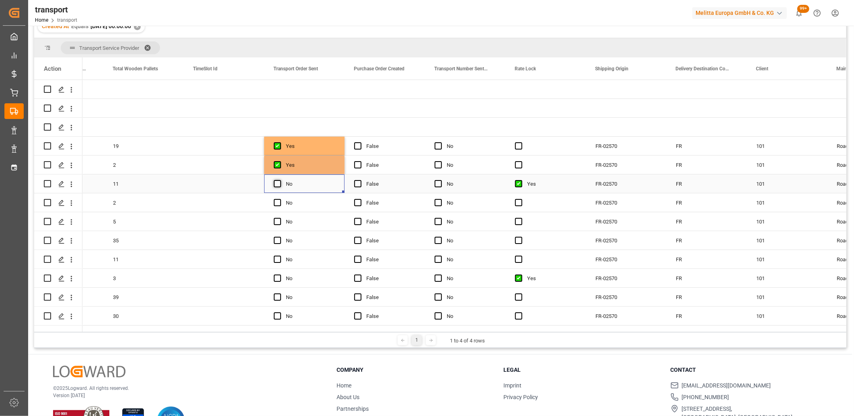
drag, startPoint x: 276, startPoint y: 181, endPoint x: 277, endPoint y: 194, distance: 12.9
click at [276, 181] on span "Press SPACE to select this row." at bounding box center [277, 183] width 7 height 7
click at [280, 180] on input "Press SPACE to select this row." at bounding box center [280, 180] width 0 height 0
click at [277, 201] on span "Press SPACE to select this row." at bounding box center [277, 202] width 7 height 7
click at [280, 199] on input "Press SPACE to select this row." at bounding box center [280, 199] width 0 height 0
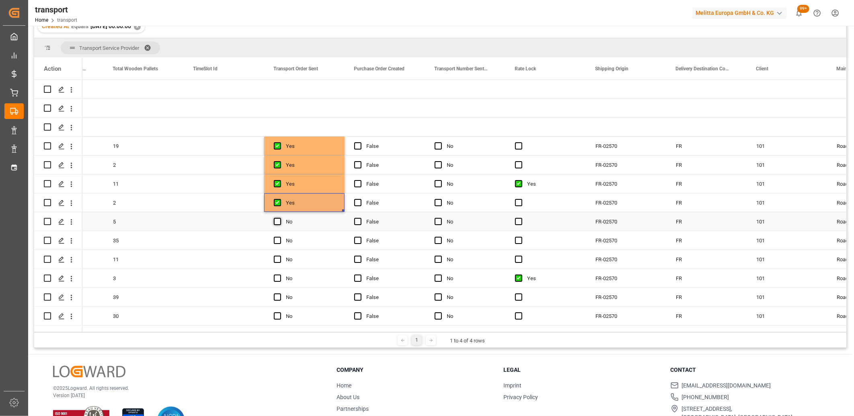
click at [277, 220] on span "Press SPACE to select this row." at bounding box center [277, 221] width 7 height 7
click at [280, 218] on input "Press SPACE to select this row." at bounding box center [280, 218] width 0 height 0
click at [277, 240] on span "Press SPACE to select this row." at bounding box center [277, 240] width 7 height 7
click at [280, 237] on input "Press SPACE to select this row." at bounding box center [280, 237] width 0 height 0
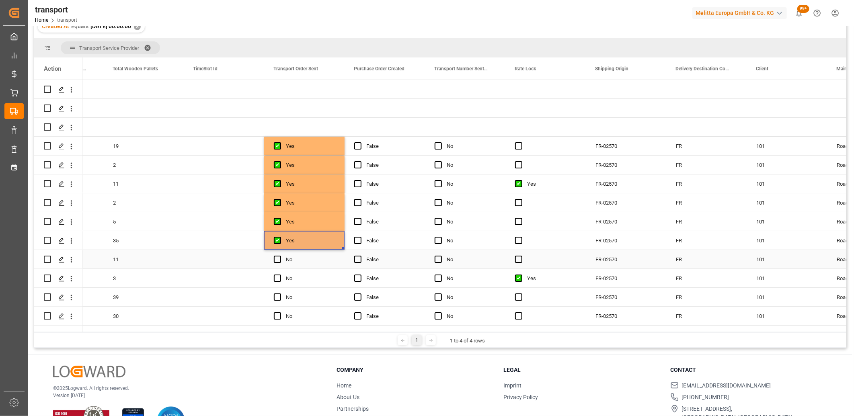
drag, startPoint x: 277, startPoint y: 256, endPoint x: 277, endPoint y: 266, distance: 10.1
click at [277, 257] on span "Press SPACE to select this row." at bounding box center [277, 259] width 7 height 7
click at [280, 256] on input "Press SPACE to select this row." at bounding box center [280, 256] width 0 height 0
click at [276, 277] on span "Press SPACE to select this row." at bounding box center [277, 278] width 7 height 7
click at [280, 275] on input "Press SPACE to select this row." at bounding box center [280, 275] width 0 height 0
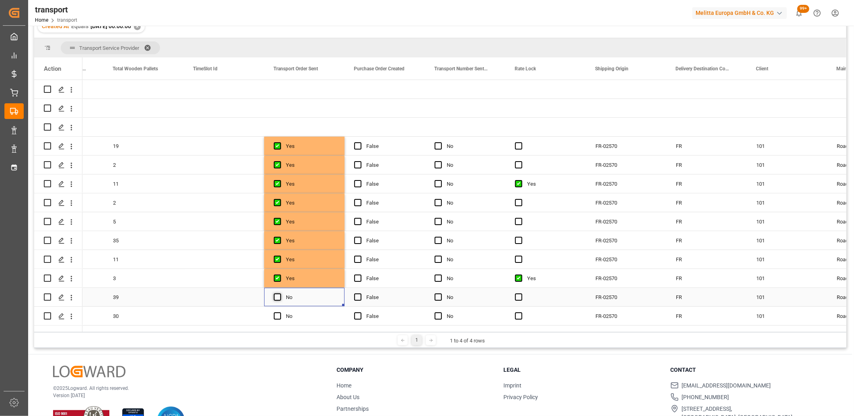
click at [276, 295] on span "Press SPACE to select this row." at bounding box center [277, 296] width 7 height 7
click at [280, 293] on input "Press SPACE to select this row." at bounding box center [280, 293] width 0 height 0
click at [279, 314] on span "Press SPACE to select this row." at bounding box center [277, 315] width 7 height 7
click at [280, 312] on input "Press SPACE to select this row." at bounding box center [280, 312] width 0 height 0
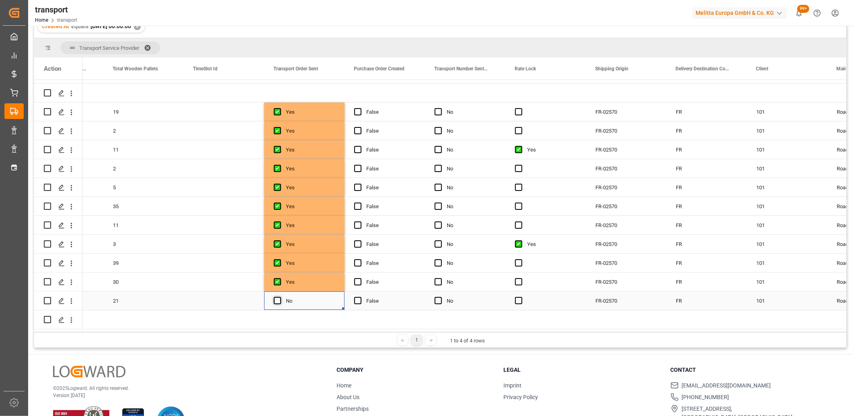
click at [278, 297] on span "Press SPACE to select this row." at bounding box center [277, 300] width 7 height 7
click at [280, 297] on input "Press SPACE to select this row." at bounding box center [280, 297] width 0 height 0
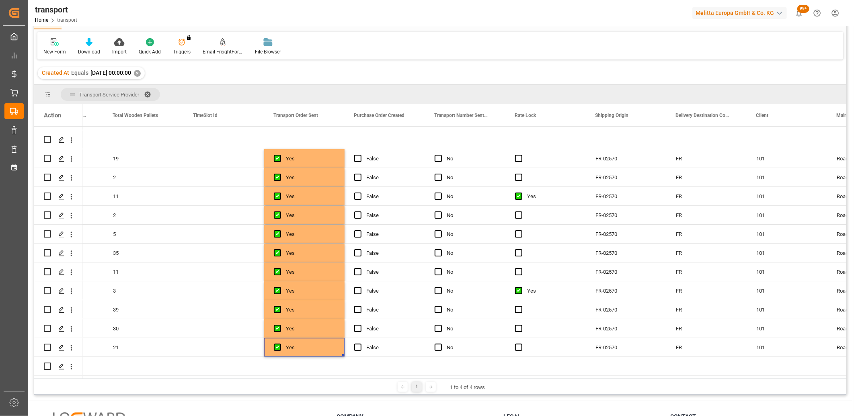
scroll to position [0, 0]
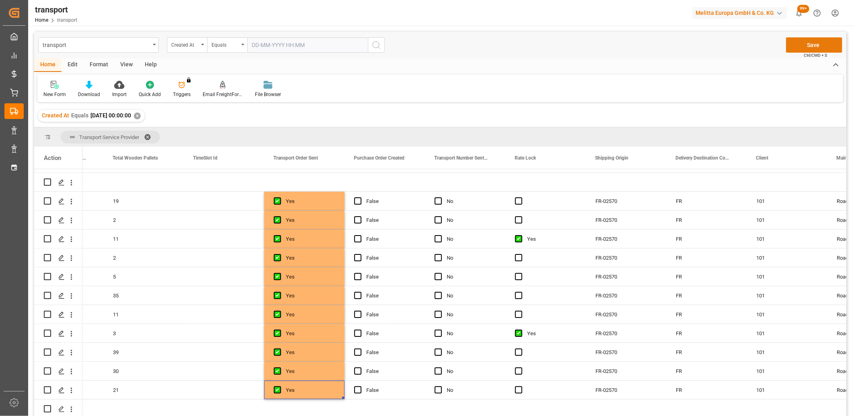
click at [813, 47] on button "Save" at bounding box center [814, 44] width 56 height 15
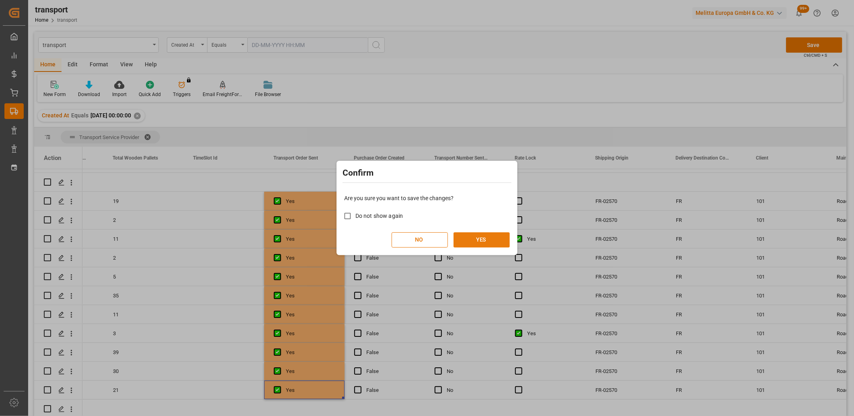
click at [500, 239] on button "YES" at bounding box center [482, 239] width 56 height 15
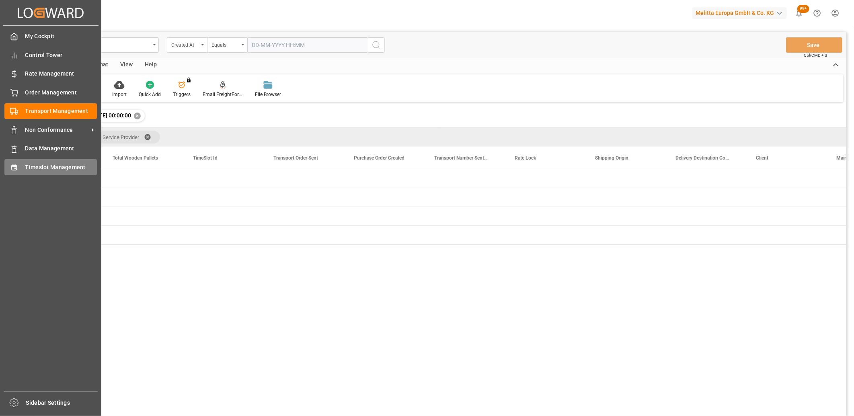
click at [20, 163] on div "Timeslot Management Timeslot Management" at bounding box center [50, 167] width 92 height 16
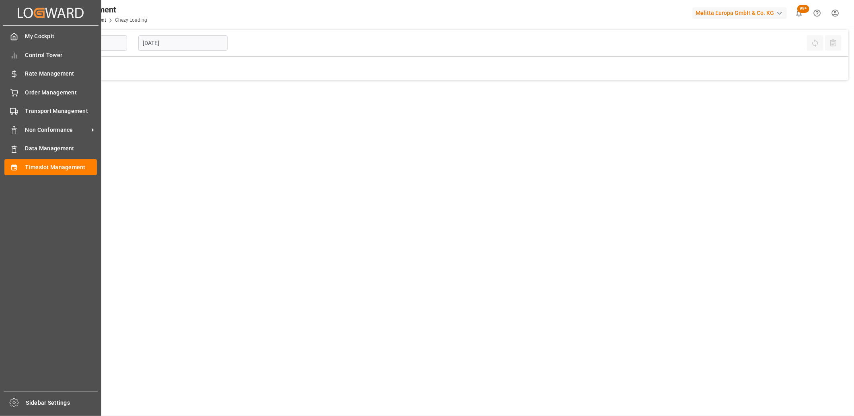
click at [16, 107] on icon at bounding box center [14, 111] width 8 height 8
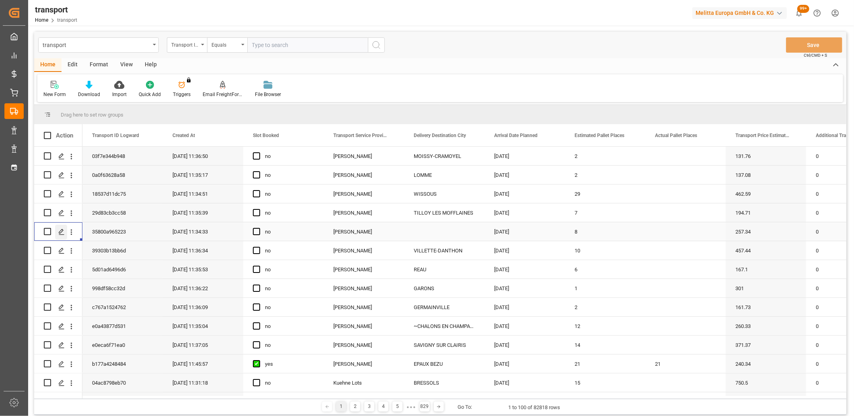
click at [63, 232] on icon "Press SPACE to select this row." at bounding box center [61, 232] width 6 height 6
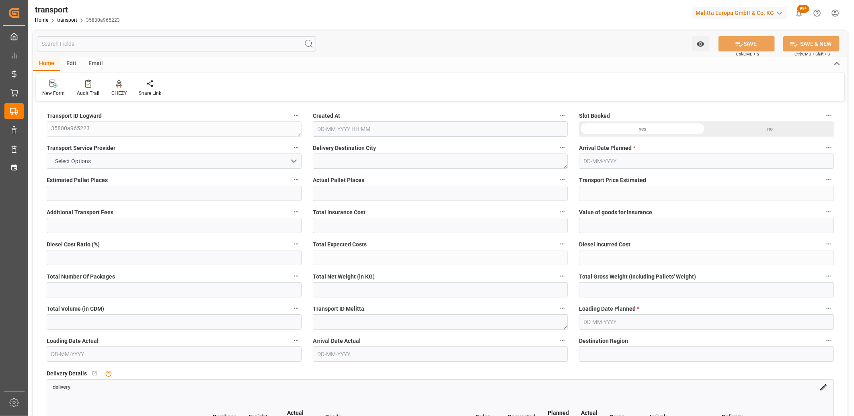
type input "8"
type input "257.34"
type input "0"
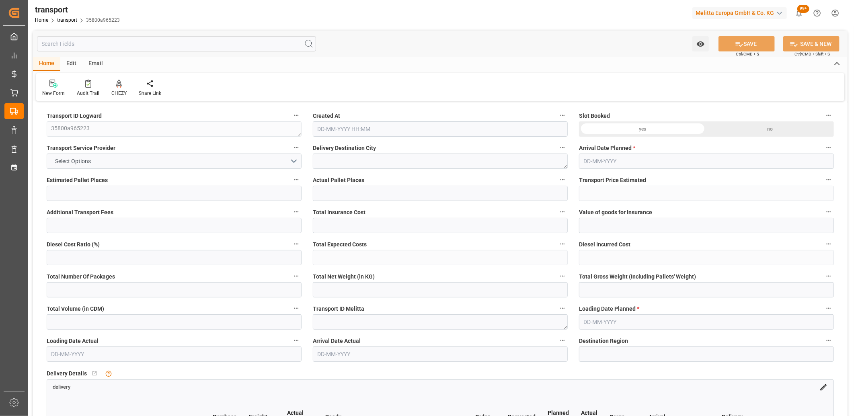
type input "246.9177"
type input "-10.4223"
type input "0"
type input "1544.606"
type input "2459.948"
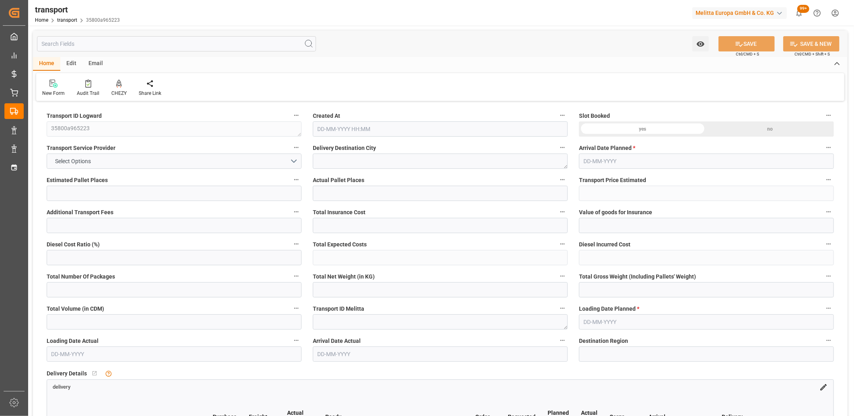
type input "8133.724"
type input "45"
type input "10"
type input "194"
type input "21"
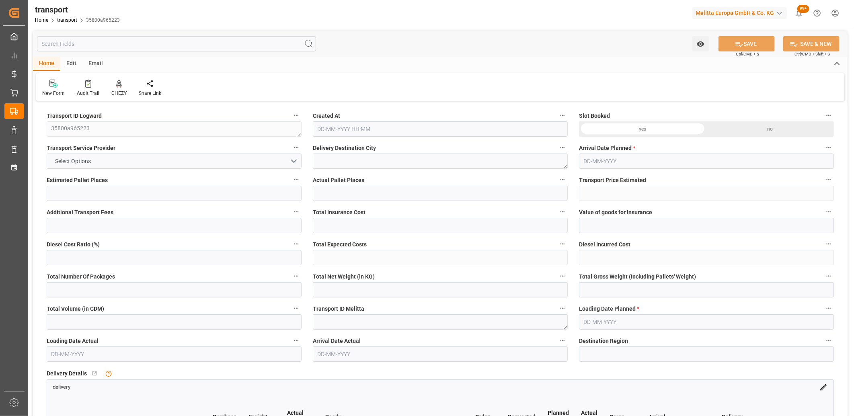
type input "101"
type input "1911.508"
type input "0"
type input "4710.8598"
type input "0"
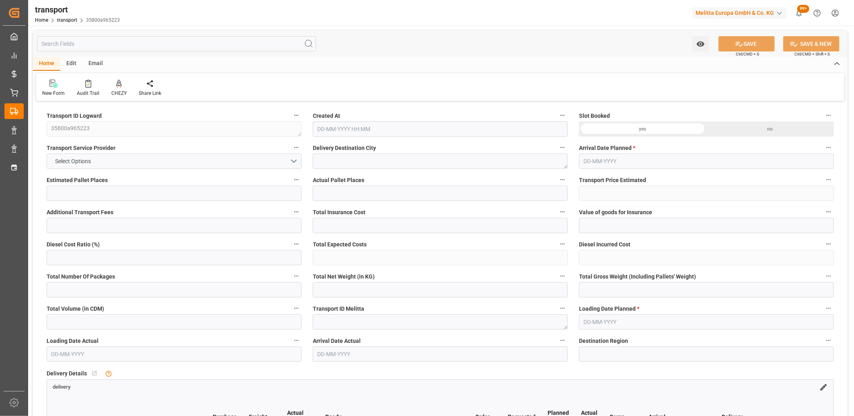
type input "0"
type input "21"
type input "35"
type input "27-08-2025 11:34"
type input "01-09-2025"
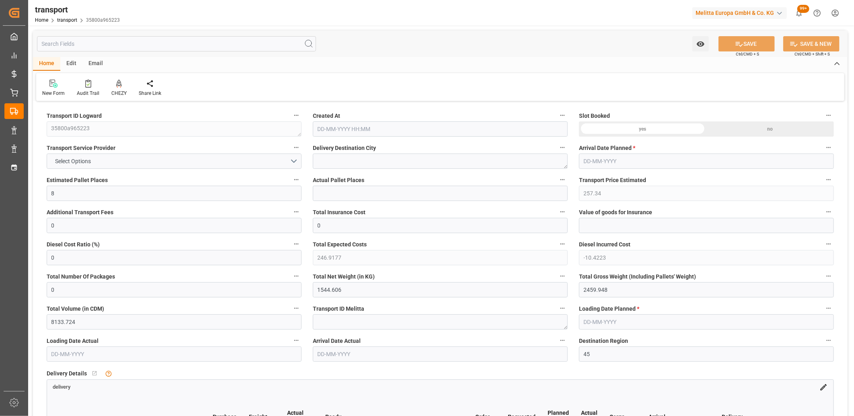
type input "29-08-2025"
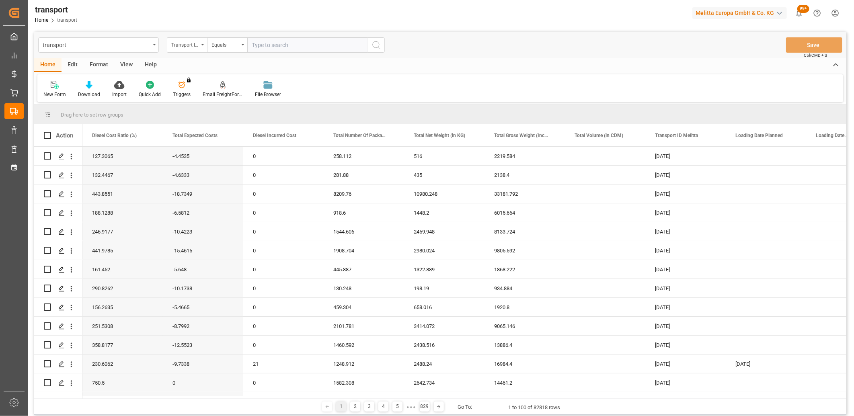
scroll to position [0, 1206]
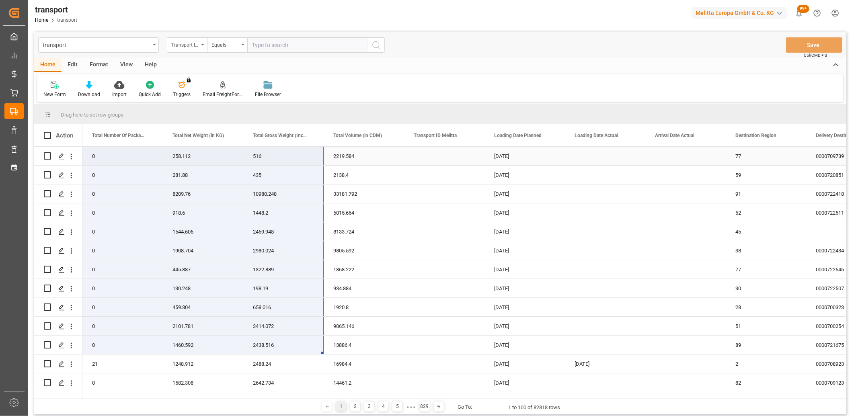
drag, startPoint x: 110, startPoint y: 344, endPoint x: 285, endPoint y: 151, distance: 261.3
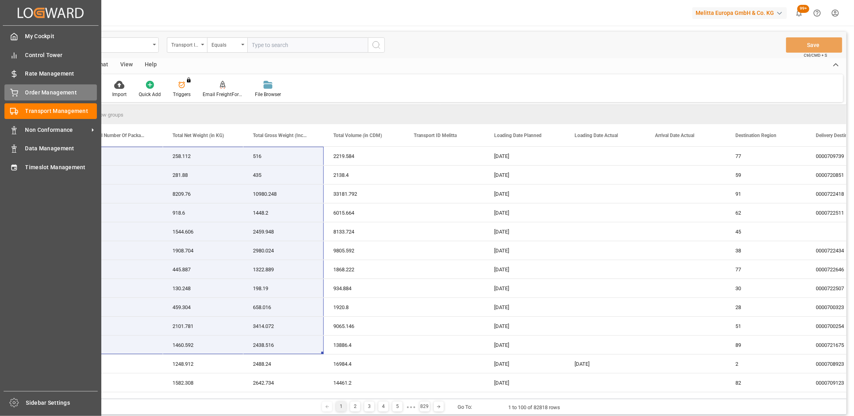
click at [15, 92] on icon at bounding box center [14, 93] width 8 height 8
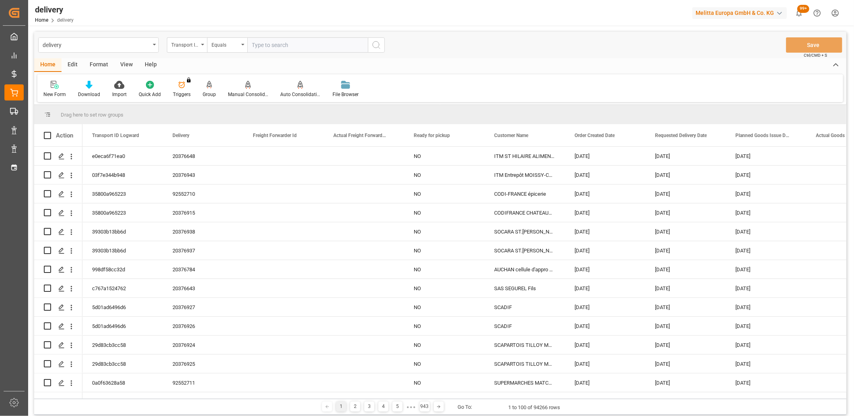
click at [187, 49] on div "Transport ID Logward" at bounding box center [187, 44] width 40 height 15
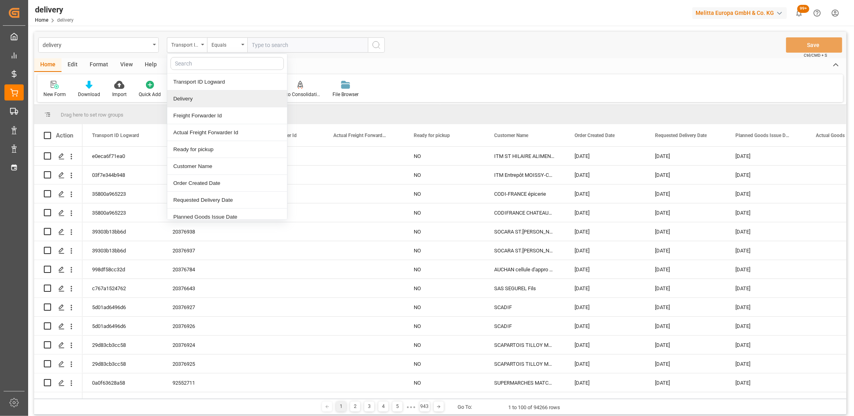
click at [191, 94] on div "Delivery" at bounding box center [227, 98] width 120 height 17
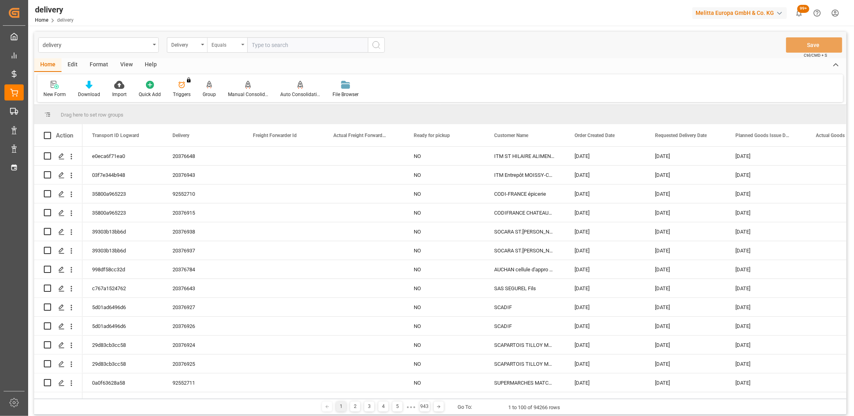
drag, startPoint x: 215, startPoint y: 45, endPoint x: 215, endPoint y: 50, distance: 5.2
click at [215, 45] on div "Equals" at bounding box center [224, 43] width 27 height 9
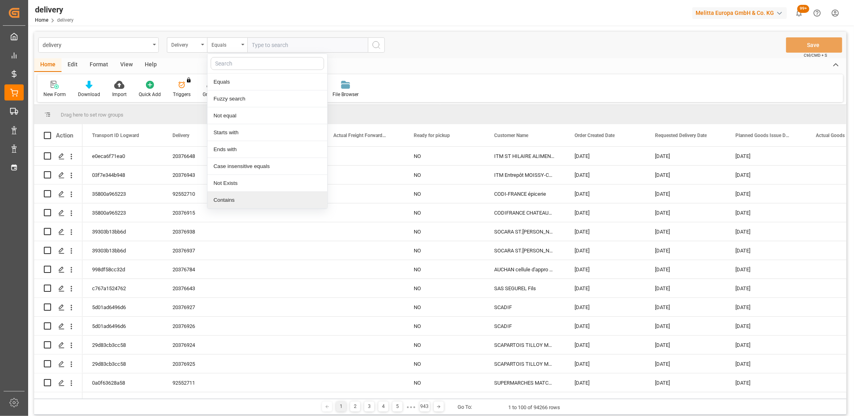
click at [220, 198] on div "Contains" at bounding box center [267, 200] width 120 height 17
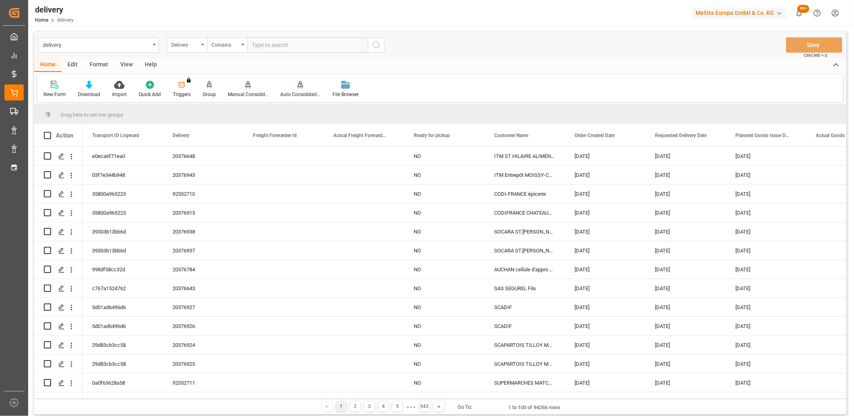
click at [252, 42] on input "text" at bounding box center [307, 44] width 121 height 15
paste input "80002521,80002548,80002637,80002610,80002611,80002612,0,0,80002522,0,0,0,0,0,0,…"
type input "80002521,80002548,80002637,80002610,80002611,80002612,0,0,80002522,0,0,0,0,0,0,…"
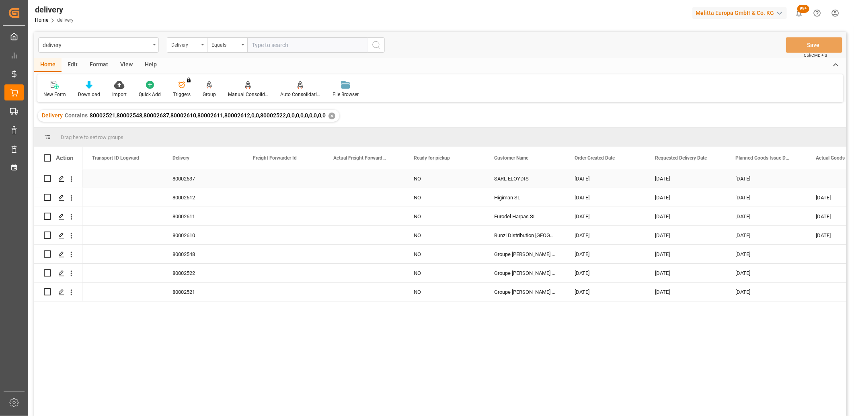
click at [585, 176] on div "27-08-2025" at bounding box center [605, 178] width 80 height 18
drag, startPoint x: 642, startPoint y: 187, endPoint x: 632, endPoint y: 291, distance: 105.4
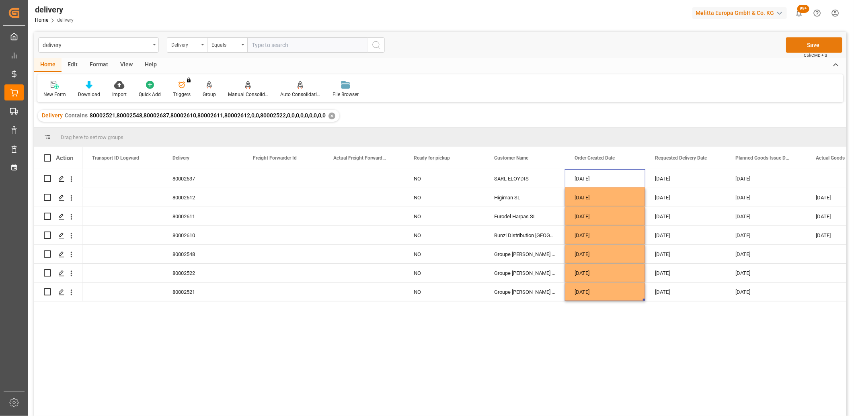
click at [806, 48] on button "Save" at bounding box center [814, 44] width 56 height 15
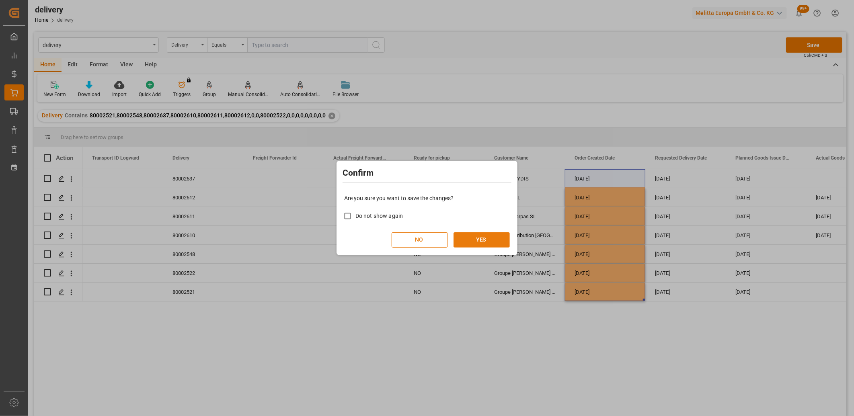
click at [475, 237] on button "YES" at bounding box center [482, 239] width 56 height 15
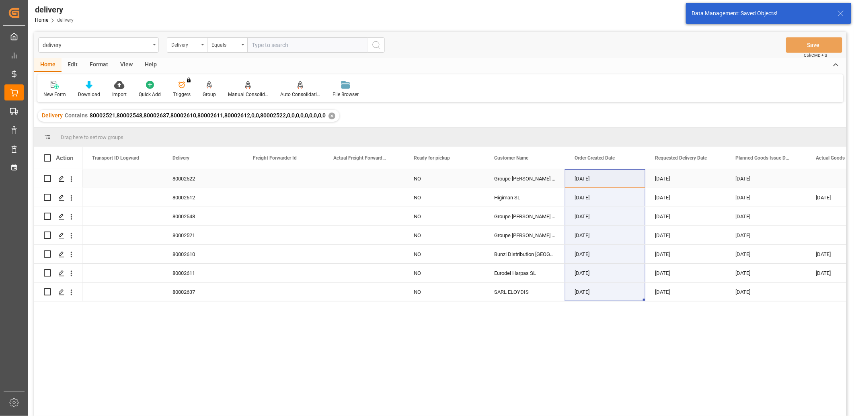
click at [45, 178] on input "Press Space to toggle row selection (unchecked)" at bounding box center [47, 178] width 7 height 7
checkbox input "true"
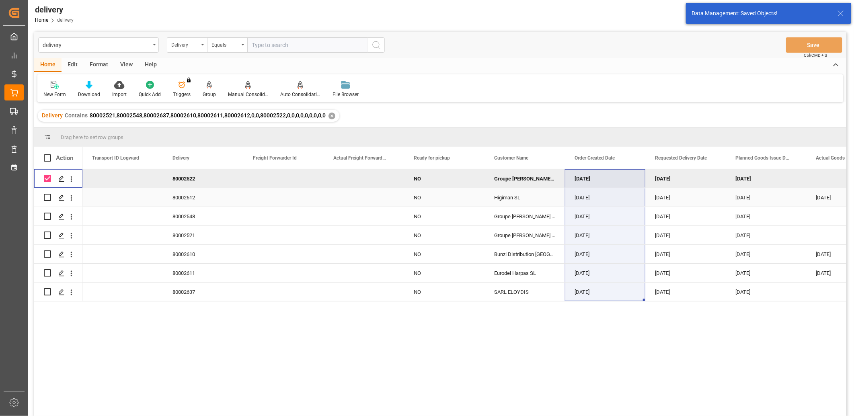
drag, startPoint x: 46, startPoint y: 195, endPoint x: 47, endPoint y: 207, distance: 12.9
click at [46, 195] on input "Press Space to toggle row selection (unchecked)" at bounding box center [47, 197] width 7 height 7
checkbox input "true"
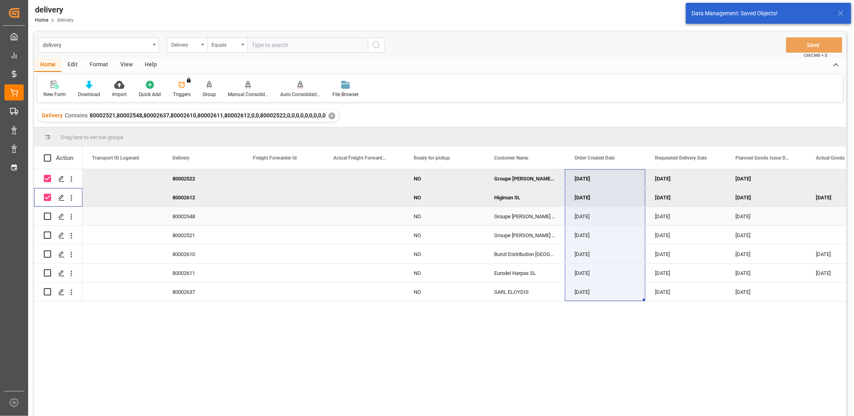
click at [47, 220] on div "Press SPACE to select this row." at bounding box center [47, 216] width 7 height 18
click at [47, 217] on input "Press Space to toggle row selection (unchecked)" at bounding box center [47, 216] width 7 height 7
checkbox input "true"
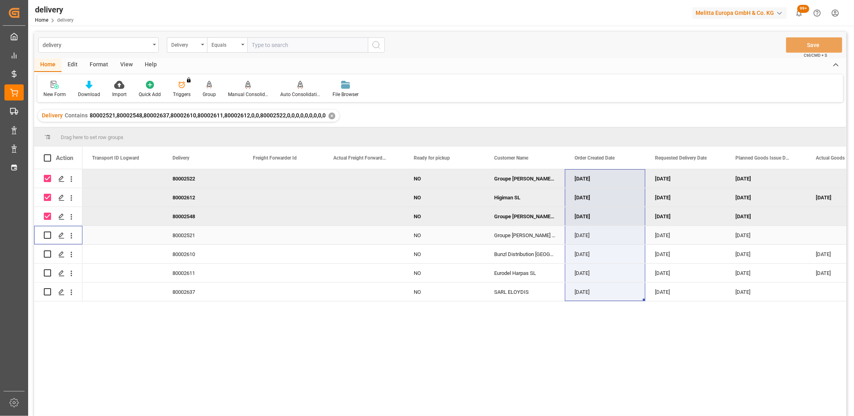
drag, startPoint x: 48, startPoint y: 233, endPoint x: 49, endPoint y: 246, distance: 13.3
click at [48, 234] on input "Press Space to toggle row selection (unchecked)" at bounding box center [47, 235] width 7 height 7
checkbox input "true"
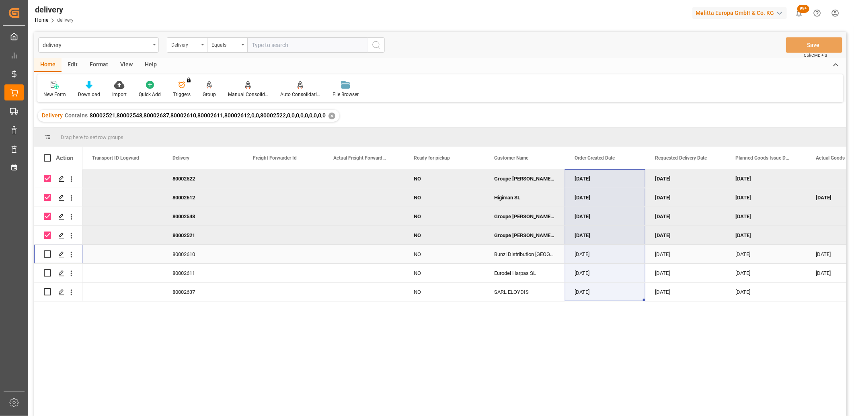
drag, startPoint x: 49, startPoint y: 252, endPoint x: 49, endPoint y: 270, distance: 18.1
click at [49, 252] on input "Press Space to toggle row selection (unchecked)" at bounding box center [47, 253] width 7 height 7
checkbox input "true"
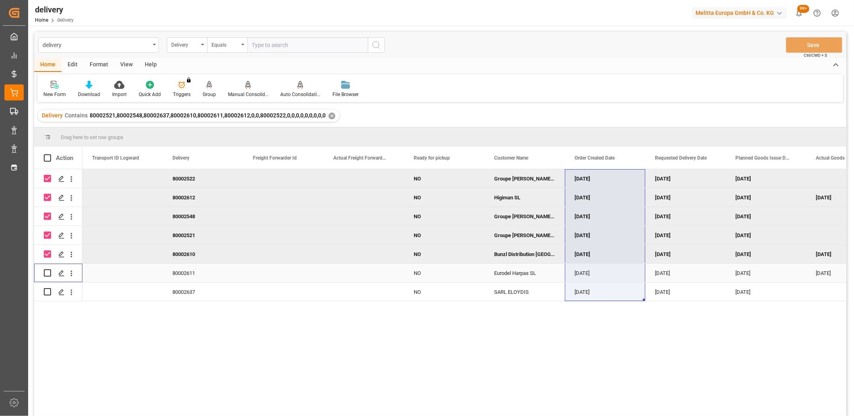
click at [49, 273] on input "Press Space to toggle row selection (unchecked)" at bounding box center [47, 272] width 7 height 7
checkbox input "true"
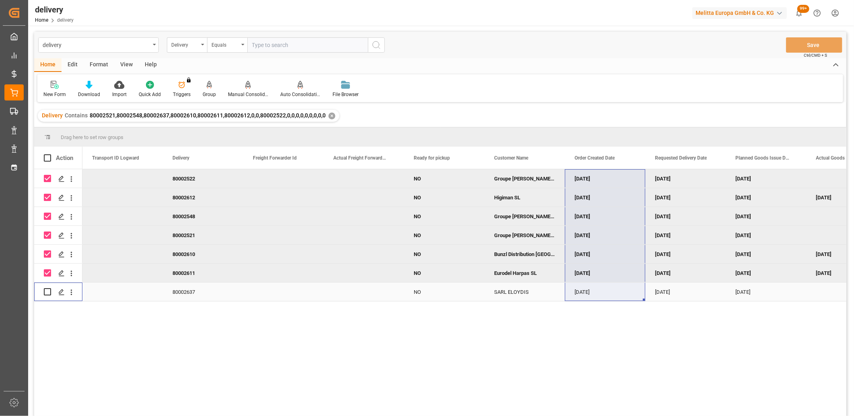
click at [48, 292] on input "Press Space to toggle row selection (unchecked)" at bounding box center [47, 291] width 7 height 7
checkbox input "true"
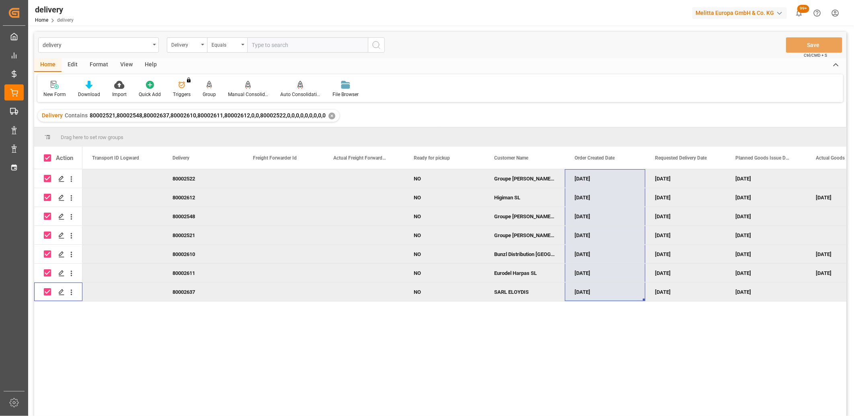
click at [298, 86] on icon at bounding box center [301, 85] width 6 height 8
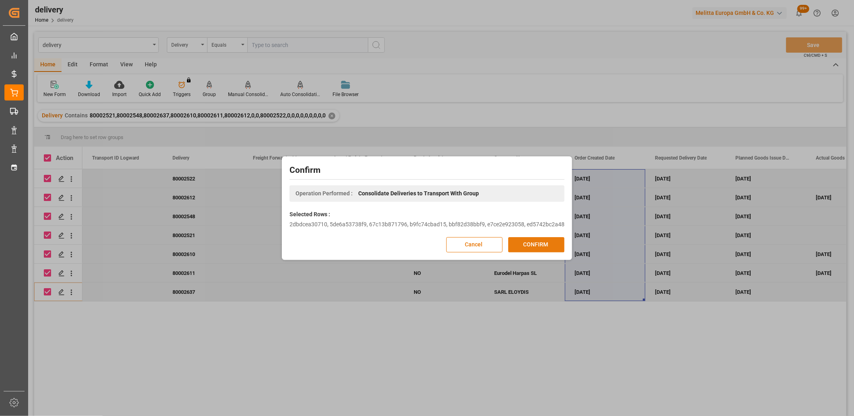
click at [543, 244] on button "CONFIRM" at bounding box center [536, 244] width 56 height 15
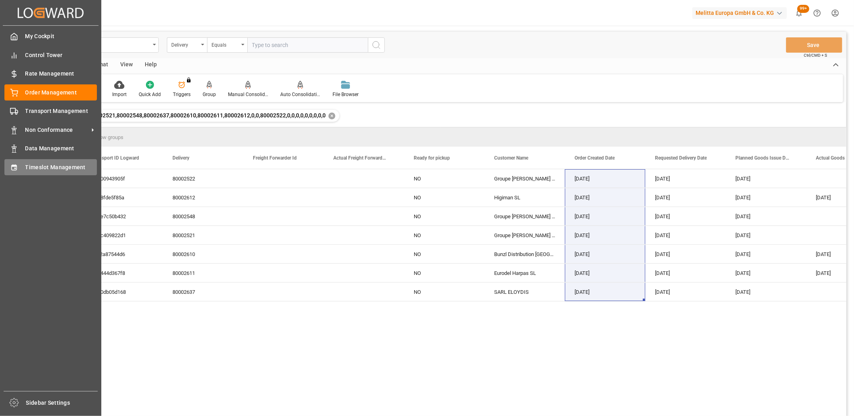
click at [23, 167] on div "Timeslot Management Timeslot Management" at bounding box center [50, 167] width 92 height 16
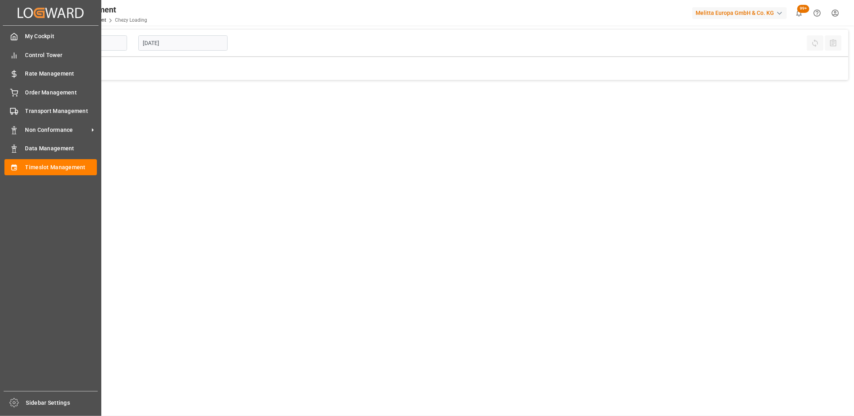
click at [14, 94] on icon at bounding box center [13, 91] width 7 height 5
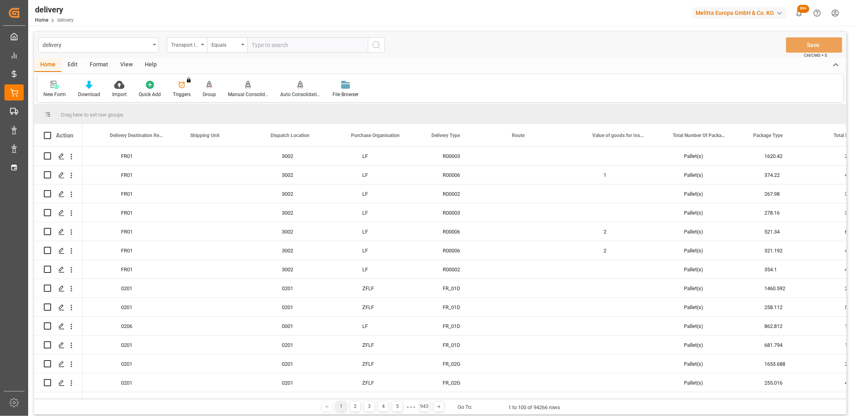
scroll to position [0, 1800]
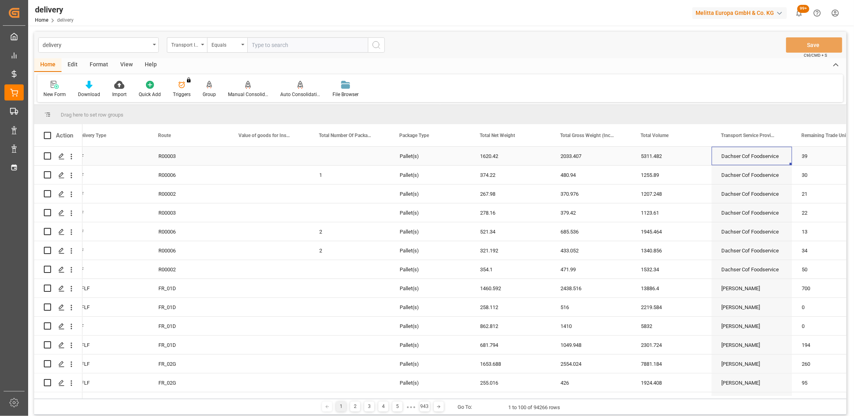
click at [767, 155] on div "Dachser Cof Foodservice" at bounding box center [752, 156] width 80 height 18
click at [778, 134] on span at bounding box center [778, 135] width 7 height 7
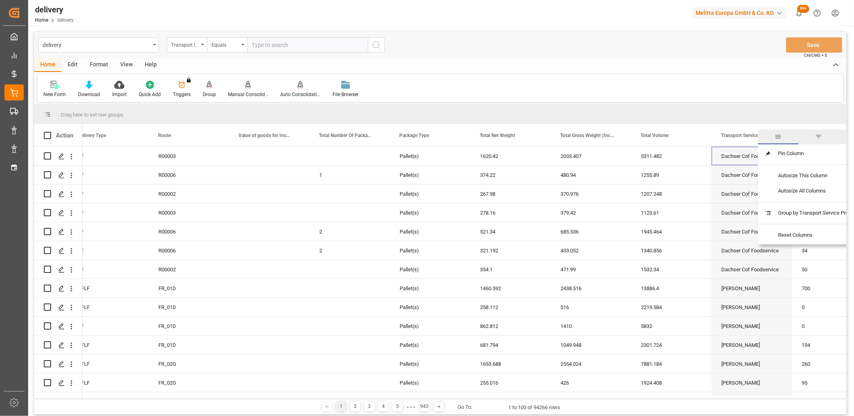
click at [819, 134] on span "filter" at bounding box center [818, 136] width 7 height 7
click at [784, 172] on input "Filter Value" at bounding box center [802, 179] width 79 height 16
type input "Dachser Cof Foodservice"
click at [816, 200] on button "Apply" at bounding box center [812, 204] width 15 height 8
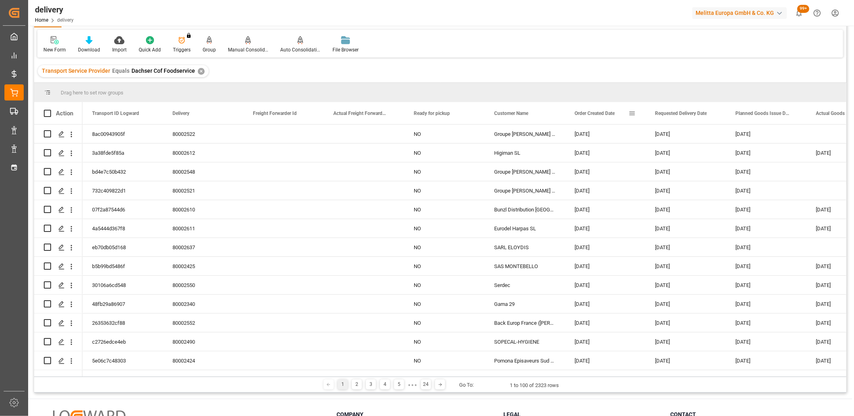
click at [630, 113] on span at bounding box center [631, 113] width 7 height 7
type input "2025-08-27"
click at [676, 180] on button "Apply" at bounding box center [679, 182] width 15 height 8
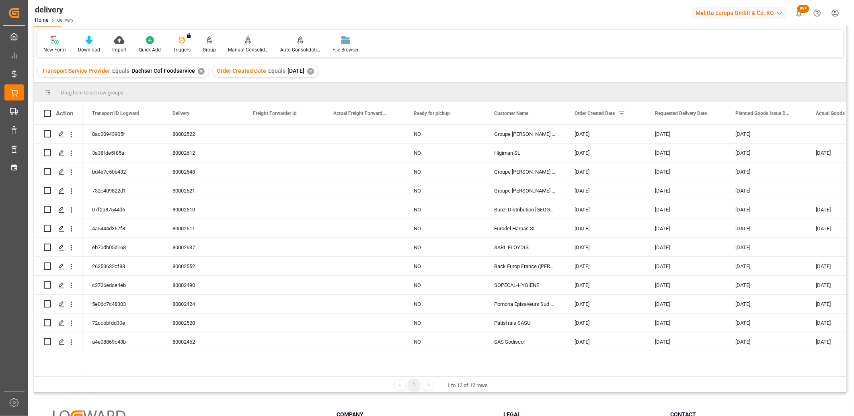
click at [89, 42] on icon at bounding box center [89, 40] width 7 height 8
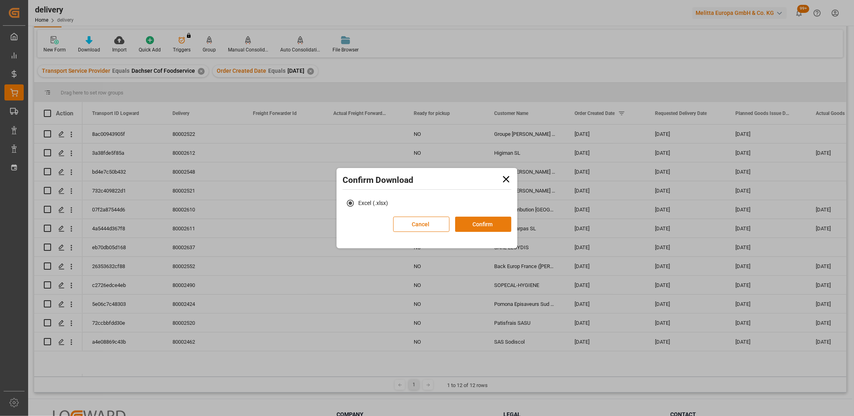
click at [460, 220] on button "Confirm" at bounding box center [483, 224] width 56 height 15
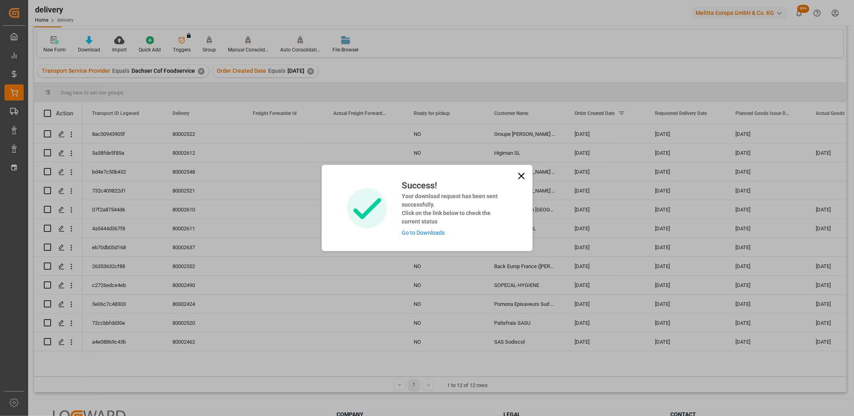
click at [439, 234] on link "Go to Downloads" at bounding box center [423, 233] width 43 height 6
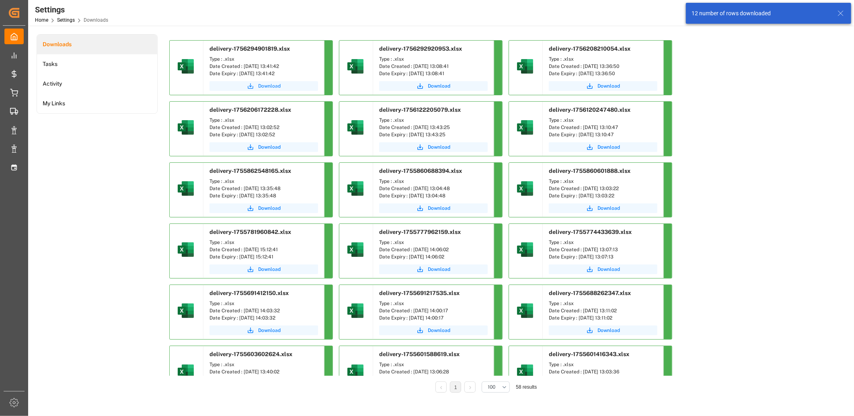
click at [266, 86] on span "Download" at bounding box center [269, 85] width 23 height 7
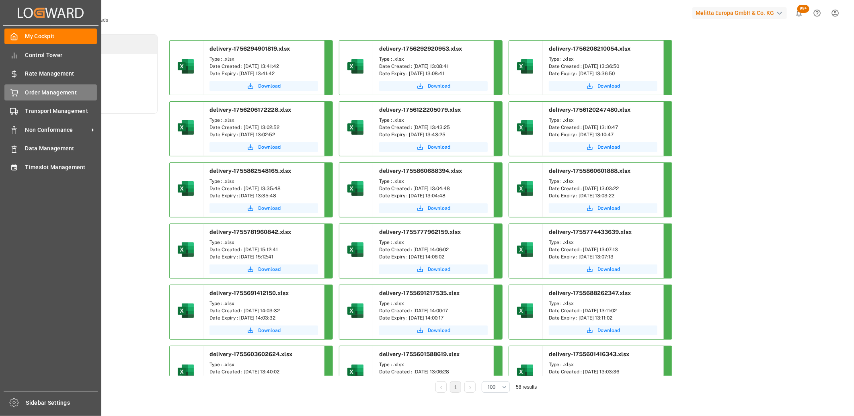
click at [23, 96] on div "Order Management Order Management" at bounding box center [50, 92] width 92 height 16
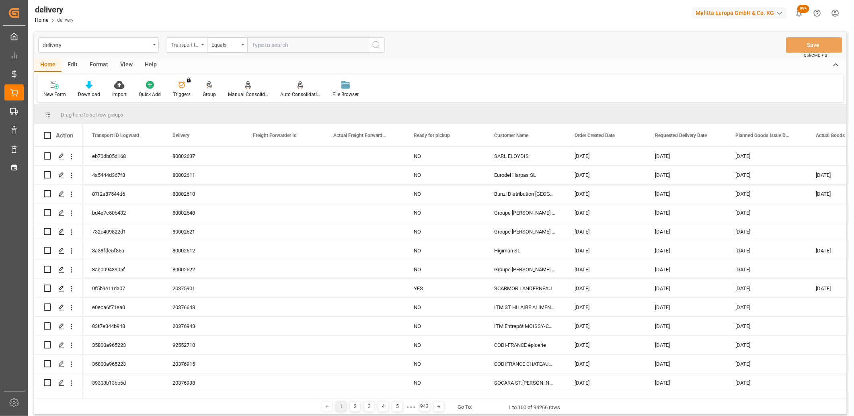
click at [196, 43] on div "Transport ID Logward" at bounding box center [184, 43] width 27 height 9
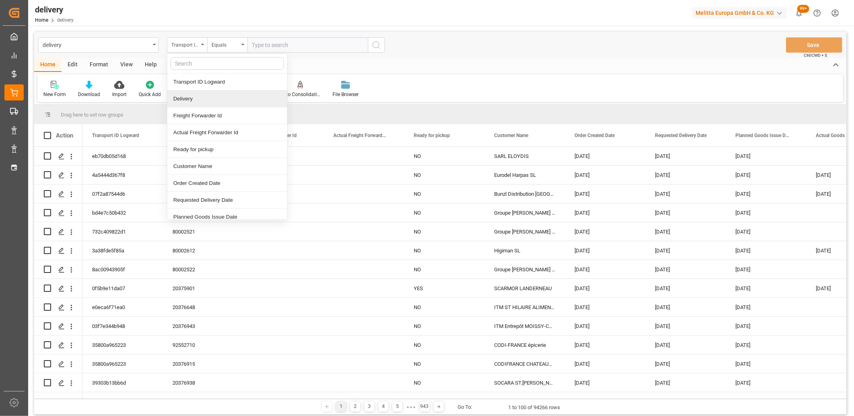
click at [186, 103] on div "Delivery" at bounding box center [227, 98] width 120 height 17
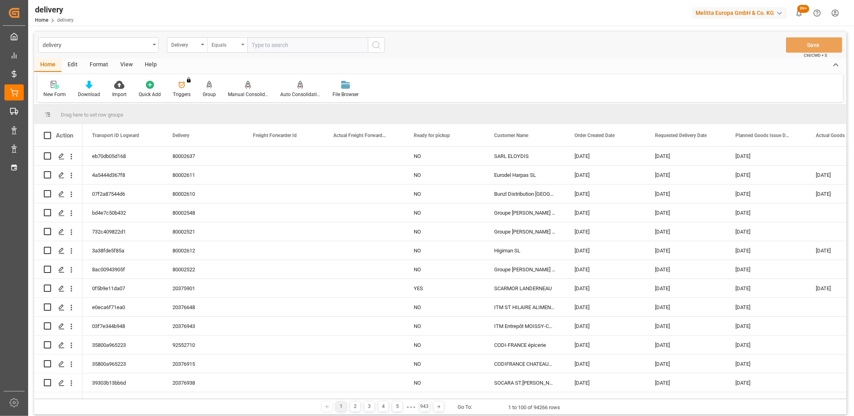
click at [230, 45] on div "Equals" at bounding box center [224, 43] width 27 height 9
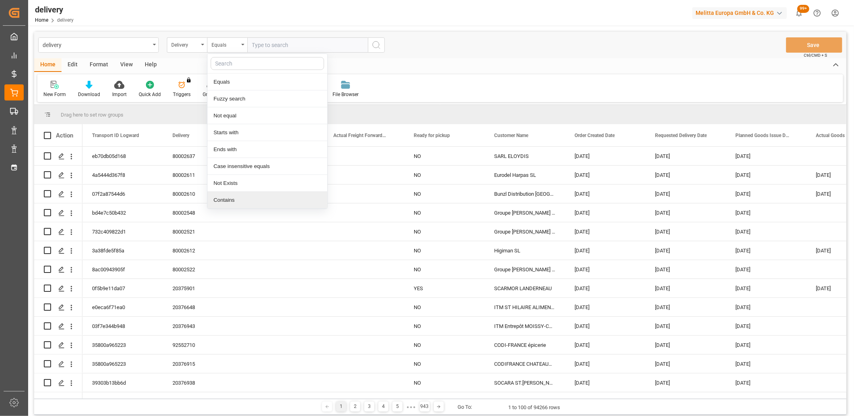
click at [232, 193] on div "Contains" at bounding box center [267, 200] width 120 height 17
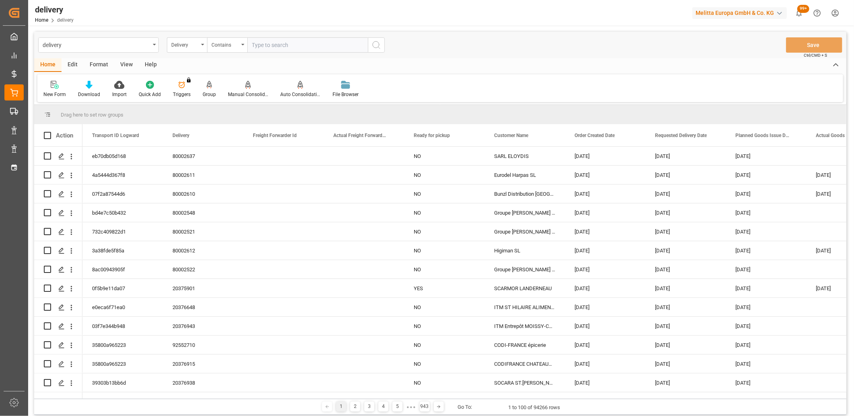
click at [275, 45] on input "text" at bounding box center [307, 44] width 121 height 15
paste input "20376928,20376889,20376930,20376923,20376940,20376939,20376949,20376806,2037694…"
type input "20376928,20376889,20376930,20376923,20376940,20376939,20376949,20376806,2037694…"
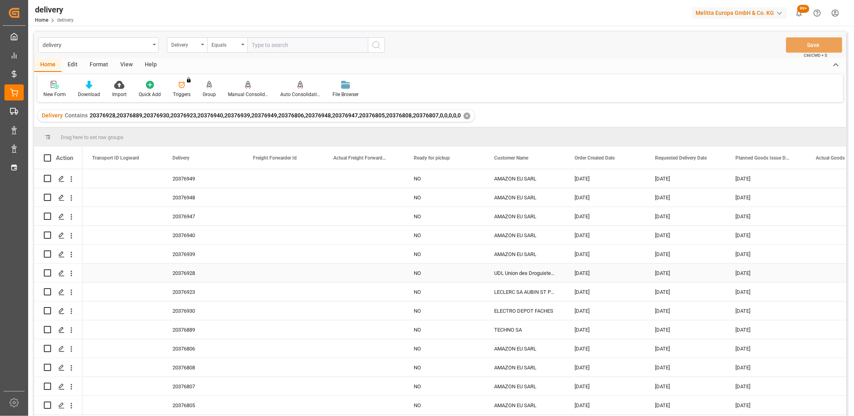
click at [49, 272] on input "Press Space to toggle row selection (unchecked)" at bounding box center [47, 272] width 7 height 7
checkbox input "true"
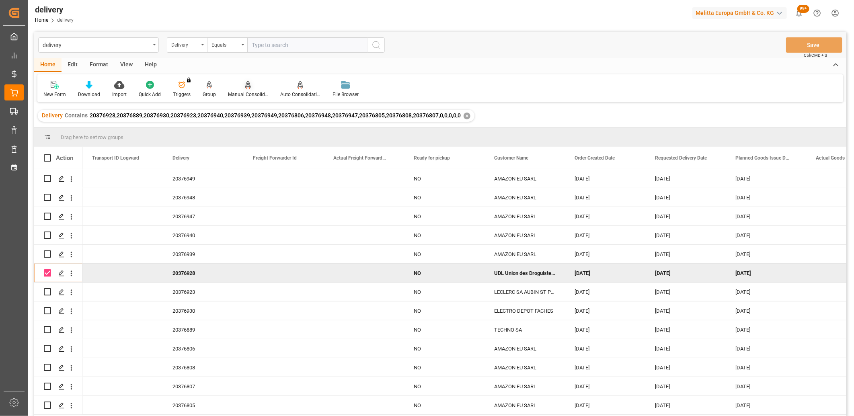
click at [248, 83] on icon at bounding box center [248, 85] width 6 height 8
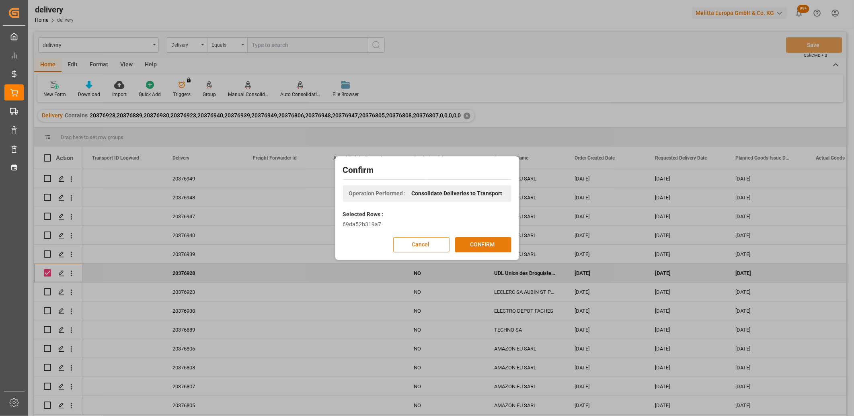
click at [488, 250] on button "CONFIRM" at bounding box center [483, 244] width 56 height 15
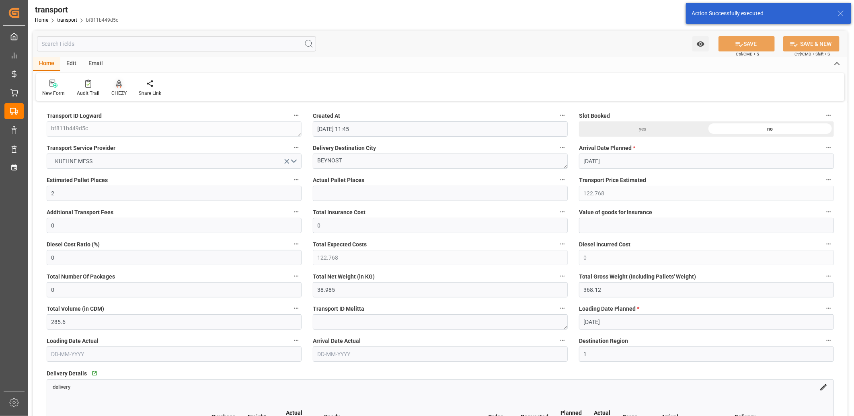
click at [118, 87] on div at bounding box center [118, 83] width 15 height 8
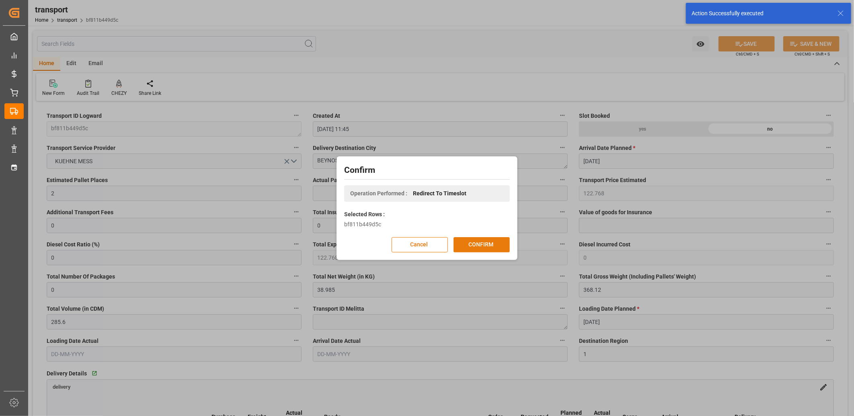
click at [499, 245] on button "CONFIRM" at bounding box center [482, 244] width 56 height 15
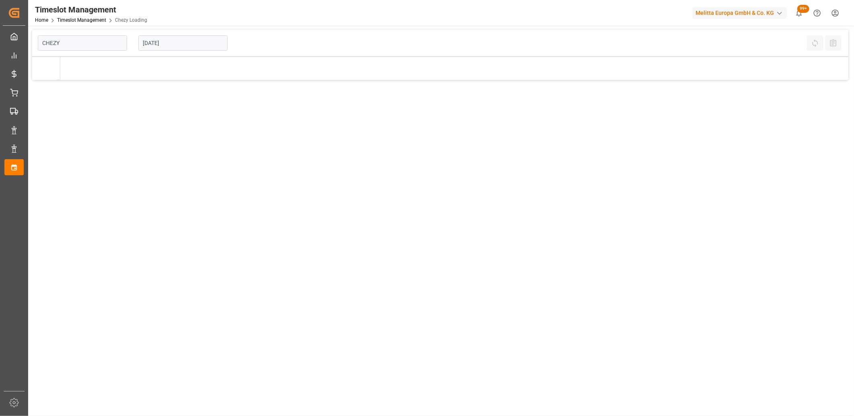
type input "Chezy Loading"
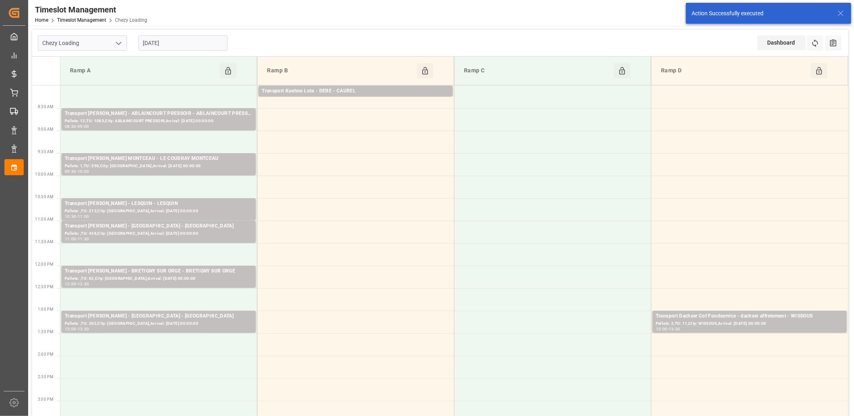
click at [188, 38] on input "[DATE]" at bounding box center [182, 42] width 89 height 15
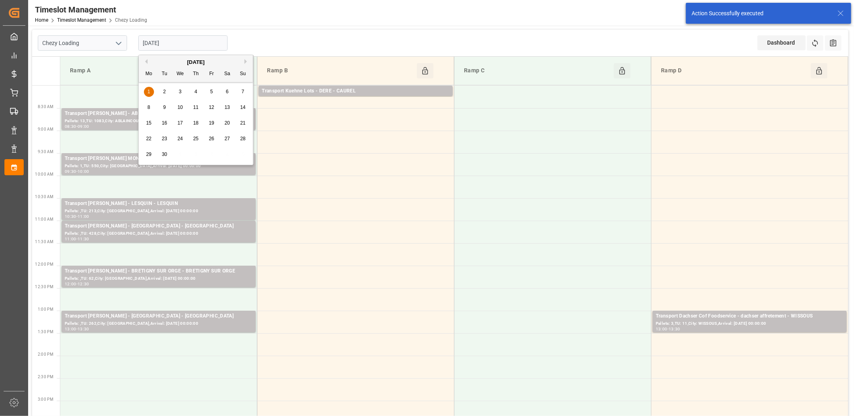
click at [147, 61] on div "[DATE]" at bounding box center [196, 62] width 114 height 8
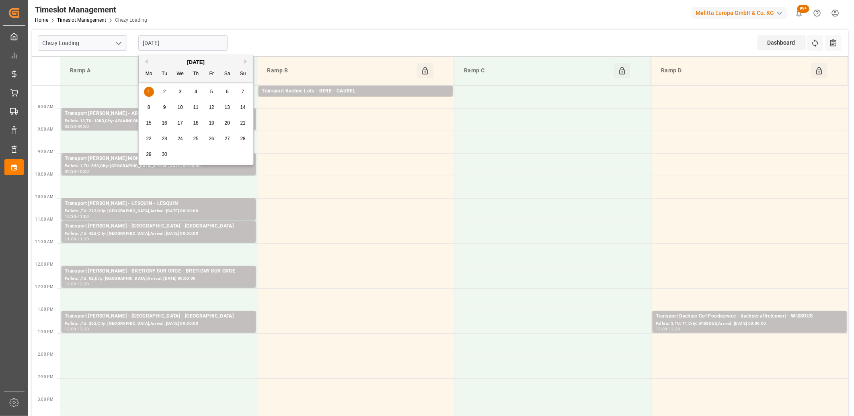
click at [146, 61] on button "Previous Month" at bounding box center [145, 61] width 5 height 5
click at [194, 156] on span "28" at bounding box center [195, 155] width 5 height 6
type input "[DATE]"
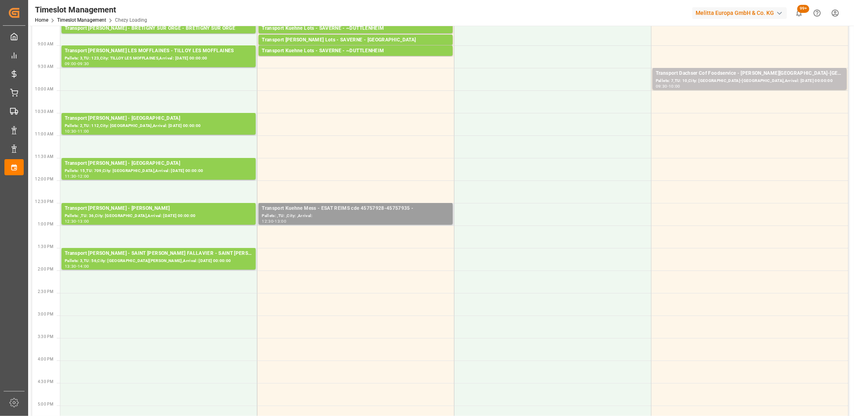
scroll to position [89, 0]
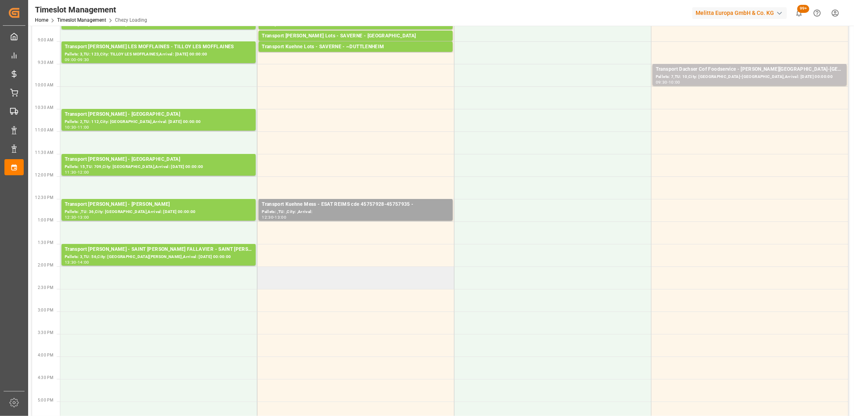
click at [320, 271] on td at bounding box center [355, 278] width 197 height 23
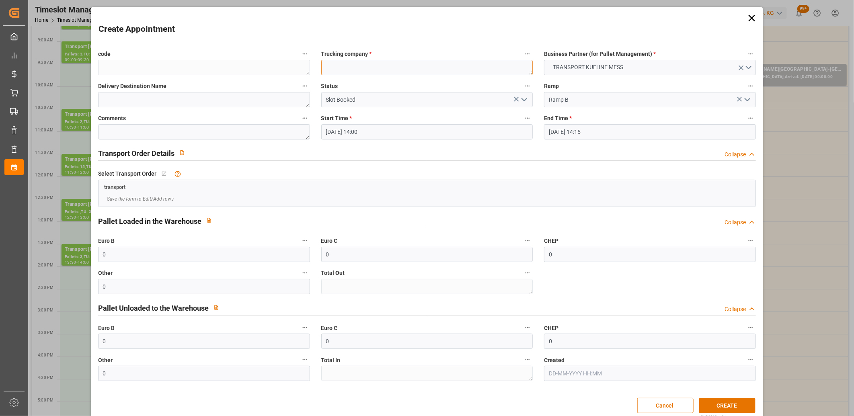
click at [332, 68] on textarea at bounding box center [427, 67] width 212 height 15
type textarea "m"
click at [728, 407] on button "CREATE" at bounding box center [727, 405] width 56 height 15
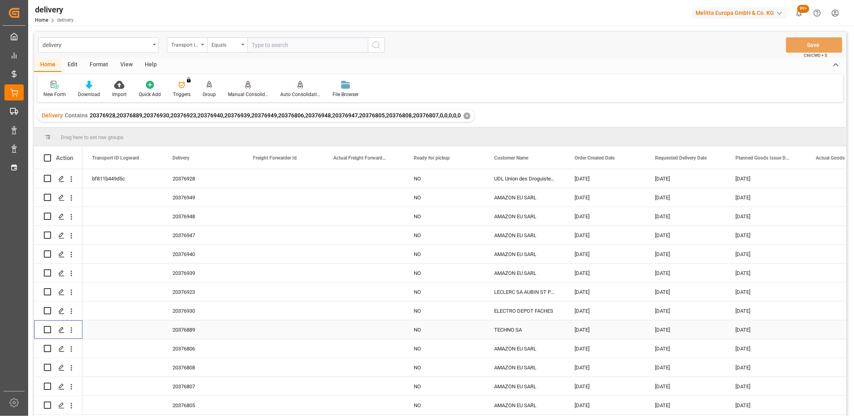
click at [47, 328] on input "Press Space to toggle row selection (unchecked)" at bounding box center [47, 329] width 7 height 7
checkbox input "true"
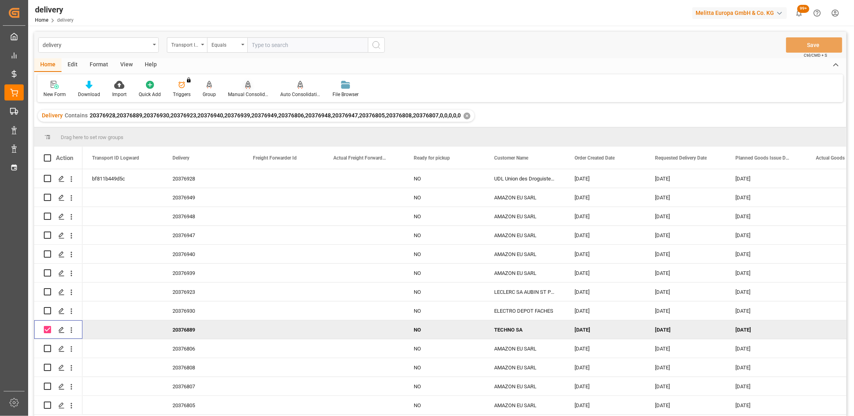
click at [247, 85] on icon at bounding box center [248, 85] width 6 height 8
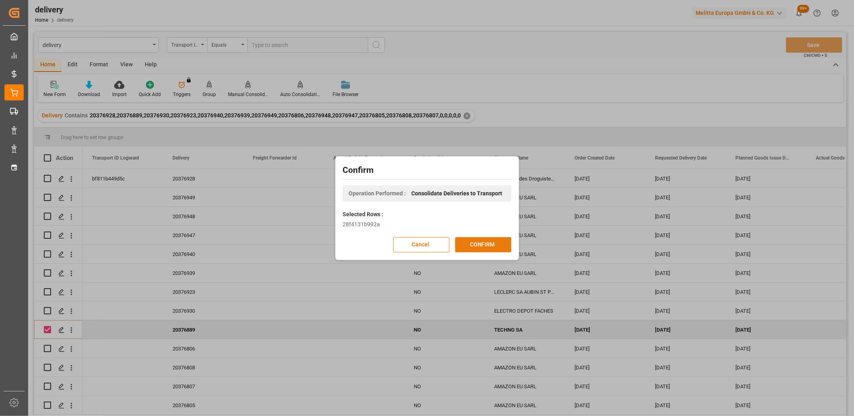
click at [482, 241] on button "CONFIRM" at bounding box center [483, 244] width 56 height 15
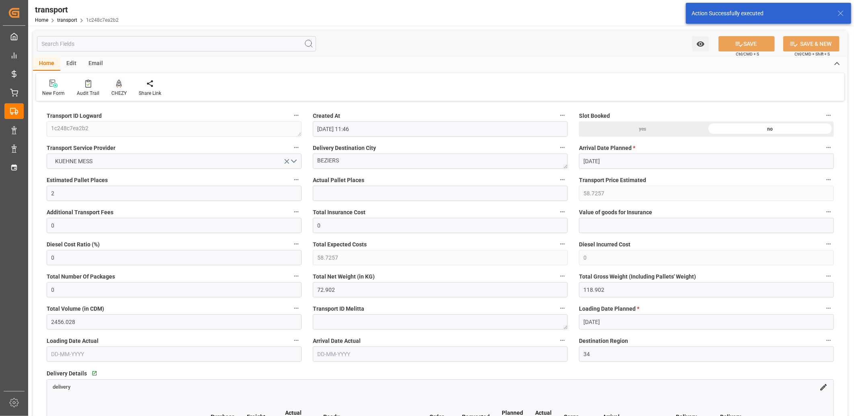
click at [119, 83] on icon at bounding box center [119, 83] width 6 height 7
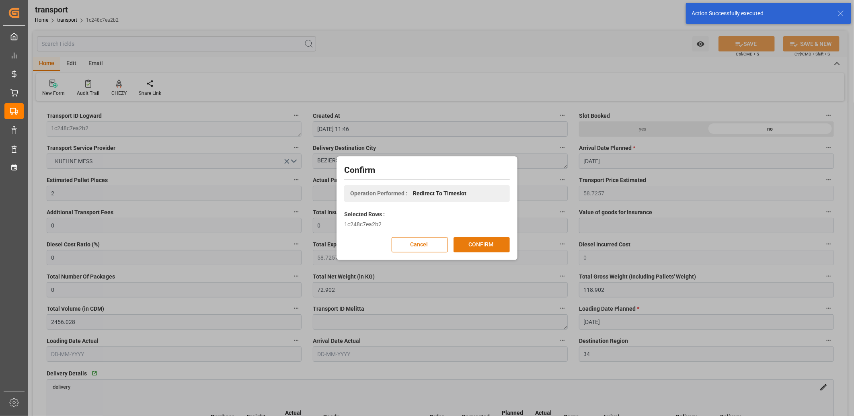
click at [476, 247] on button "CONFIRM" at bounding box center [482, 244] width 56 height 15
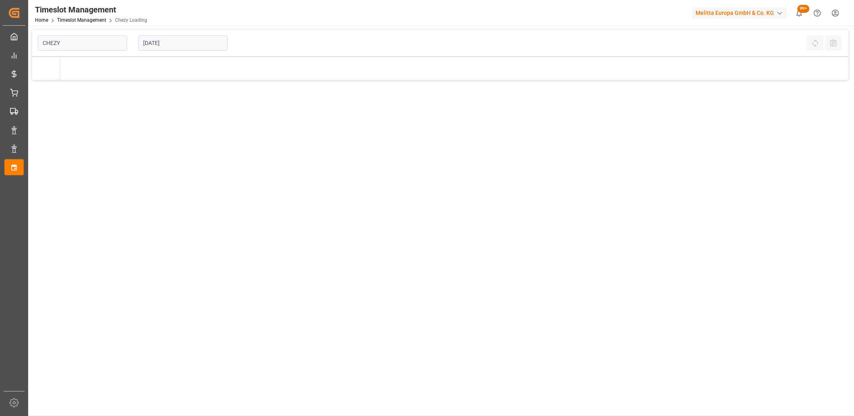
type input "Chezy Loading"
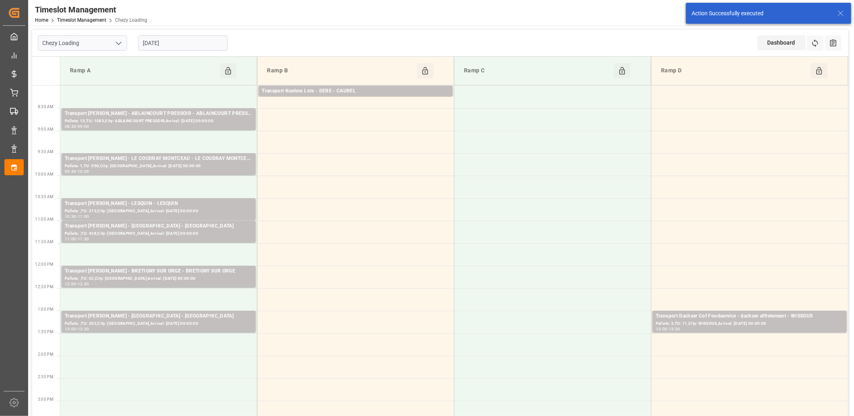
click at [213, 43] on input "[DATE]" at bounding box center [182, 42] width 89 height 15
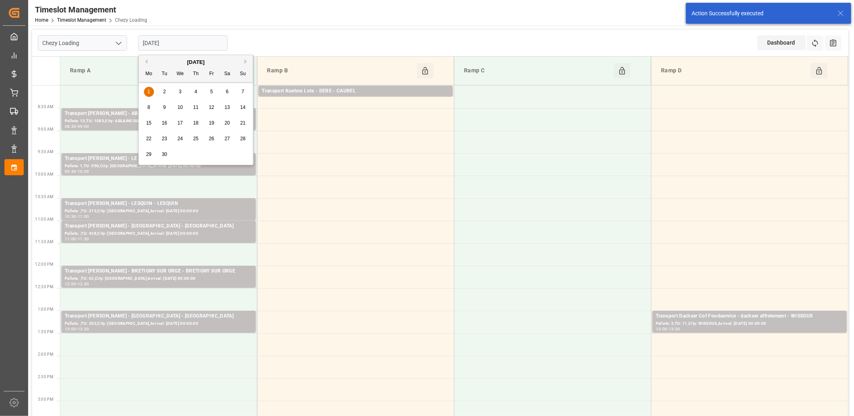
click at [146, 61] on button "Previous Month" at bounding box center [145, 61] width 5 height 5
click at [196, 156] on span "28" at bounding box center [195, 155] width 5 height 6
type input "28-08-2025"
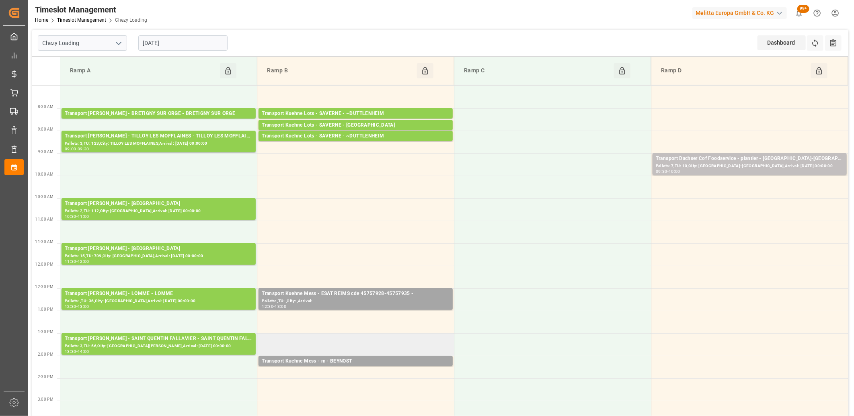
click at [325, 336] on td at bounding box center [355, 344] width 197 height 23
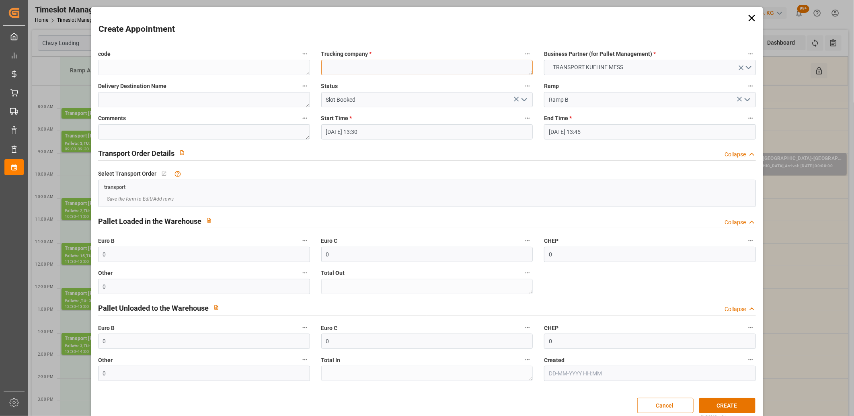
click at [337, 75] on textarea at bounding box center [427, 67] width 212 height 15
type textarea "m"
click at [729, 404] on button "CREATE" at bounding box center [727, 405] width 56 height 15
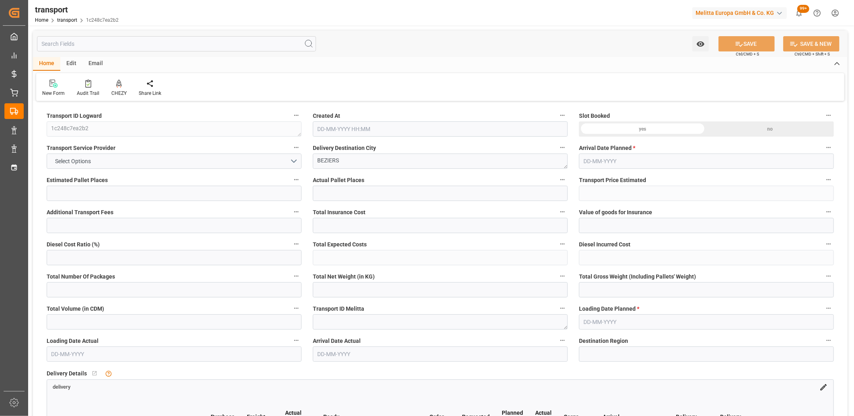
type input "2"
type input "58.7257"
type input "0"
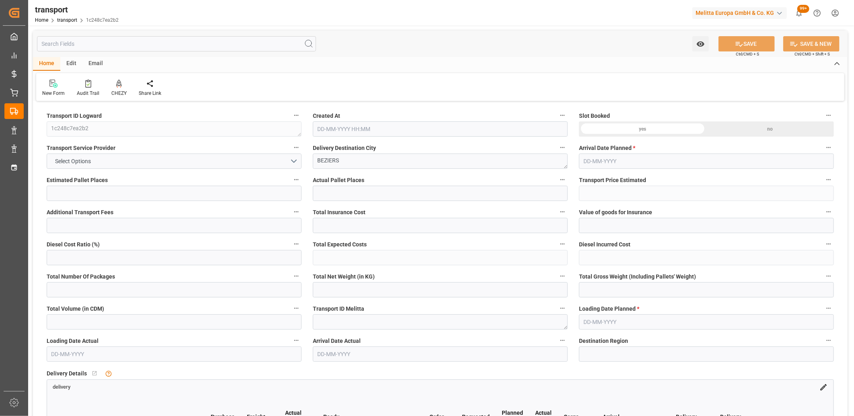
type input "58.7257"
type input "0"
type input "72.902"
type input "118.902"
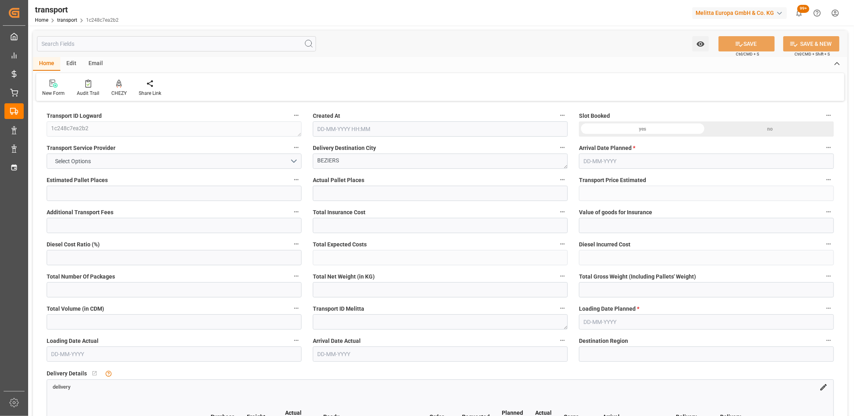
type input "2456.028"
type input "34"
type input "0"
type input "80"
type input "2"
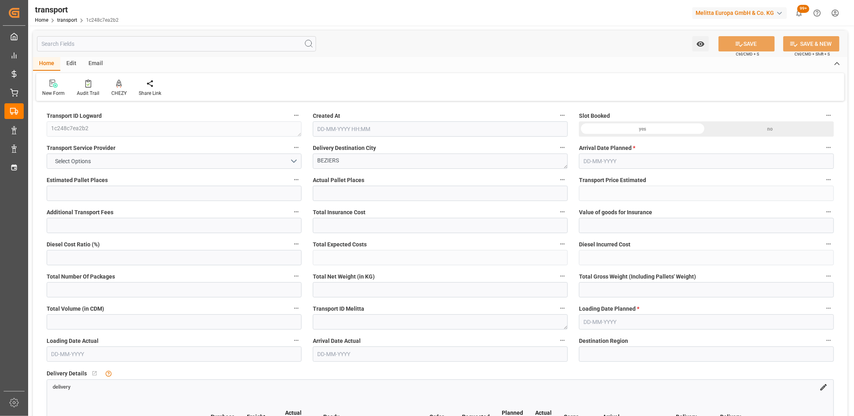
type input "101"
type input "72.902"
type input "0"
type input "4710.8598"
type input "0"
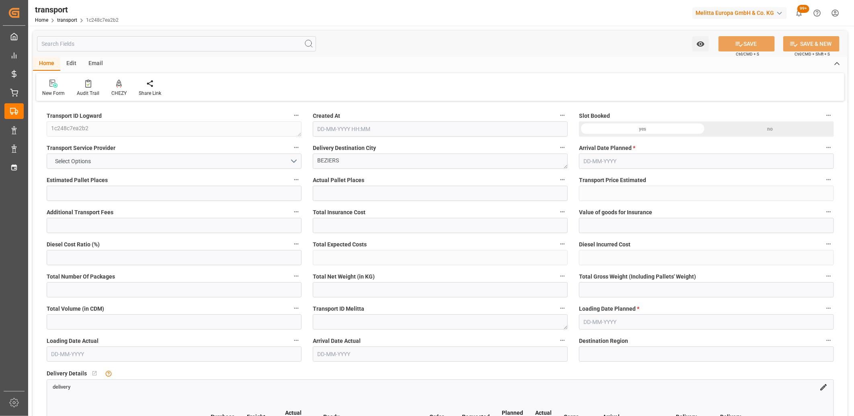
type input "0"
type input "21"
type input "35"
type input "27-08-2025 11:46"
type input "[DATE]"
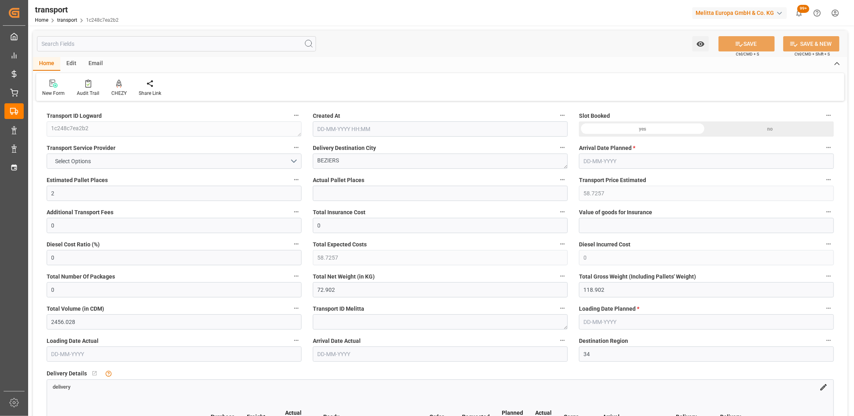
type input "[DATE]"
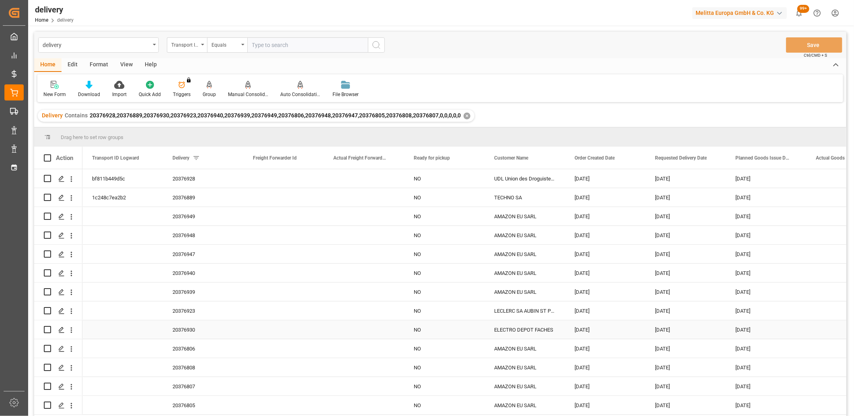
click at [48, 328] on input "Press Space to toggle row selection (unchecked)" at bounding box center [47, 329] width 7 height 7
checkbox input "true"
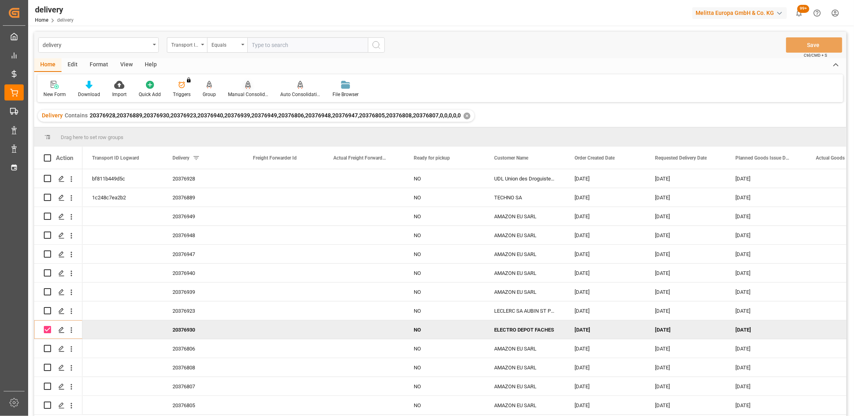
click at [246, 88] on icon at bounding box center [248, 85] width 6 height 8
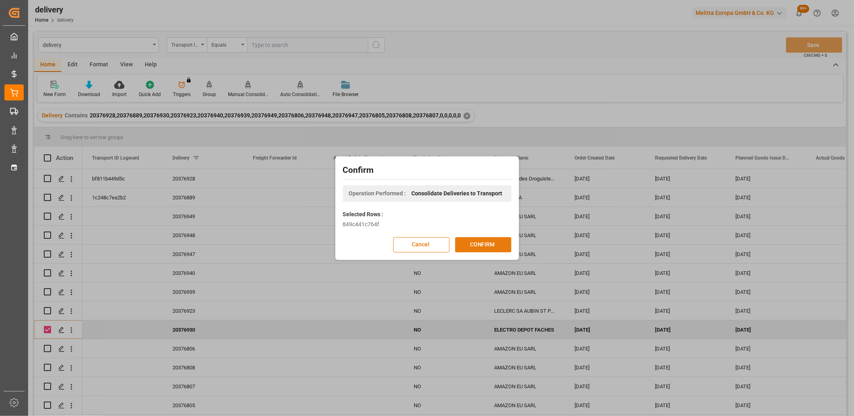
click at [463, 242] on button "CONFIRM" at bounding box center [483, 244] width 56 height 15
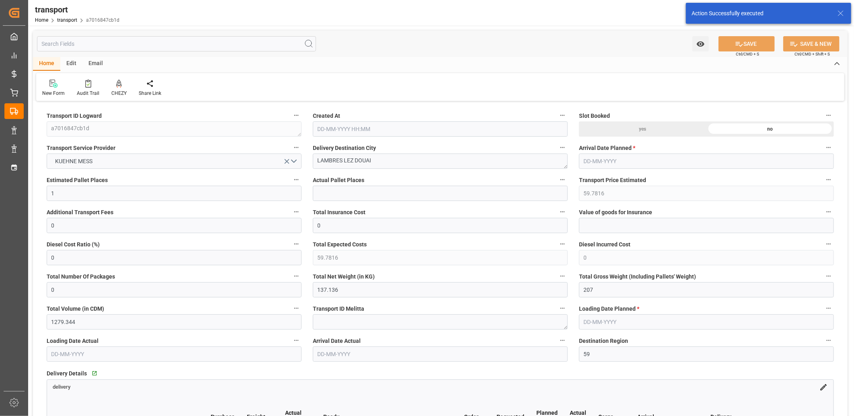
type input "[DATE] 11:46"
type input "[DATE]"
click at [118, 84] on icon at bounding box center [119, 84] width 6 height 8
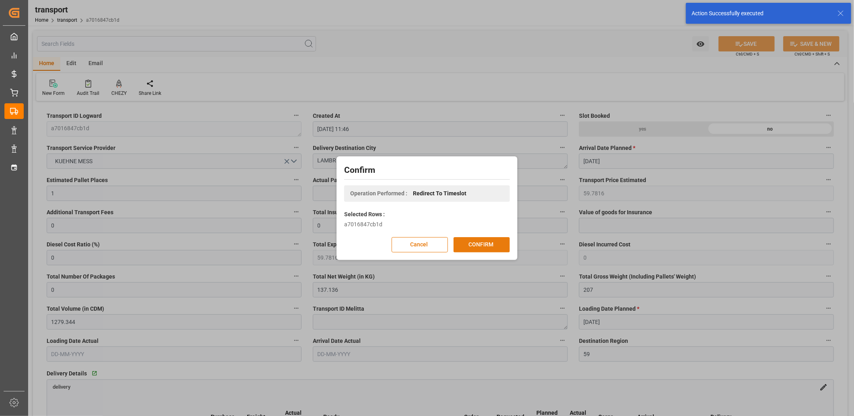
click at [484, 243] on button "CONFIRM" at bounding box center [482, 244] width 56 height 15
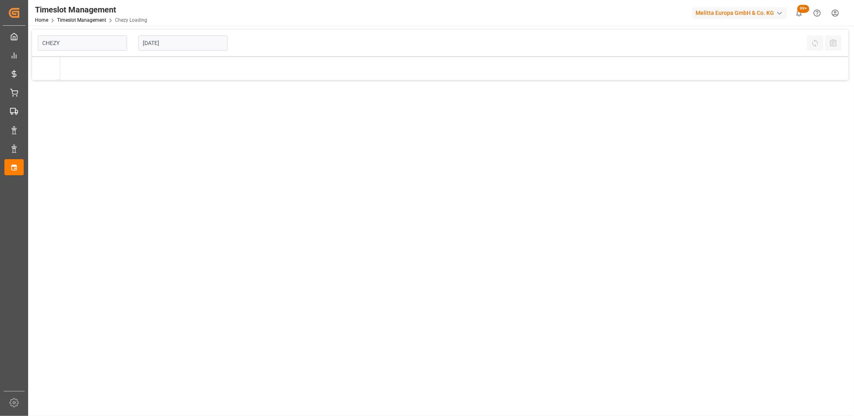
type input "Chezy Loading"
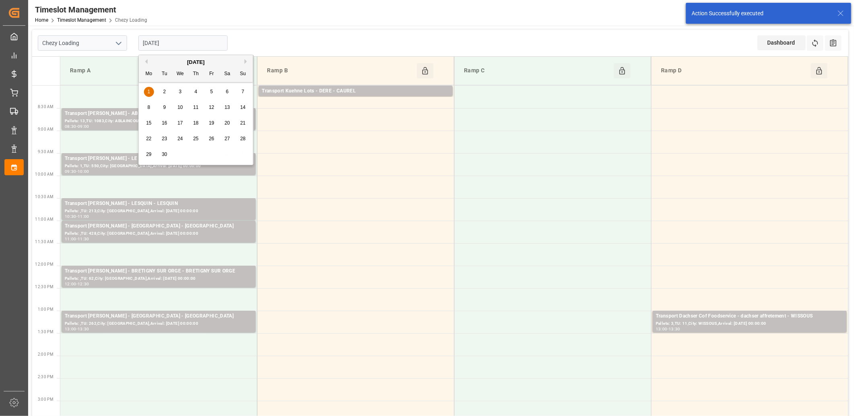
click at [191, 45] on input "[DATE]" at bounding box center [182, 42] width 89 height 15
click at [146, 62] on button "Previous Month" at bounding box center [145, 61] width 5 height 5
click at [196, 156] on span "28" at bounding box center [195, 155] width 5 height 6
type input "28-08-2025"
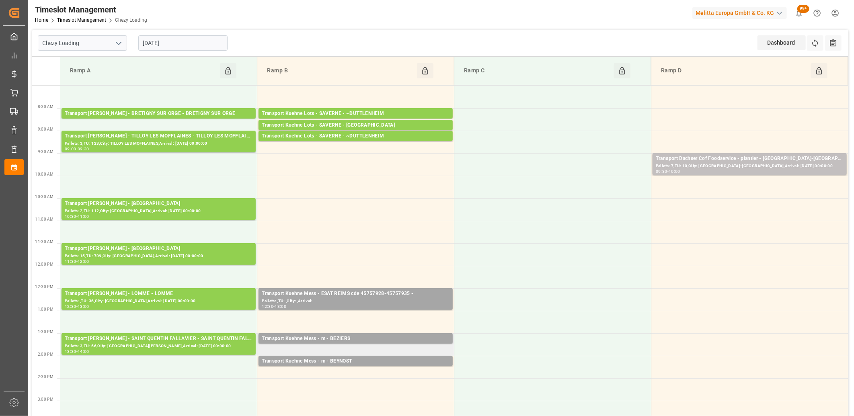
click at [335, 348] on td "Transport Kuehne Mess - m - BEZIERS Pallets: ,TU: 80,City: BEZIERS,Arrival: 202…" at bounding box center [355, 344] width 197 height 23
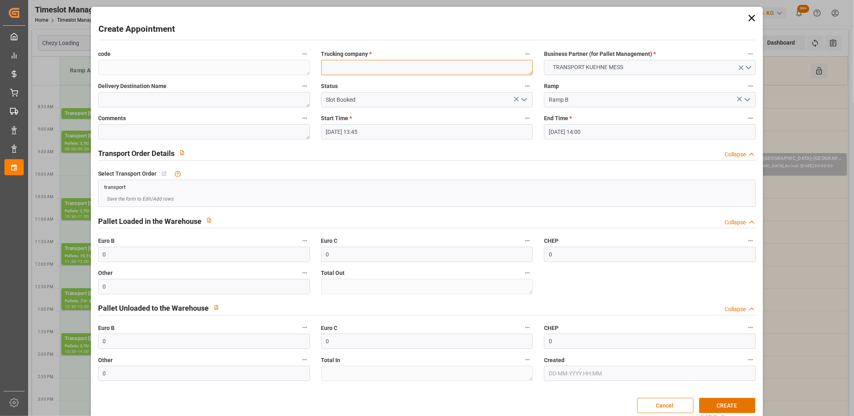
click at [347, 71] on textarea at bounding box center [427, 67] width 212 height 15
type textarea "m"
click at [709, 400] on button "CREATE" at bounding box center [727, 405] width 56 height 15
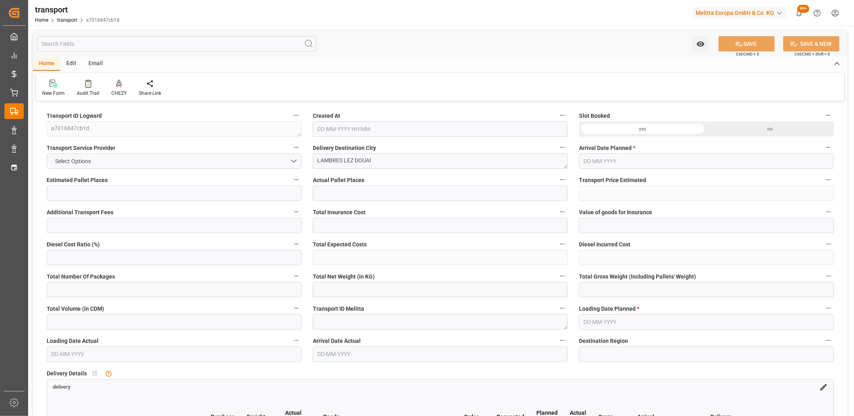
type input "1"
type input "59.7816"
type input "0"
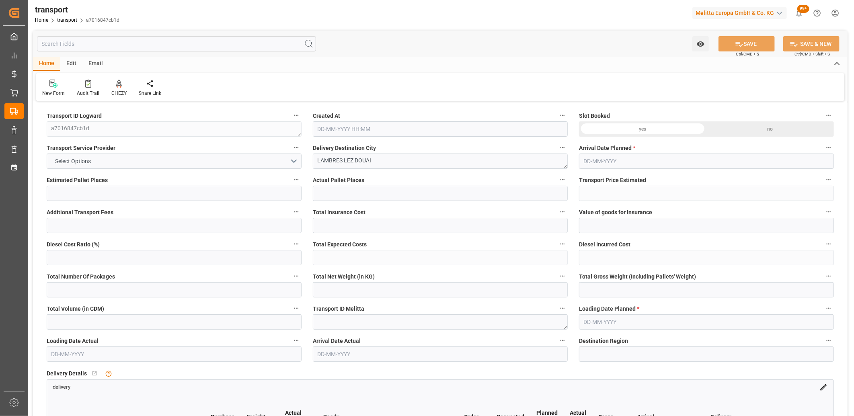
type input "59.7816"
type input "0"
type input "137.136"
type input "207"
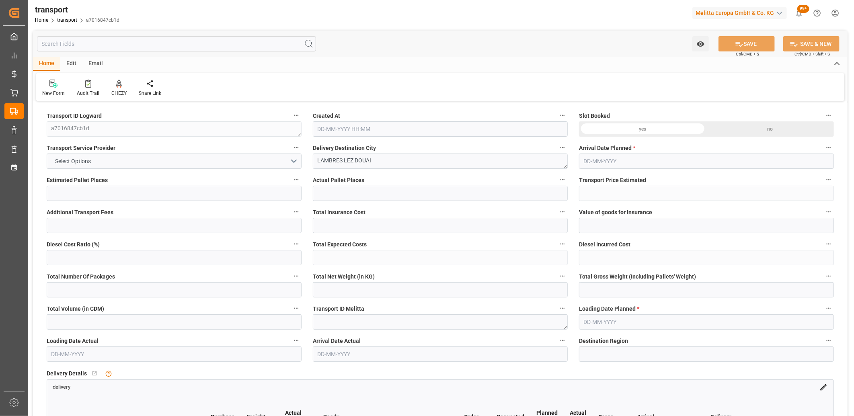
type input "1279.344"
type input "59"
type input "1"
type input "0"
type input "1"
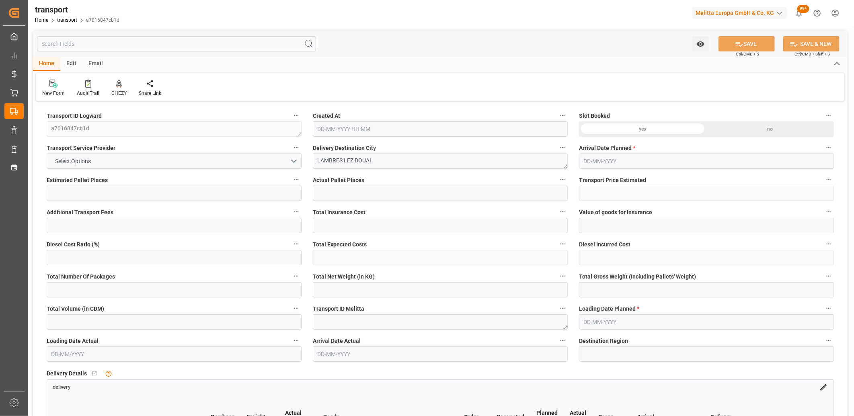
type input "101"
type input "171.552"
type input "0"
type input "4710.8598"
type input "0"
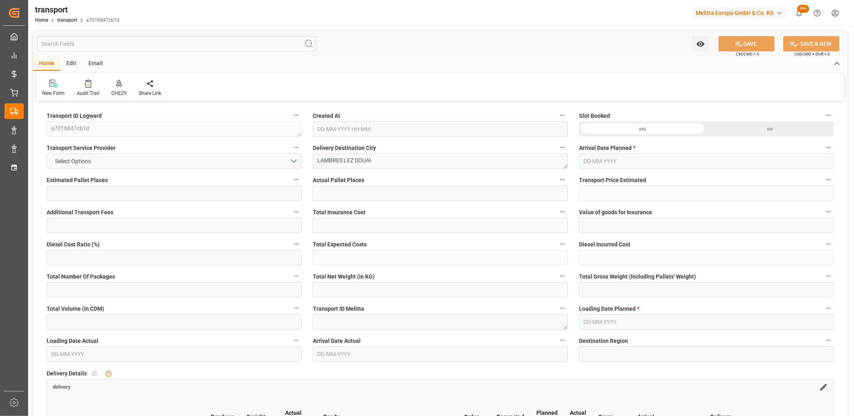
type input "0"
type input "21"
type input "35"
type input "[DATE] 11:46"
type input "[DATE]"
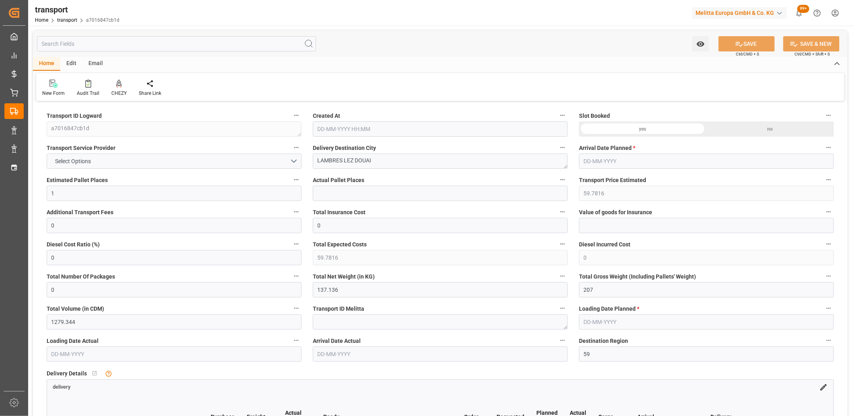
type input "[DATE]"
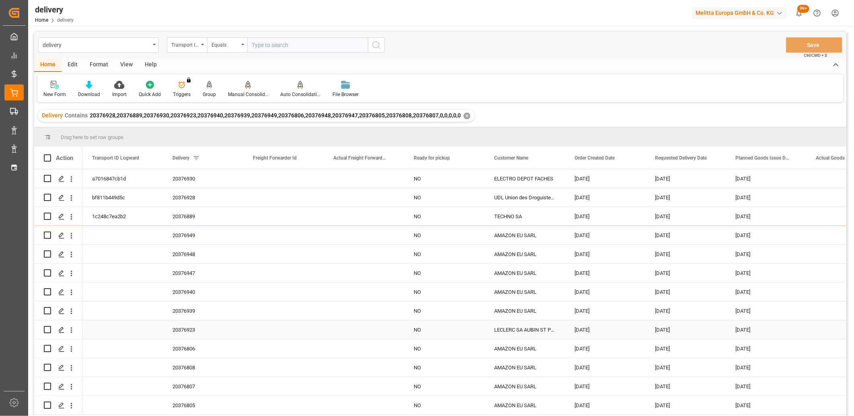
click at [47, 326] on input "Press Space to toggle row selection (unchecked)" at bounding box center [47, 329] width 7 height 7
checkbox input "true"
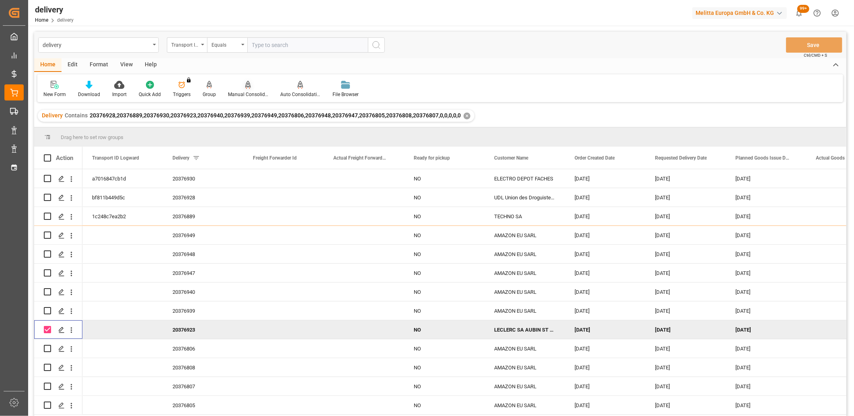
click at [246, 84] on icon at bounding box center [248, 84] width 6 height 7
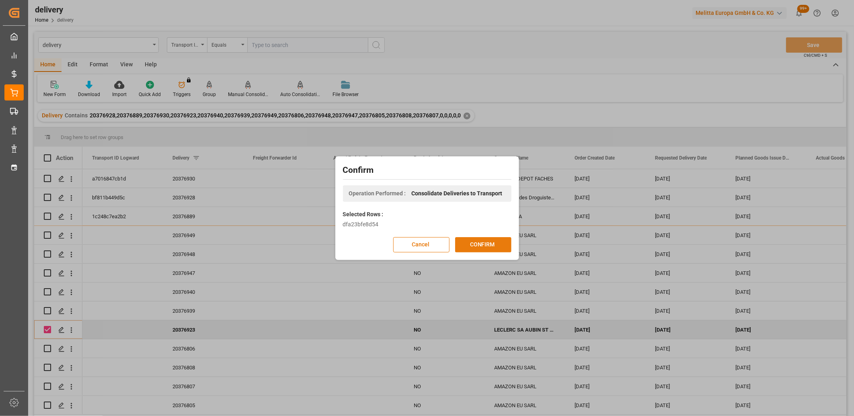
click at [475, 244] on button "CONFIRM" at bounding box center [483, 244] width 56 height 15
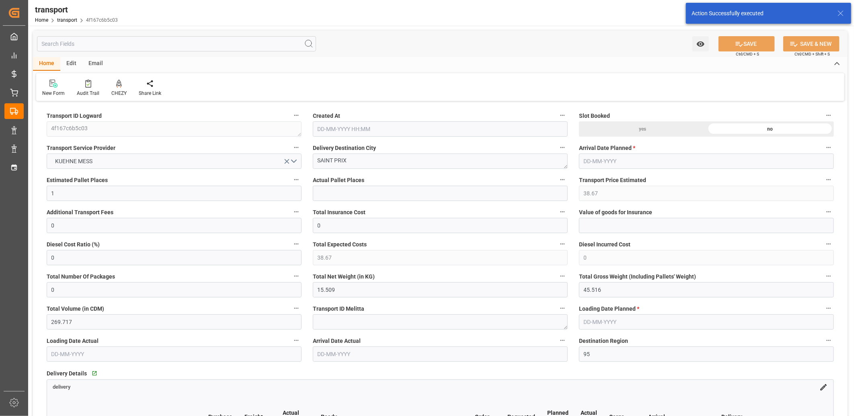
type input "[DATE] 11:47"
type input "02-09-2025"
type input "[DATE]"
click at [117, 82] on icon at bounding box center [119, 83] width 6 height 7
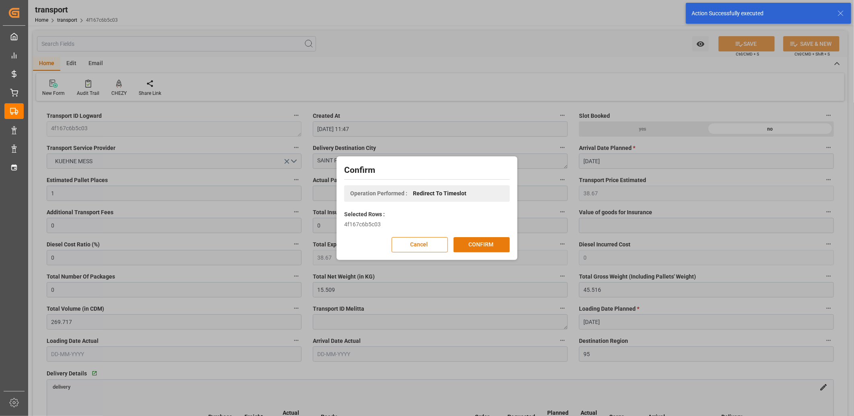
click at [481, 240] on button "CONFIRM" at bounding box center [482, 244] width 56 height 15
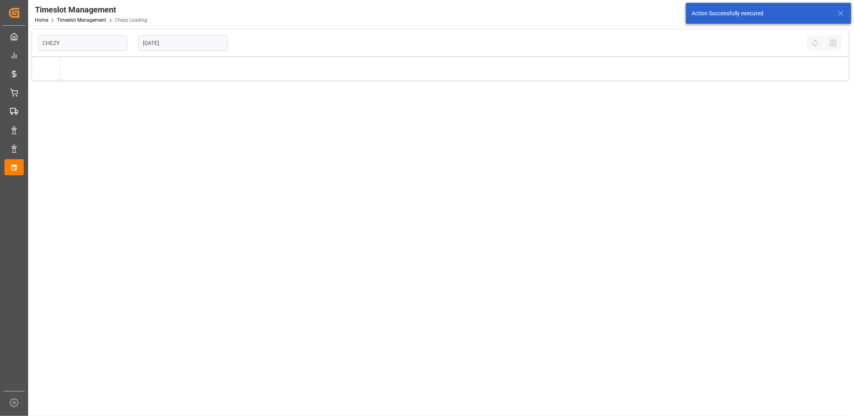
type input "Chezy Loading"
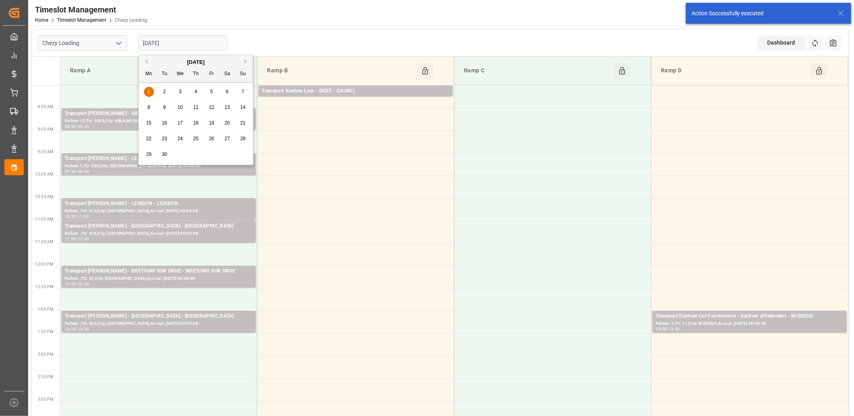
click at [200, 43] on input "[DATE]" at bounding box center [182, 42] width 89 height 15
click at [146, 62] on button "Previous Month" at bounding box center [145, 61] width 5 height 5
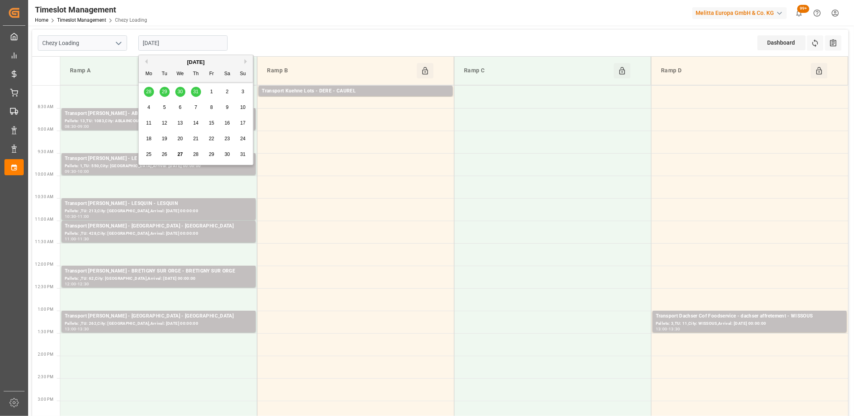
click at [194, 155] on span "28" at bounding box center [195, 155] width 5 height 6
type input "[DATE]"
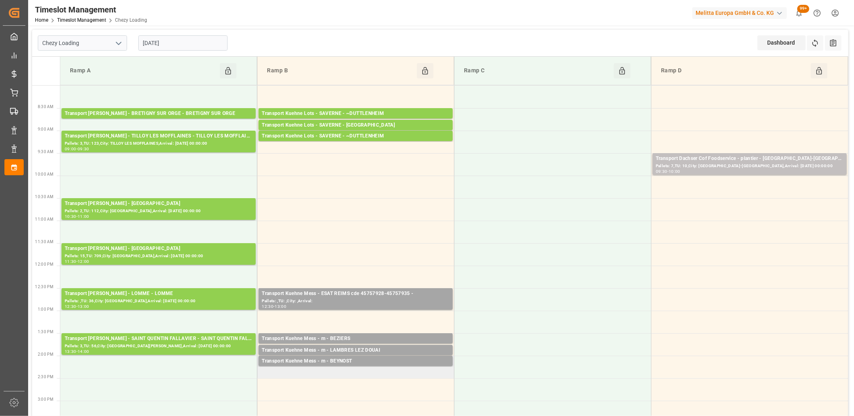
click at [306, 373] on td "Transport Kuehne Mess - m - BEYNOST Pallets: ,TU: 33,City: [GEOGRAPHIC_DATA],Ar…" at bounding box center [355, 367] width 197 height 23
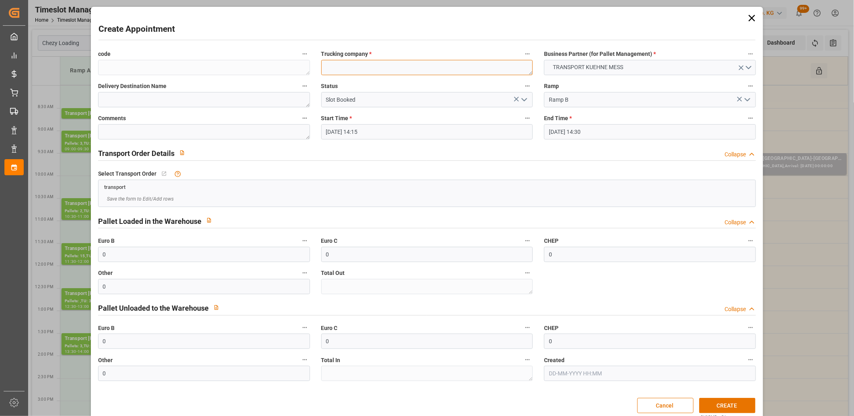
click at [347, 68] on textarea at bounding box center [427, 67] width 212 height 15
type textarea "m"
click at [709, 401] on button "CREATE" at bounding box center [727, 405] width 56 height 15
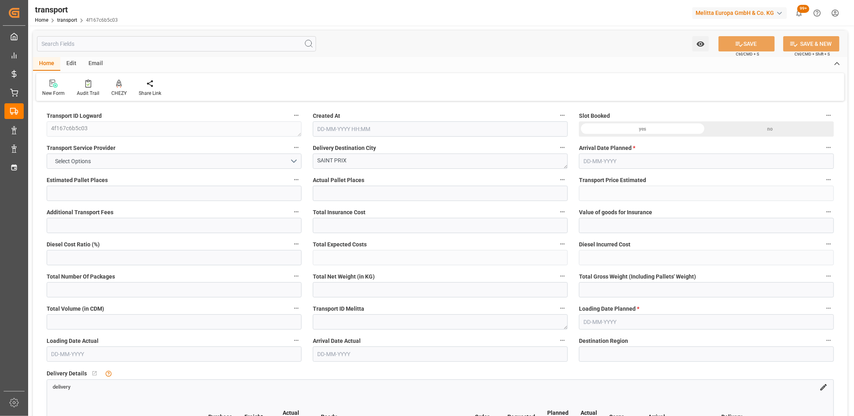
type input "1"
type input "38.67"
type input "0"
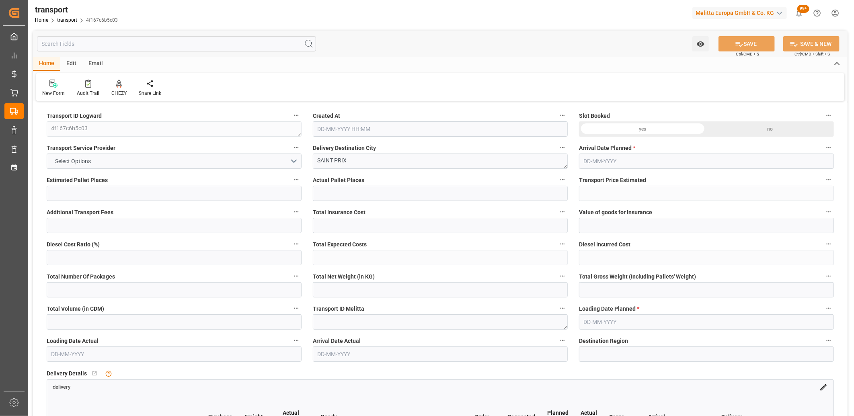
type input "38.67"
type input "0"
type input "15.509"
type input "45.516"
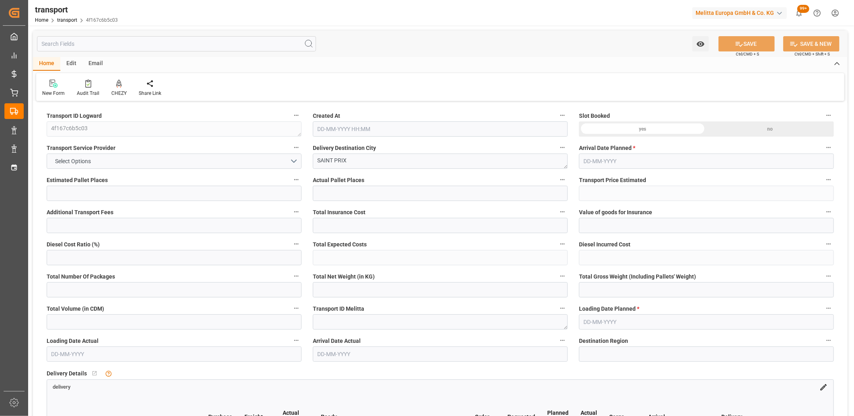
type input "269.717"
type input "95"
type input "0"
type input "36"
type input "1"
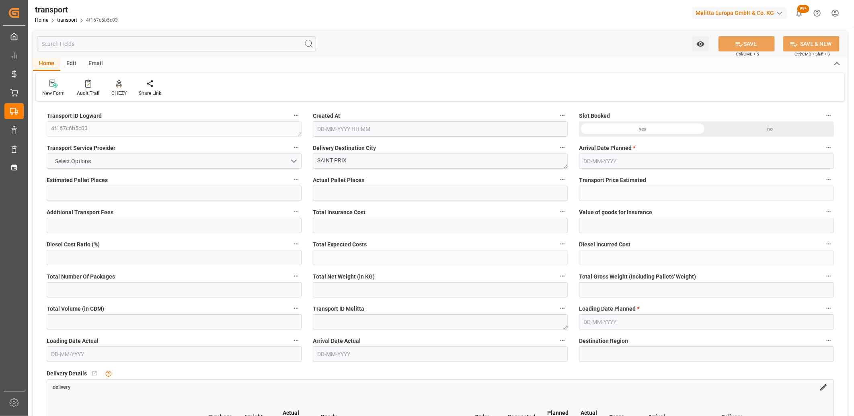
type input "101"
type input "22.516"
type input "0"
type input "4710.8598"
type input "0"
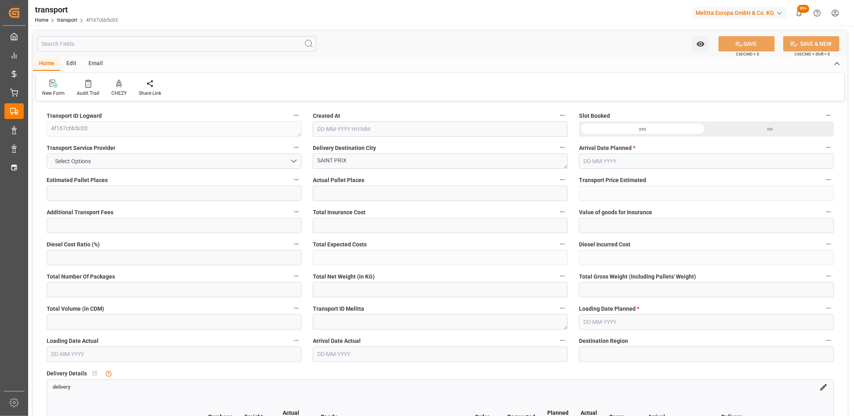
type input "0"
type input "21"
type input "35"
type input "27-08-2025 11:47"
type input "02-09-2025"
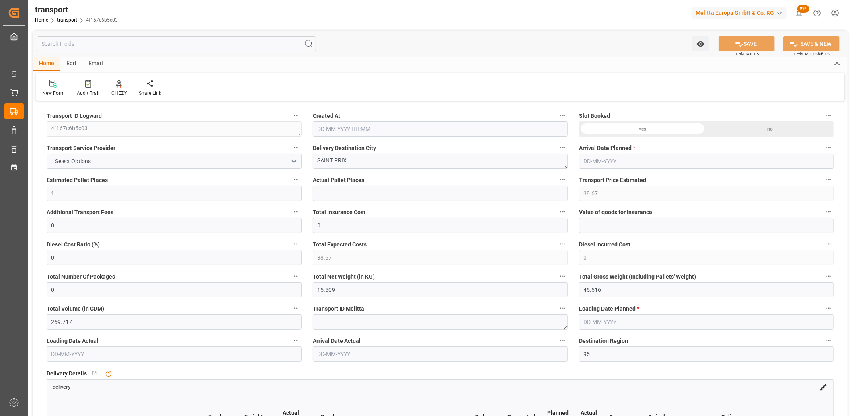
type input "[DATE]"
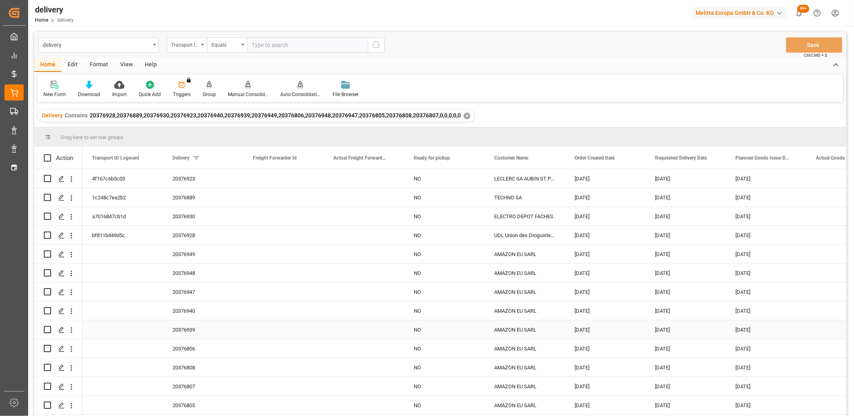
click at [49, 328] on input "Press Space to toggle row selection (unchecked)" at bounding box center [47, 329] width 7 height 7
checkbox input "true"
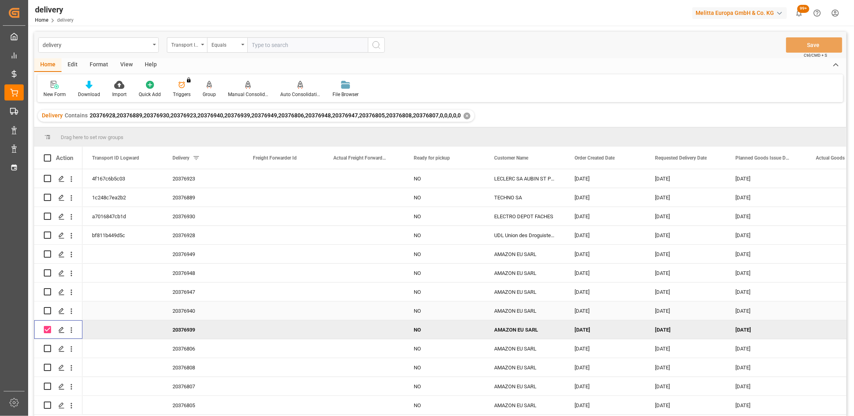
click at [45, 311] on input "Press Space to toggle row selection (unchecked)" at bounding box center [47, 310] width 7 height 7
checkbox input "true"
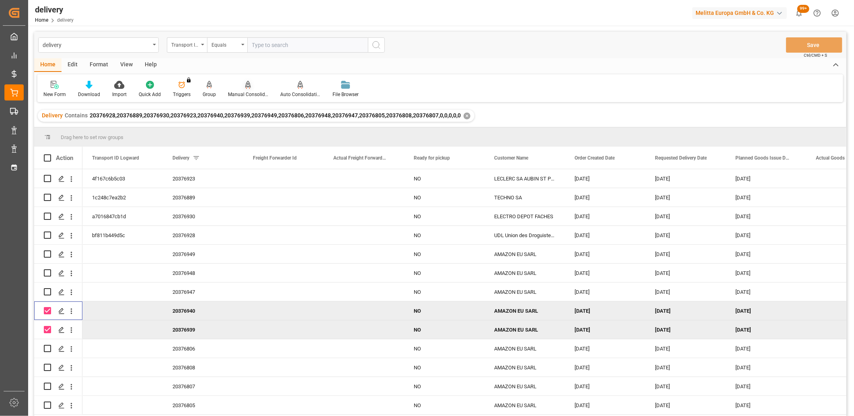
click at [246, 87] on icon at bounding box center [248, 85] width 6 height 8
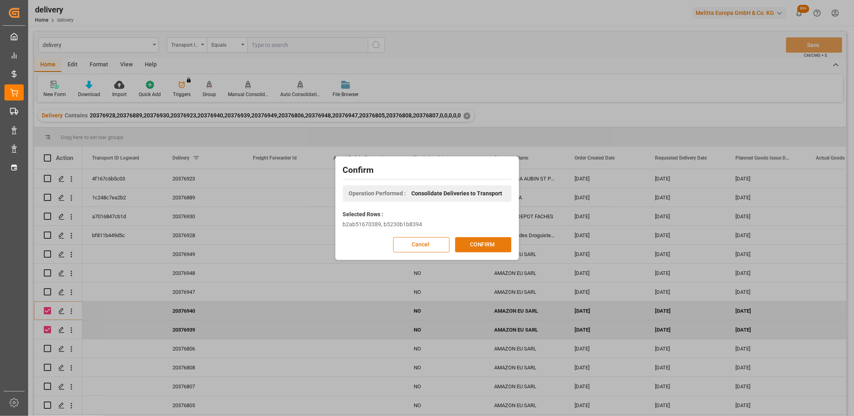
click at [471, 244] on button "CONFIRM" at bounding box center [483, 244] width 56 height 15
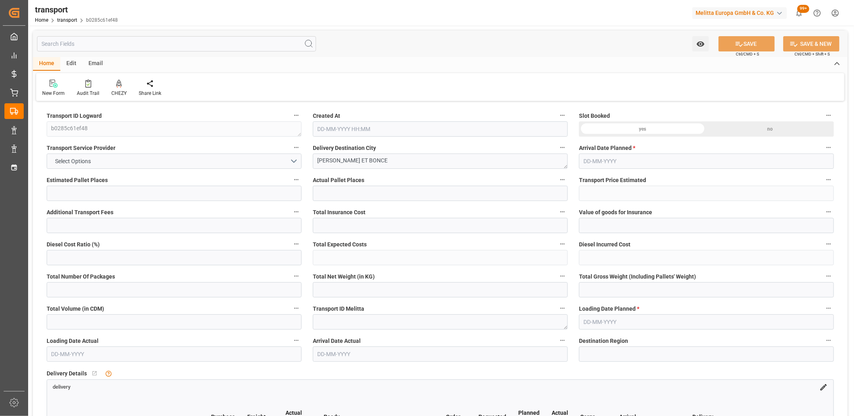
type input "2"
type input "52.05"
type input "0"
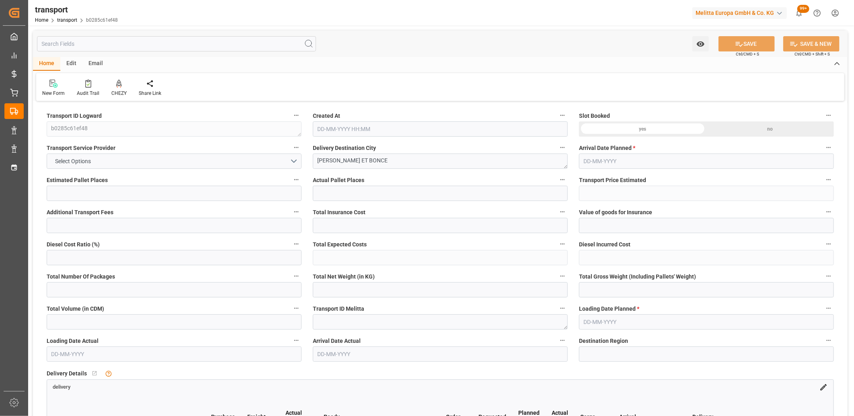
type input "52.05"
type input "0"
type input "20.945"
type input "70.361"
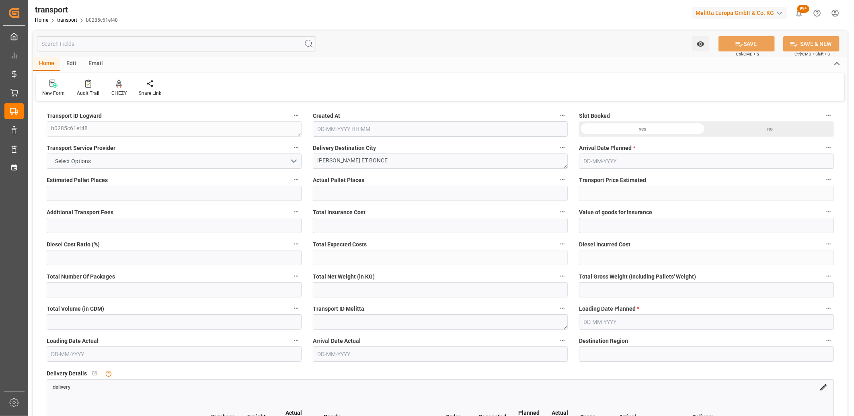
type input "172.583"
type input "38"
type input "0"
type input "3"
type input "2"
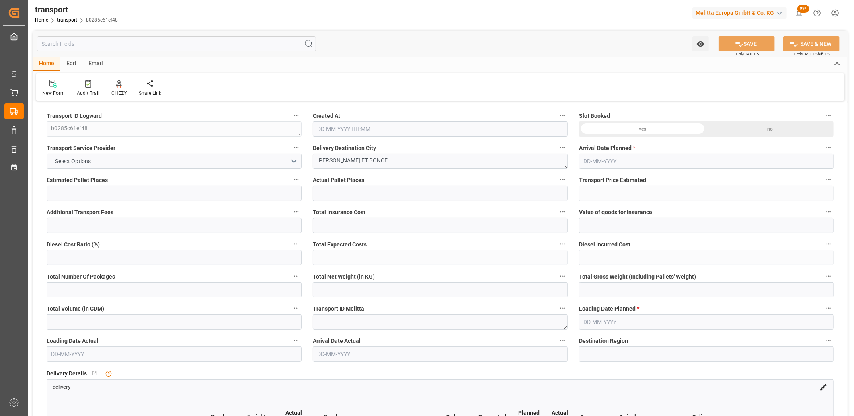
type input "101"
type input "24.361"
type input "0"
type input "4710.8598"
type input "0"
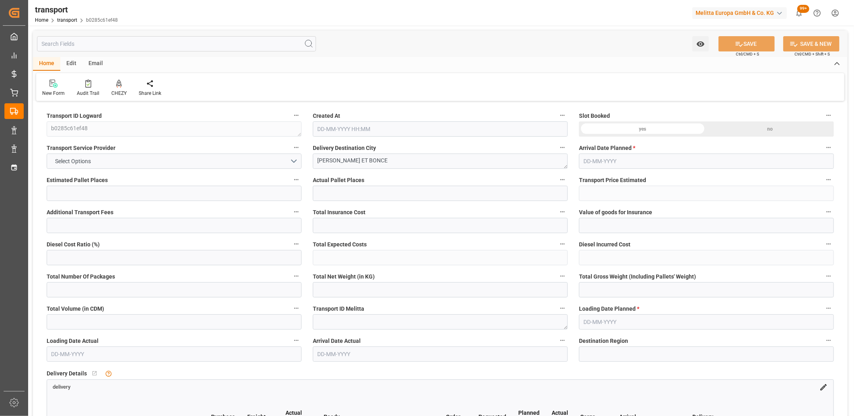
type input "0"
type input "21"
type input "35"
type input "27-08-2025 11:47"
type input "[DATE]"
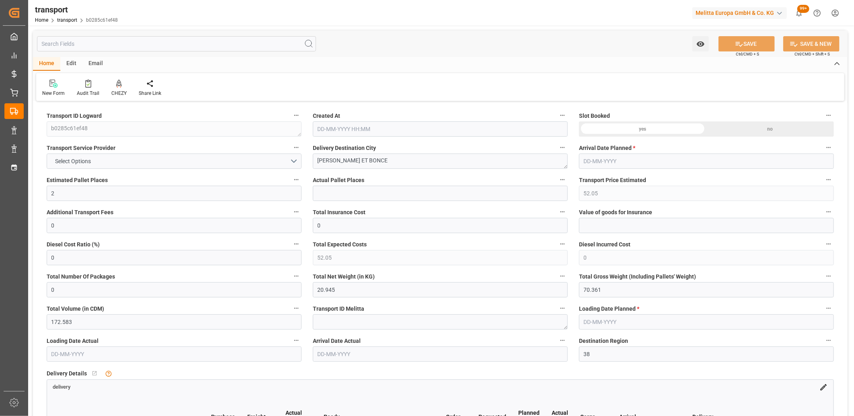
type input "01-09-2025"
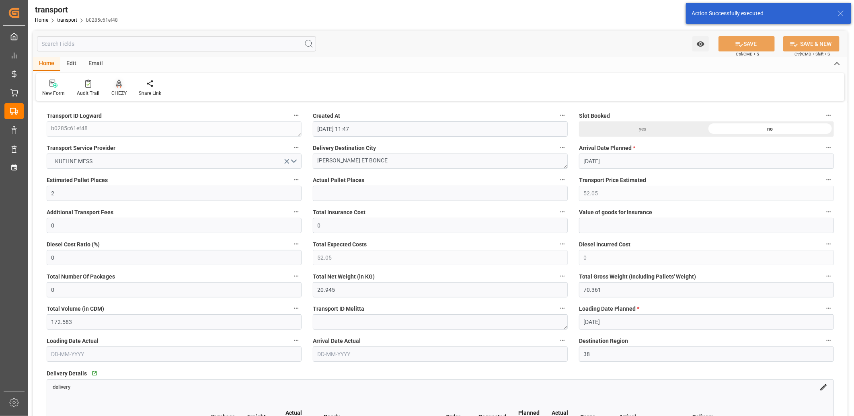
click at [119, 84] on icon at bounding box center [119, 84] width 6 height 8
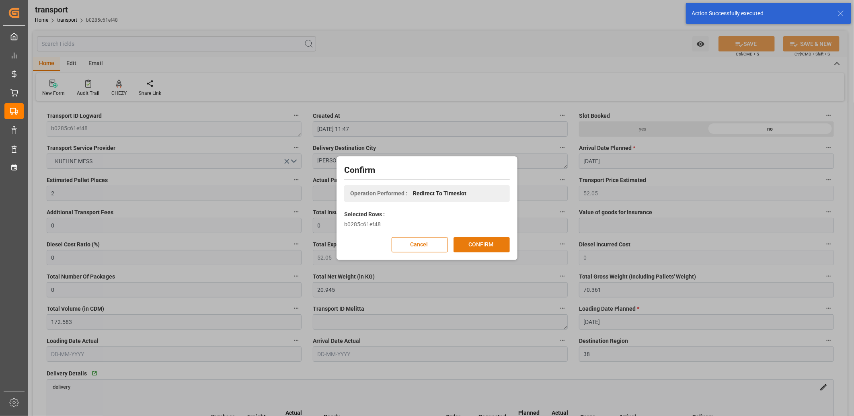
click at [481, 243] on button "CONFIRM" at bounding box center [482, 244] width 56 height 15
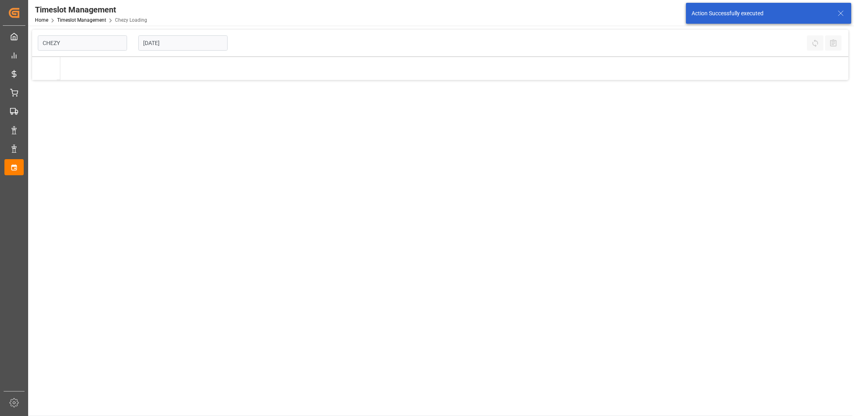
type input "Chezy Loading"
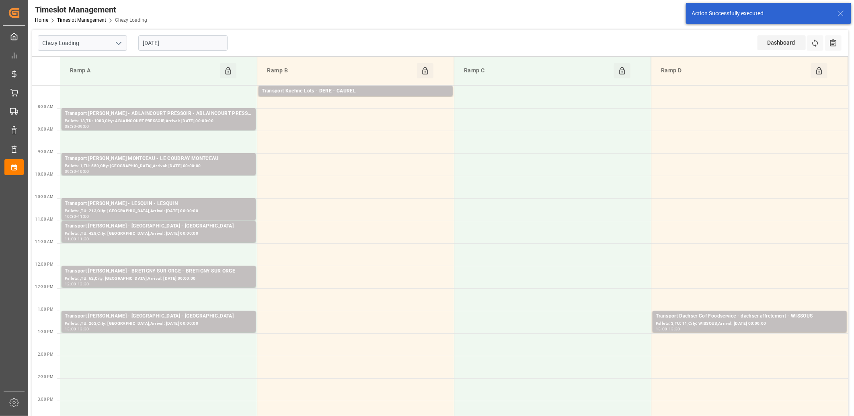
click at [177, 43] on input "[DATE]" at bounding box center [182, 42] width 89 height 15
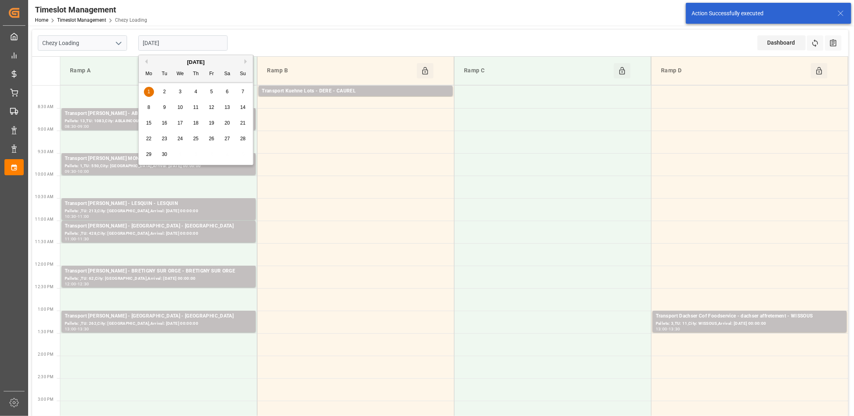
click at [147, 61] on div "[DATE]" at bounding box center [196, 62] width 114 height 8
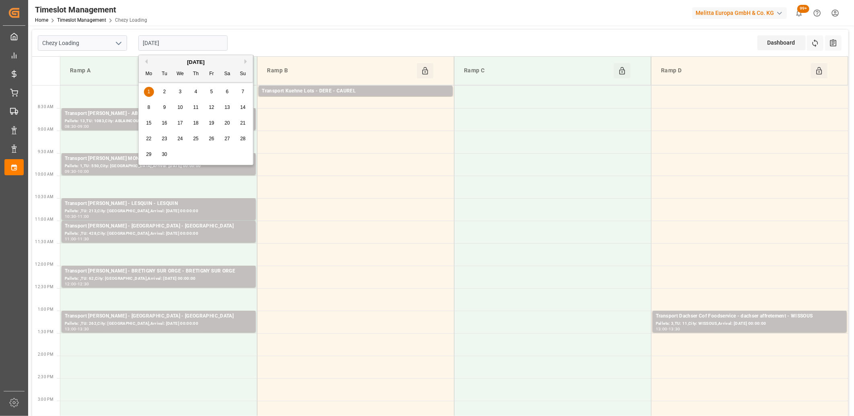
click at [146, 61] on button "Previous Month" at bounding box center [145, 61] width 5 height 5
click at [196, 157] on span "28" at bounding box center [195, 155] width 5 height 6
type input "28-08-2025"
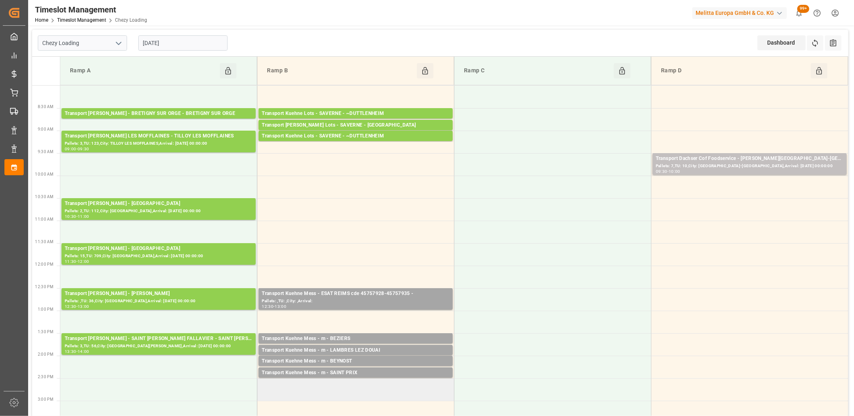
click at [302, 382] on td at bounding box center [355, 389] width 197 height 23
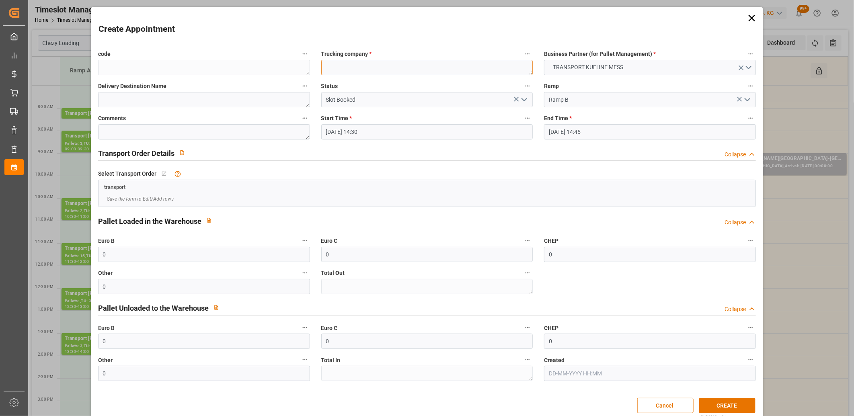
click at [335, 70] on textarea at bounding box center [427, 67] width 212 height 15
type textarea "m"
click at [718, 404] on button "CREATE" at bounding box center [727, 405] width 56 height 15
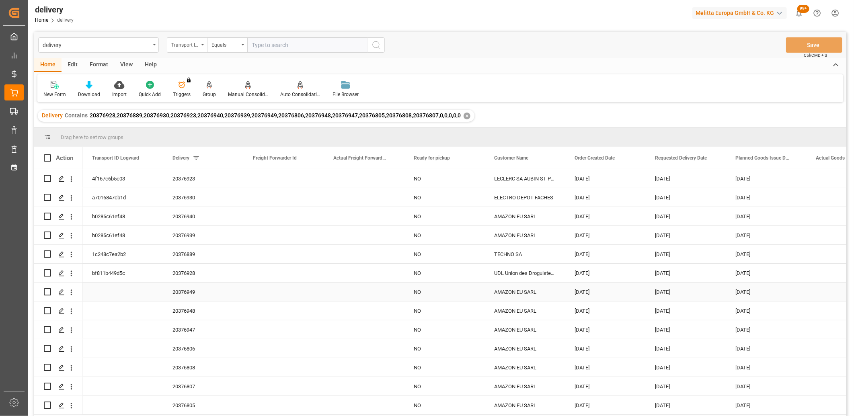
click at [48, 294] on input "Press Space to toggle row selection (unchecked)" at bounding box center [47, 291] width 7 height 7
checkbox input "true"
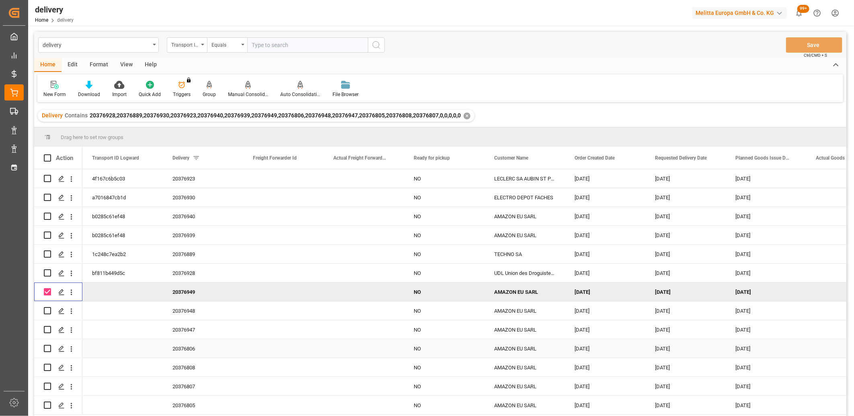
click at [49, 347] on input "Press Space to toggle row selection (unchecked)" at bounding box center [47, 348] width 7 height 7
checkbox input "true"
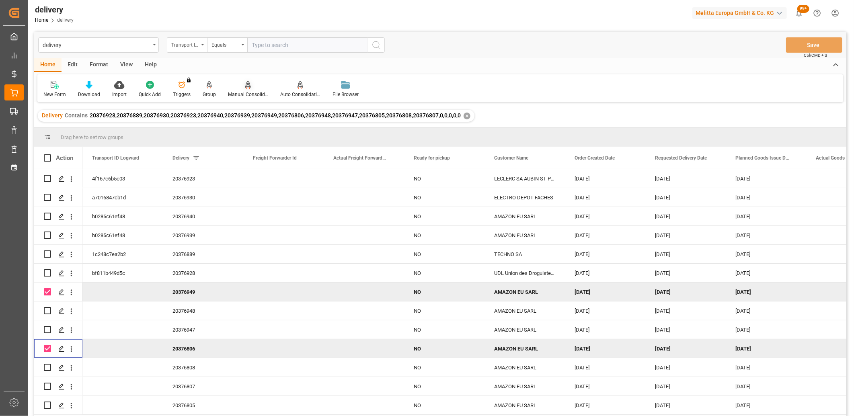
click at [246, 88] on icon at bounding box center [248, 89] width 4 height 2
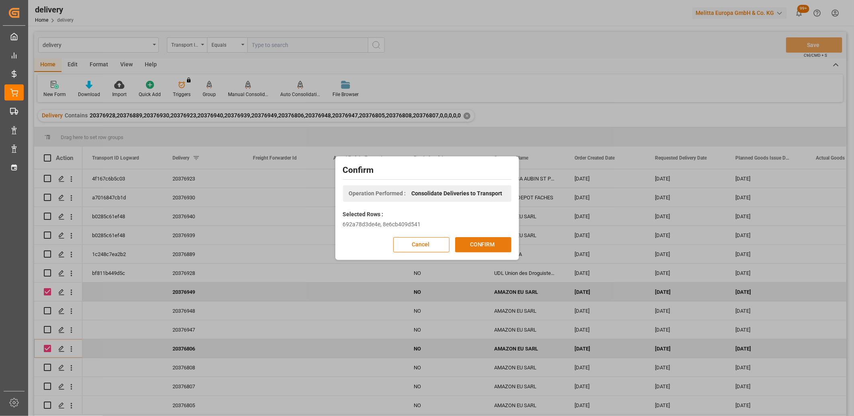
click at [472, 243] on button "CONFIRM" at bounding box center [483, 244] width 56 height 15
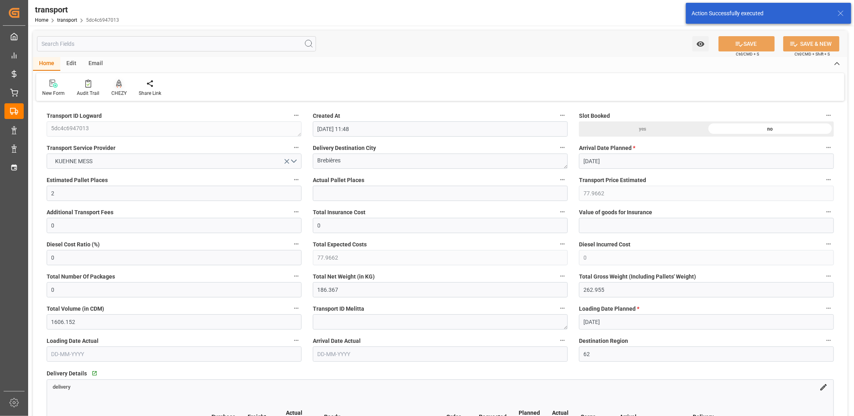
click at [117, 84] on icon at bounding box center [119, 84] width 6 height 8
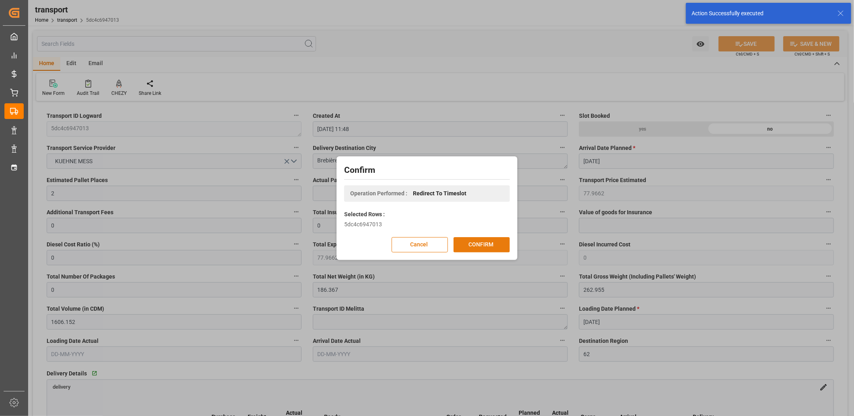
click at [469, 243] on button "CONFIRM" at bounding box center [482, 244] width 56 height 15
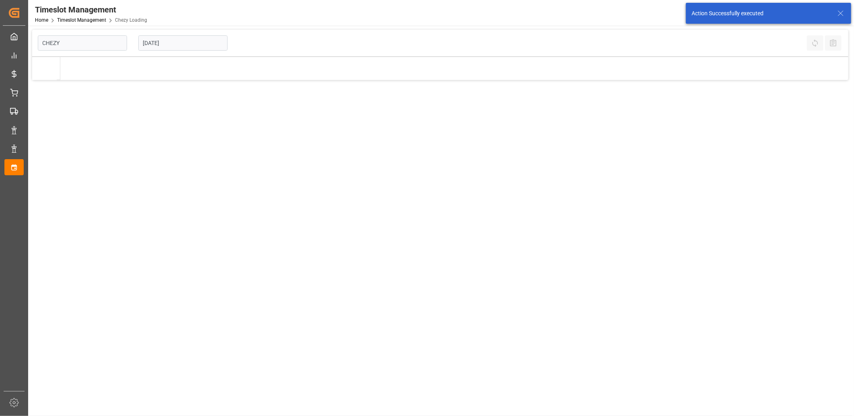
type input "Chezy Loading"
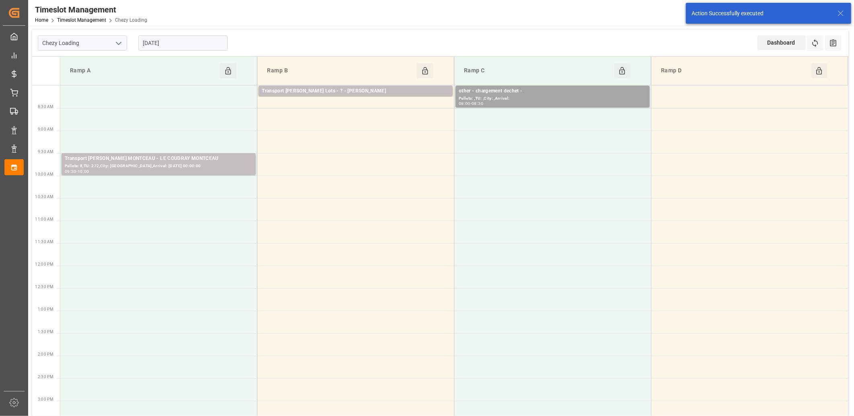
click at [204, 43] on input "[DATE]" at bounding box center [182, 42] width 89 height 15
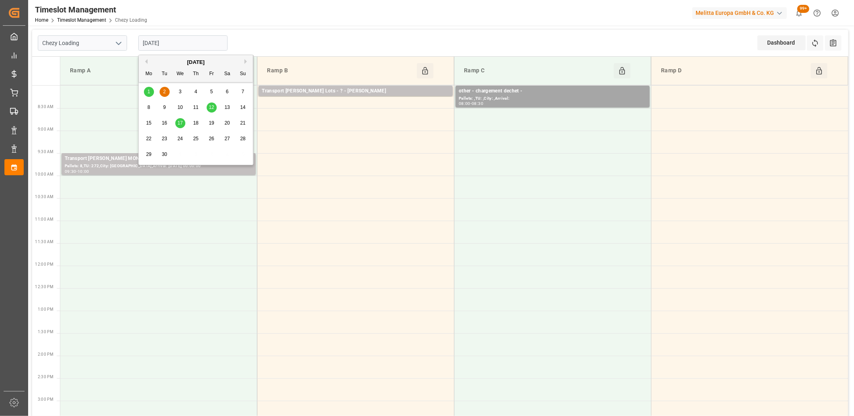
click at [146, 62] on button "Previous Month" at bounding box center [145, 61] width 5 height 5
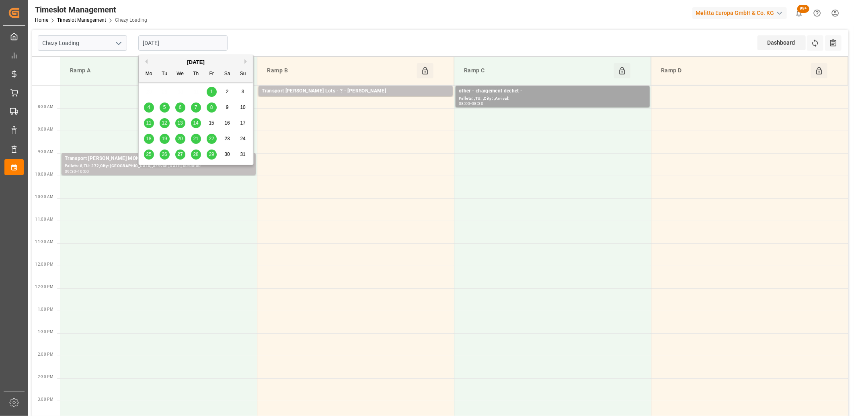
click at [195, 155] on span "28" at bounding box center [195, 155] width 5 height 6
type input "28-08-2025"
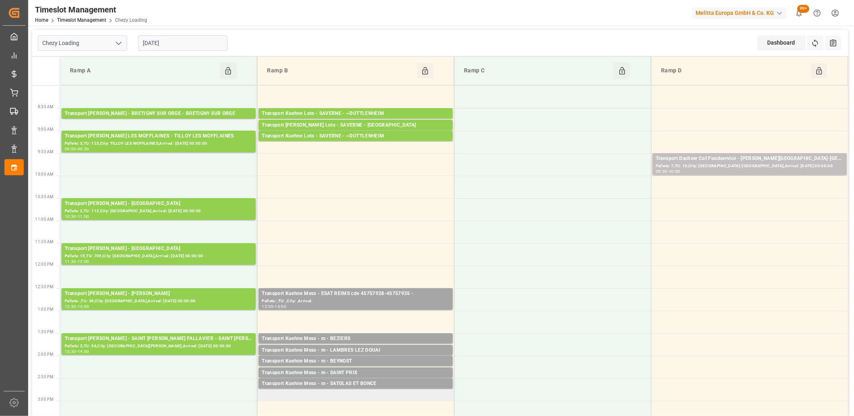
click at [312, 393] on td "Transport Kuehne Mess - m - SATOLAS ET BONCE Pallets: ,TU: 3,City: SATOLAS ET B…" at bounding box center [355, 389] width 197 height 23
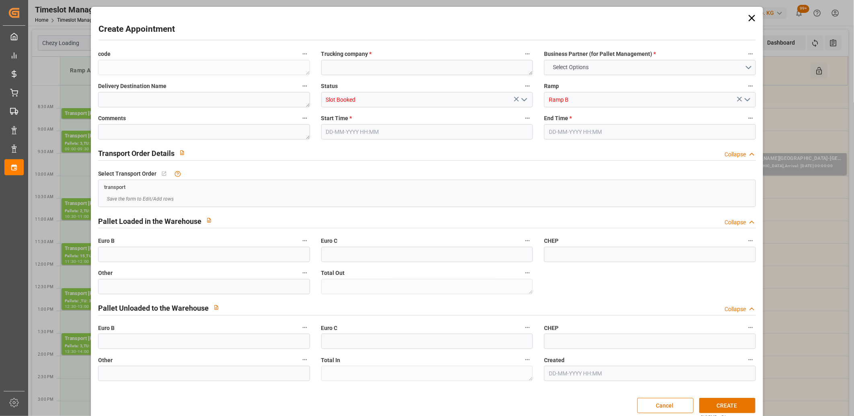
type input "0"
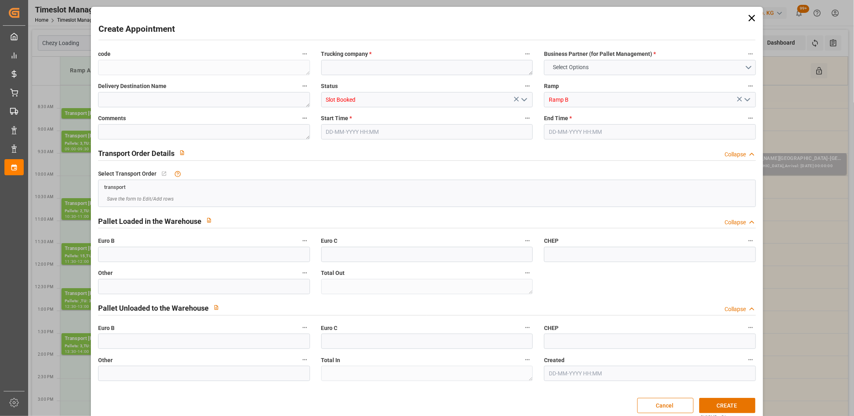
type input "0"
type input "28-08-2025 14:45"
type input "28-08-2025 15:00"
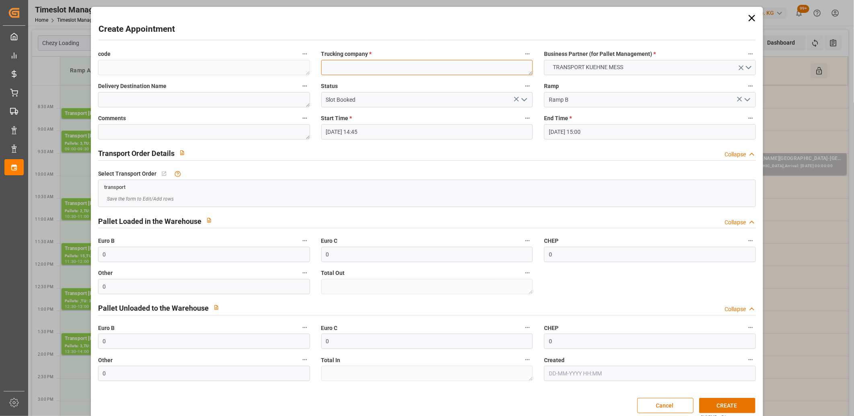
click at [329, 67] on textarea at bounding box center [427, 67] width 212 height 15
type textarea "m"
click at [731, 409] on button "CREATE" at bounding box center [727, 405] width 56 height 15
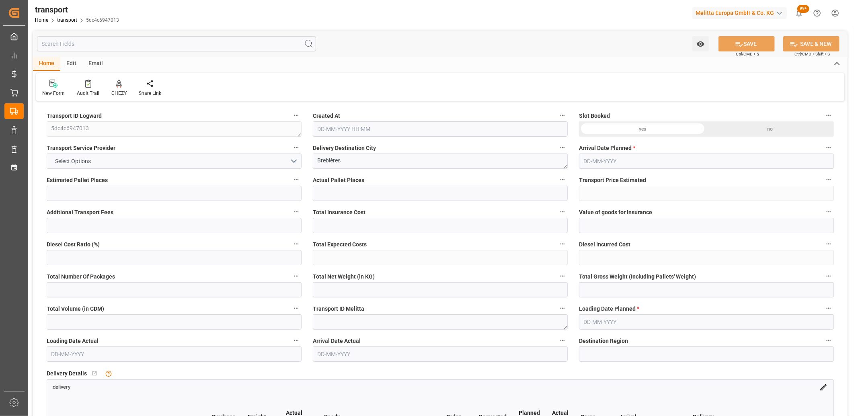
type input "2"
type input "77.9662"
type input "0"
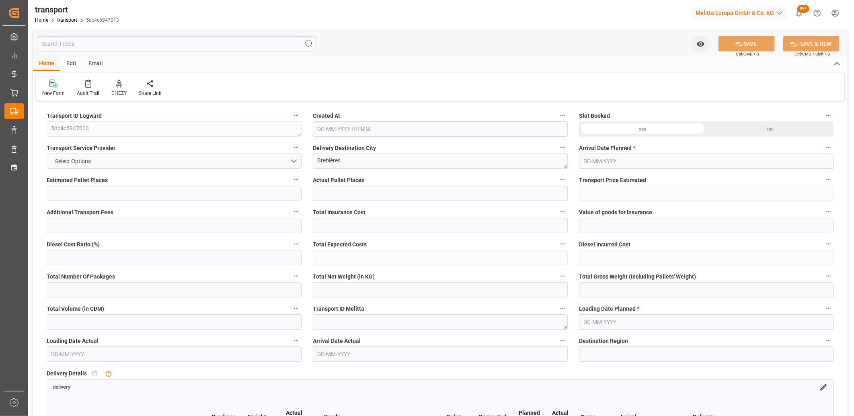
type input "77.9662"
type input "0"
type input "186.367"
type input "262.955"
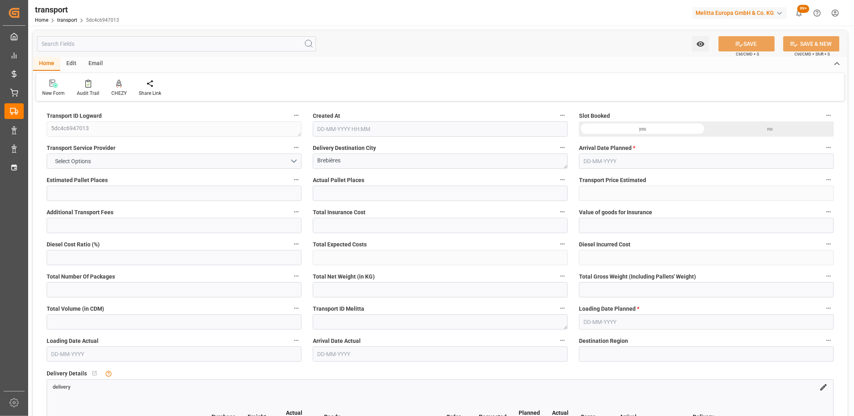
type input "1606.152"
type input "62"
type input "0"
type input "27"
type input "2"
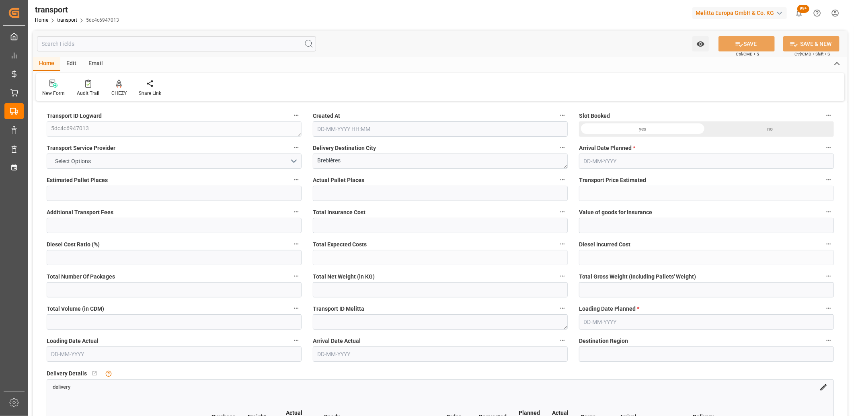
type input "101"
type input "216.955"
type input "0"
type input "4710.8598"
type input "0"
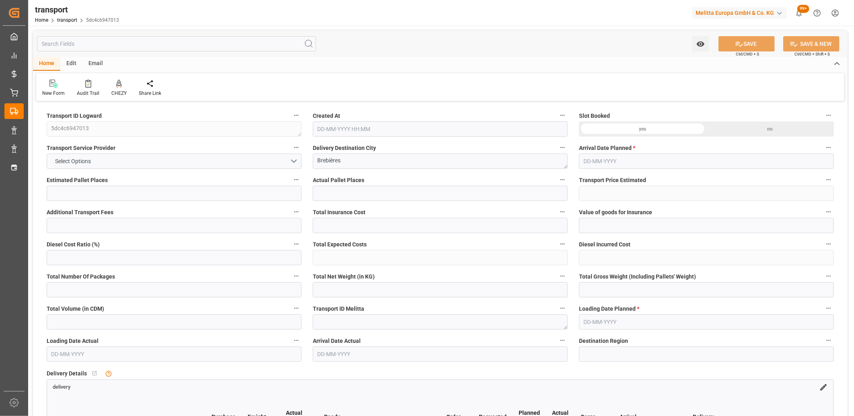
type input "0"
type input "21"
type input "35"
type input "27-08-2025 11:48"
type input "[DATE]"
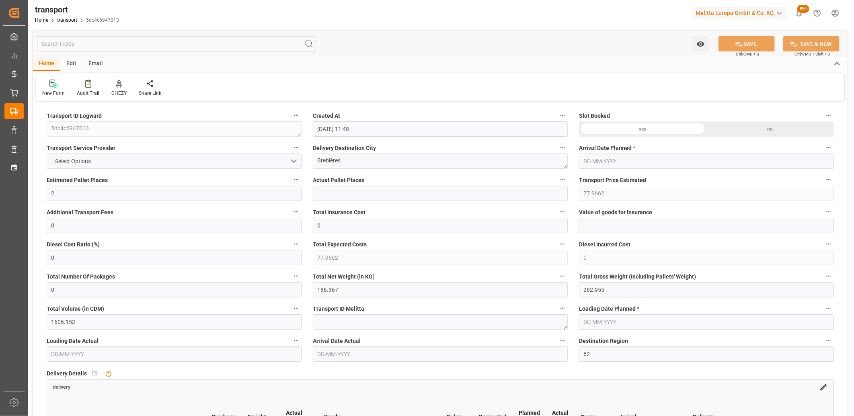
type input "[DATE]"
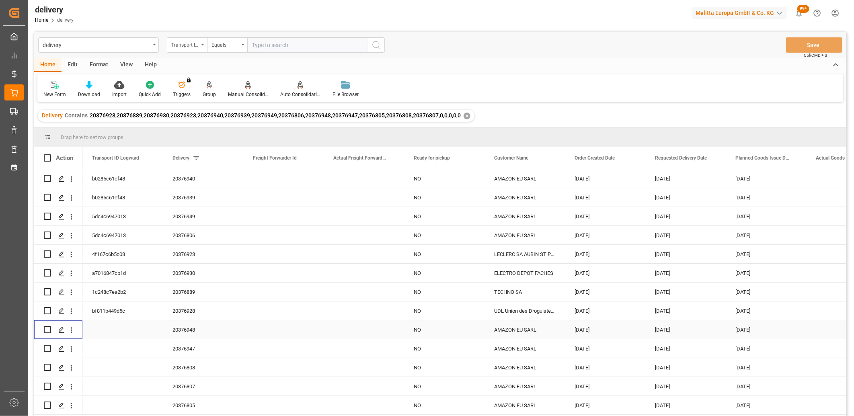
click at [46, 330] on input "Press Space to toggle row selection (unchecked)" at bounding box center [47, 329] width 7 height 7
checkbox input "true"
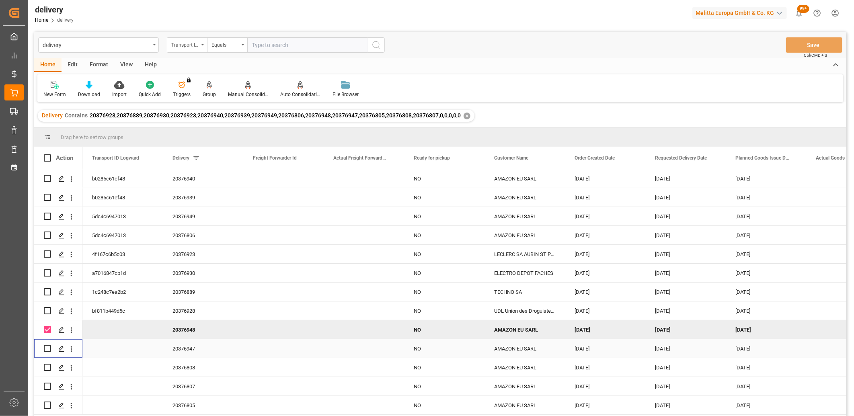
click at [47, 347] on input "Press Space to toggle row selection (unchecked)" at bounding box center [47, 348] width 7 height 7
checkbox input "true"
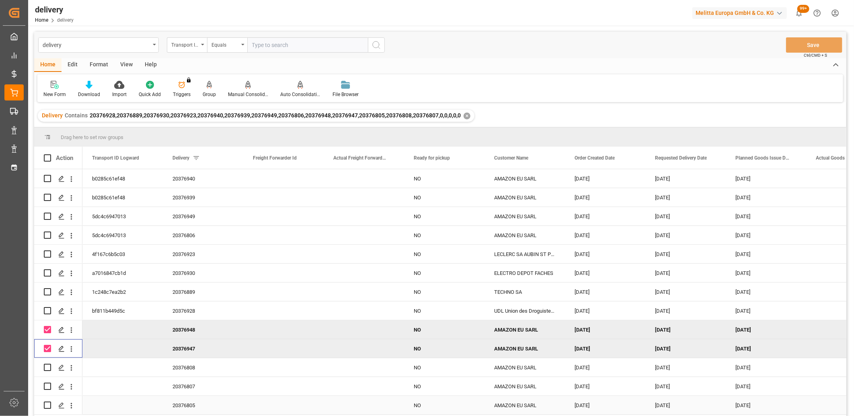
click at [46, 407] on input "Press Space to toggle row selection (unchecked)" at bounding box center [47, 405] width 7 height 7
checkbox input "true"
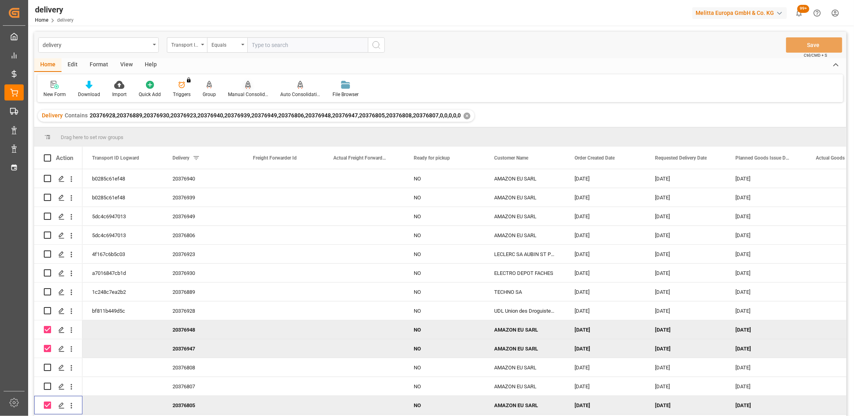
click at [246, 83] on icon at bounding box center [248, 84] width 6 height 7
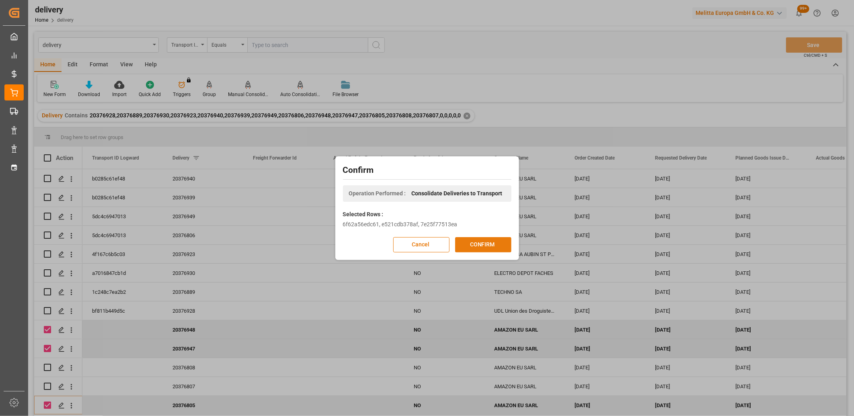
click at [462, 240] on button "CONFIRM" at bounding box center [483, 244] width 56 height 15
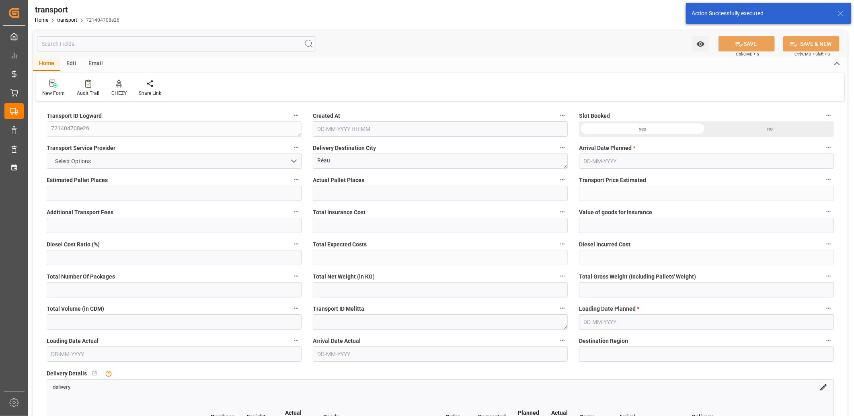
type input "3"
type input "65.2793"
type input "0"
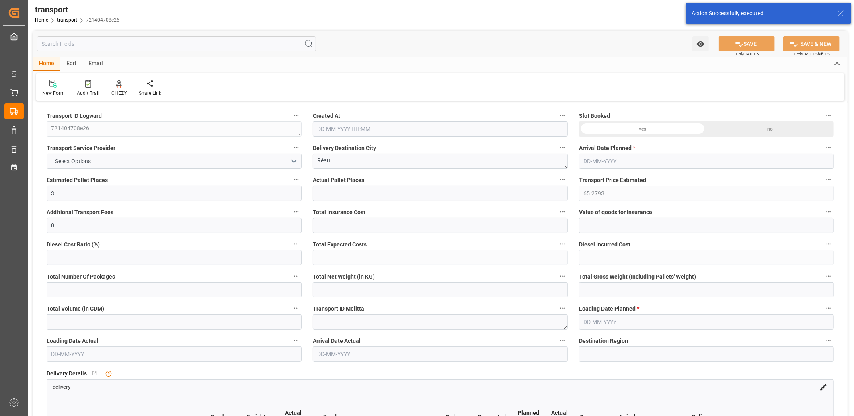
type input "65.2793"
type input "0"
type input "117.602"
type input "204.253"
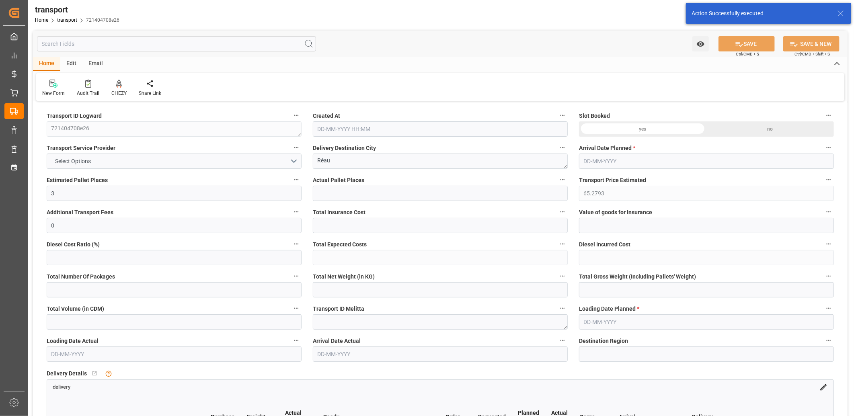
type input "979.317"
type input "77"
type input "0"
type input "14"
type input "3"
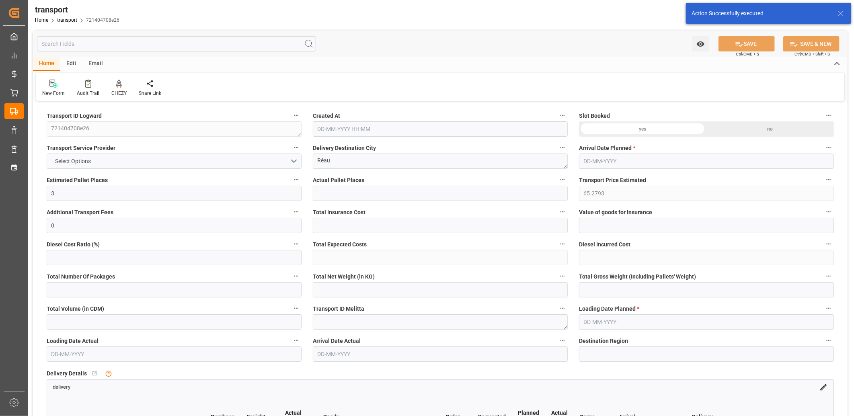
type input "101"
type input "135.253"
type input "0"
type input "4710.8598"
type input "0"
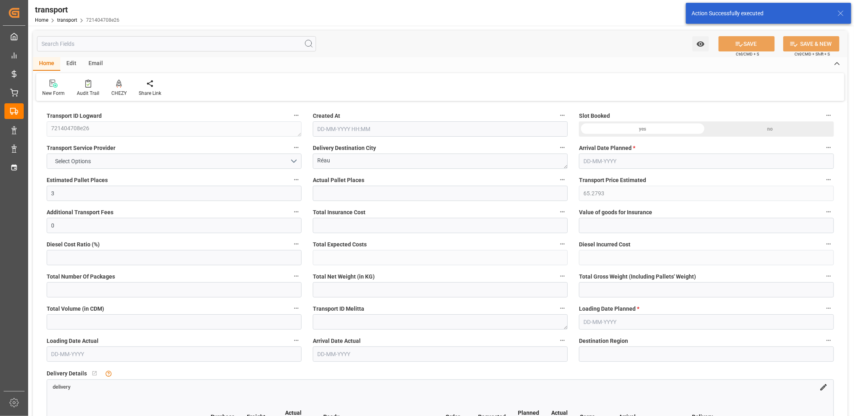
type input "0"
type input "21"
type input "35"
type input "27-08-2025 11:49"
type input "[DATE]"
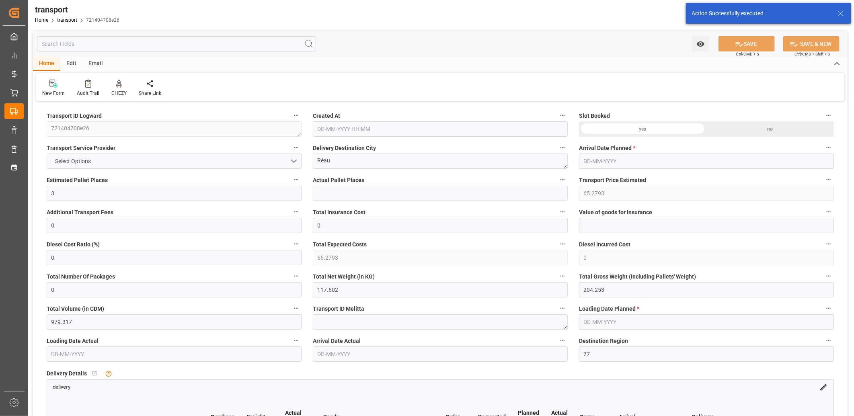
type input "[DATE]"
click at [119, 82] on icon at bounding box center [119, 83] width 6 height 7
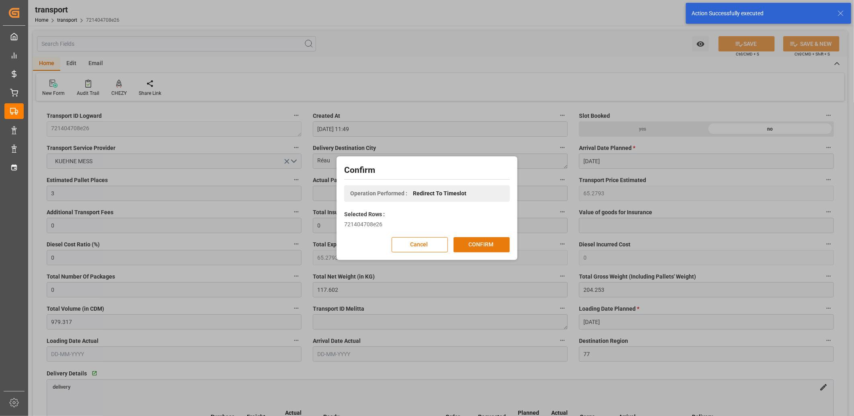
click at [482, 242] on button "CONFIRM" at bounding box center [482, 244] width 56 height 15
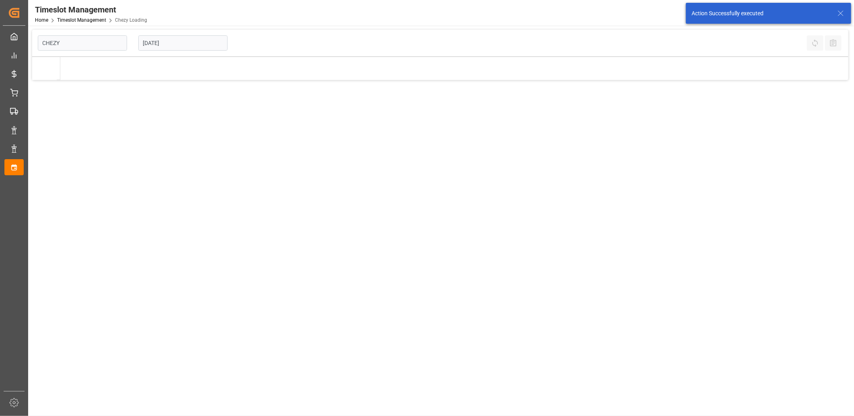
type input "Chezy Loading"
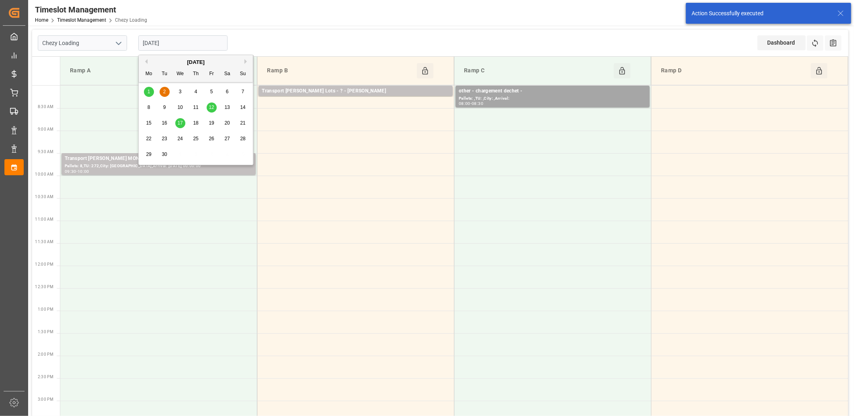
click at [206, 45] on input "[DATE]" at bounding box center [182, 42] width 89 height 15
click at [146, 62] on button "Previous Month" at bounding box center [145, 61] width 5 height 5
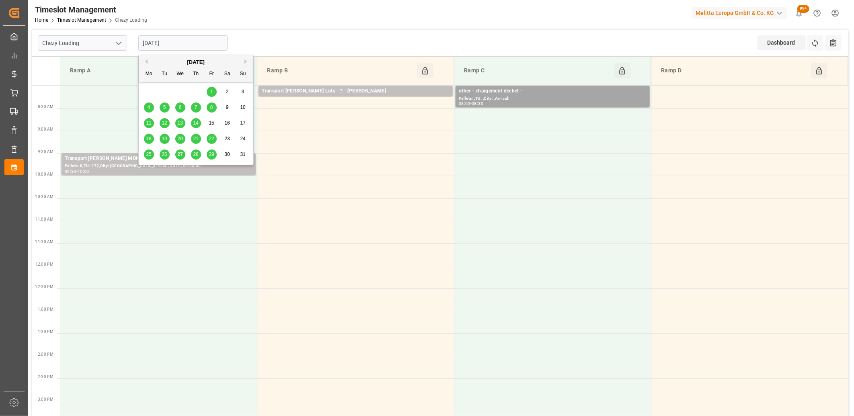
click at [196, 157] on span "28" at bounding box center [195, 155] width 5 height 6
type input "[DATE]"
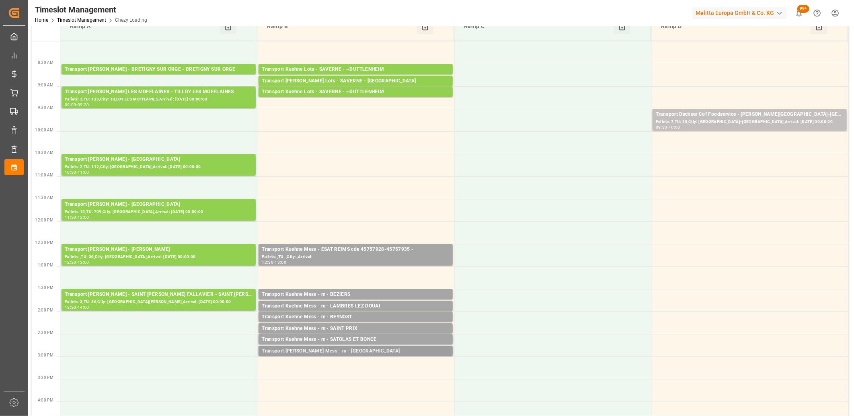
scroll to position [45, 0]
click at [356, 361] on td at bounding box center [355, 367] width 197 height 23
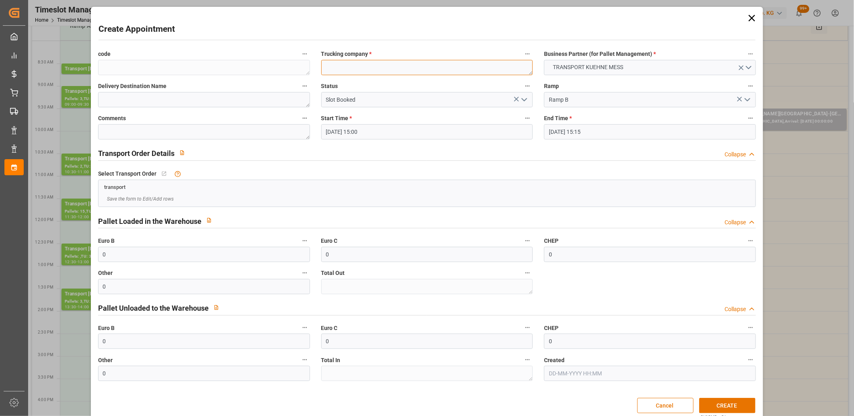
click at [356, 65] on textarea at bounding box center [427, 67] width 212 height 15
type textarea "m"
click at [729, 409] on button "CREATE" at bounding box center [727, 405] width 56 height 15
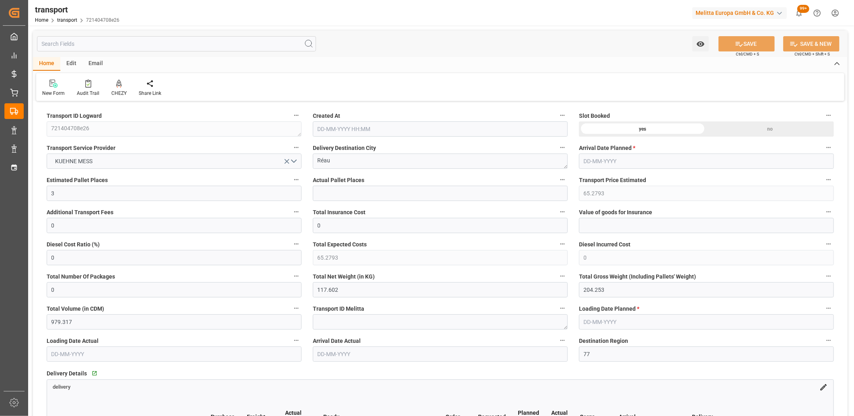
type input "[DATE] 11:49"
type input "[DATE]"
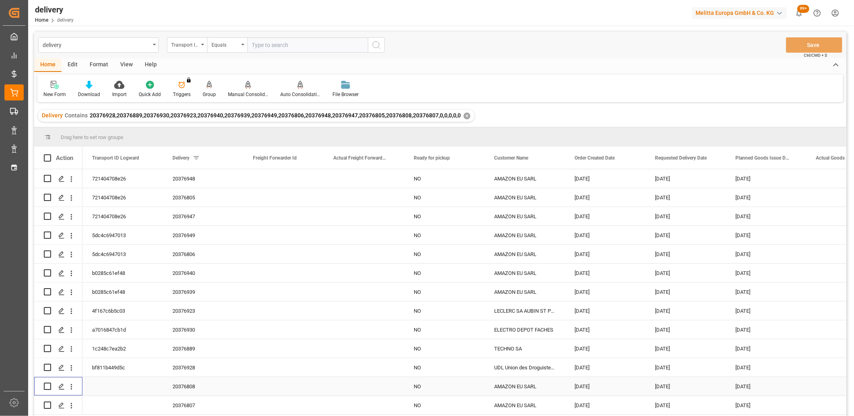
click at [48, 386] on input "Press Space to toggle row selection (unchecked)" at bounding box center [47, 386] width 7 height 7
checkbox input "true"
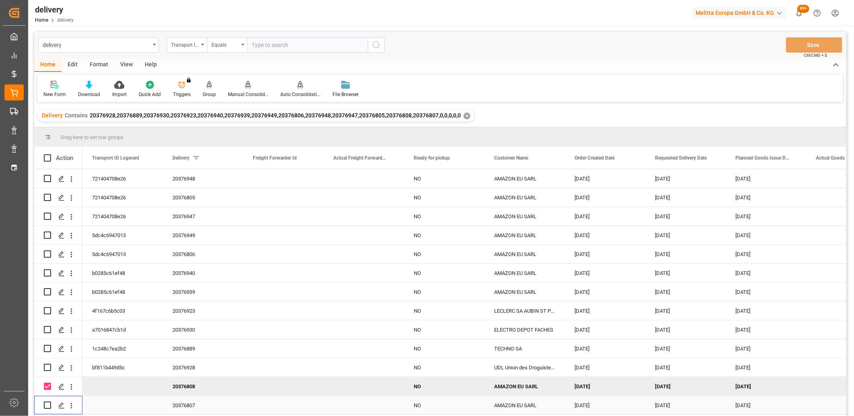
click at [46, 410] on div "Press SPACE to select this row." at bounding box center [47, 405] width 7 height 18
click at [45, 404] on input "Press Space to toggle row selection (unchecked)" at bounding box center [47, 405] width 7 height 7
checkbox input "true"
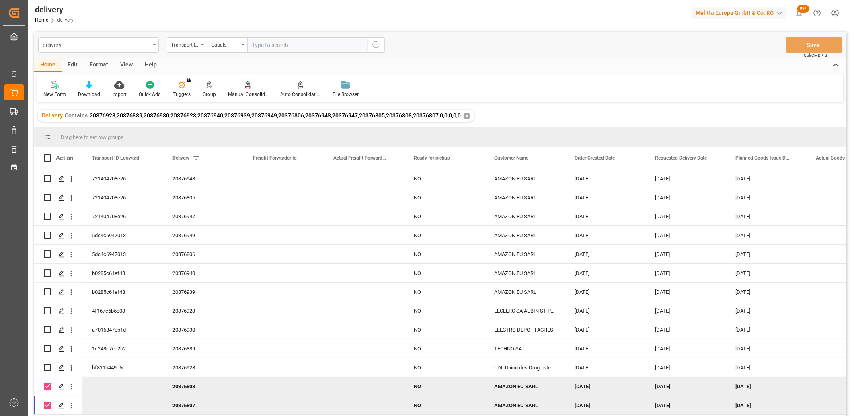
click at [246, 89] on div "Manual Consolidation" at bounding box center [248, 89] width 52 height 18
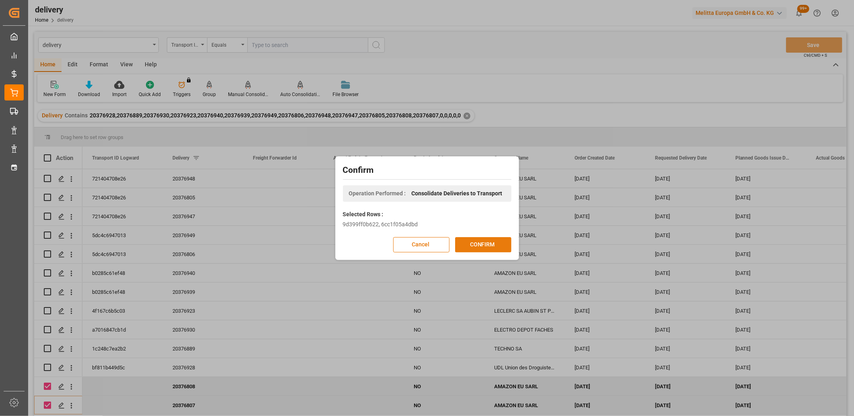
click at [471, 244] on button "CONFIRM" at bounding box center [483, 244] width 56 height 15
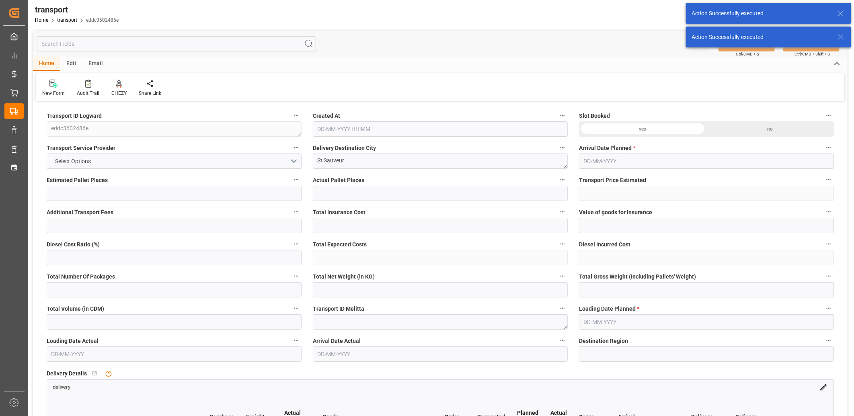
type input "2"
type input "36.25"
type input "0"
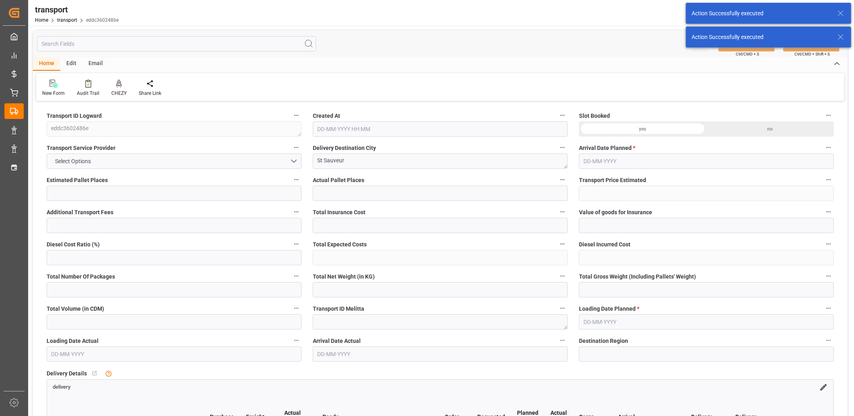
type input "36.25"
type input "0"
type input "21.131"
type input "70.6"
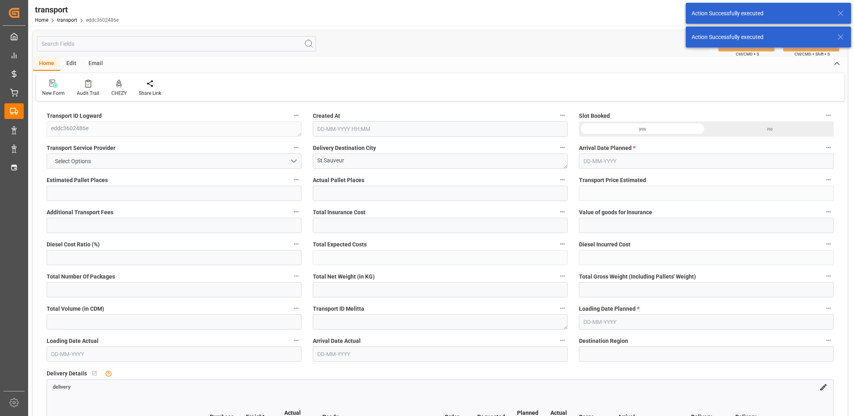
type input "172.553"
type input "80"
type input "0"
type input "3"
type input "2"
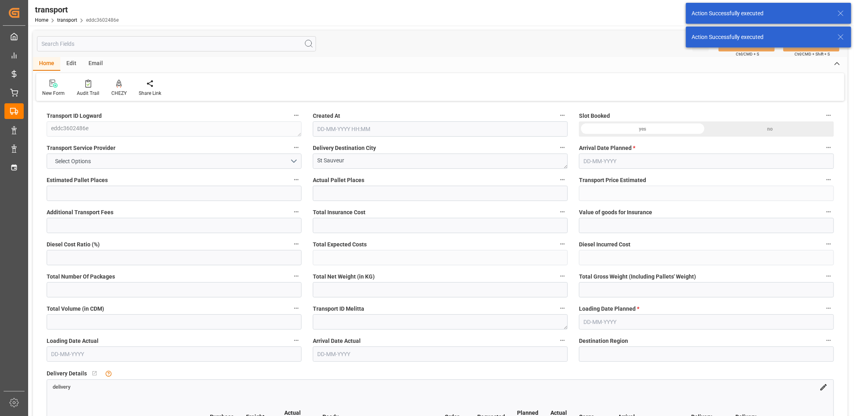
type input "101"
type input "24.6"
type input "0"
type input "4710.8598"
type input "0"
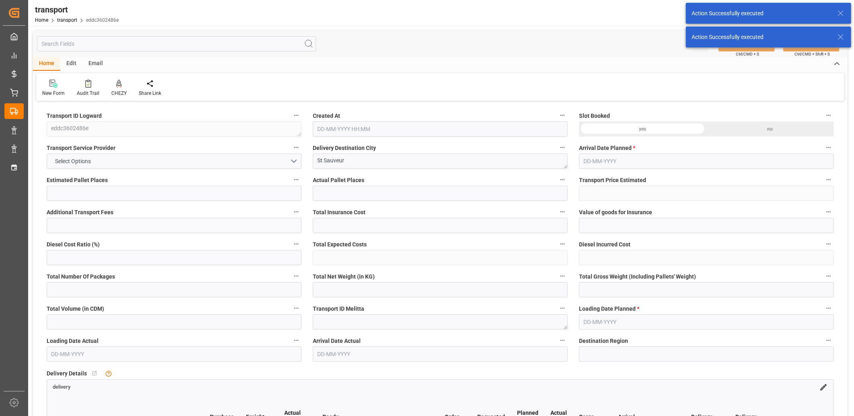
type input "0"
type input "21"
type input "35"
type input "27-08-2025 11:50"
type input "03-09-2025"
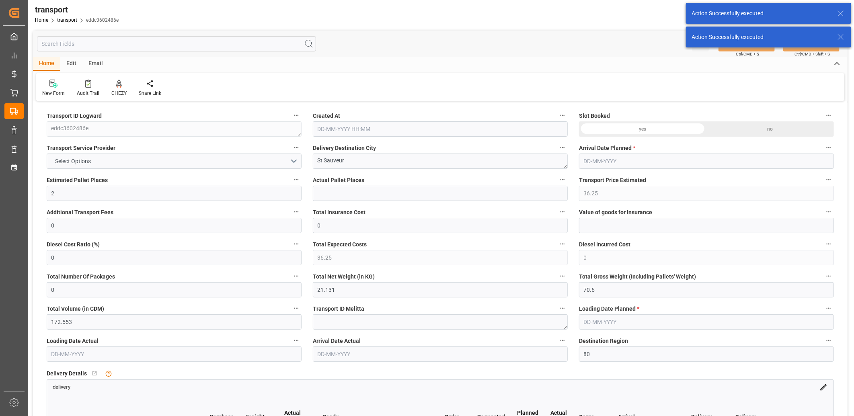
type input "[DATE]"
click at [116, 82] on icon at bounding box center [119, 84] width 6 height 8
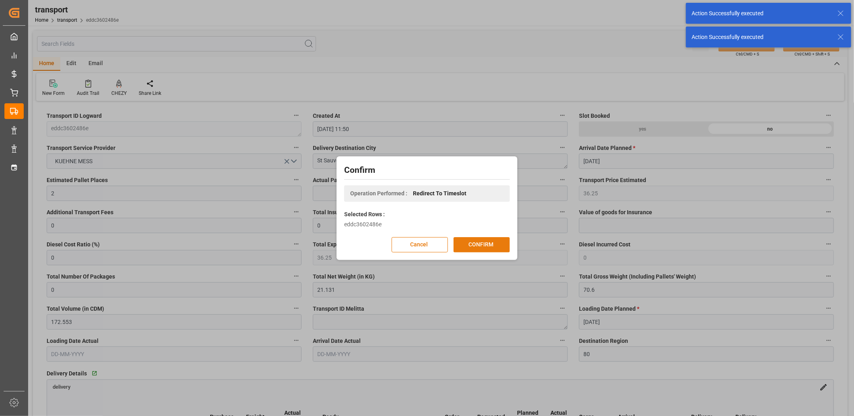
click at [481, 244] on button "CONFIRM" at bounding box center [482, 244] width 56 height 15
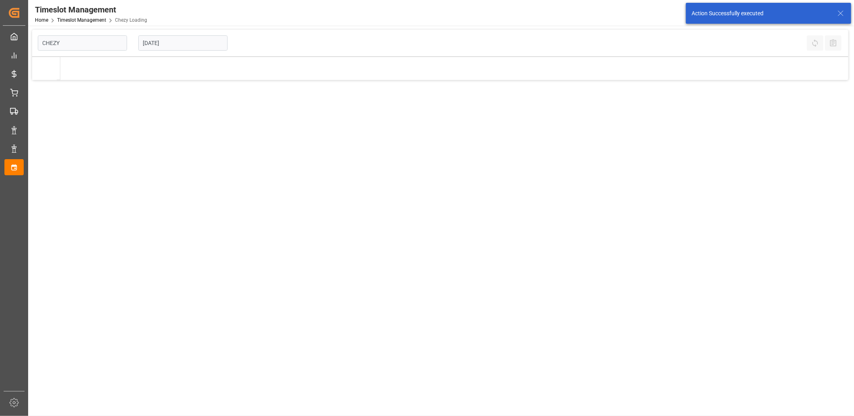
type input "Chezy Loading"
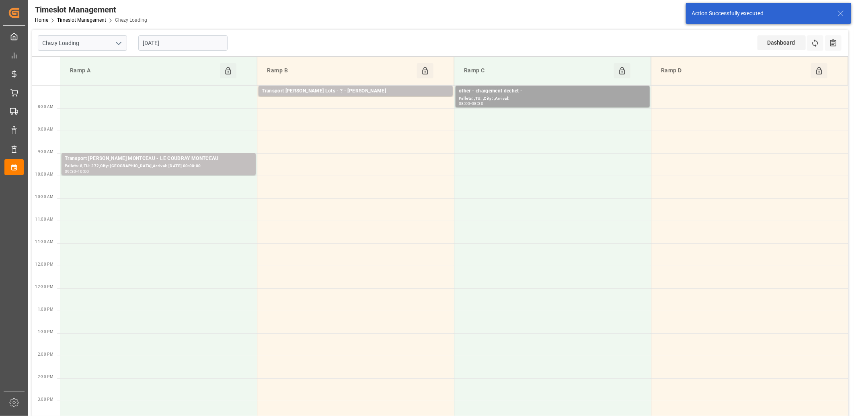
click at [198, 46] on input "[DATE]" at bounding box center [182, 42] width 89 height 15
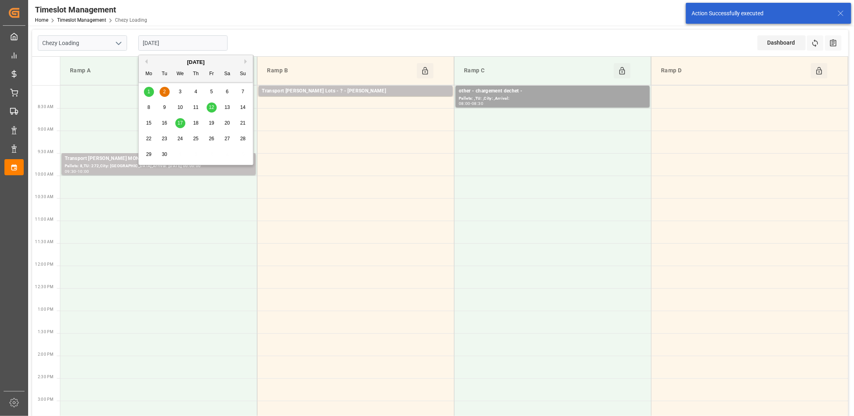
click at [146, 62] on button "Previous Month" at bounding box center [145, 61] width 5 height 5
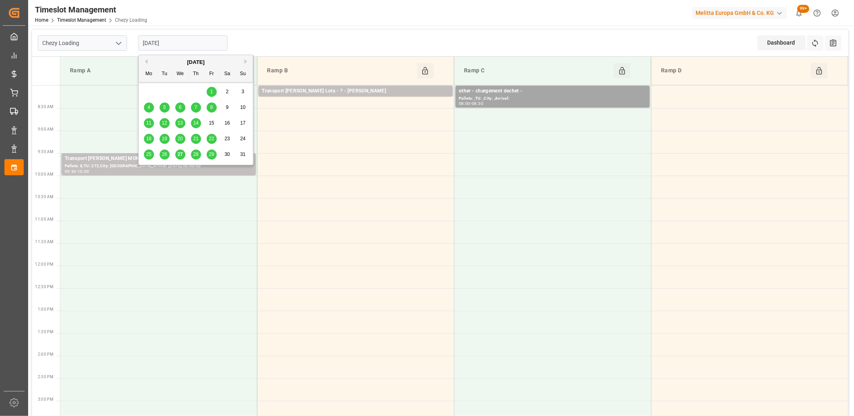
click at [197, 158] on div "28" at bounding box center [196, 155] width 10 height 10
type input "[DATE]"
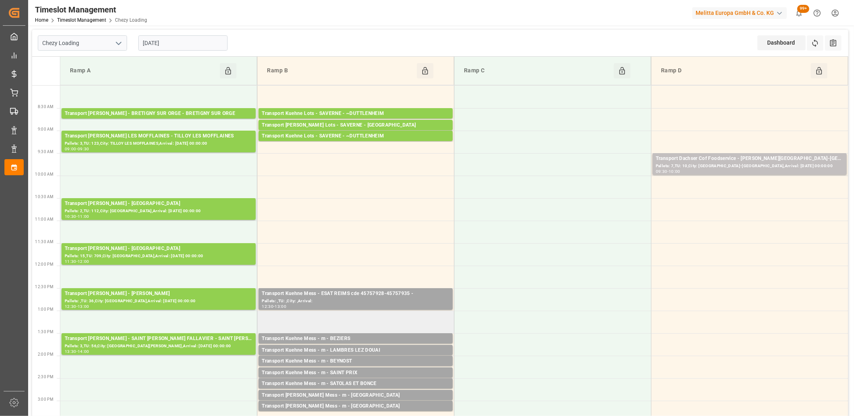
scroll to position [45, 0]
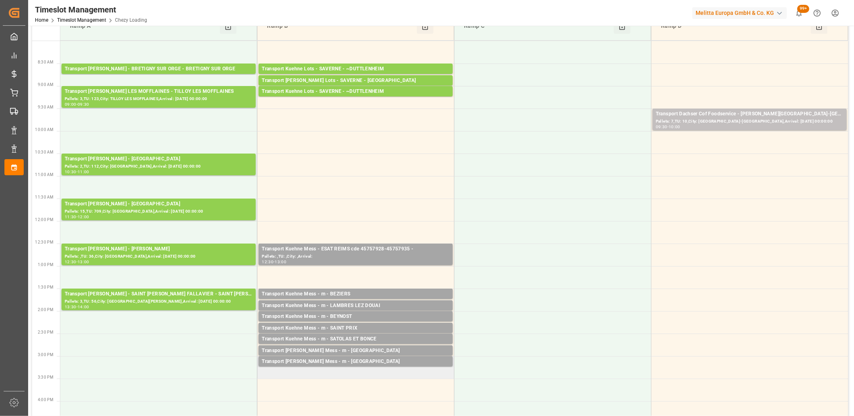
click at [335, 372] on td "Transport [PERSON_NAME] Mess - m - [PERSON_NAME] Pallets: ,TU: 14,City: [GEOGRA…" at bounding box center [355, 367] width 197 height 23
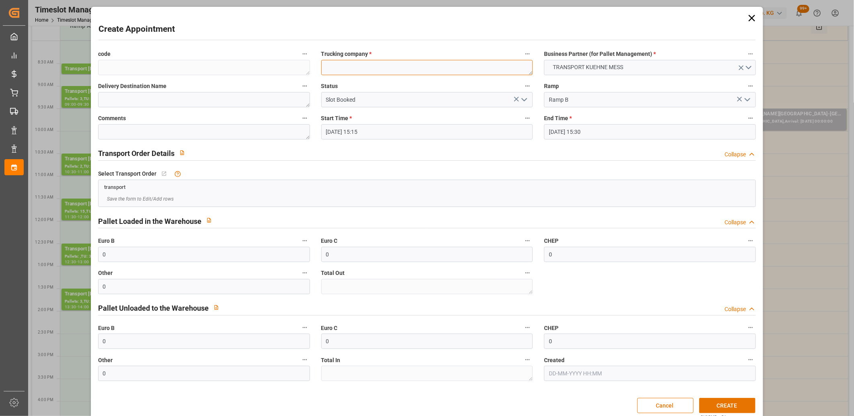
click at [371, 74] on textarea at bounding box center [427, 67] width 212 height 15
type textarea "m"
click at [710, 400] on button "CREATE" at bounding box center [727, 405] width 56 height 15
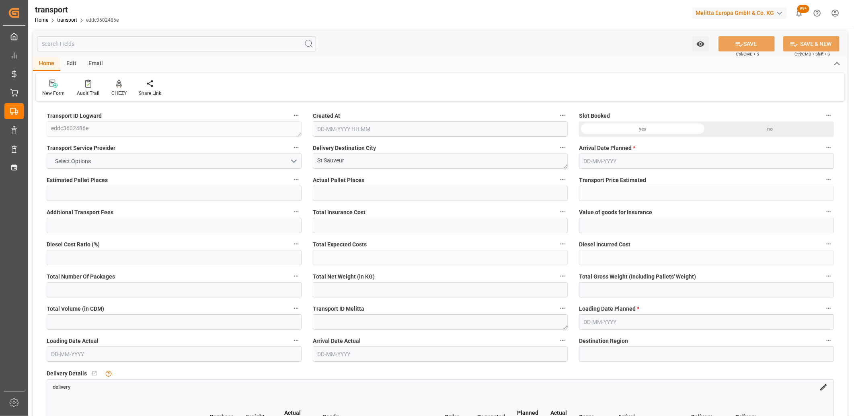
type input "2"
type input "36.25"
type input "0"
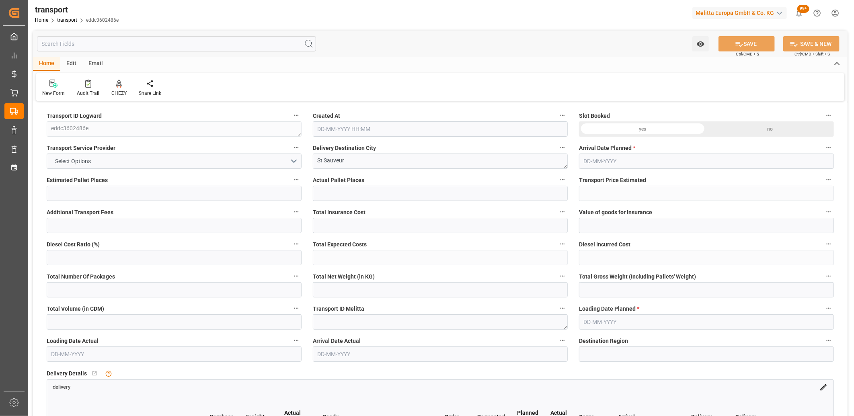
type input "36.25"
type input "0"
type input "21.131"
type input "70.6"
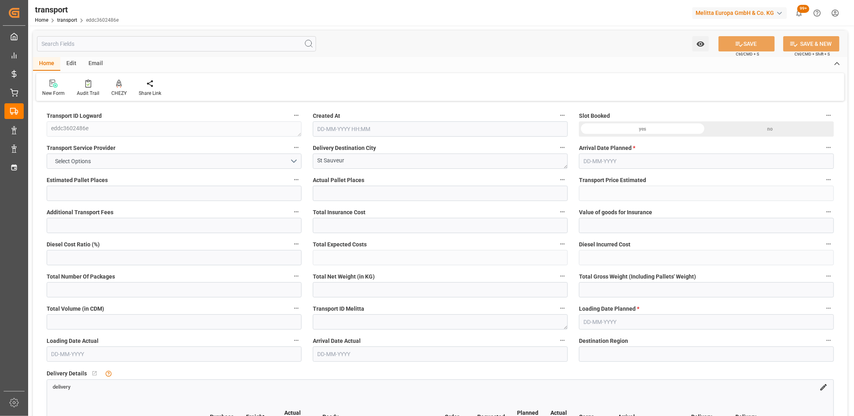
type input "172.553"
type input "80"
type input "0"
type input "3"
type input "2"
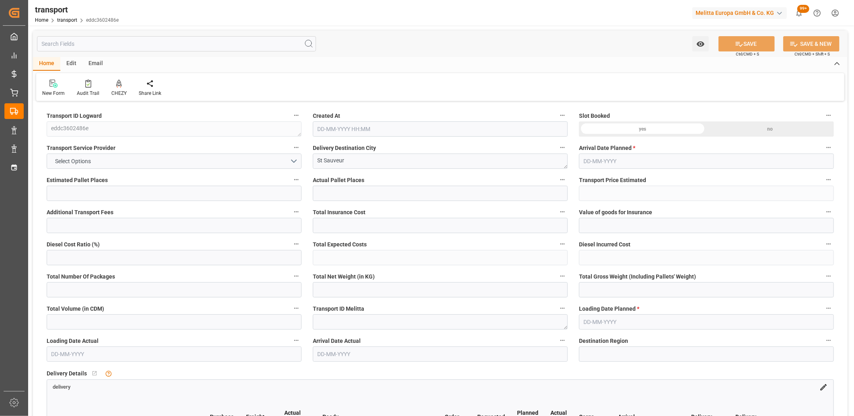
type input "101"
type input "24.6"
type input "0"
type input "4710.8598"
type input "0"
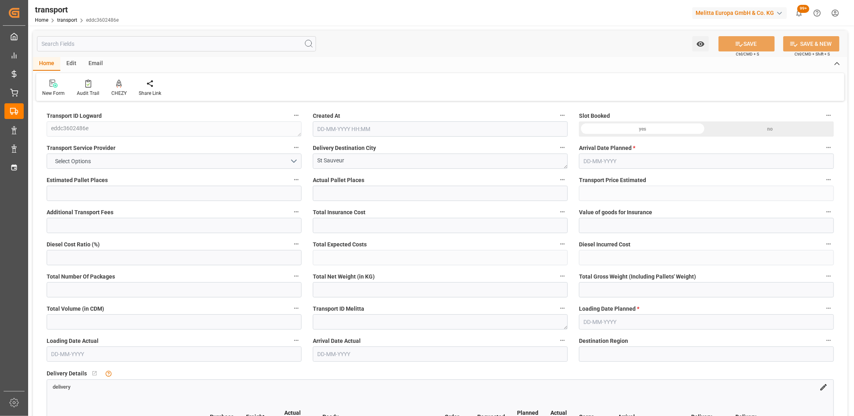
type input "0"
type input "21"
type input "35"
type input "27-08-2025 11:50"
type input "[DATE]"
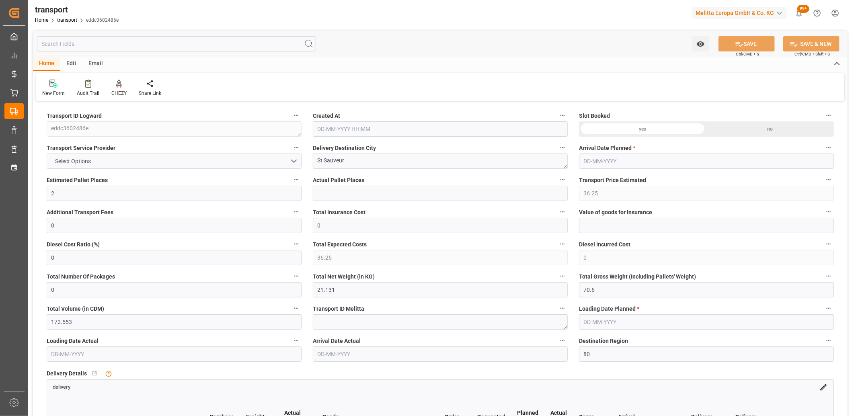
type input "[DATE]"
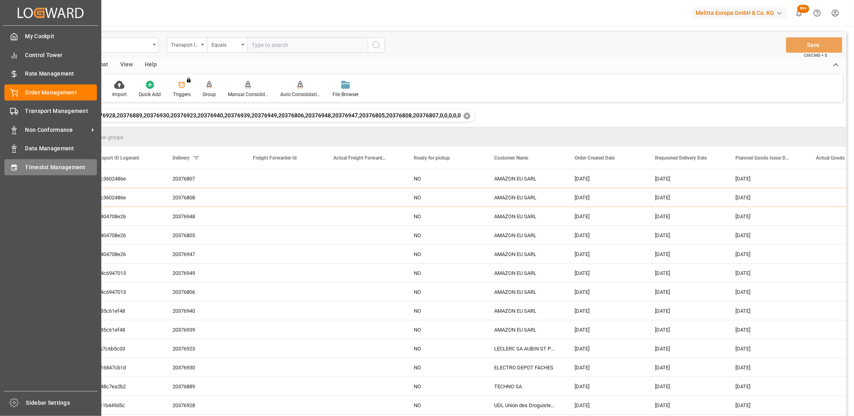
click at [27, 164] on span "Timeslot Management" at bounding box center [61, 167] width 72 height 8
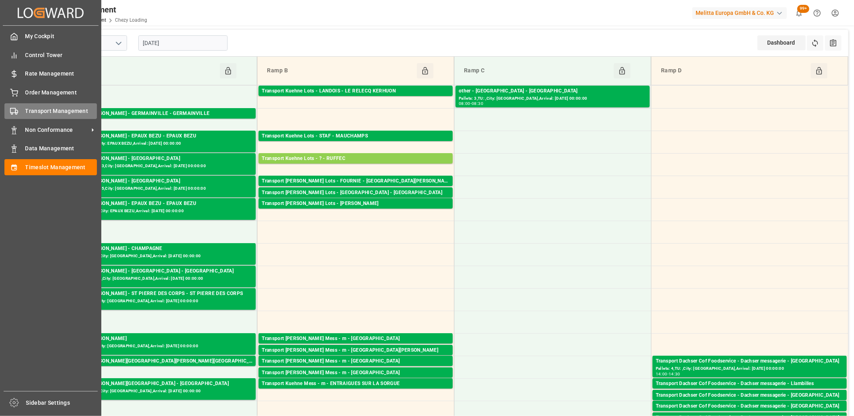
click at [52, 113] on span "Transport Management" at bounding box center [61, 111] width 72 height 8
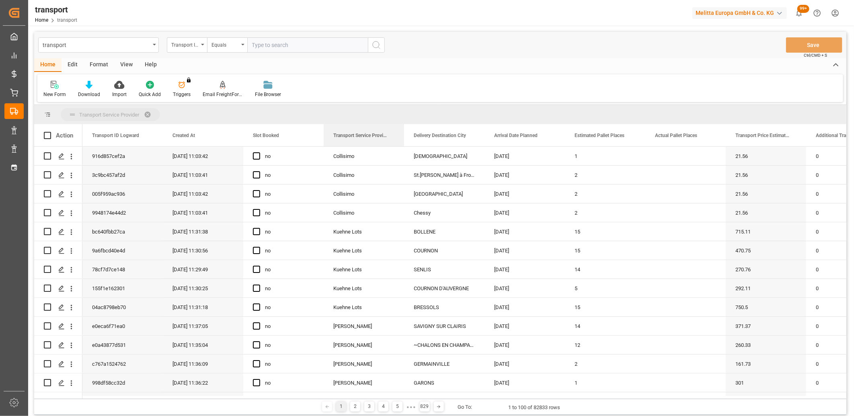
drag, startPoint x: 360, startPoint y: 138, endPoint x: 360, endPoint y: 118, distance: 19.3
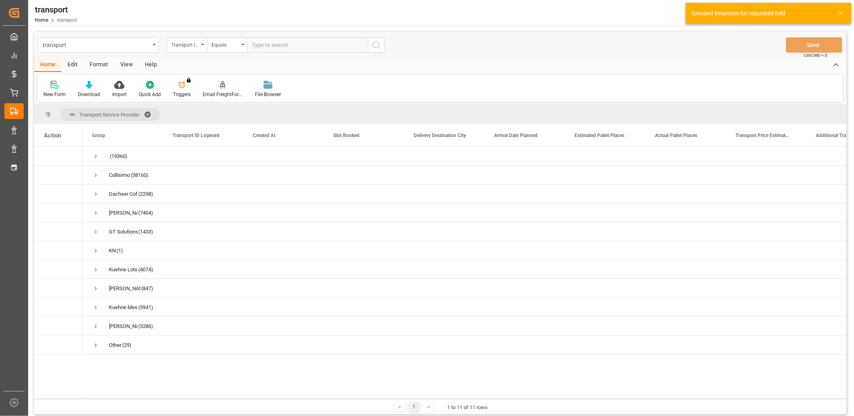
click at [203, 46] on div "Transport ID Logward" at bounding box center [187, 44] width 40 height 15
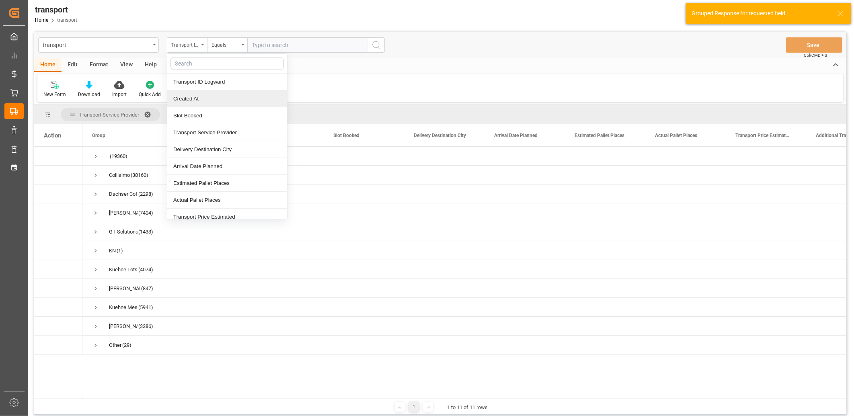
click at [196, 95] on div "Created At" at bounding box center [227, 98] width 120 height 17
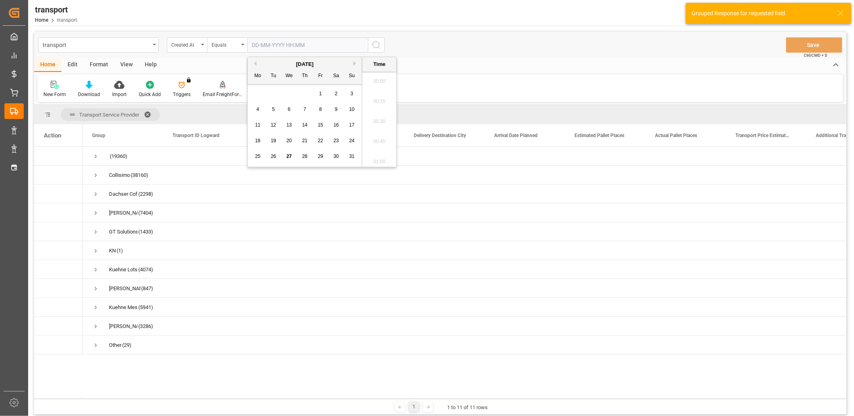
click at [267, 45] on input "text" at bounding box center [307, 44] width 121 height 15
click at [290, 157] on span "27" at bounding box center [288, 157] width 5 height 6
type input "27-08-2025 00:00"
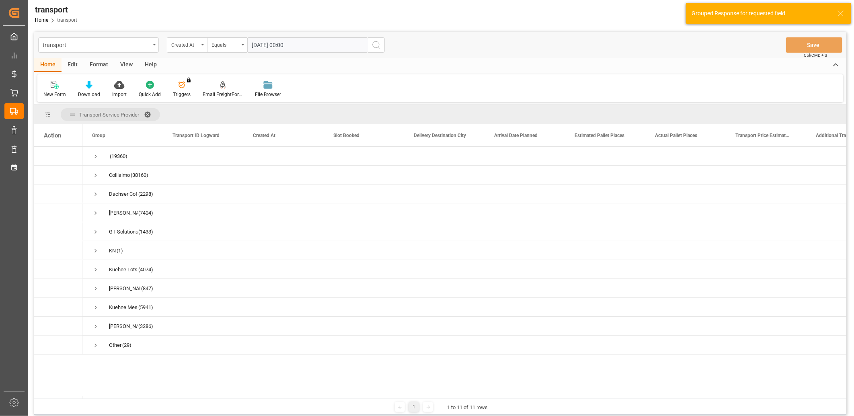
click at [374, 46] on icon "search button" at bounding box center [376, 45] width 10 height 10
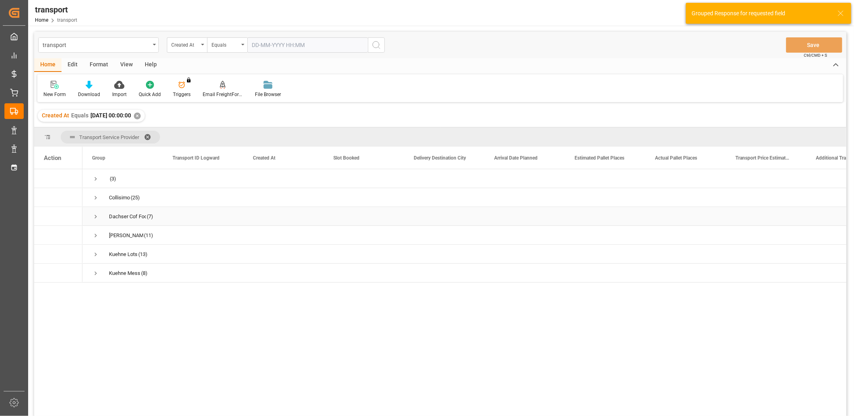
click at [97, 218] on span "Press SPACE to select this row." at bounding box center [95, 216] width 7 height 7
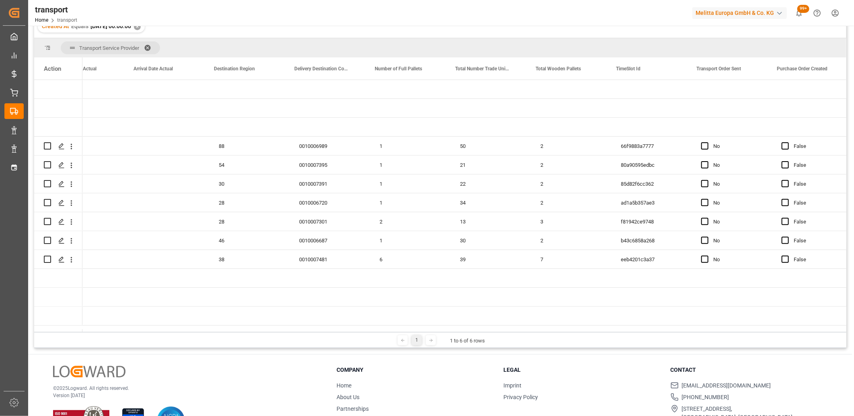
scroll to position [0, 1727]
click at [697, 145] on span "Press SPACE to select this row." at bounding box center [700, 145] width 7 height 7
click at [703, 142] on input "Press SPACE to select this row." at bounding box center [703, 142] width 0 height 0
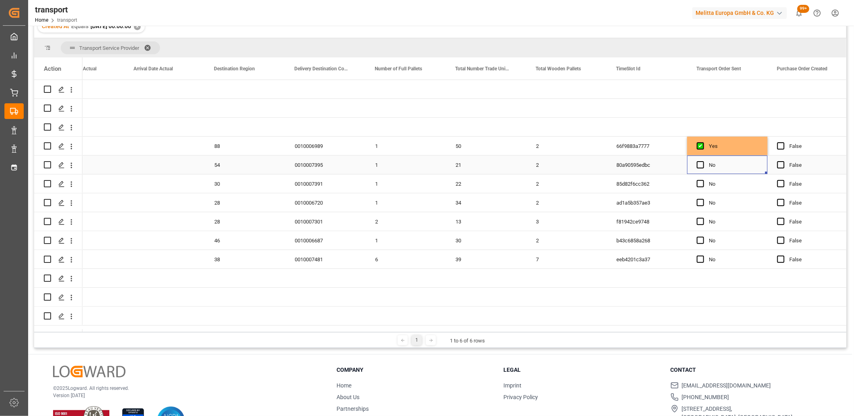
click at [698, 168] on div "Press SPACE to select this row." at bounding box center [703, 165] width 12 height 18
click at [698, 165] on span "Press SPACE to select this row." at bounding box center [700, 164] width 7 height 7
click at [703, 161] on input "Press SPACE to select this row." at bounding box center [703, 161] width 0 height 0
click at [700, 183] on span "Press SPACE to select this row." at bounding box center [700, 183] width 7 height 7
click at [703, 180] on input "Press SPACE to select this row." at bounding box center [703, 180] width 0 height 0
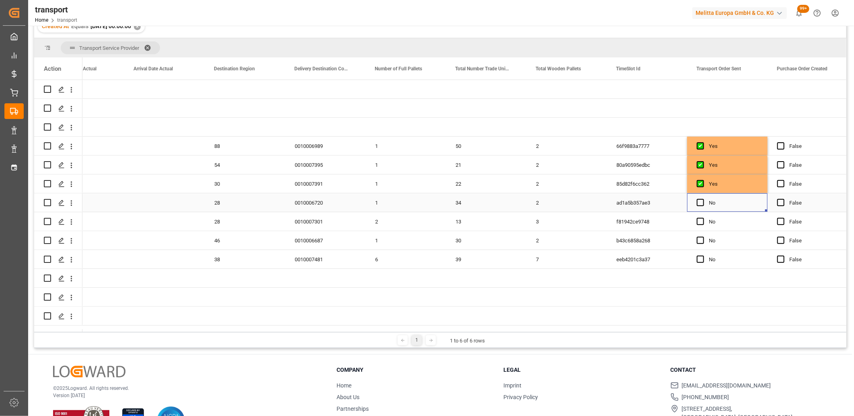
click at [696, 204] on div "No" at bounding box center [727, 202] width 80 height 18
click at [701, 203] on span "Press SPACE to select this row." at bounding box center [700, 202] width 7 height 7
click at [703, 199] on input "Press SPACE to select this row." at bounding box center [703, 199] width 0 height 0
click at [700, 220] on span "Press SPACE to select this row." at bounding box center [700, 221] width 7 height 7
click at [703, 218] on input "Press SPACE to select this row." at bounding box center [703, 218] width 0 height 0
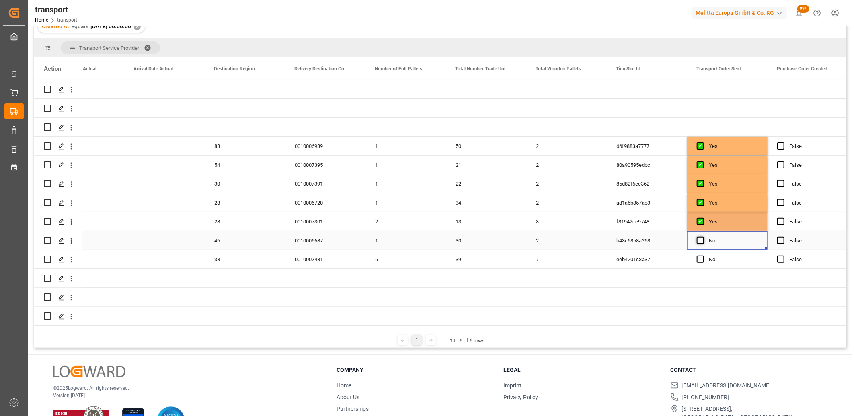
click at [700, 238] on span "Press SPACE to select this row." at bounding box center [700, 240] width 7 height 7
click at [703, 237] on input "Press SPACE to select this row." at bounding box center [703, 237] width 0 height 0
click at [700, 256] on span "Press SPACE to select this row." at bounding box center [700, 259] width 7 height 7
click at [703, 256] on input "Press SPACE to select this row." at bounding box center [703, 256] width 0 height 0
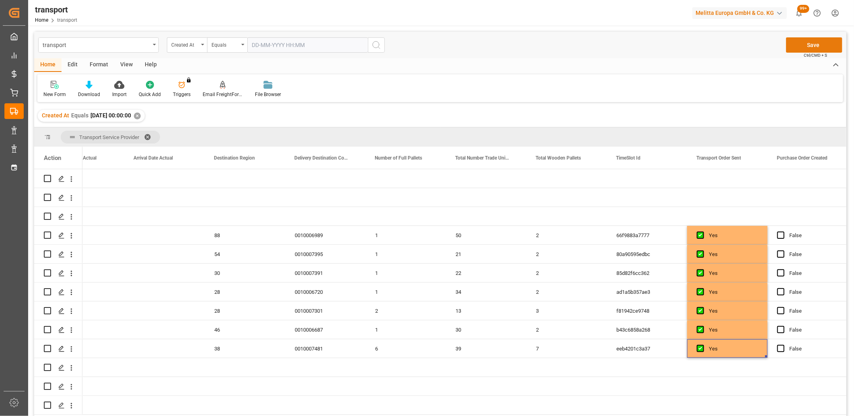
click at [819, 47] on button "Save" at bounding box center [814, 44] width 56 height 15
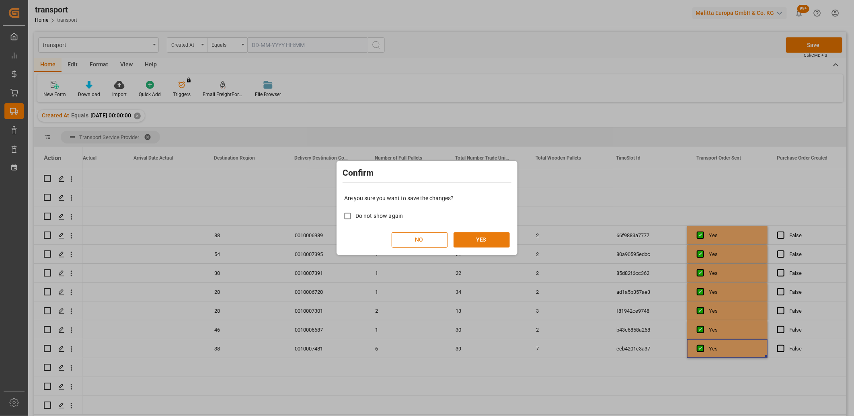
click at [480, 238] on button "YES" at bounding box center [482, 239] width 56 height 15
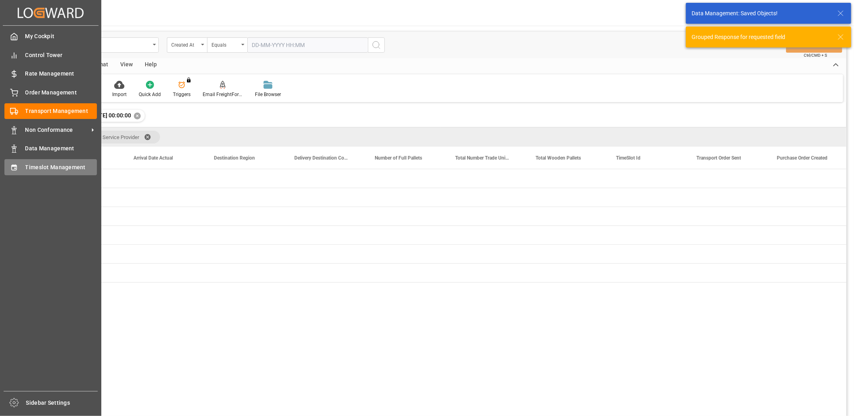
click at [22, 169] on div "Timeslot Management Timeslot Management" at bounding box center [50, 167] width 92 height 16
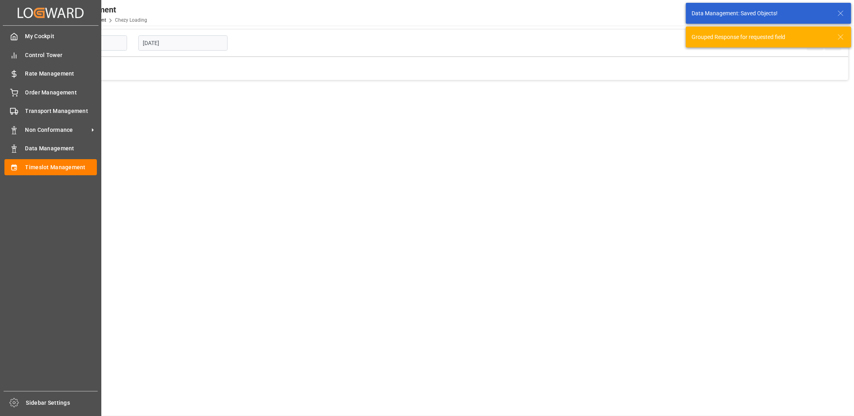
type input "Chezy Loading"
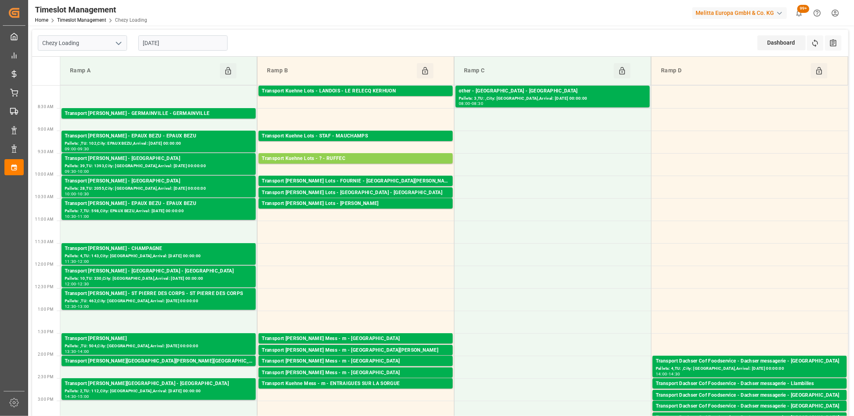
click at [206, 40] on input "27-08-2025" at bounding box center [182, 42] width 89 height 15
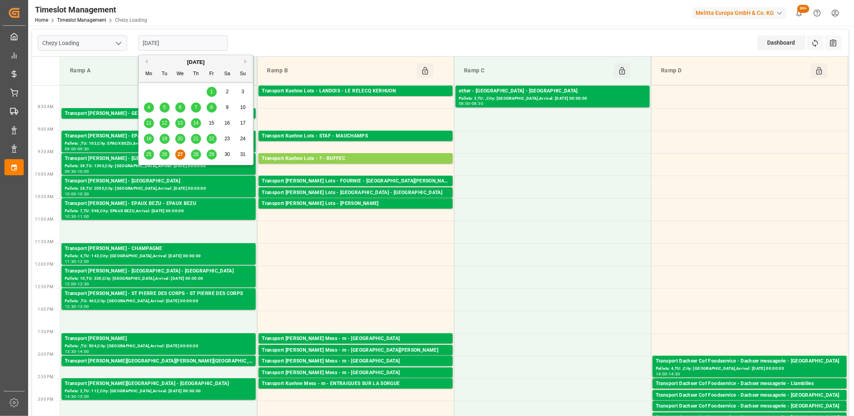
click at [195, 155] on span "28" at bounding box center [195, 155] width 5 height 6
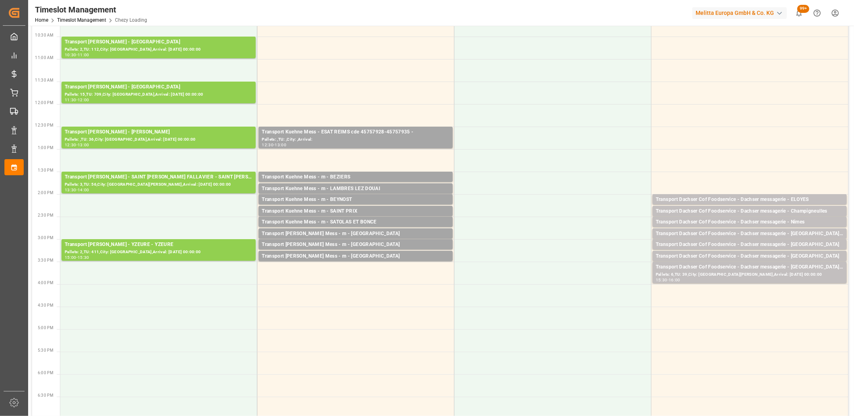
scroll to position [179, 0]
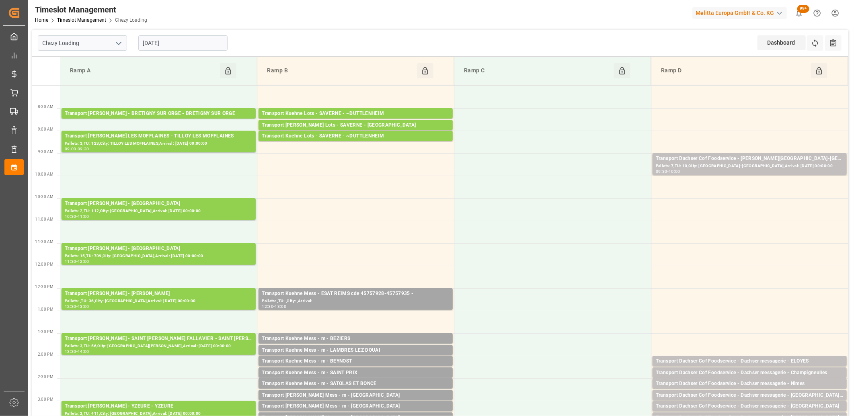
click at [210, 43] on input "28-08-2025" at bounding box center [182, 42] width 89 height 15
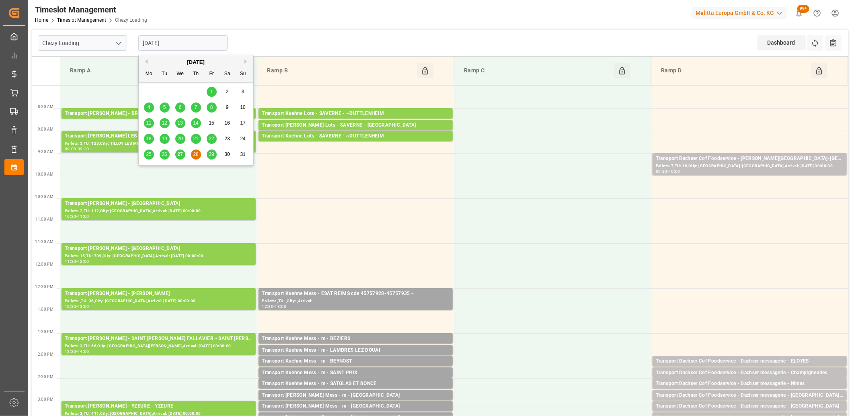
click at [211, 153] on span "29" at bounding box center [211, 155] width 5 height 6
type input "[DATE]"
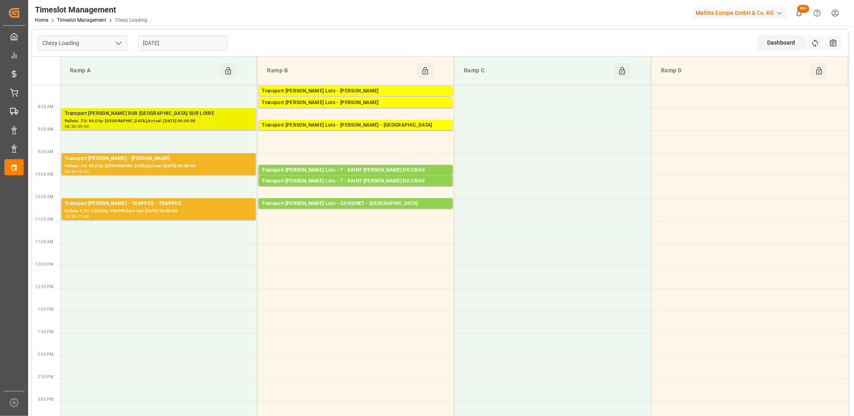
click at [204, 121] on div "Pallets: ,TU: 64,City: CHATEAUNEUF SUR LOIRE,Arrival: 2025-09-01 00:00:00" at bounding box center [159, 121] width 188 height 7
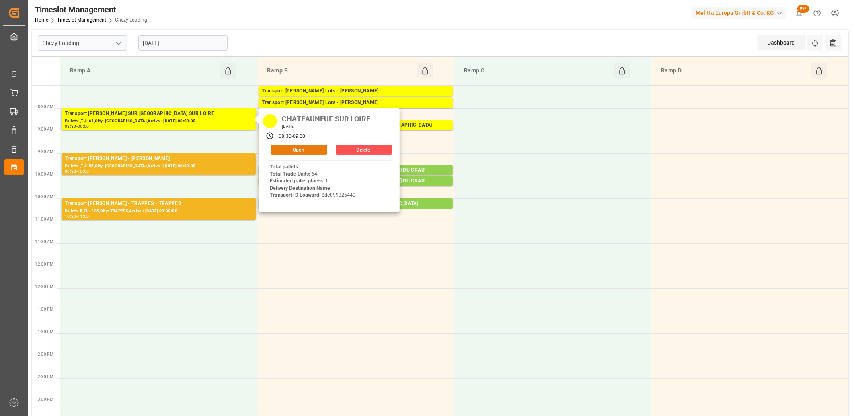
click at [281, 148] on button "Open" at bounding box center [299, 150] width 56 height 10
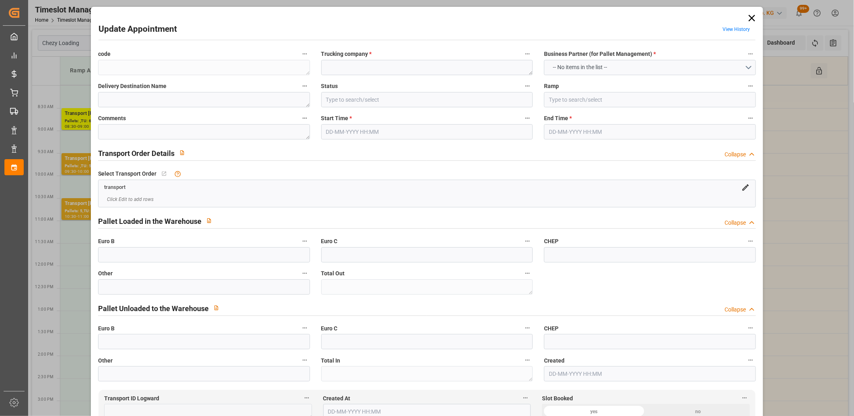
type textarea "2f354118a3f5"
type textarea "CHATEAUNEUF SUR LOIRE"
type input "In Progress"
type input "Ramp A"
type textarea "0"
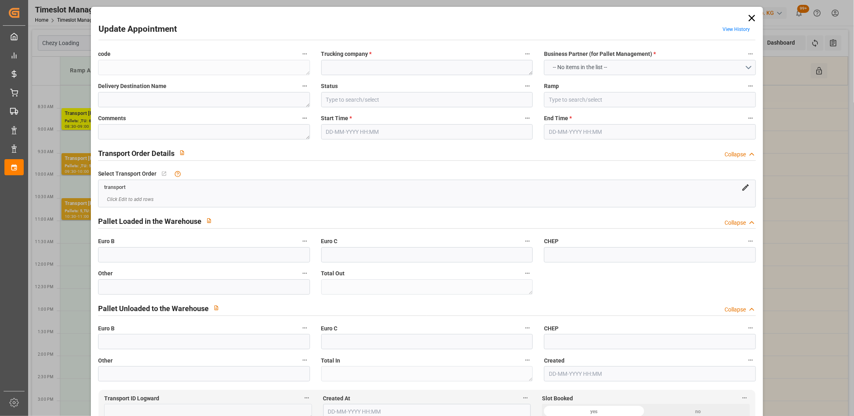
type textarea "0"
type textarea "8dc099325440"
type textarea "CHATEAUNEUF SUR LOIRE"
type textarea "0000700917"
type textarea "2f354118a3f5"
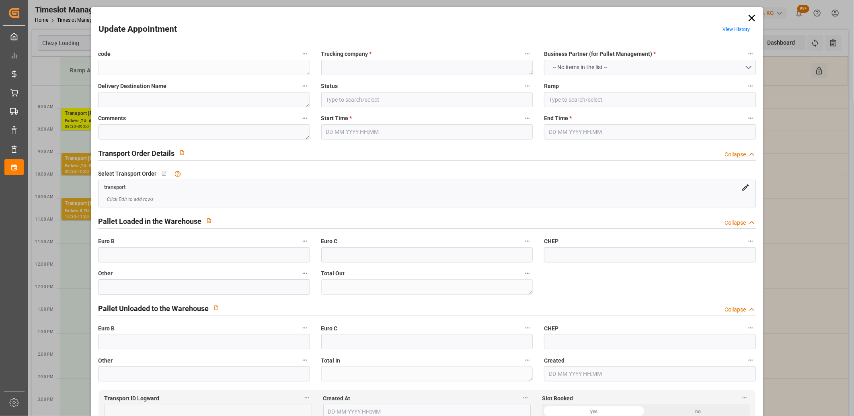
type textarea "FR-02570"
type textarea "FR"
type input "Road"
type input "FR"
type input "02570"
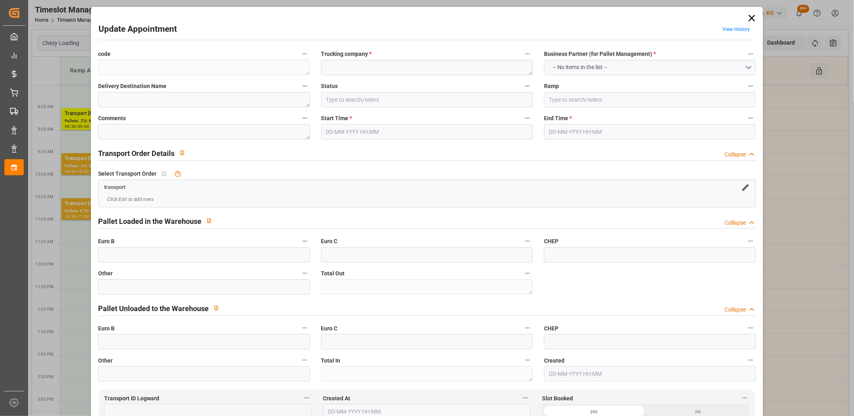
type input "FR"
type input "45110"
type input "Small Shipment"
type input "3.5-7.5 t"
type input "EURO 6"
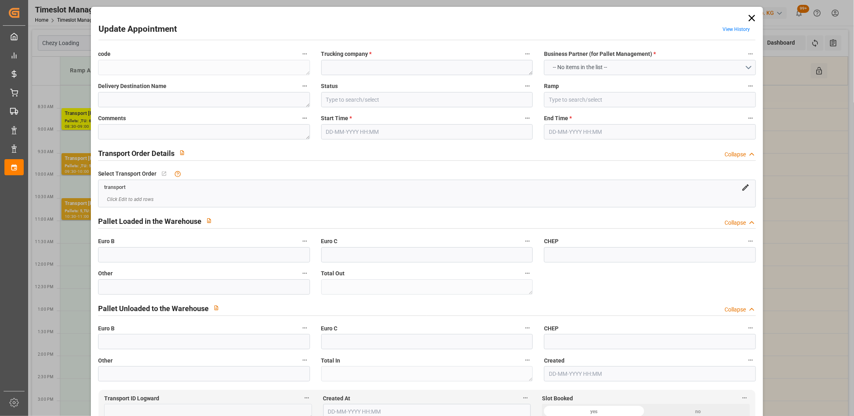
type input "Diesel"
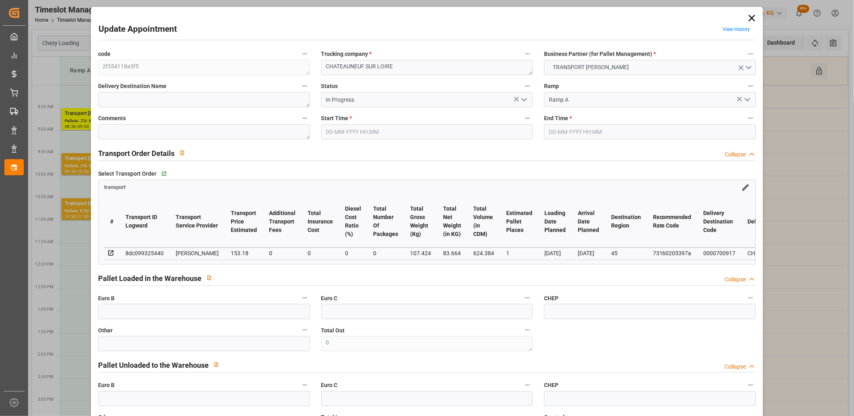
type input "1"
type input "153.18"
type input "0"
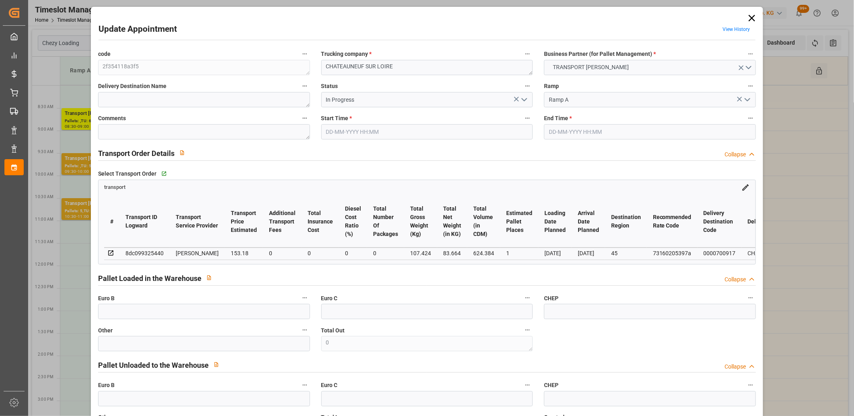
type input "146.9762"
type input "-6.2038"
type input "0"
type input "83.664"
type input "153.424"
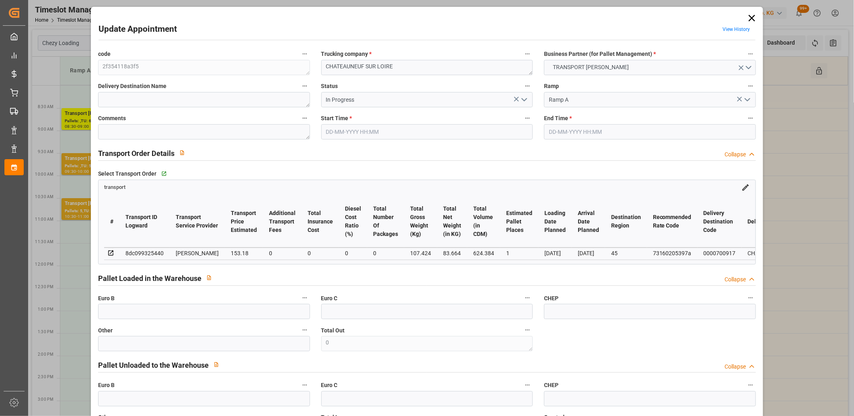
type input "624.384"
type input "45"
type input "0"
type input "64"
type input "2"
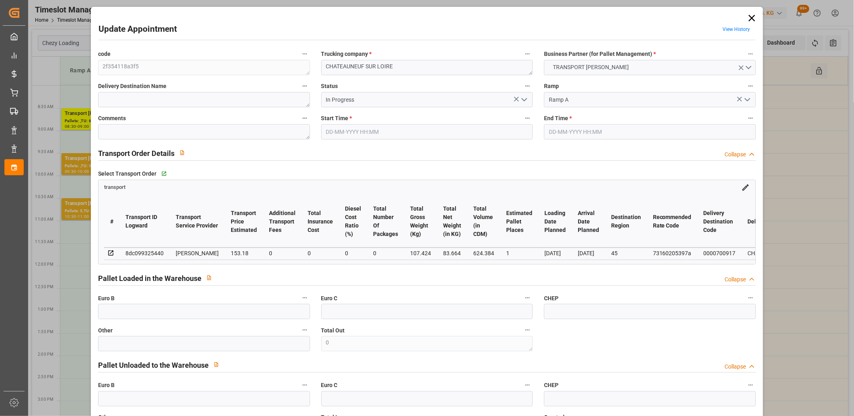
type input "101"
type input "107.424"
type input "0"
type input "4710.8598"
type input "0"
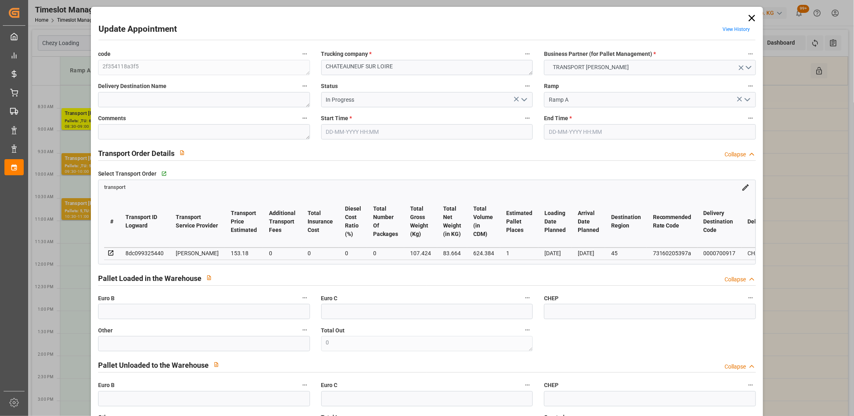
type input "0"
type input "21"
type input "35"
type input "29-08-2025 08:30"
type input "29-08-2025 09:00"
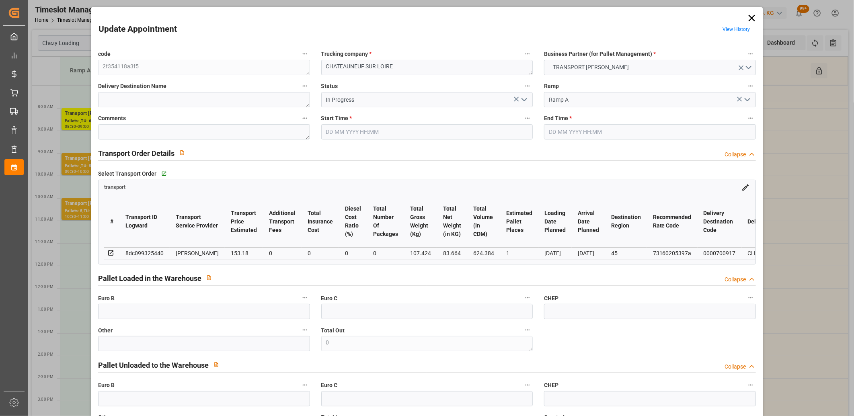
type input "25-08-2025 13:49"
type input "25-08-2025 11:38"
type input "01-09-2025"
type input "[DATE]"
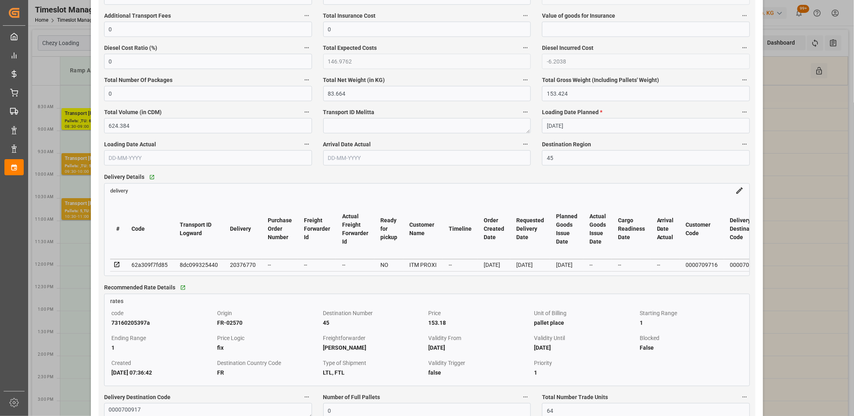
click at [117, 265] on icon at bounding box center [116, 264] width 5 height 5
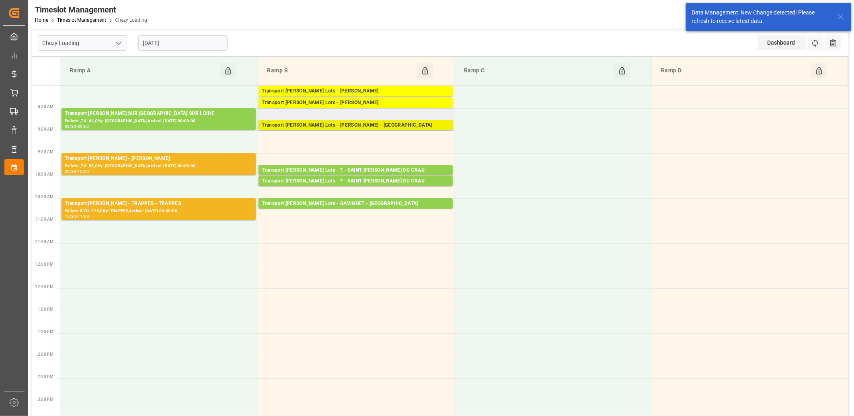
click at [314, 125] on div "Transport Kuehne Lots - BREGER - BLANQUEFORT" at bounding box center [356, 125] width 188 height 8
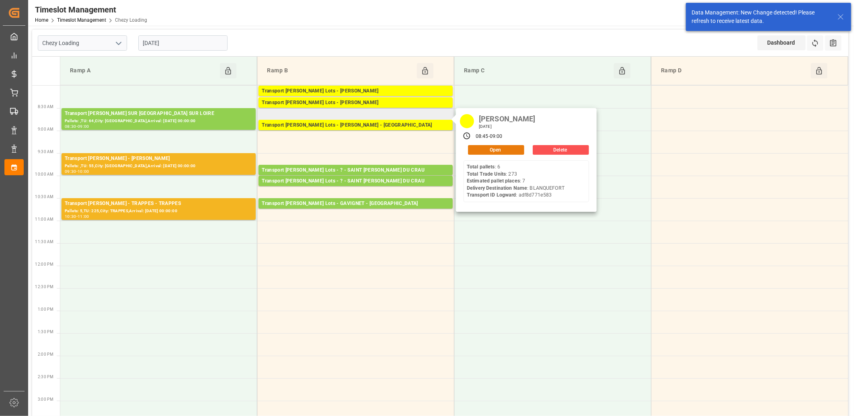
click at [475, 150] on button "Open" at bounding box center [496, 150] width 56 height 10
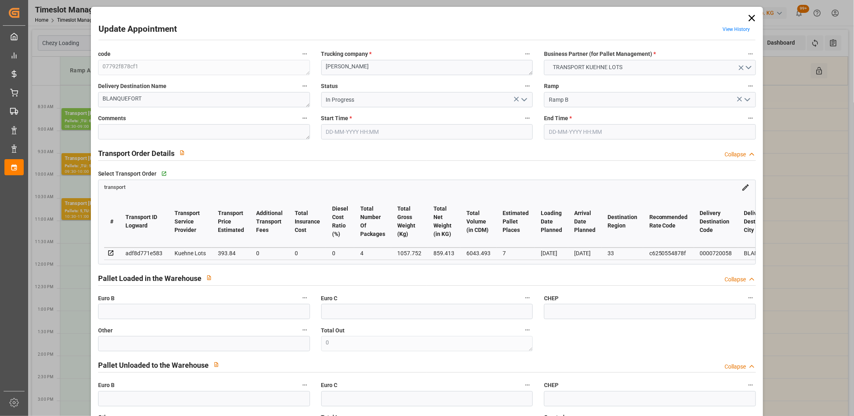
type input "29-08-2025 08:45"
type input "29-08-2025 09:00"
type input "26-08-2025 12:55"
type input "26-08-2025 11:25"
type input "[DATE]"
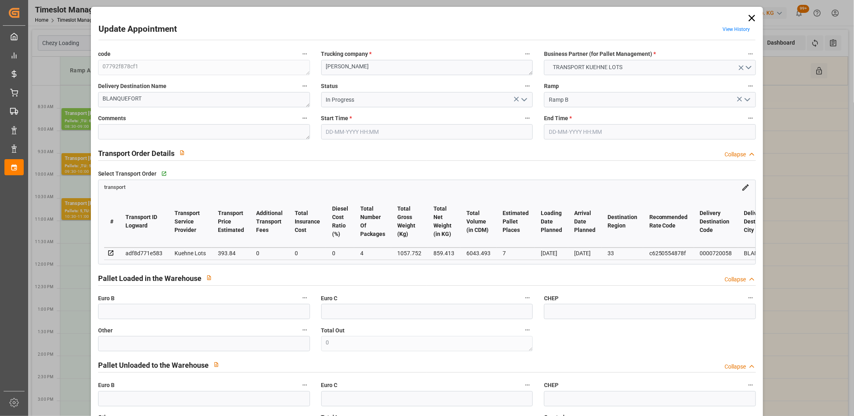
type input "[DATE]"
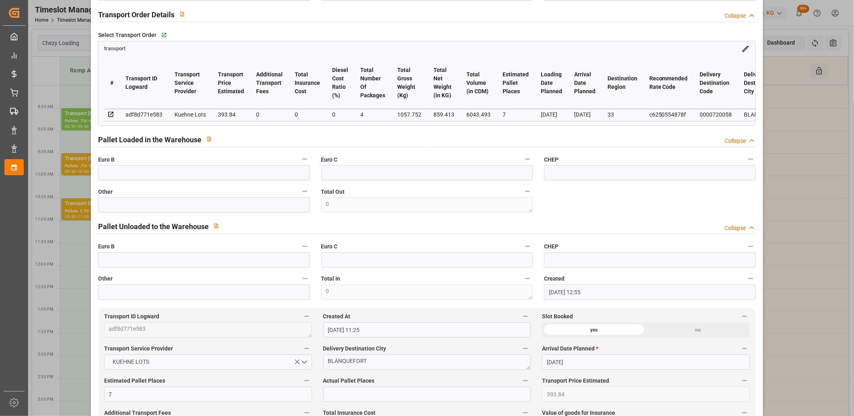
scroll to position [45, 0]
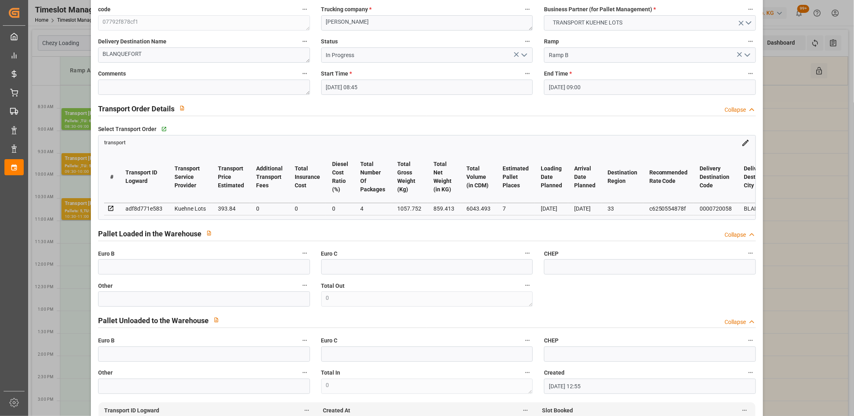
click at [525, 58] on icon "open menu" at bounding box center [524, 55] width 10 height 10
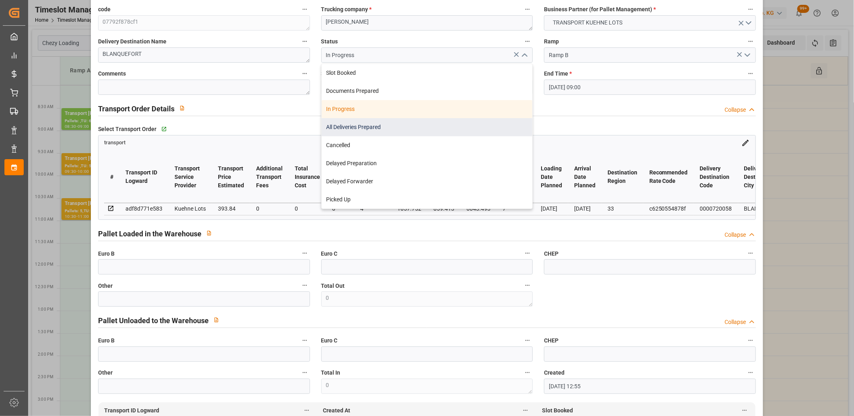
click at [452, 124] on div "All Deliveries Prepared" at bounding box center [427, 127] width 211 height 18
type input "All Deliveries Prepared"
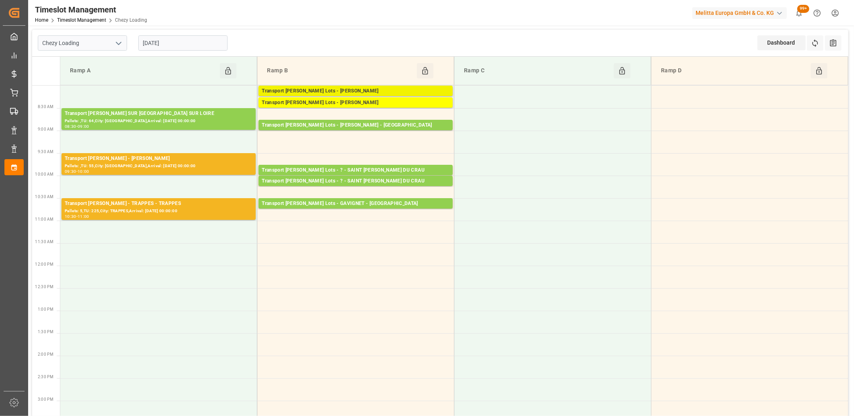
click at [354, 91] on div "Transport Kuehne Lots - ANTOINE - CARQUEFOU" at bounding box center [356, 91] width 188 height 8
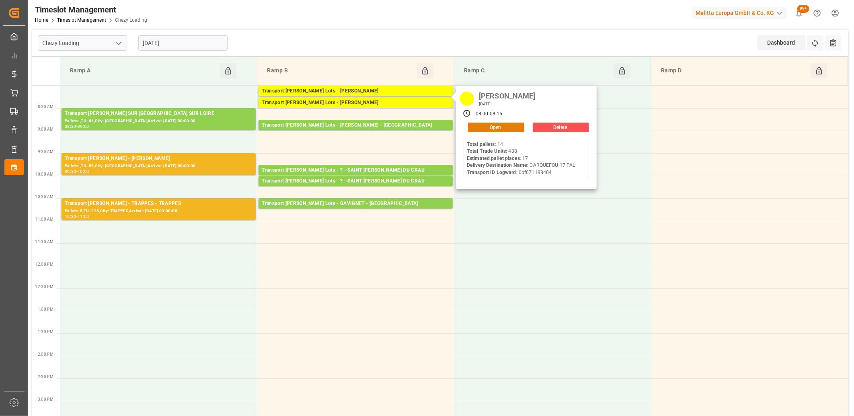
click at [475, 127] on button "Open" at bounding box center [496, 128] width 56 height 10
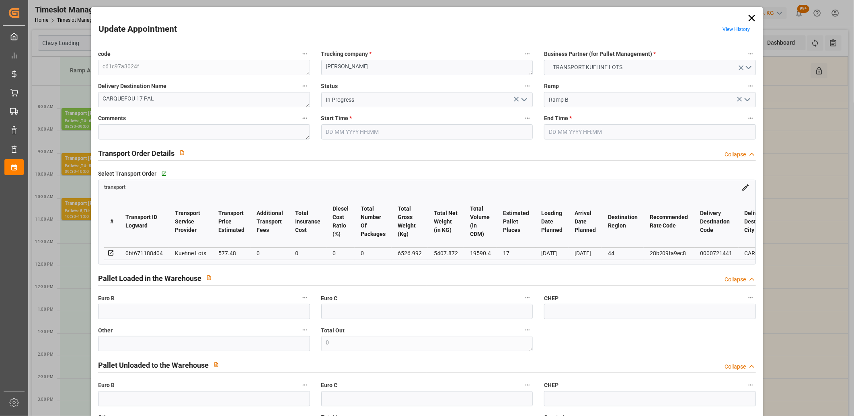
type input "29-08-2025 08:00"
type input "29-08-2025 08:15"
type input "26-08-2025 12:27"
type input "26-08-2025 11:23"
type input "01-09-2025"
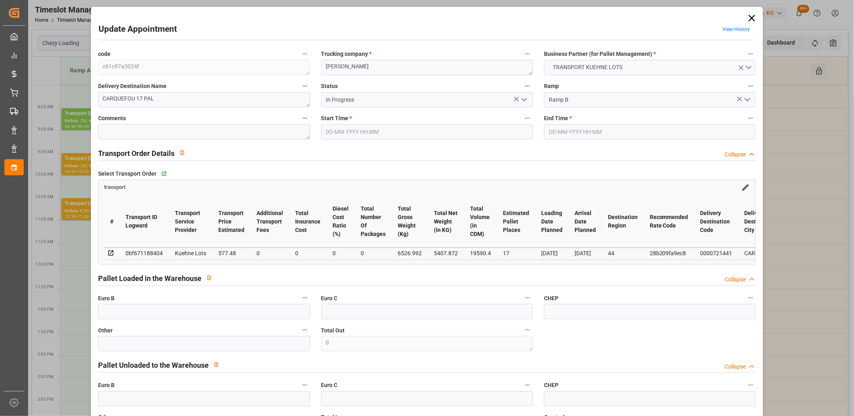
type input "28-08-2025"
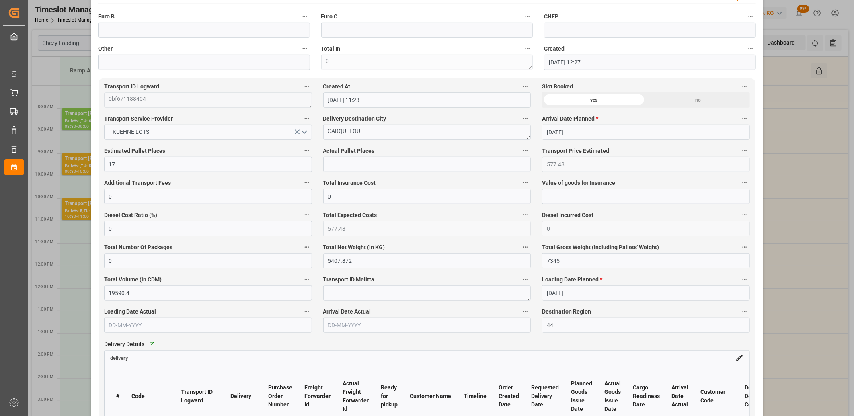
scroll to position [447, 0]
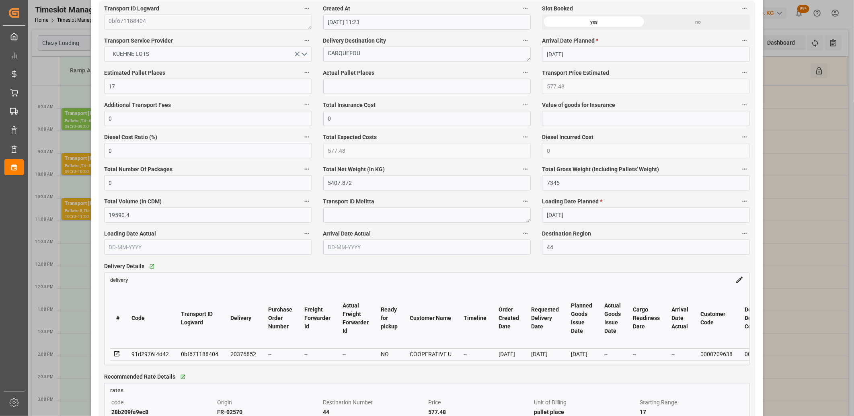
click at [118, 354] on icon at bounding box center [116, 353] width 5 height 5
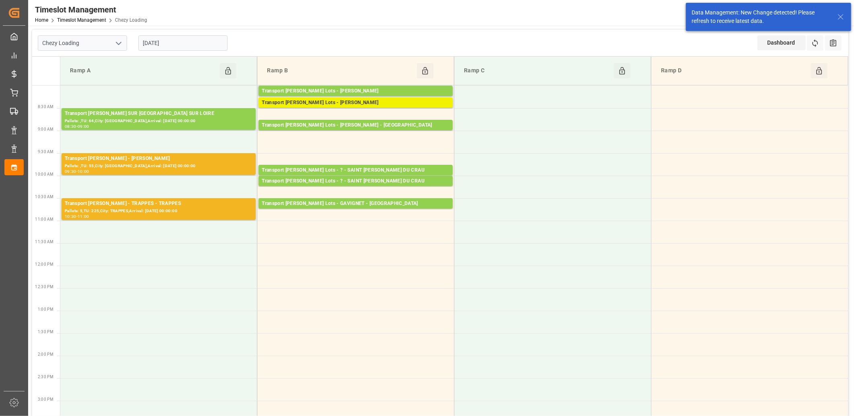
click at [332, 99] on div "Transport Kuehne Lots - ANTOINE - CARQUEFOU" at bounding box center [356, 103] width 188 height 8
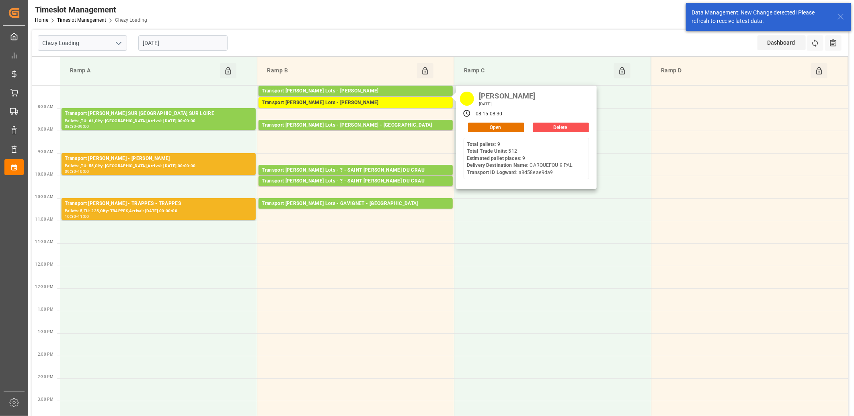
click at [502, 132] on div "ANTOINE Friday, August 29, 2025 08:15 - 08:30 Open Delete Total pallets : 9 Tot…" at bounding box center [526, 138] width 141 height 104
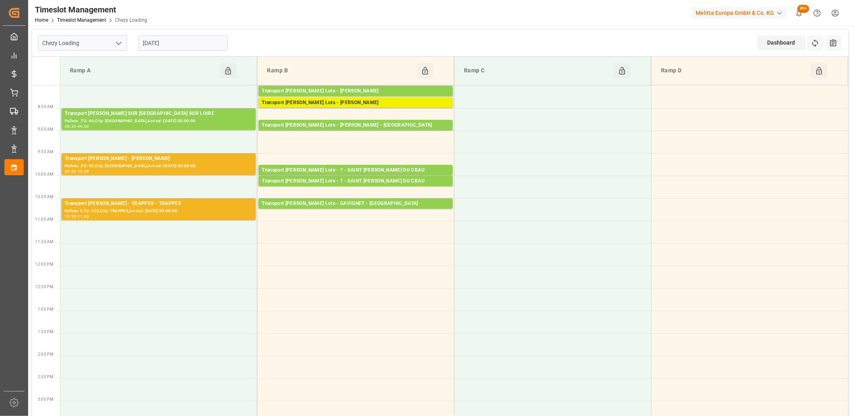
click at [376, 101] on div "Transport Kuehne Lots - ANTOINE - CARQUEFOU" at bounding box center [356, 103] width 188 height 8
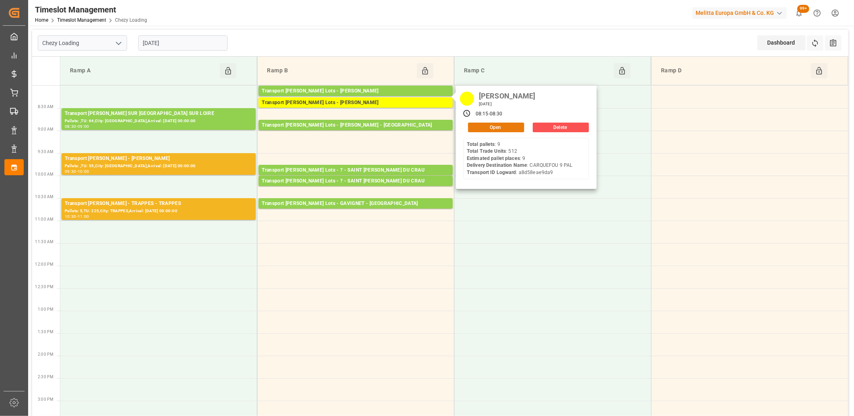
click at [474, 126] on button "Open" at bounding box center [496, 128] width 56 height 10
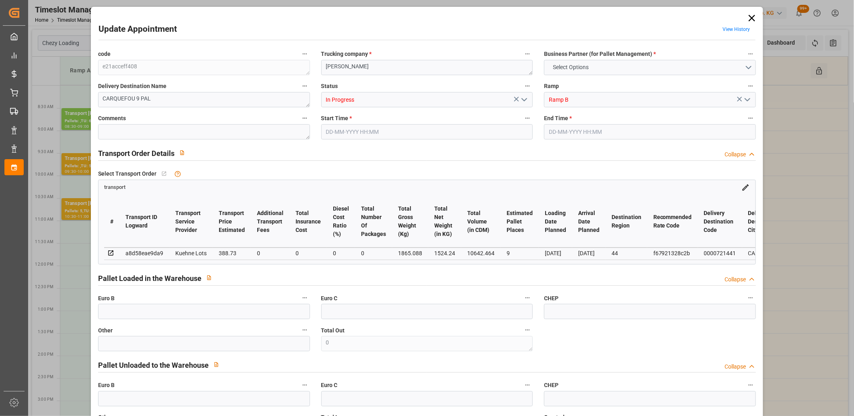
type input "9"
type input "388.73"
type input "0"
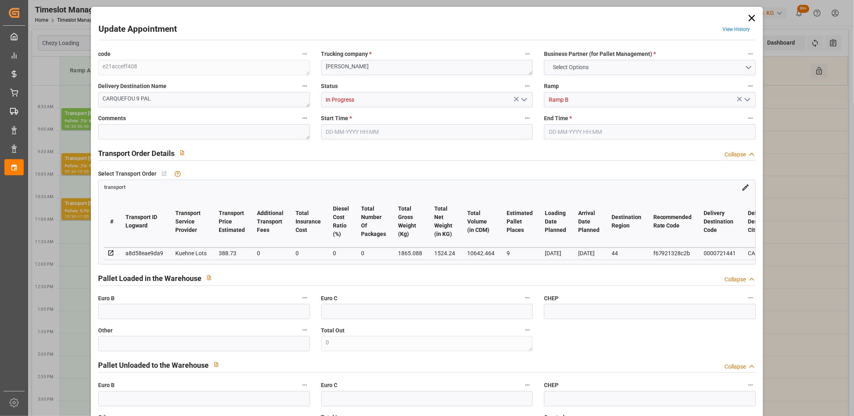
type input "388.73"
type input "0"
type input "1524.24"
type input "2346"
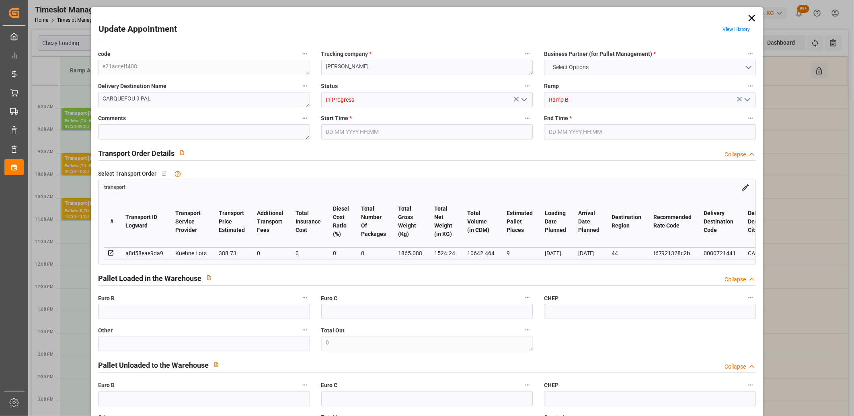
type input "10642.464"
type input "44"
type input "9"
type input "512"
type input "17"
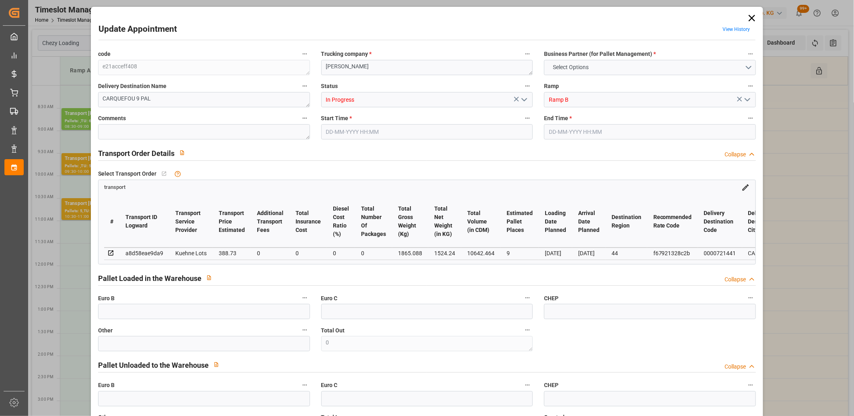
type input "101"
type input "1865.088"
type input "0"
type input "4710.8598"
type input "0"
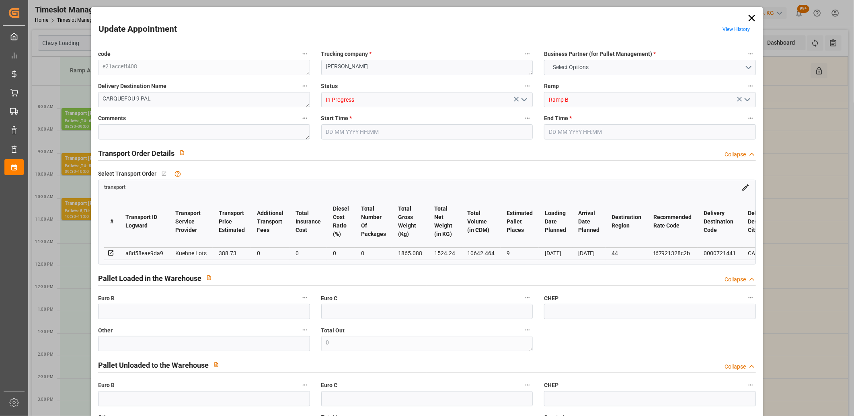
type input "0"
type input "21"
type input "35"
type input "29-08-2025 08:15"
type input "29-08-2025 08:30"
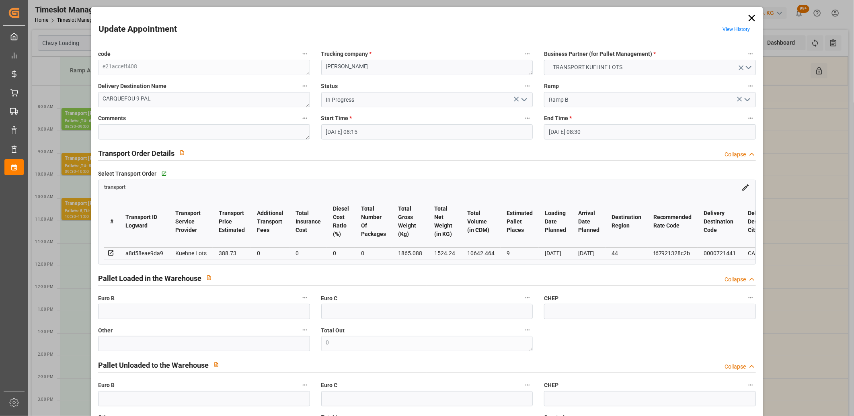
type input "26-08-2025 12:31"
type input "26-08-2025 11:25"
type input "[DATE]"
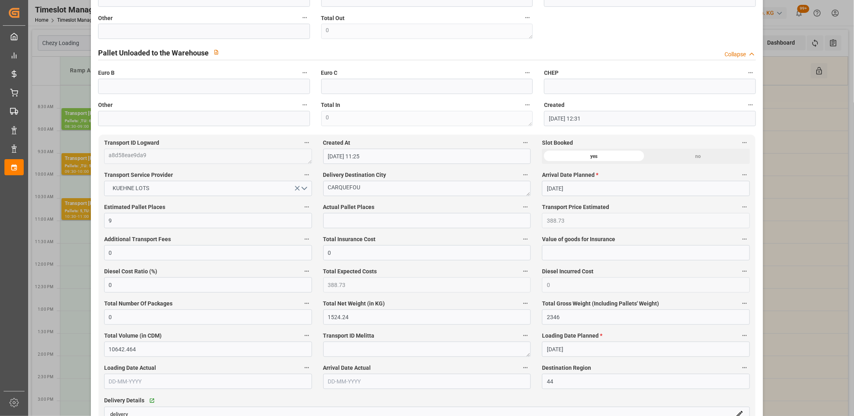
scroll to position [581, 0]
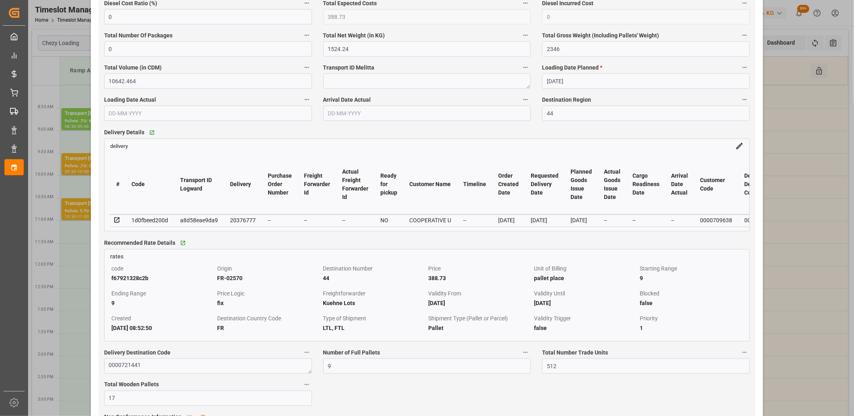
click at [119, 222] on icon at bounding box center [116, 220] width 7 height 7
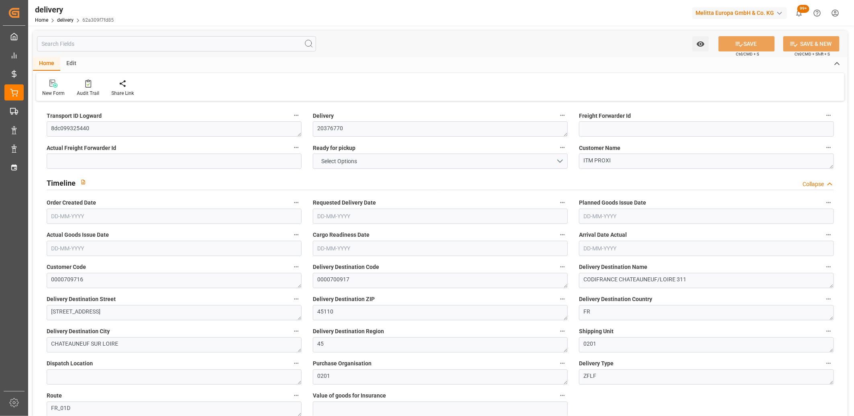
type input "83.664"
type input "153.424"
type input "624.384"
type input "64"
type input "2"
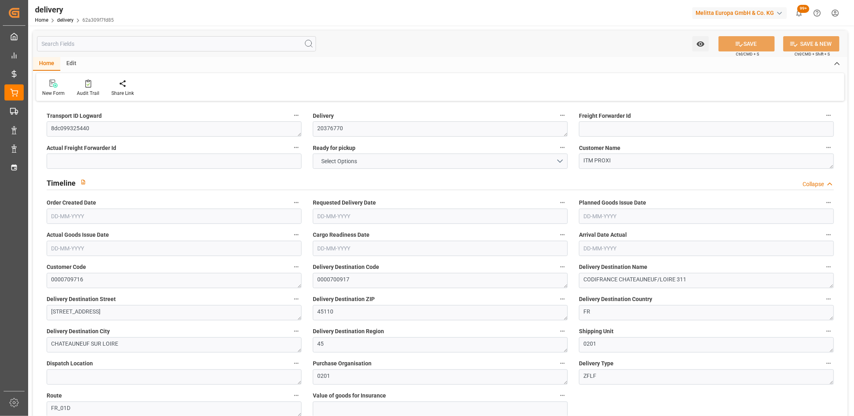
type input "0"
type input "1"
type input "0"
type input "-6.2038"
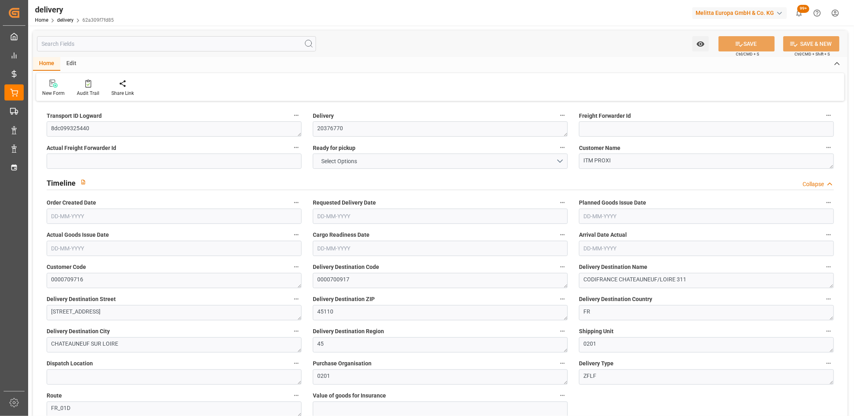
type input "153.18"
type input "146.9762"
type input "0"
type input "23.04"
type input "1.5"
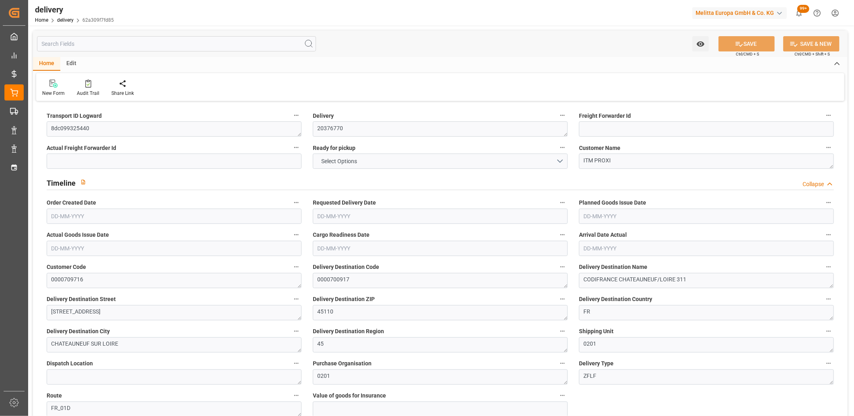
type input "1.3"
type input "0"
type input "3"
type input "107.424"
type input "101"
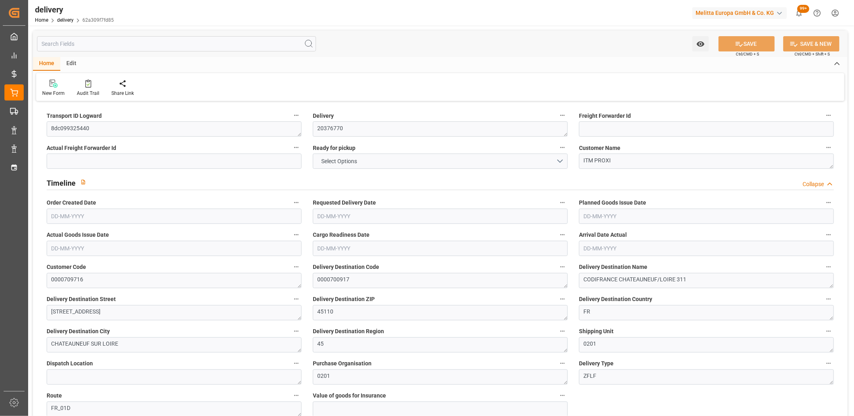
type input "196.2418"
type input "0.0126"
type input "0"
type input "25-08-2025"
type input "[DATE]"
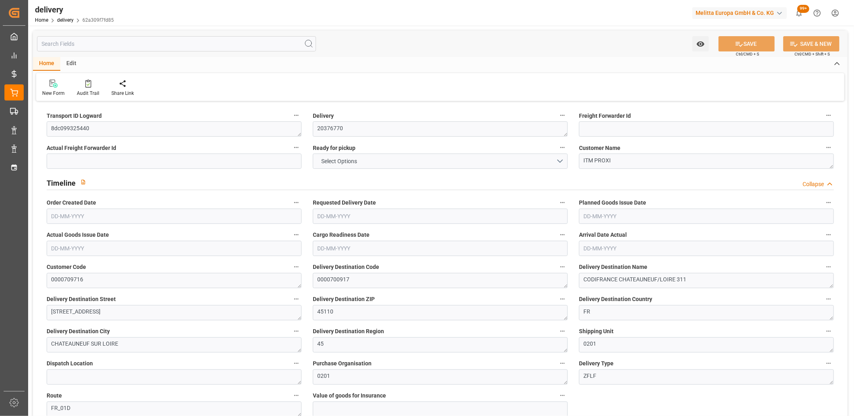
type input "29-08-2025"
type input "25-08-2025 11:01"
click at [323, 163] on span "NO" at bounding box center [326, 161] width 16 height 8
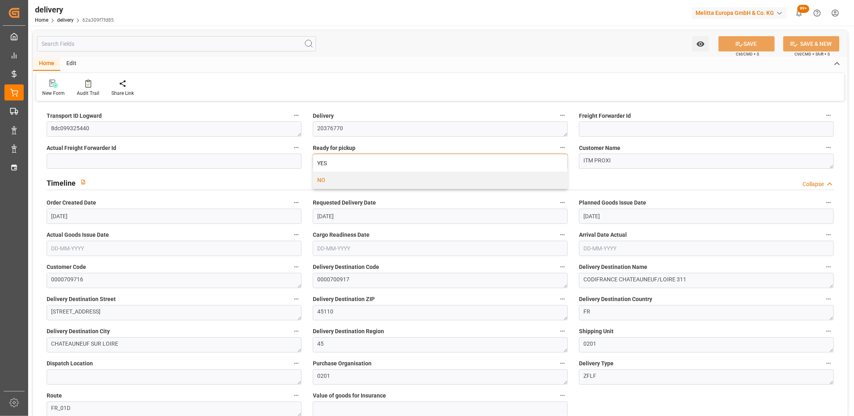
click at [323, 163] on div "YES" at bounding box center [440, 163] width 254 height 17
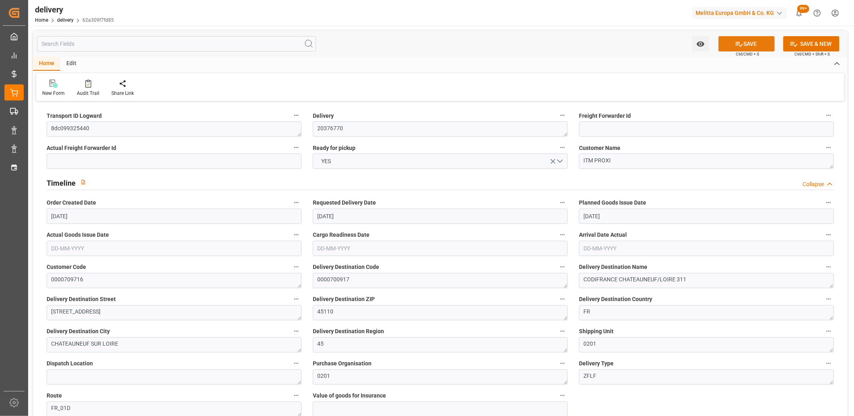
click at [746, 42] on button "SAVE" at bounding box center [746, 43] width 56 height 15
type input "[DATE]"
type input "[DATE] 11:01"
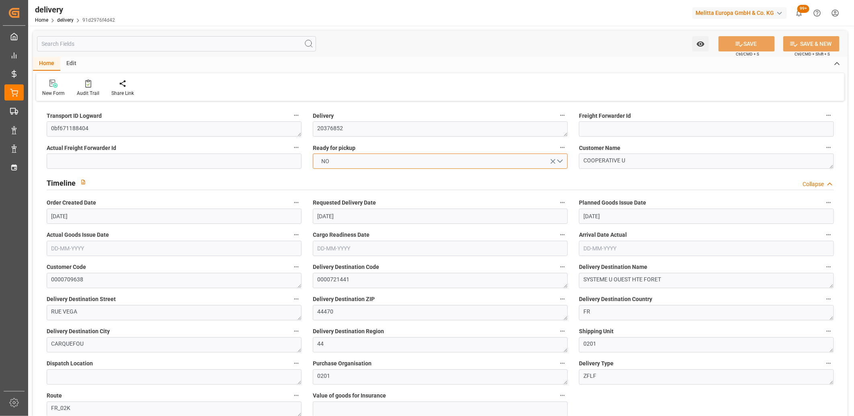
click at [351, 158] on button "NO" at bounding box center [440, 161] width 255 height 15
click at [351, 158] on div "YES" at bounding box center [440, 163] width 254 height 17
click at [763, 46] on button "SAVE" at bounding box center [746, 43] width 56 height 15
type input "1524.24"
type input "2346"
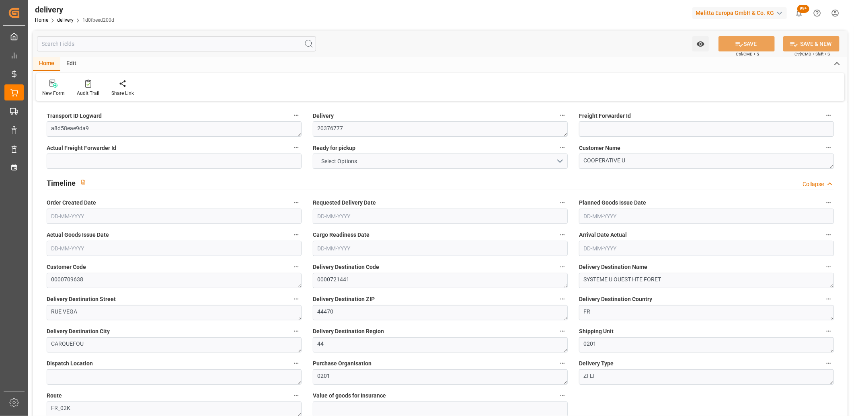
type input "10642.464"
type input "512"
type input "17"
type input "9"
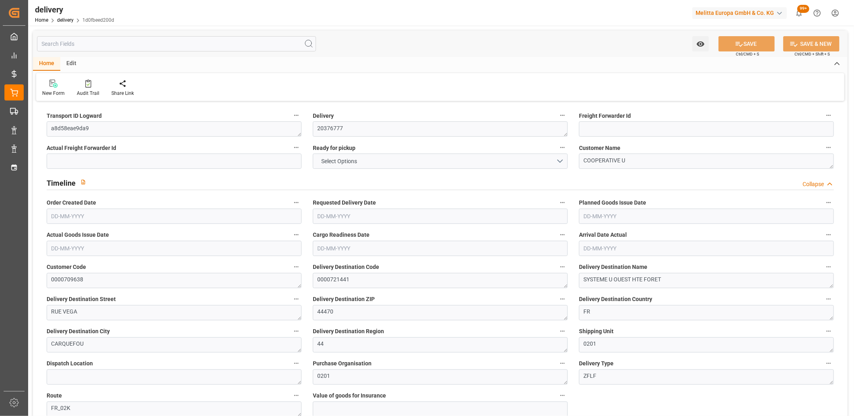
type input "0"
type input "388.73"
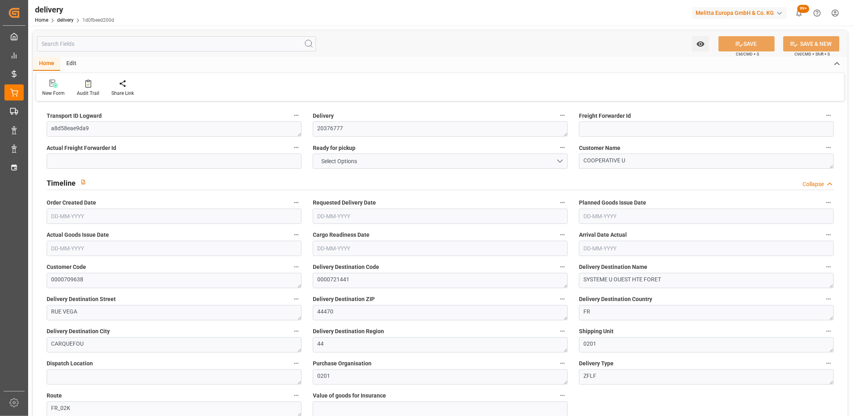
type input "22.05"
type input "184.32"
type input "1.5"
type input "1.3"
type input "0"
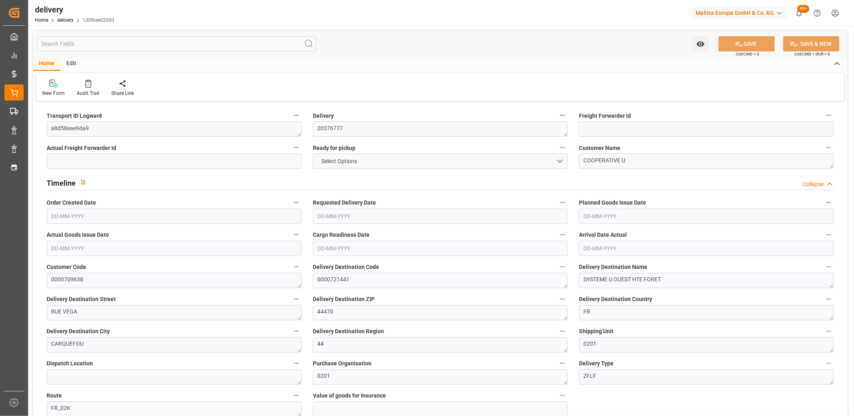
type input "25.5"
type input "1865.088"
type input "101"
type input "7776.0116"
type input "0.4986"
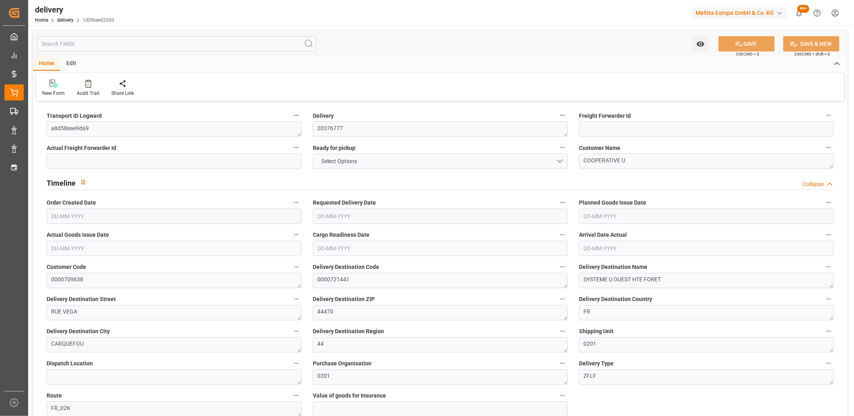
type input "0"
type input "[DATE]"
type input "[DATE] 11:01"
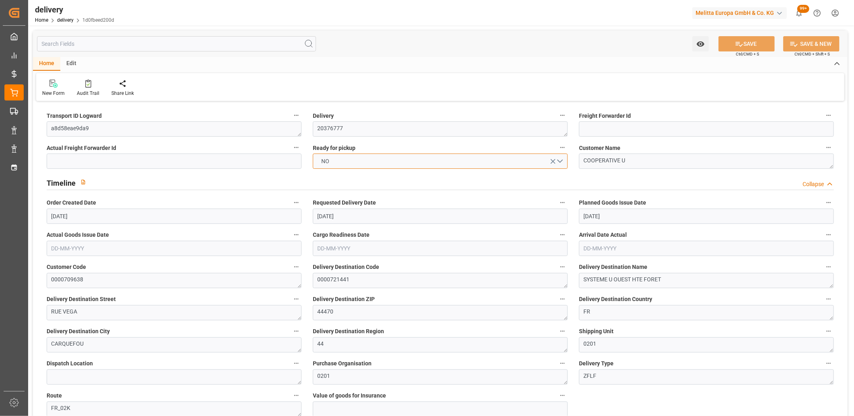
click at [379, 160] on button "NO" at bounding box center [440, 161] width 255 height 15
click at [740, 37] on button "SAVE" at bounding box center [746, 43] width 56 height 15
